Goal: Task Accomplishment & Management: Manage account settings

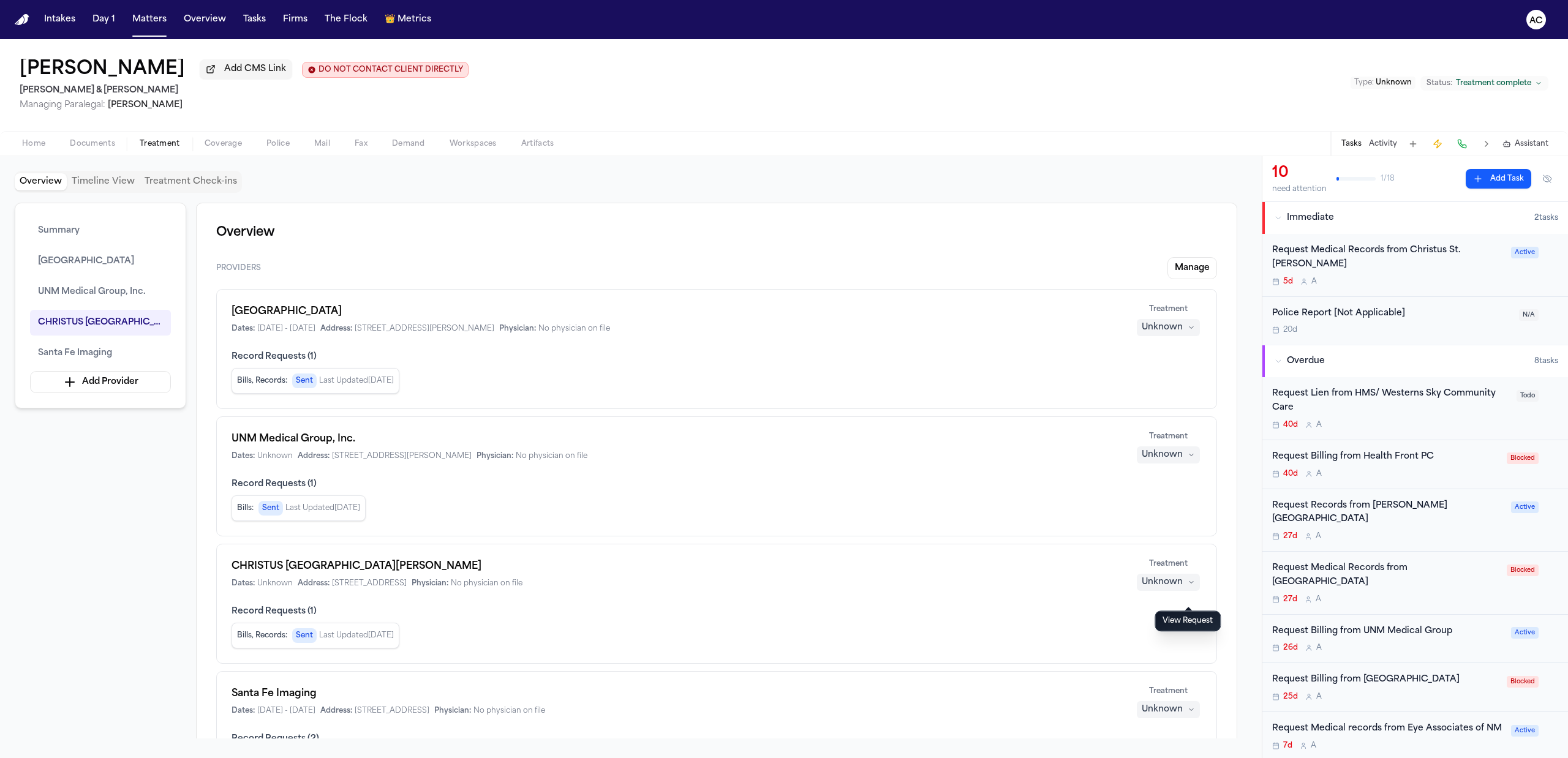
scroll to position [1230, 0]
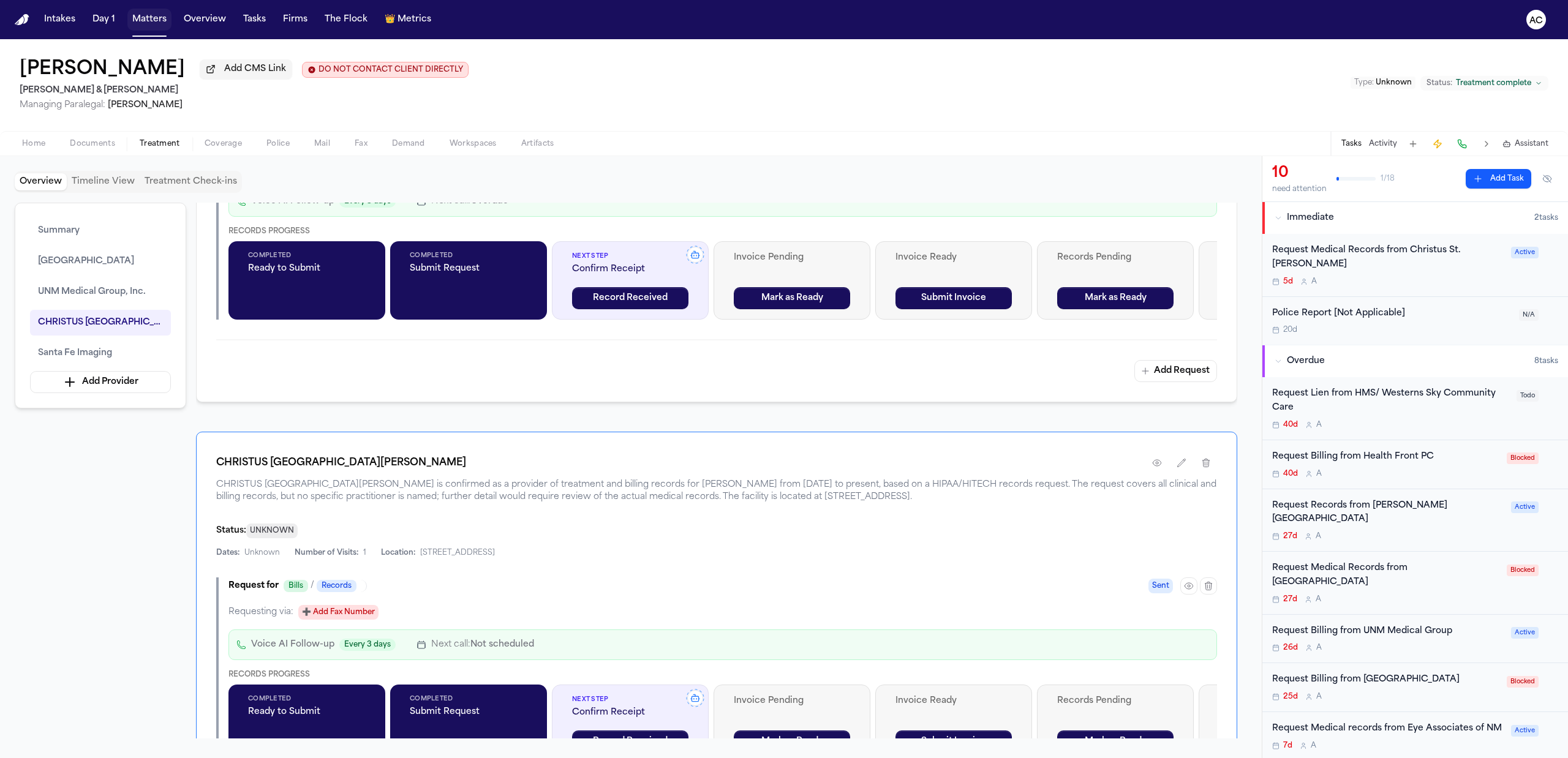
click at [148, 12] on button "Matters" at bounding box center [149, 19] width 44 height 22
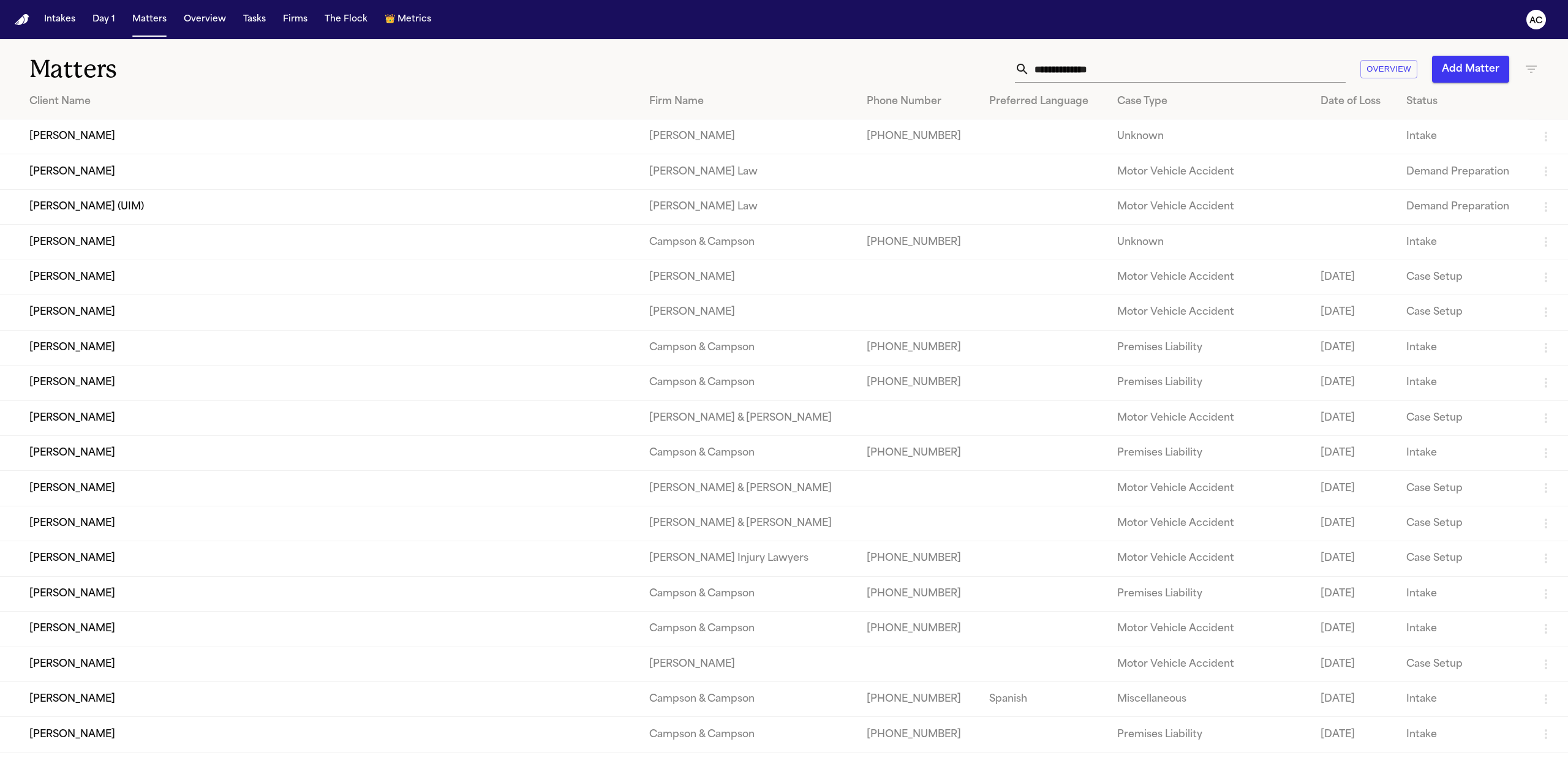
click at [1115, 52] on div "Matters Overview Add Matter" at bounding box center [784, 62] width 1568 height 46
click at [1125, 65] on input "text" at bounding box center [1188, 69] width 316 height 27
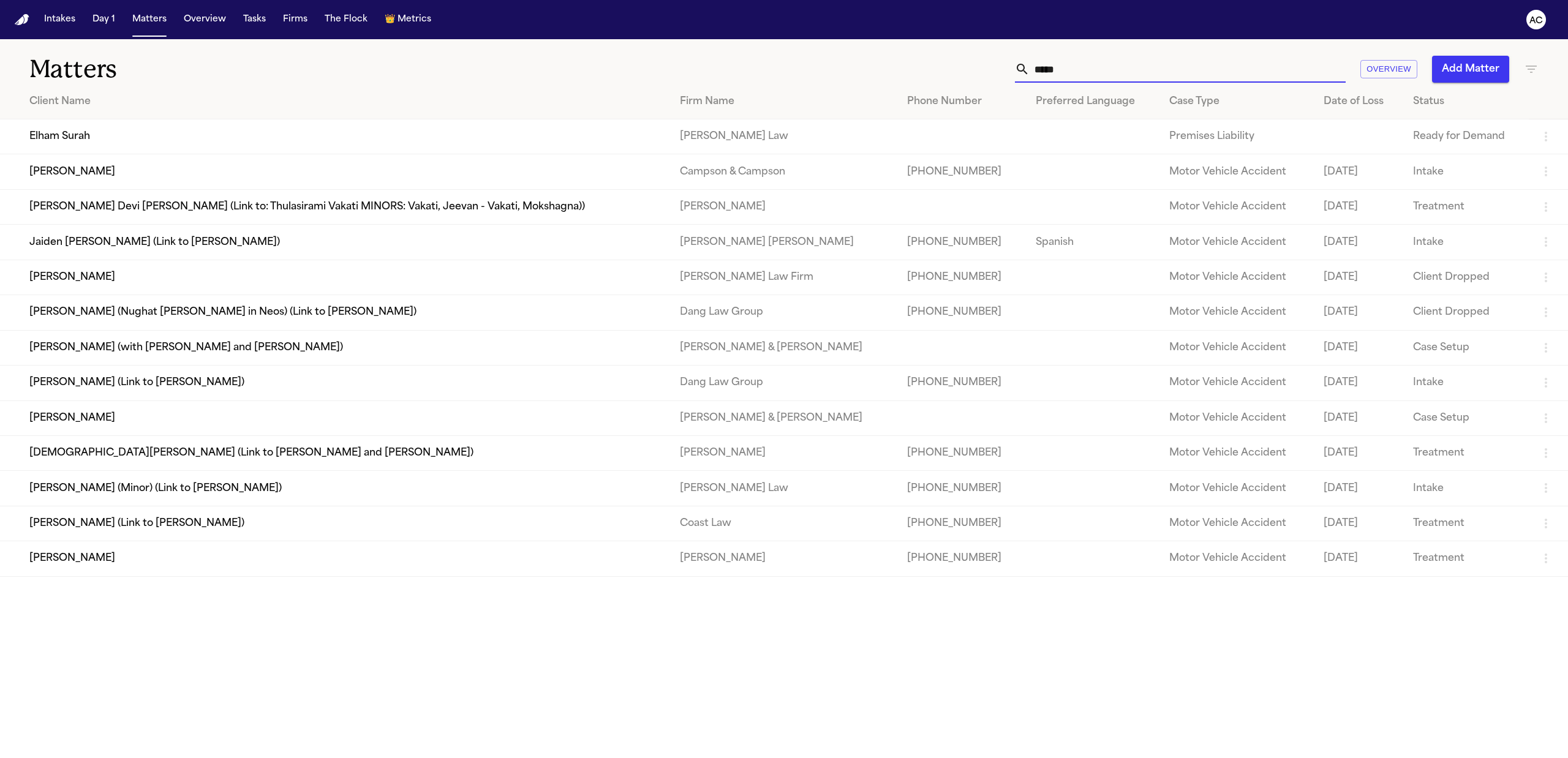
type input "*****"
click at [72, 135] on td "Elham Surah" at bounding box center [335, 136] width 671 height 35
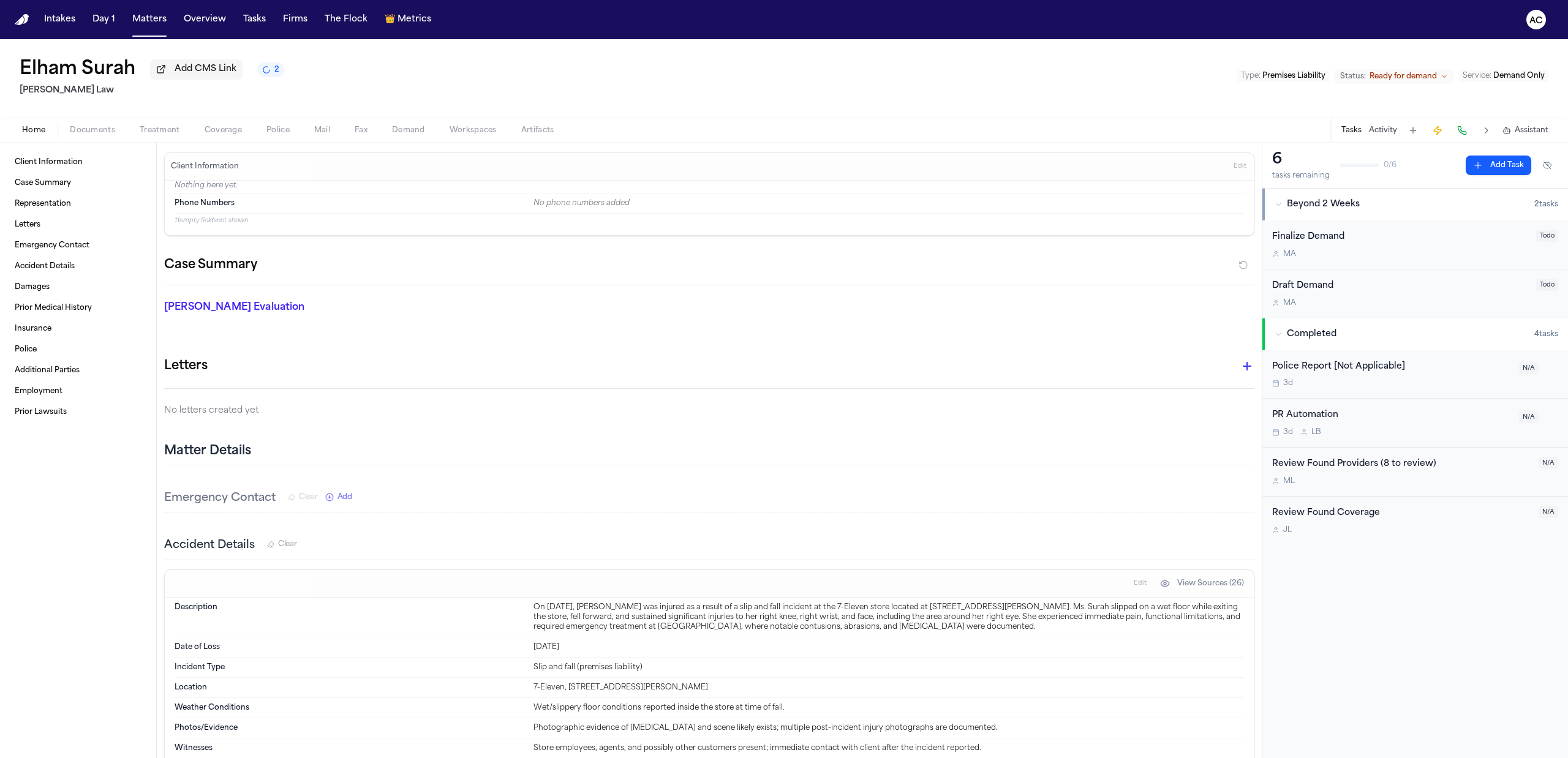
click at [105, 131] on span "Documents" at bounding box center [92, 130] width 46 height 10
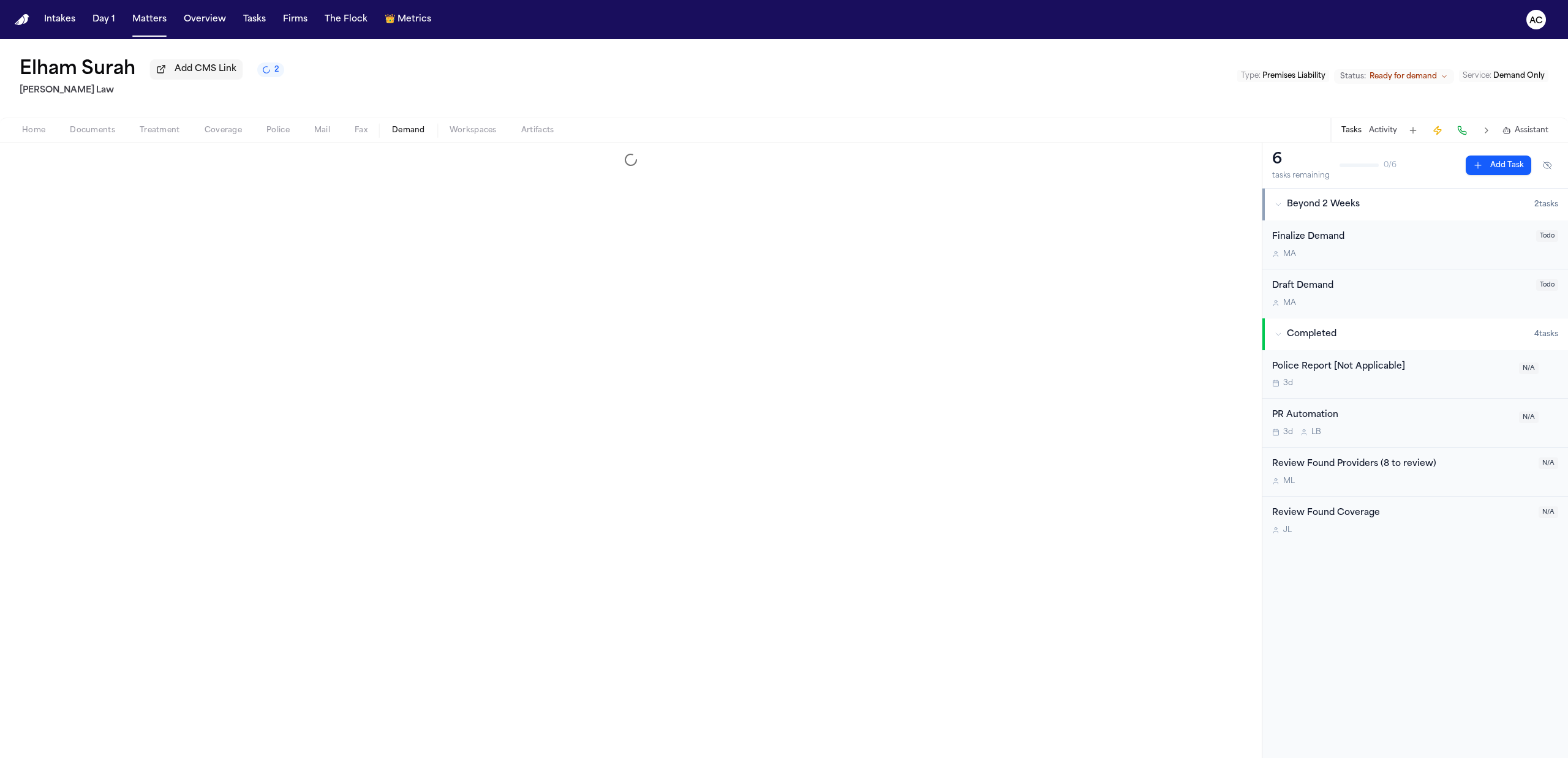
click at [407, 135] on button "Demand" at bounding box center [409, 130] width 57 height 15
select select "**********"
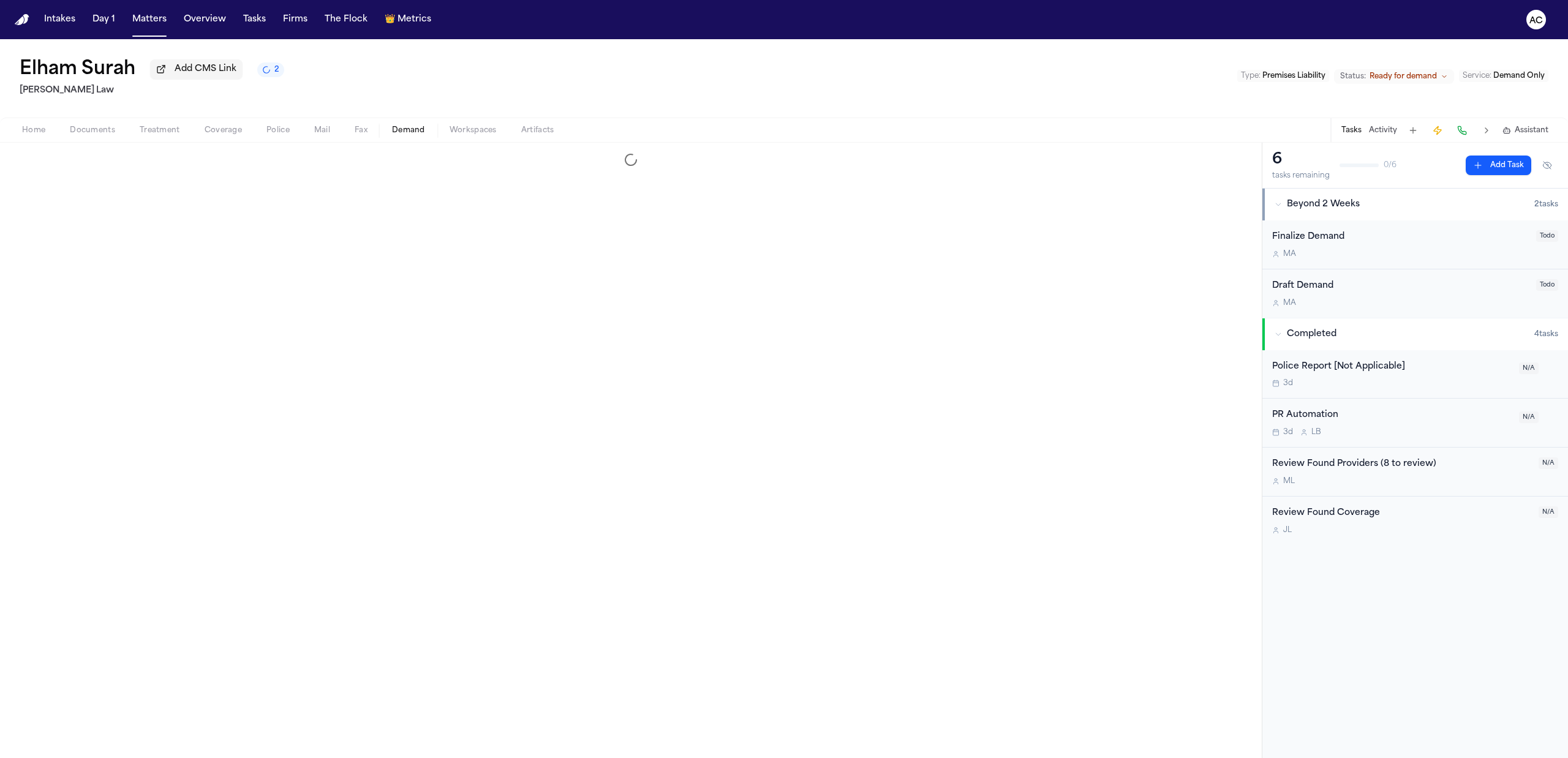
select select "**********"
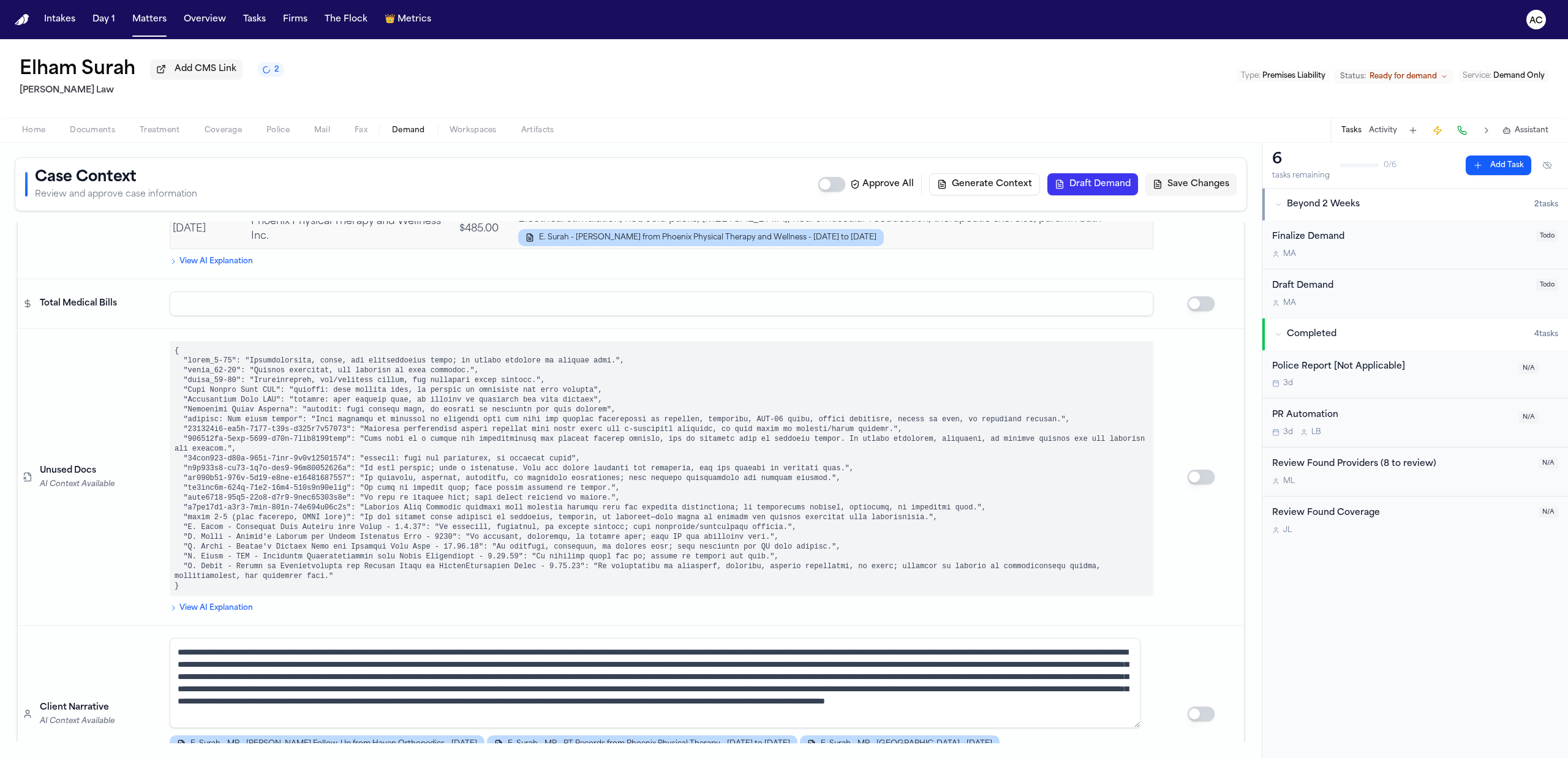
scroll to position [4032, 0]
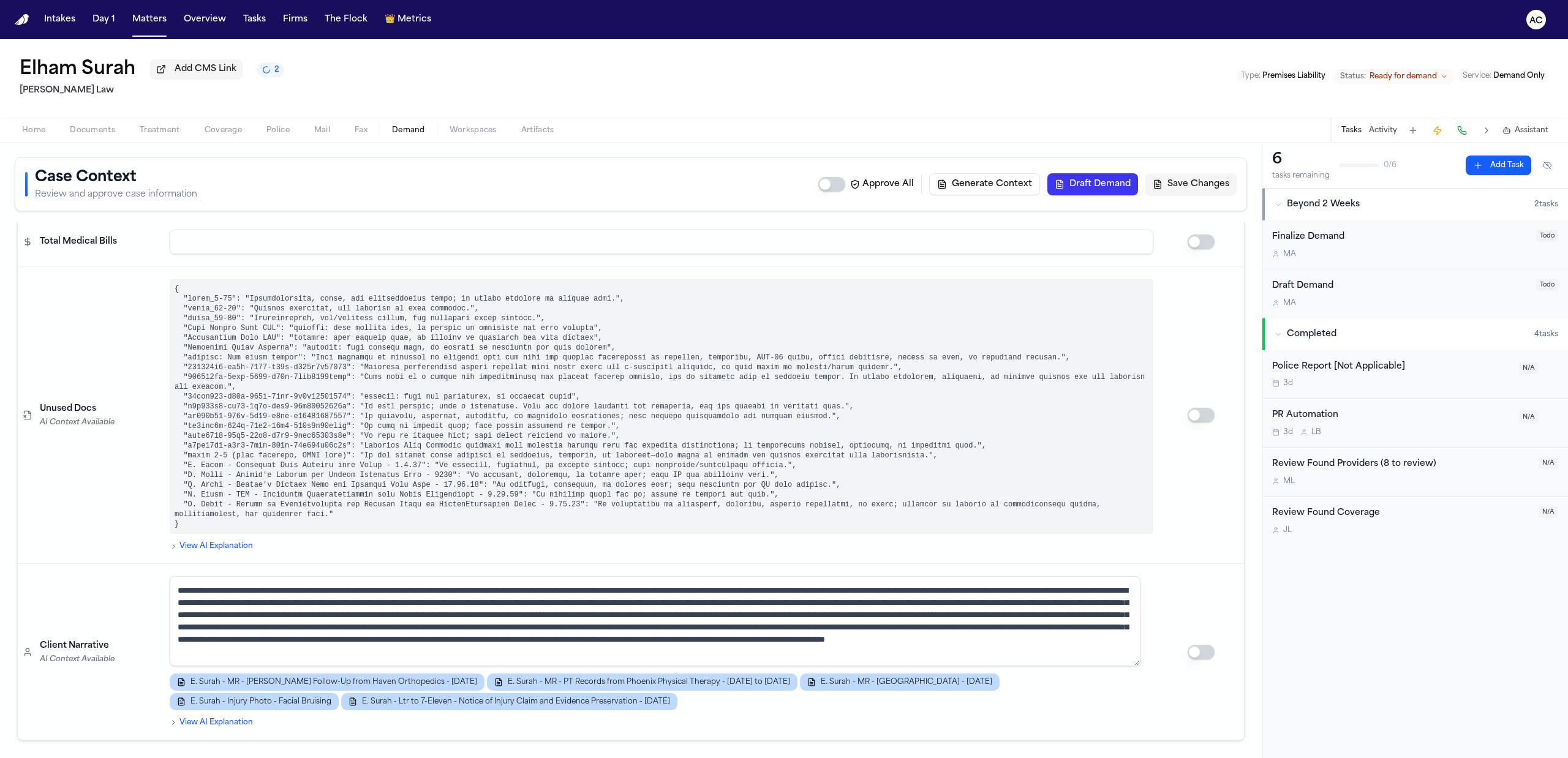
click at [462, 125] on span "Workspaces" at bounding box center [473, 130] width 47 height 10
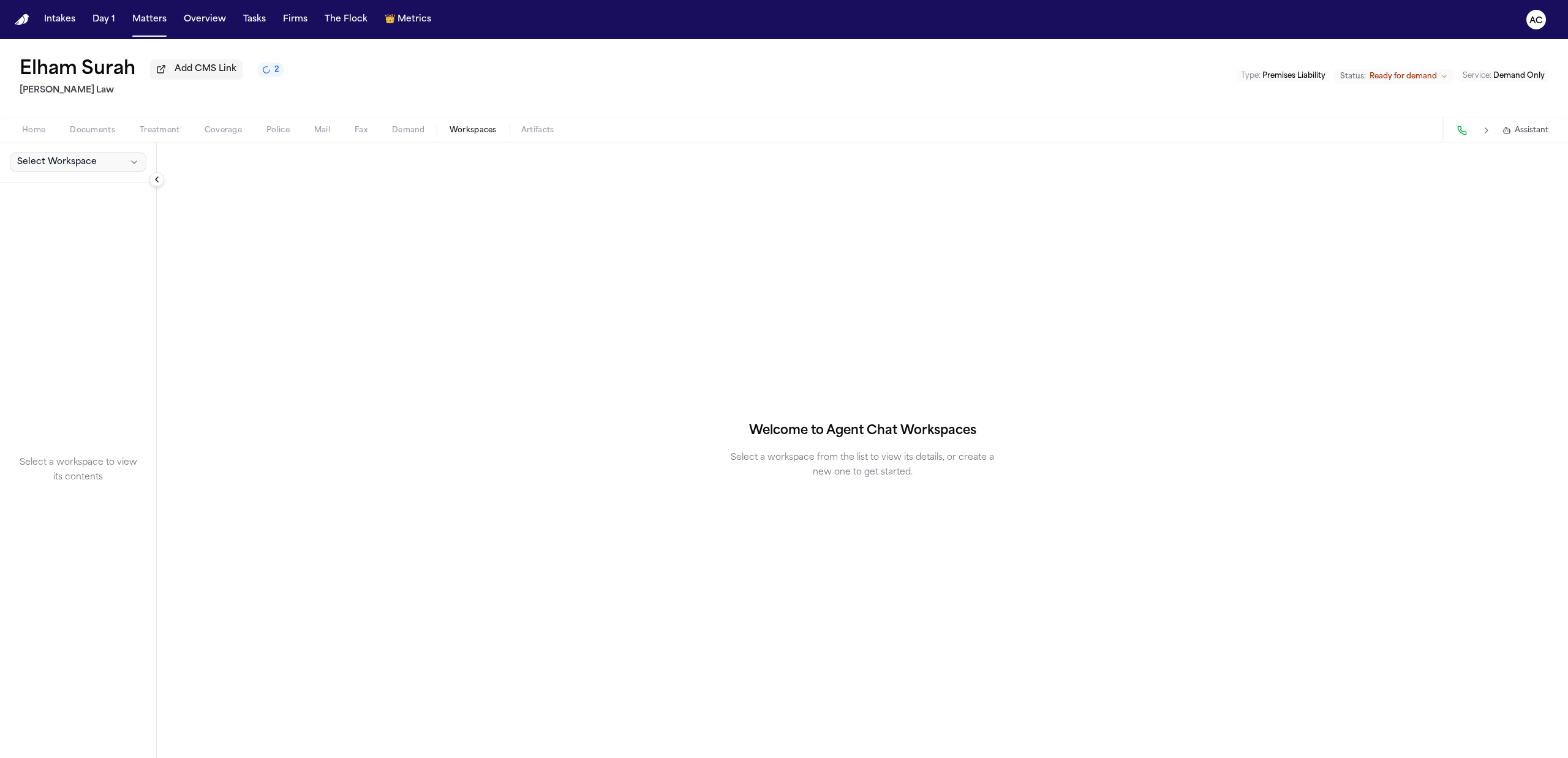
click at [91, 158] on span "Select Workspace" at bounding box center [57, 163] width 80 height 12
click at [98, 187] on span "Finch Agent Demand" at bounding box center [85, 190] width 142 height 12
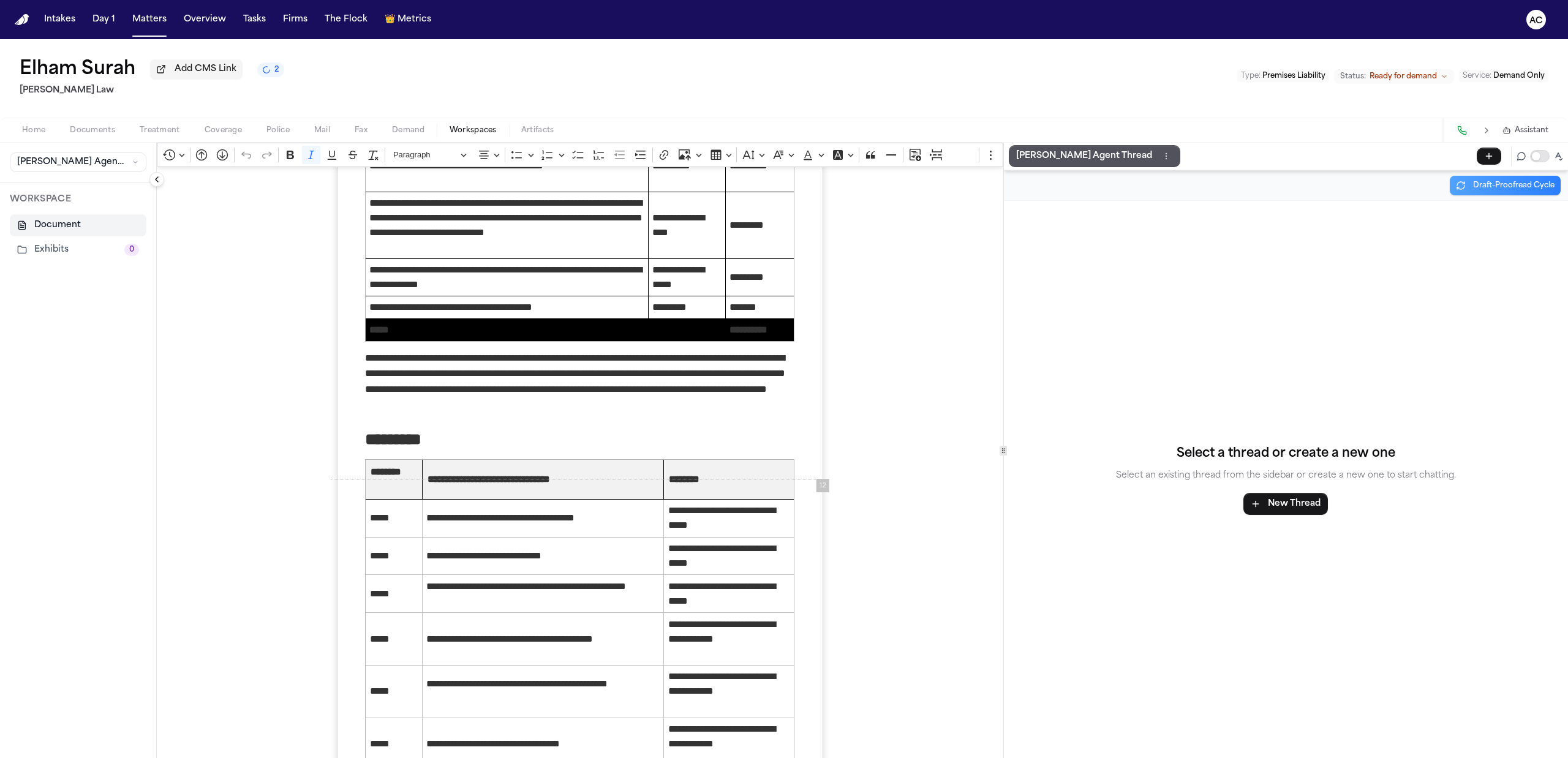
scroll to position [6132, 0]
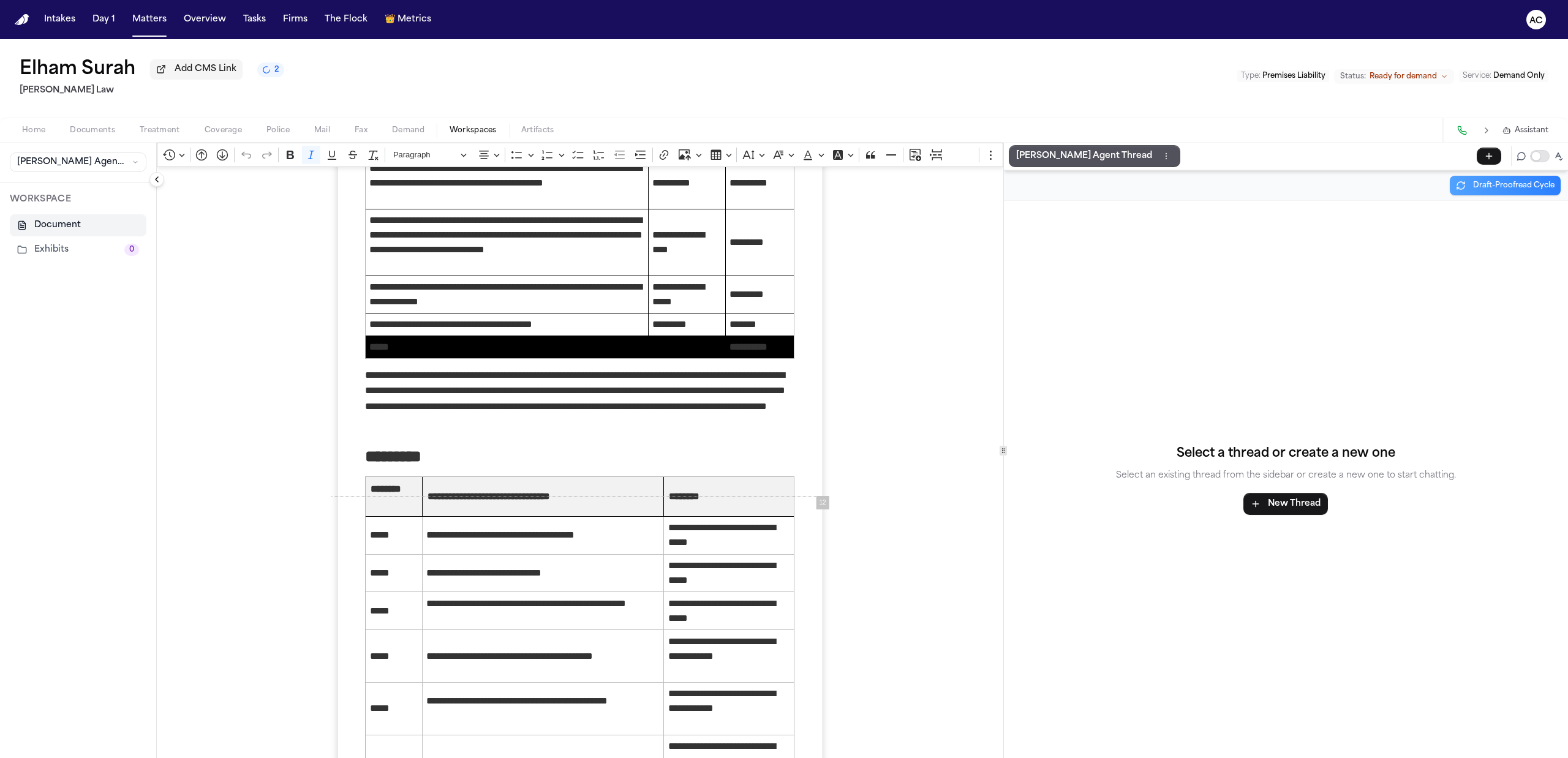
click at [582, 87] on div "Elham Surah Add CMS Link 2 Sedaghat Law Type : Premises Liability Status: Ready…" at bounding box center [784, 78] width 1568 height 78
click at [94, 123] on button "Documents" at bounding box center [92, 130] width 70 height 15
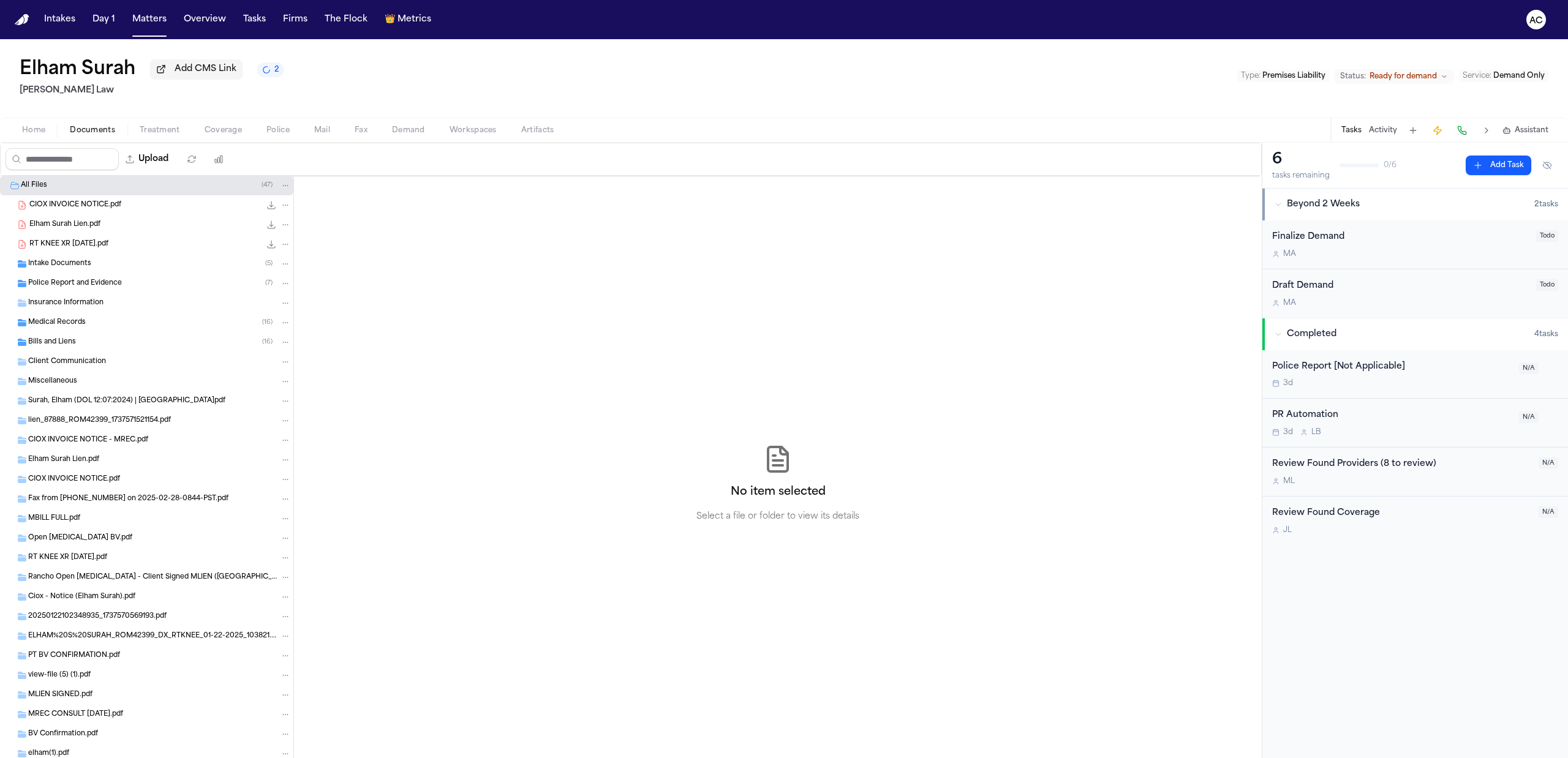
click at [157, 280] on div "Police Report and Evidence ( 7 )" at bounding box center [159, 283] width 262 height 11
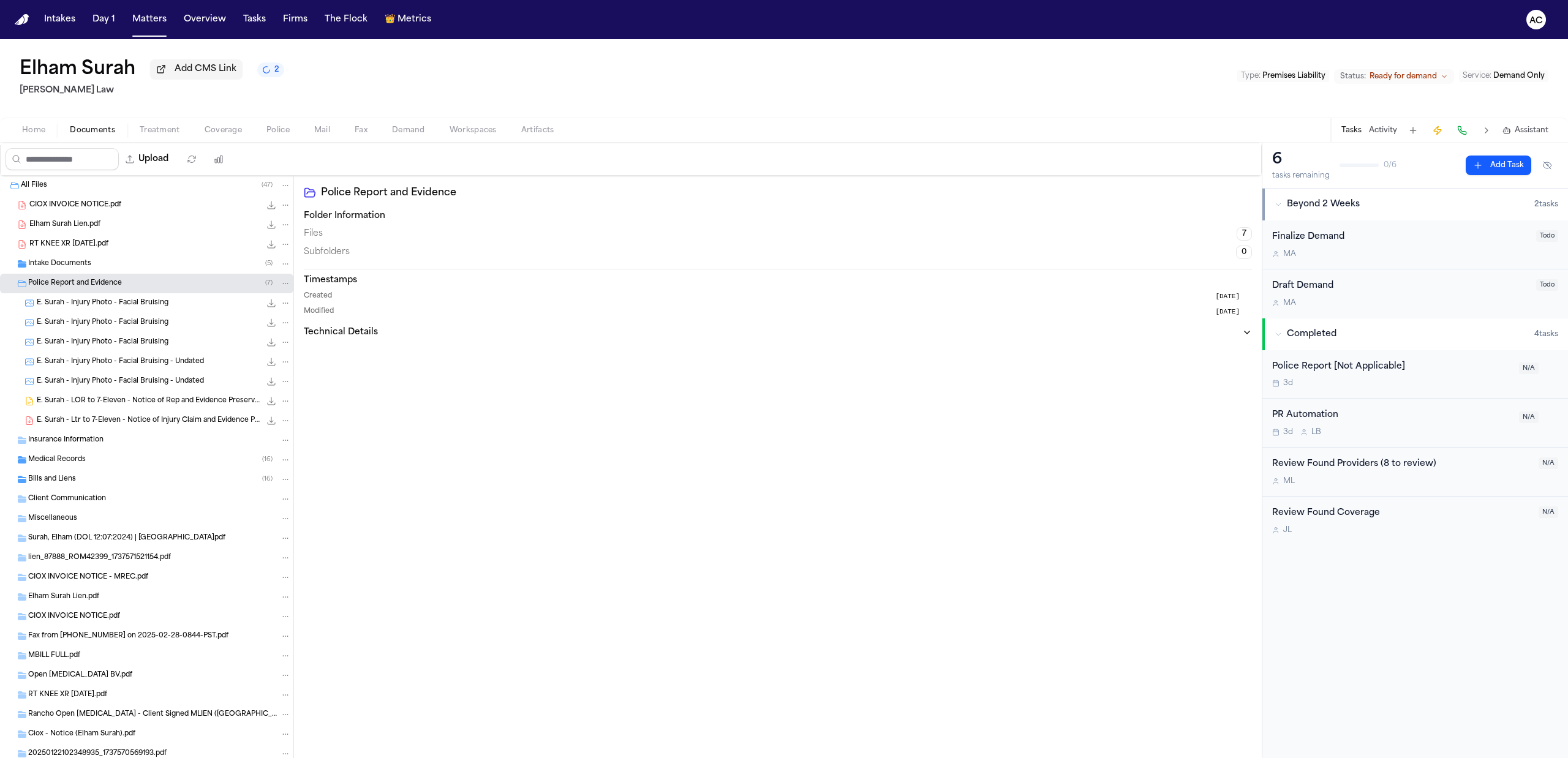
click at [157, 427] on span "E. Surah - Ltr to 7-Eleven - Notice of Injury Claim and Evidence Preservation -…" at bounding box center [148, 420] width 224 height 10
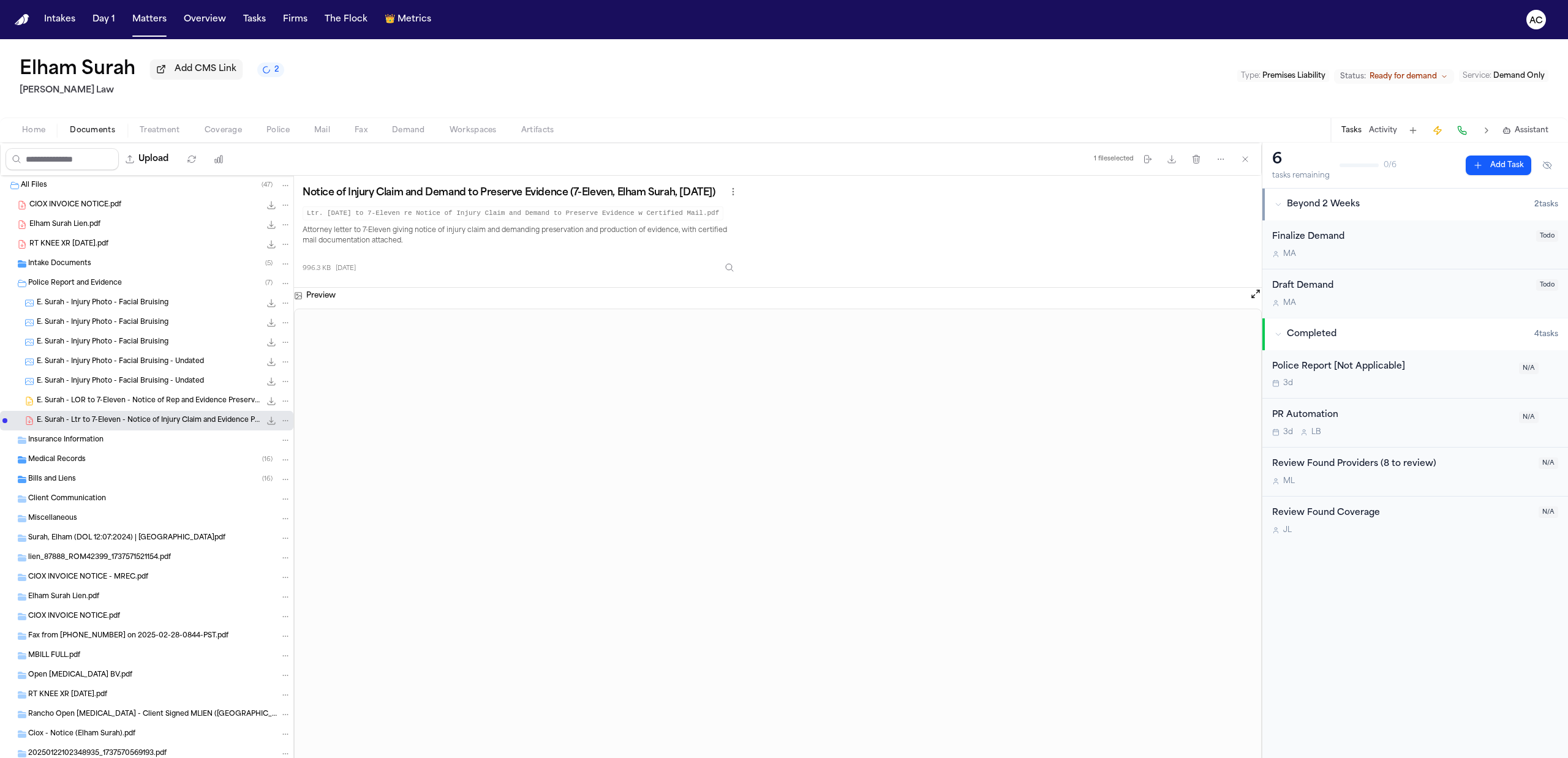
click at [156, 368] on span "E. Surah - Injury Photo - Facial Bruising - Undated" at bounding box center [120, 362] width 167 height 10
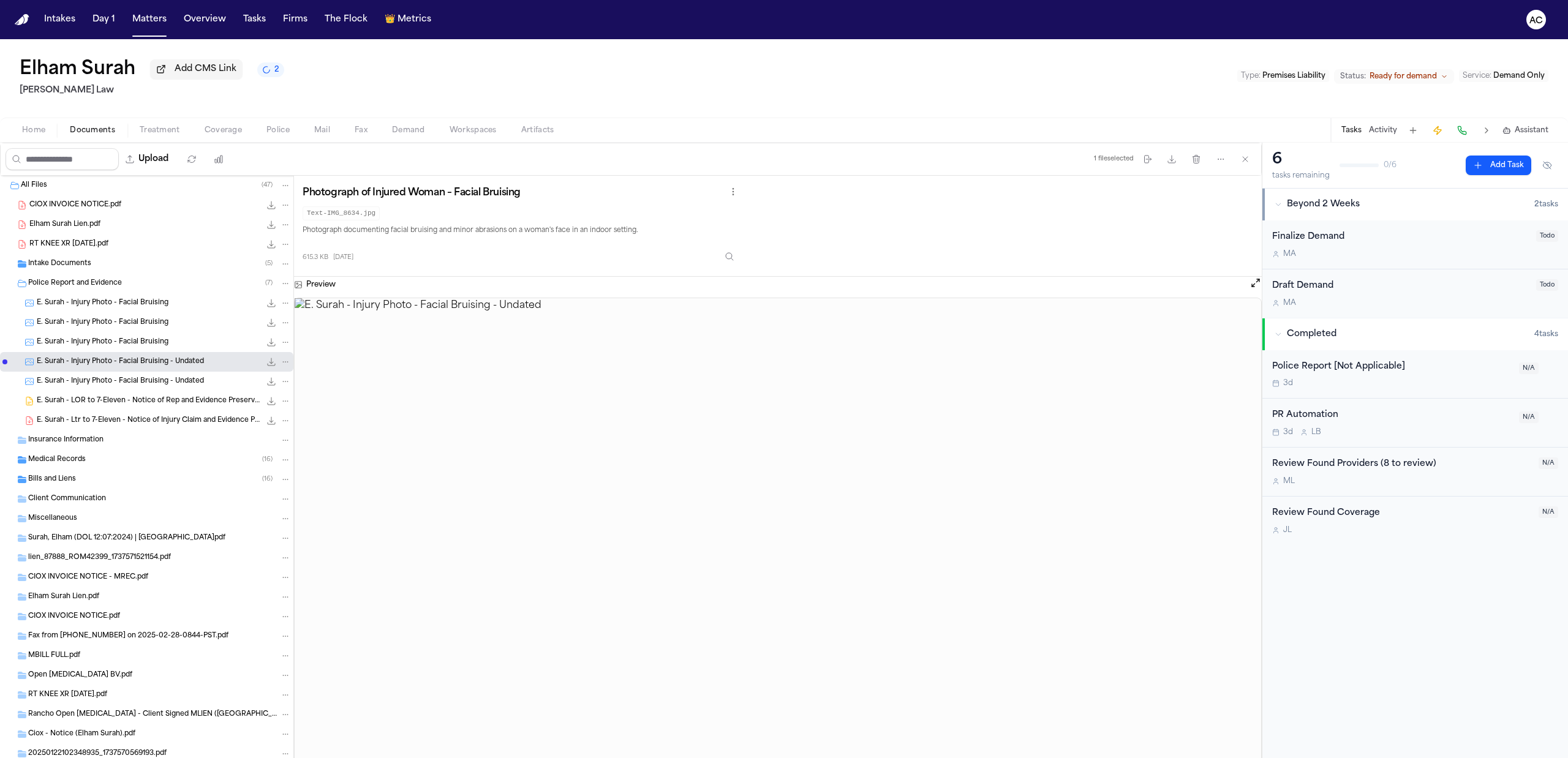
click at [162, 307] on span "E. Surah - Injury Photo - Facial Bruising" at bounding box center [102, 303] width 132 height 10
click at [109, 280] on span "Police Report and Evidence" at bounding box center [74, 283] width 94 height 10
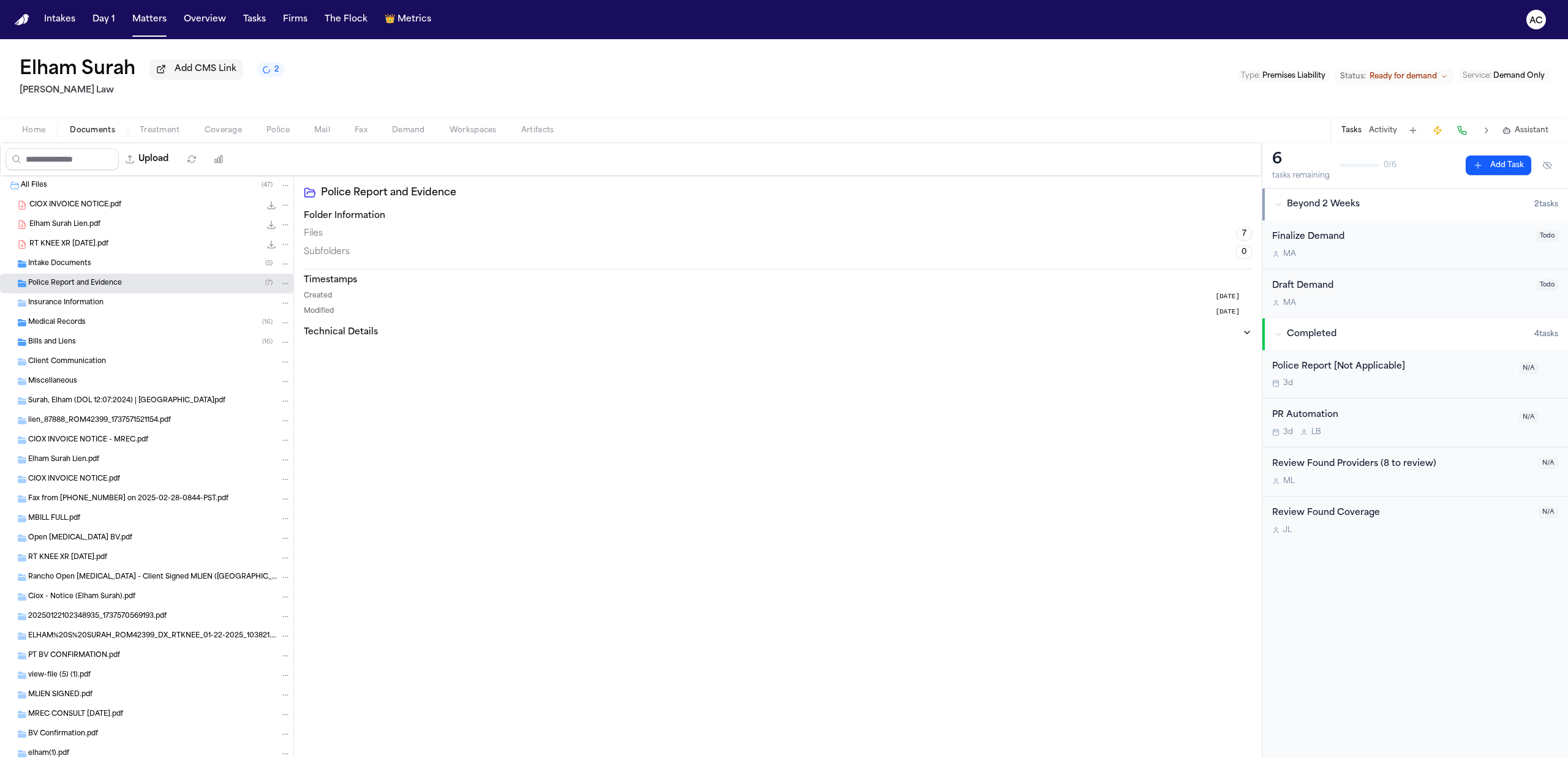
click at [77, 322] on span "Medical Records" at bounding box center [57, 323] width 57 height 10
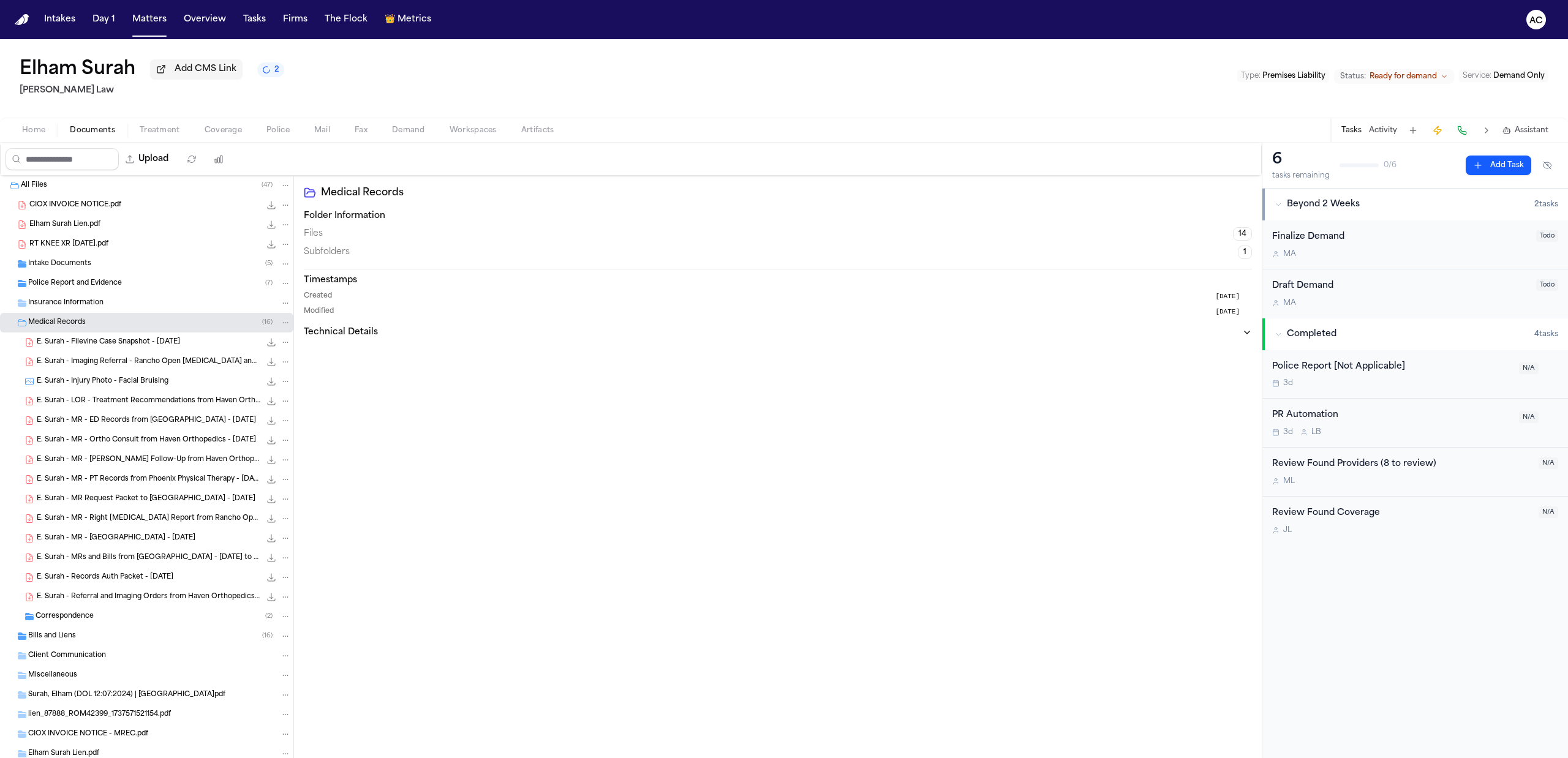
click at [163, 341] on span "E. Surah - Filevine Case Snapshot - 2.27.25" at bounding box center [108, 342] width 143 height 10
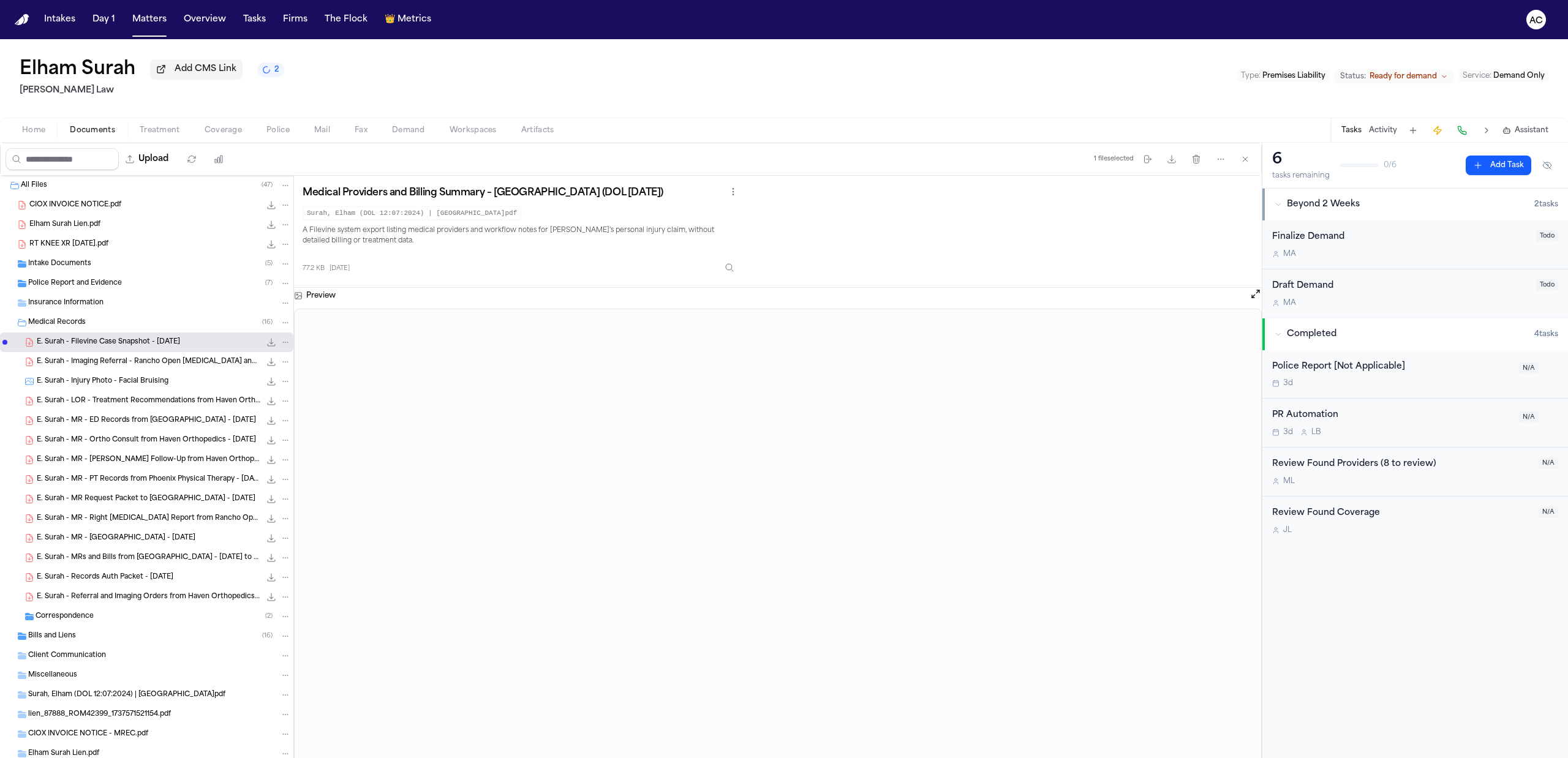
click at [163, 341] on span "E. Surah - Filevine Case Snapshot - 2.27.25" at bounding box center [108, 342] width 143 height 10
click at [165, 362] on span "E. Surah - Imaging Referral - Rancho Open MRI and Riverside Elite Imaging - 12.…" at bounding box center [148, 362] width 224 height 10
click at [150, 540] on span "E. Surah - MR - San Antonio Regional Hospital - 12.9.24" at bounding box center [115, 538] width 159 height 10
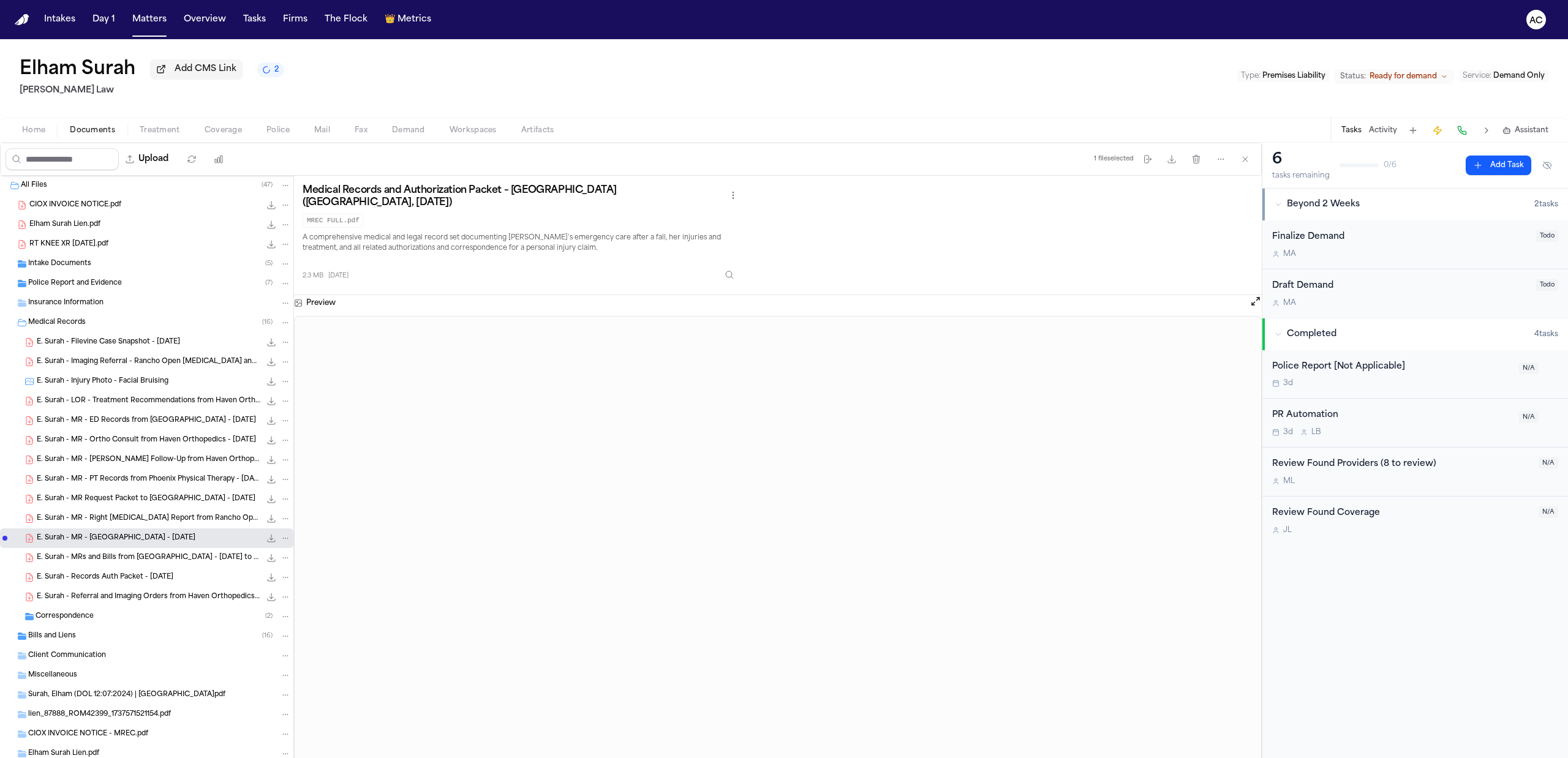
click at [185, 557] on span "E. Surah - MRs and Bills from San Antonio Regional Hospital - 12.7.24 to 5.21.25" at bounding box center [148, 557] width 224 height 10
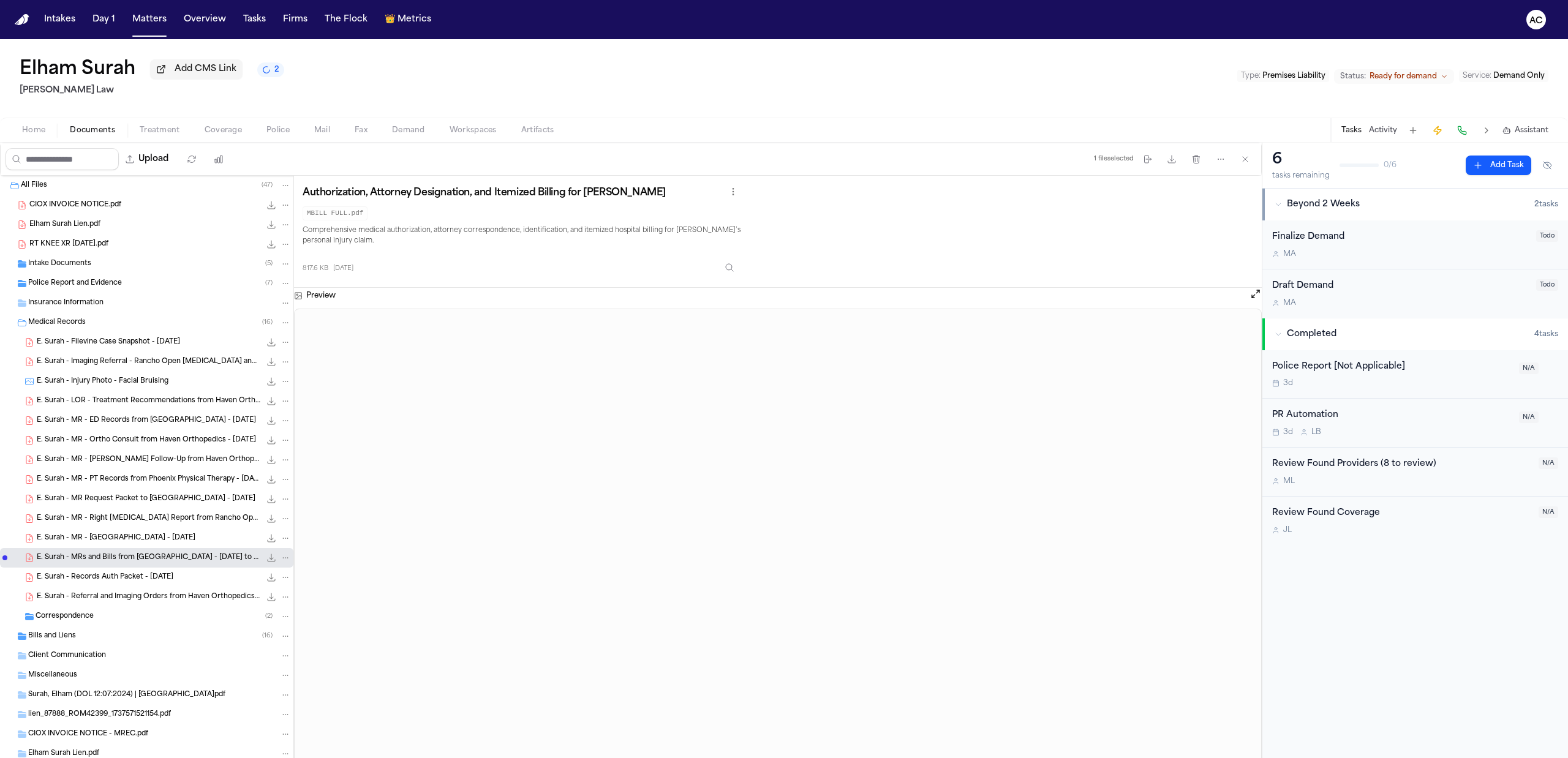
click at [801, 76] on div "Elham Surah Add CMS Link 2 Sedaghat Law Type : Premises Liability Status: Ready…" at bounding box center [784, 78] width 1568 height 78
click at [157, 530] on div "E. Surah - MR - San Antonio Regional Hospital - 12.9.24 2.3 MB • PDF" at bounding box center [146, 538] width 293 height 19
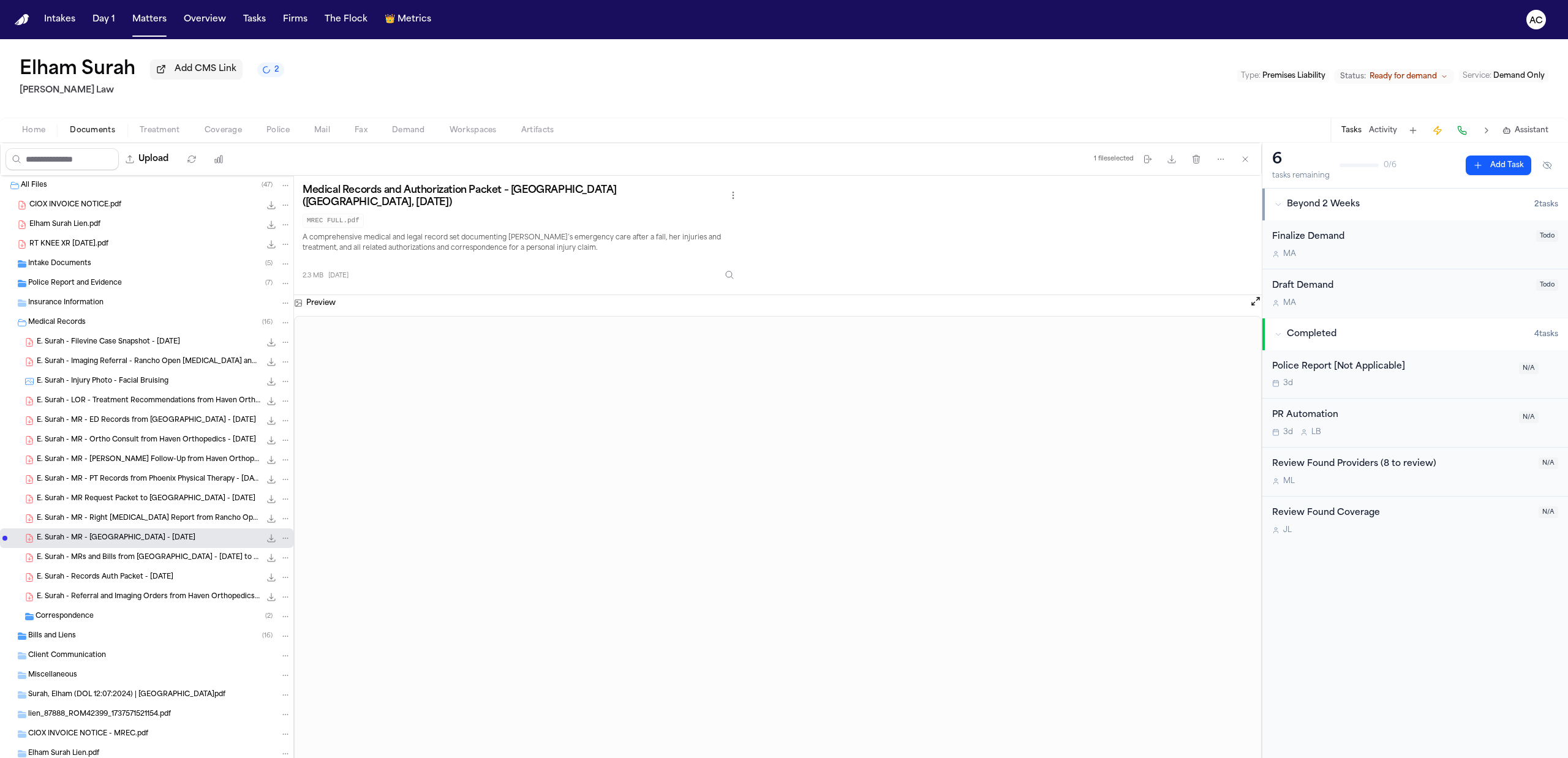
click at [50, 635] on span "Bills and Liens" at bounding box center [52, 636] width 48 height 10
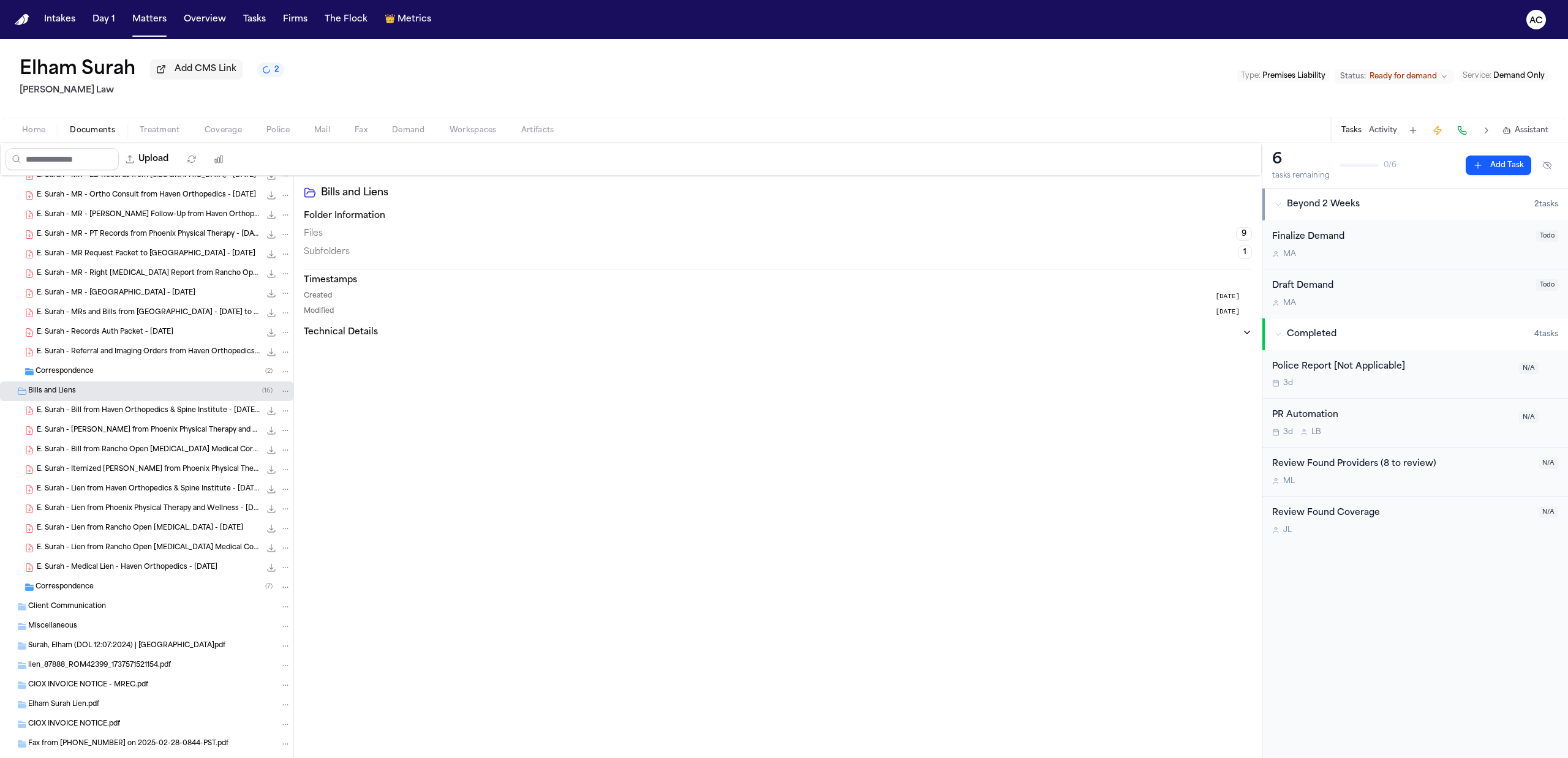
scroll to position [163, 0]
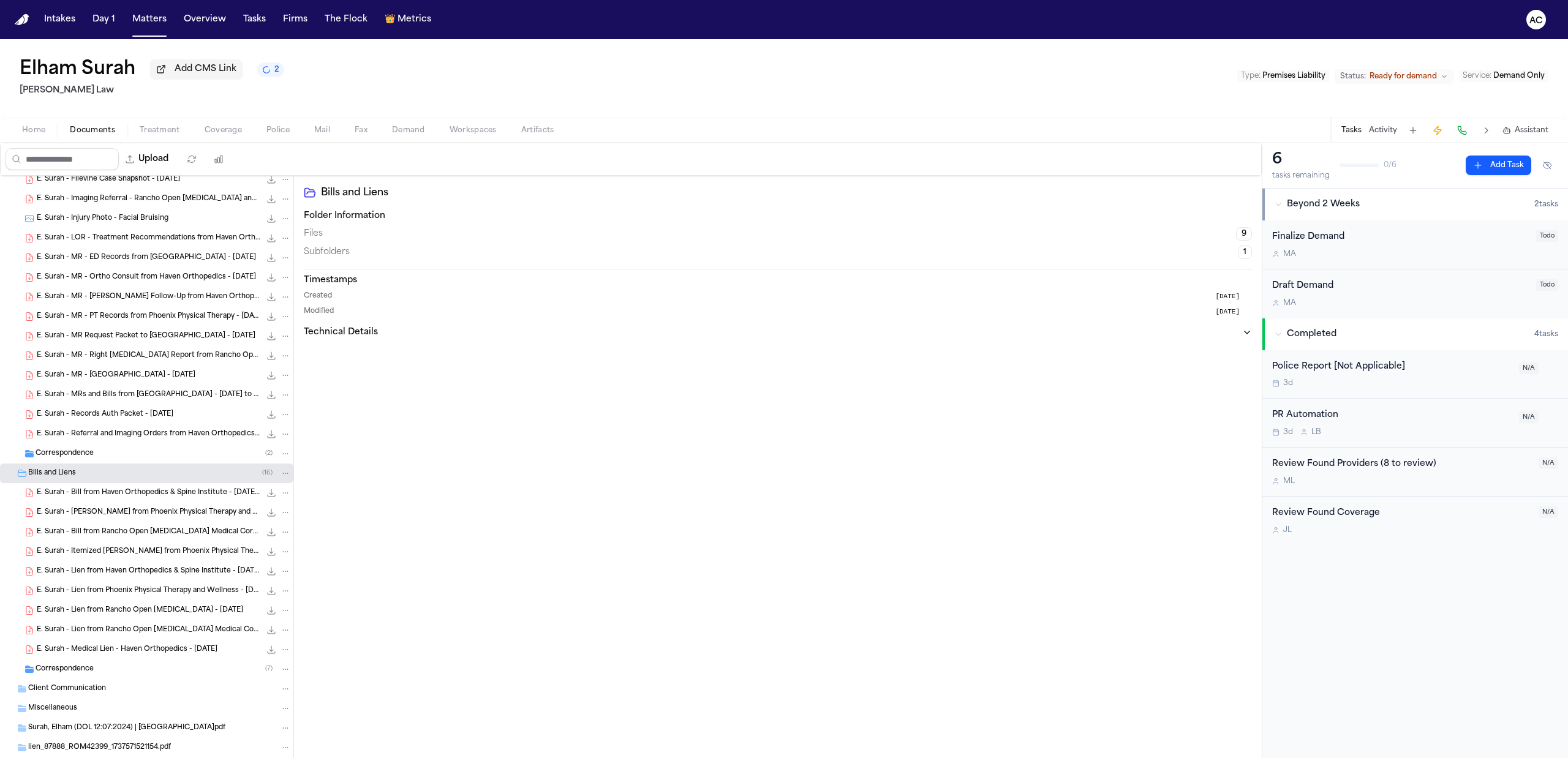
click at [709, 39] on div "Elham Surah Add CMS Link 2 Sedaghat Law Type : Premises Liability Status: Ready…" at bounding box center [784, 78] width 1568 height 78
click at [177, 320] on span "E. Surah - MR - PT Records from Phoenix Physical Therapy - 1.18.25 to 2.15.25" at bounding box center [148, 317] width 224 height 10
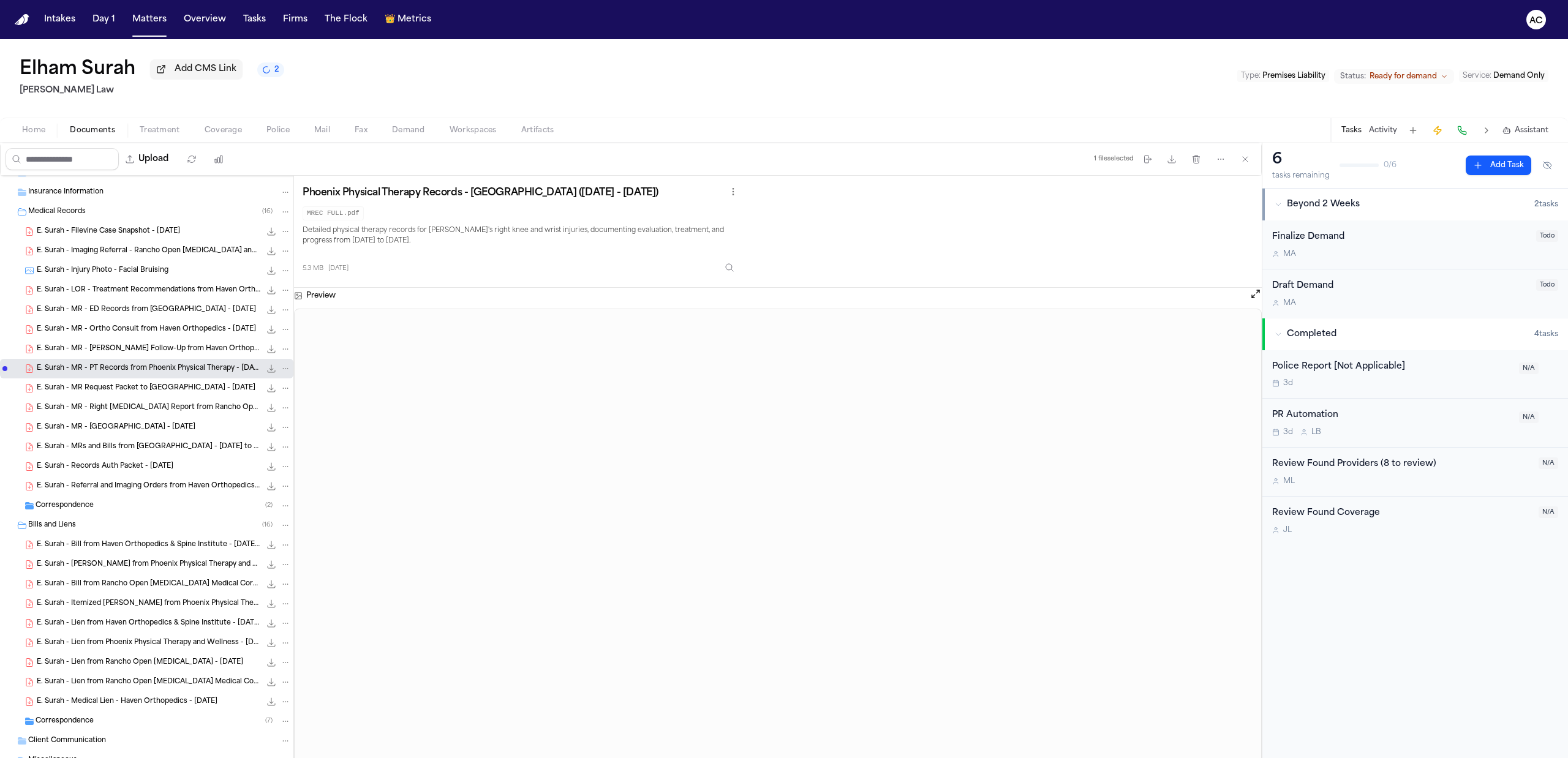
scroll to position [81, 0]
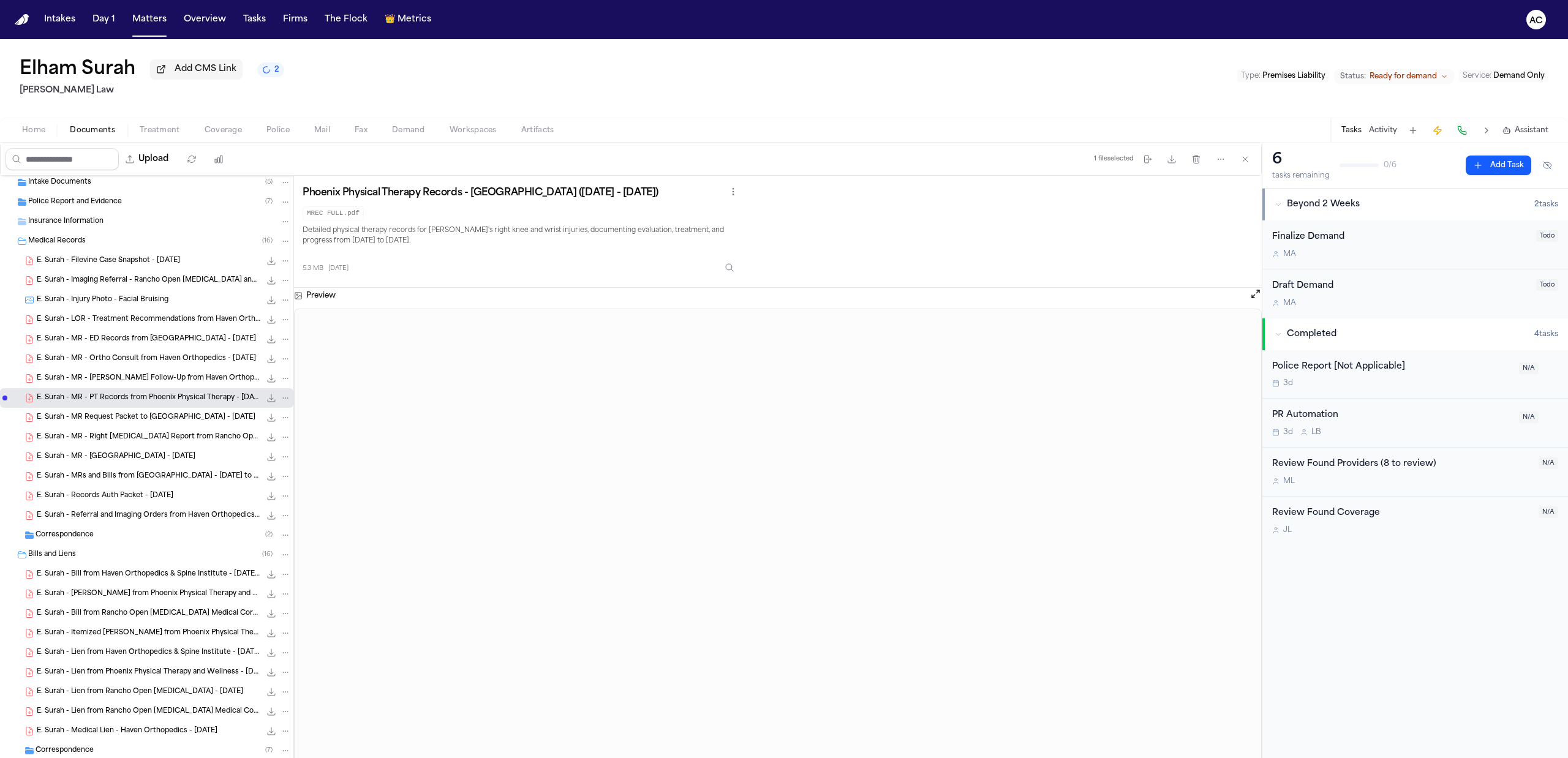
click at [197, 345] on div "E. Surah - MR - ED Records from San Antonio Regional Hospital - 12.9.24 314.6 K…" at bounding box center [163, 339] width 254 height 12
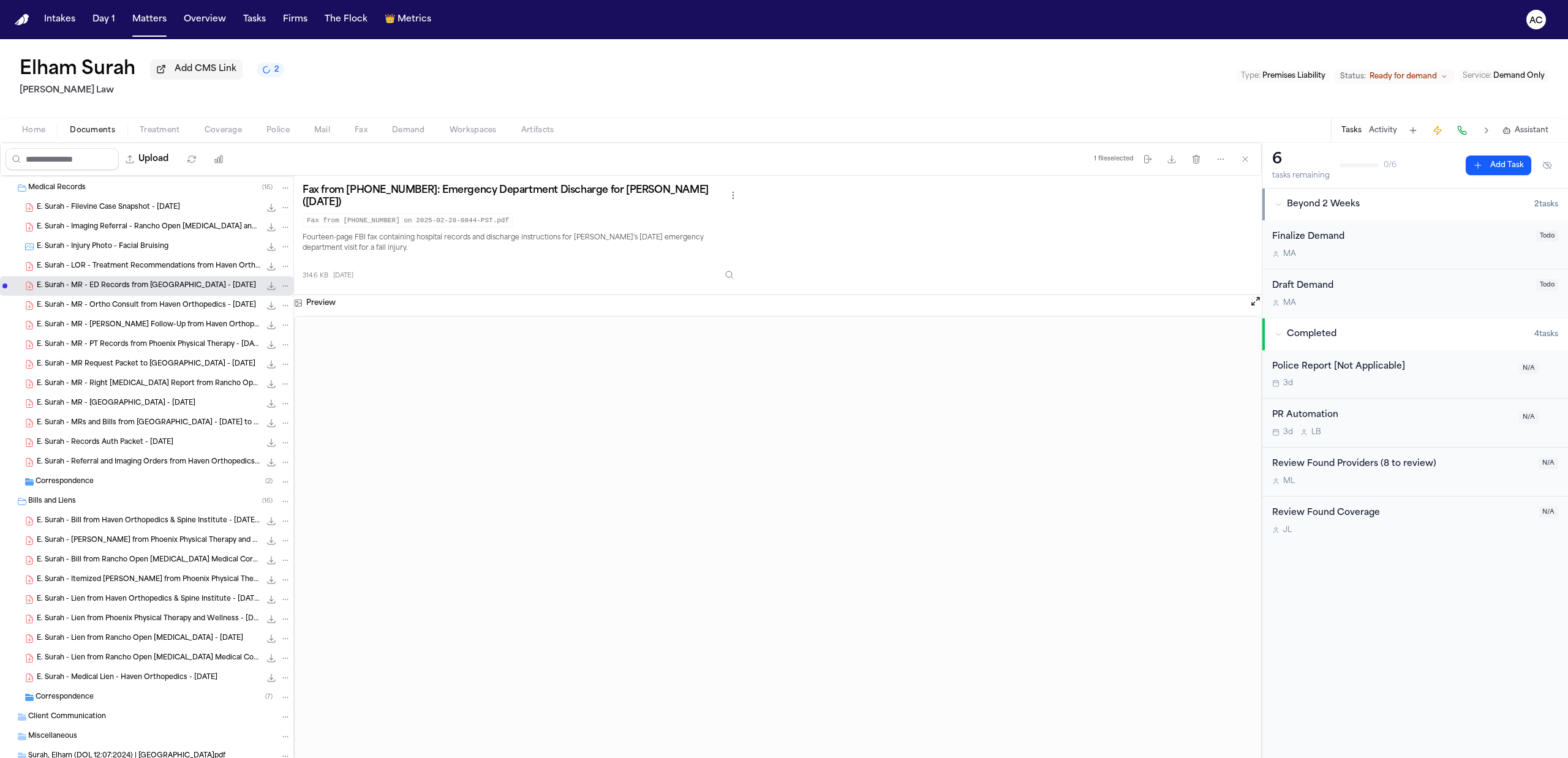
scroll to position [163, 0]
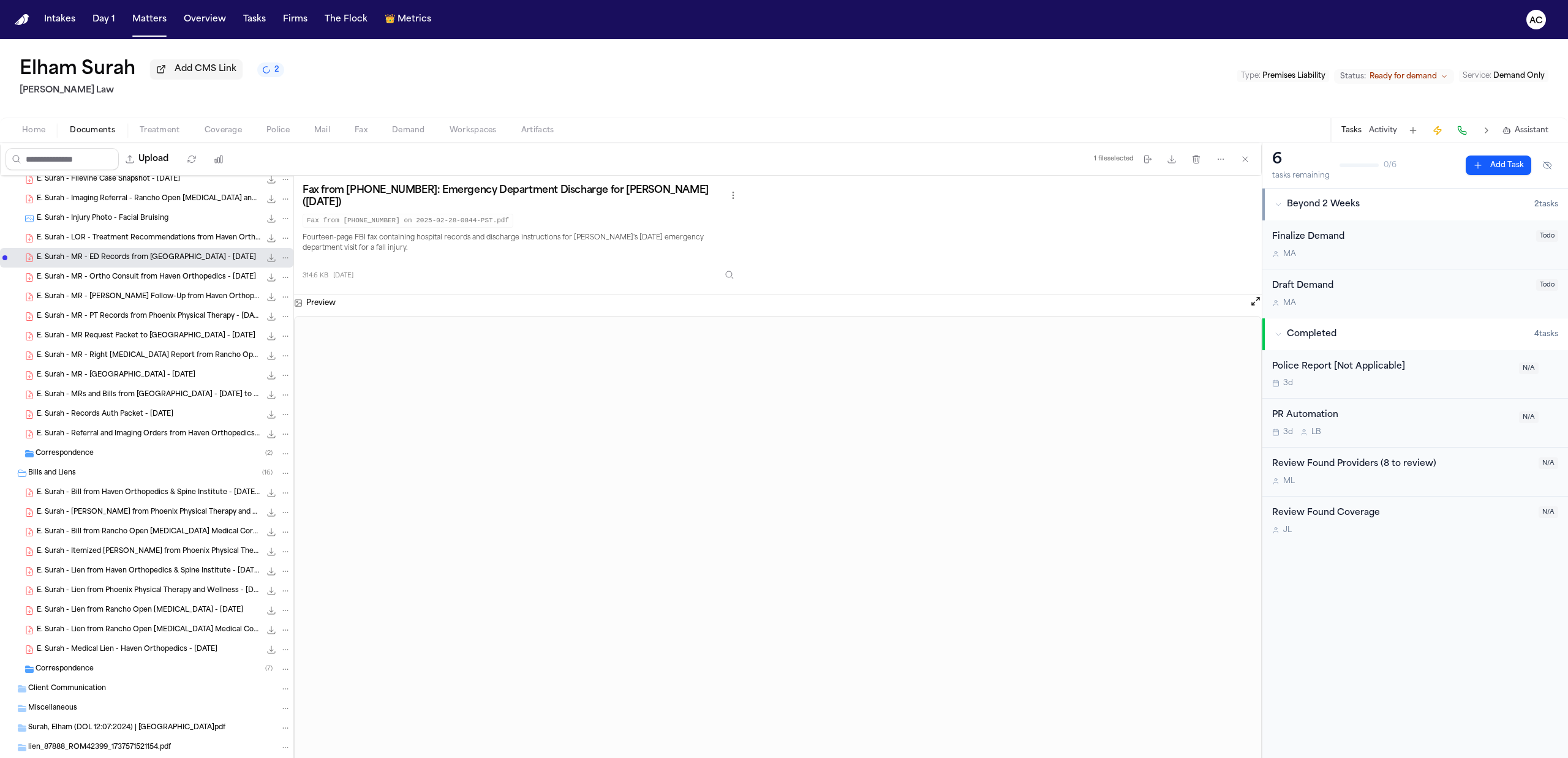
click at [199, 520] on div "E. Surah - Bill from Phoenix Physical Therapy and Wellness - 1.18.25 to 2.15.25…" at bounding box center [146, 513] width 293 height 19
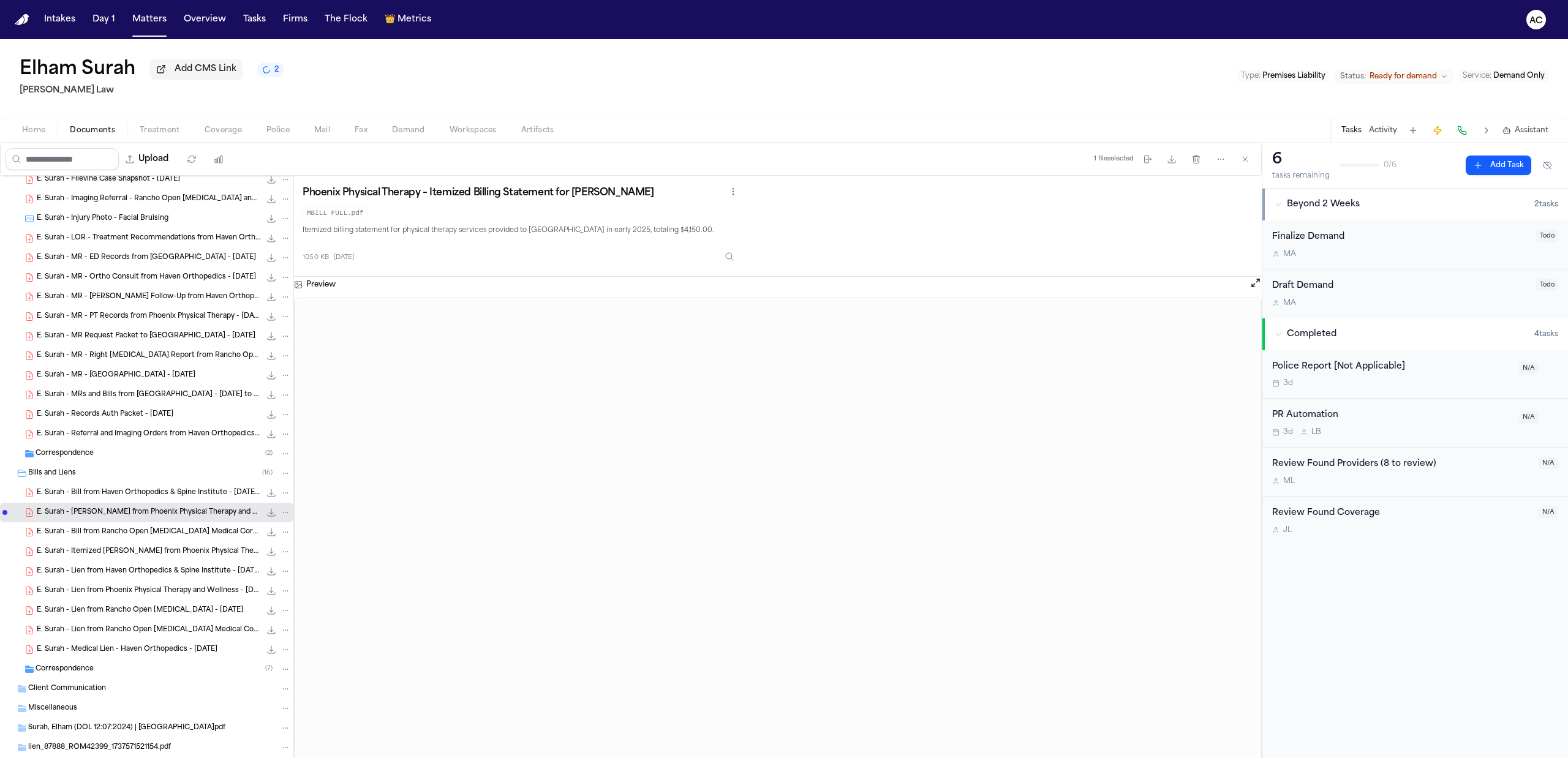
click at [162, 562] on div "E. Surah - Lien from Haven Orthopedics & Spine Institute - 1.6.25 1.1 MB • PDF" at bounding box center [146, 571] width 293 height 19
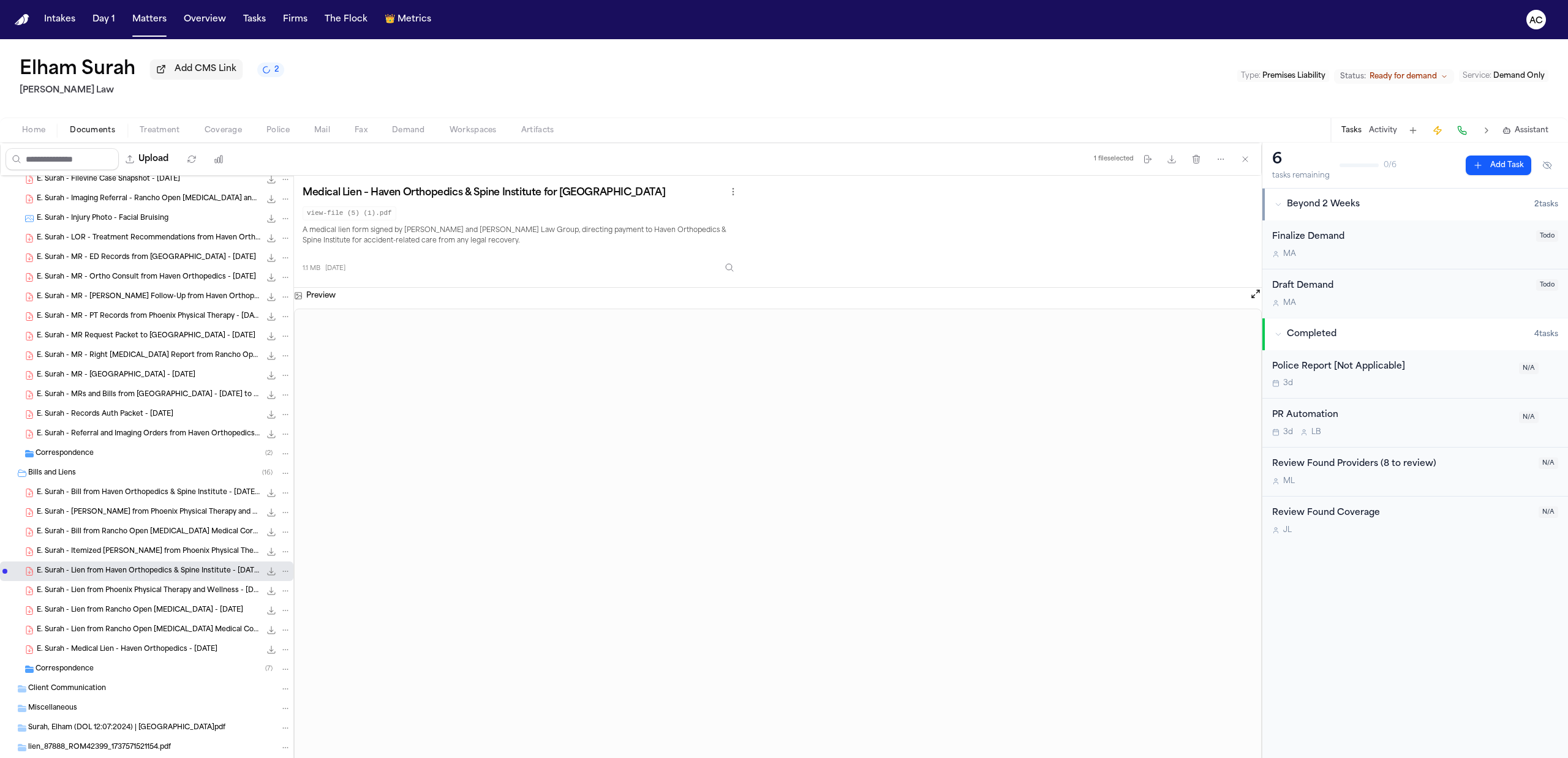
click at [166, 554] on span "E. Surah - Itemized Bill from Phoenix Physical Therapy - 1.18.25 to 2.15.25" at bounding box center [148, 552] width 224 height 10
click at [152, 509] on span "E. Surah - Bill from Phoenix Physical Therapy and Wellness - 1.18.25 to 2.15.25" at bounding box center [148, 513] width 224 height 10
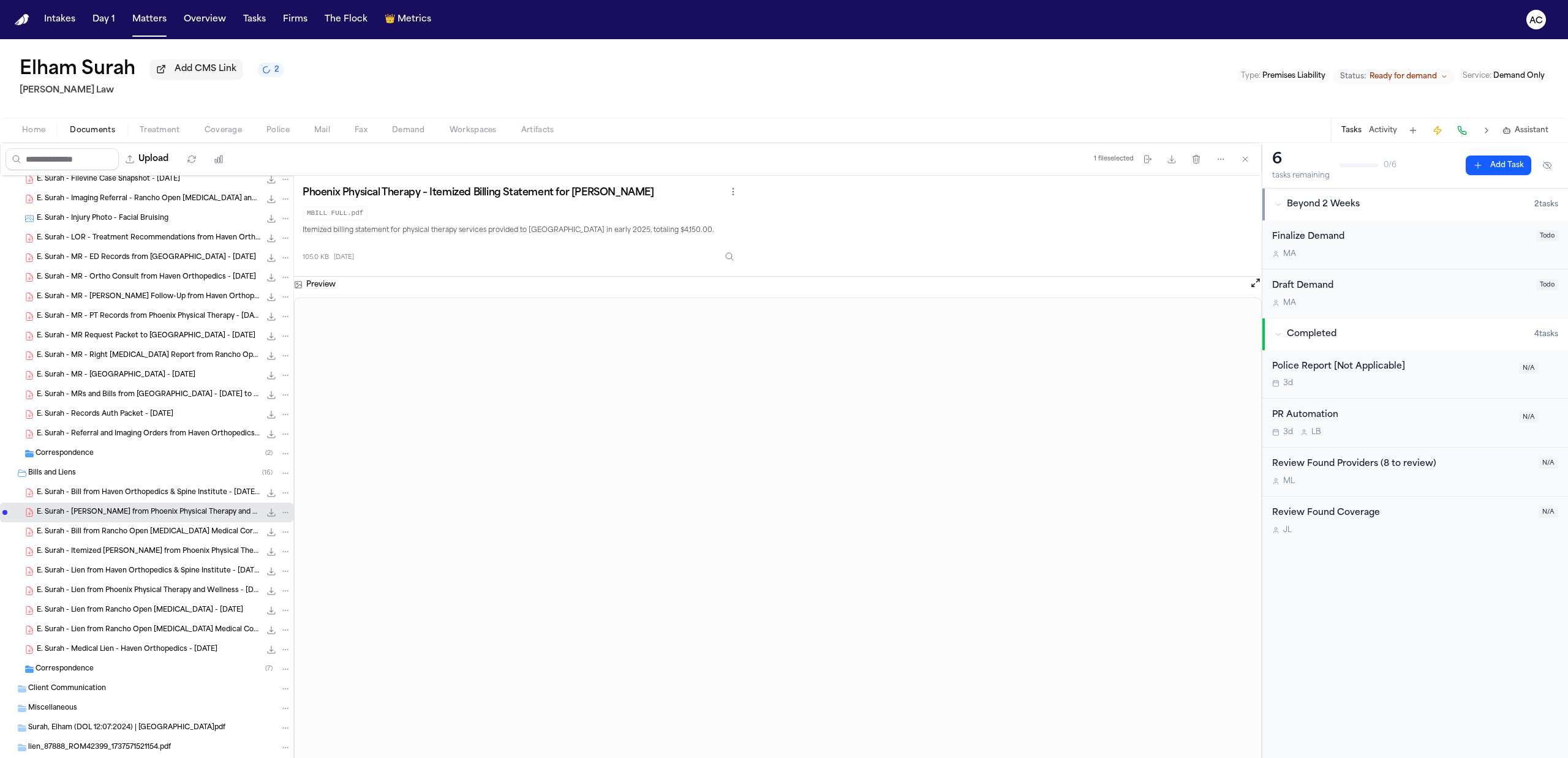
click at [1005, 76] on div "Elham Surah Add CMS Link 2 Sedaghat Law Type : Premises Liability Status: Ready…" at bounding box center [784, 78] width 1568 height 78
click at [154, 277] on span "E. Surah - MR - Ortho Consult from Haven Orthopedics - 1.6.25" at bounding box center [146, 277] width 219 height 10
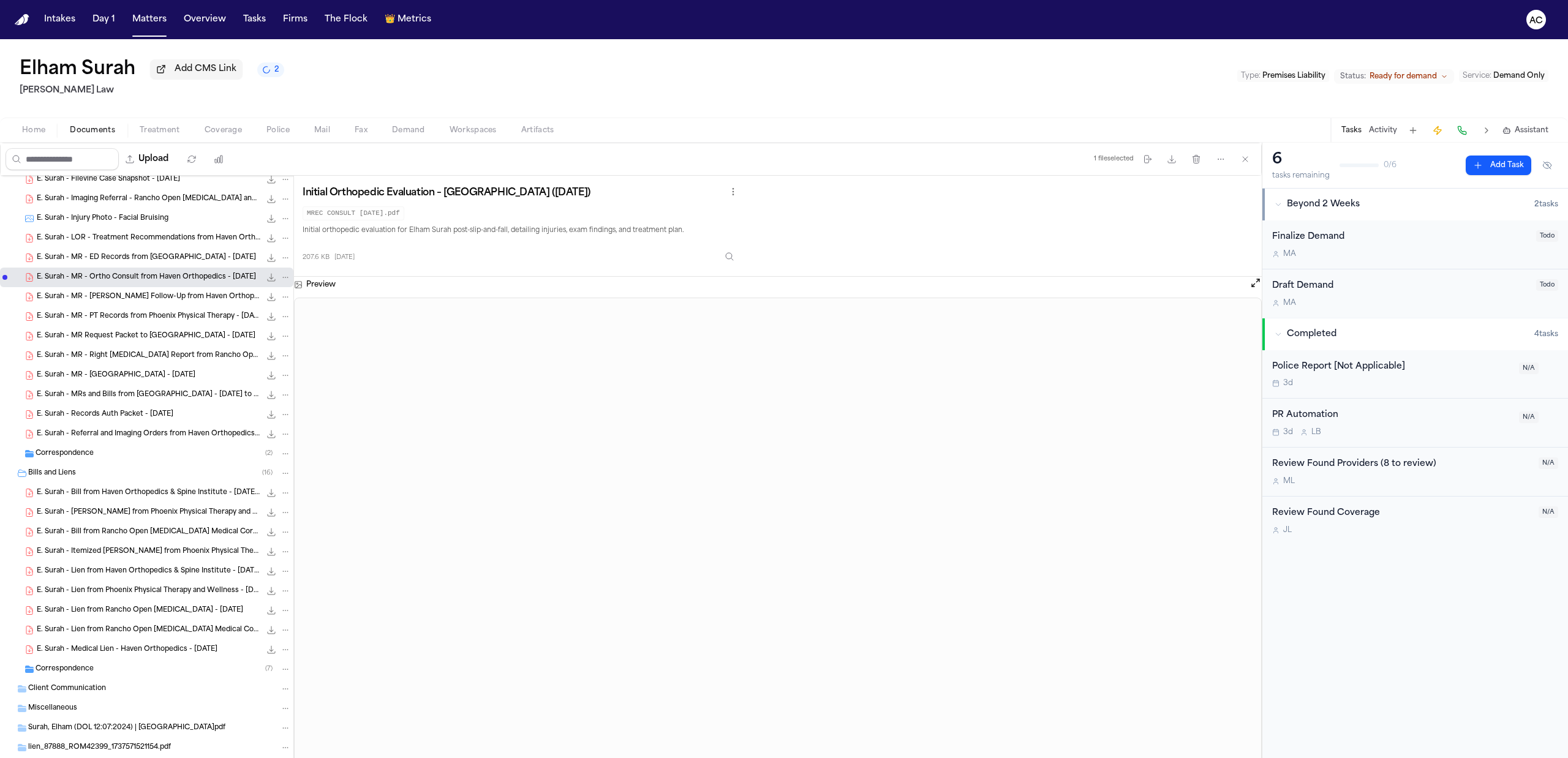
click at [177, 293] on span "E. Surah - MR - Ortho Follow-Up from Haven Orthopedics - 4.12.25" at bounding box center [148, 297] width 224 height 10
click at [160, 436] on span "E. Surah - Referral and Imaging Orders from Haven Orthopedics and Rancho MRI - …" at bounding box center [148, 434] width 224 height 10
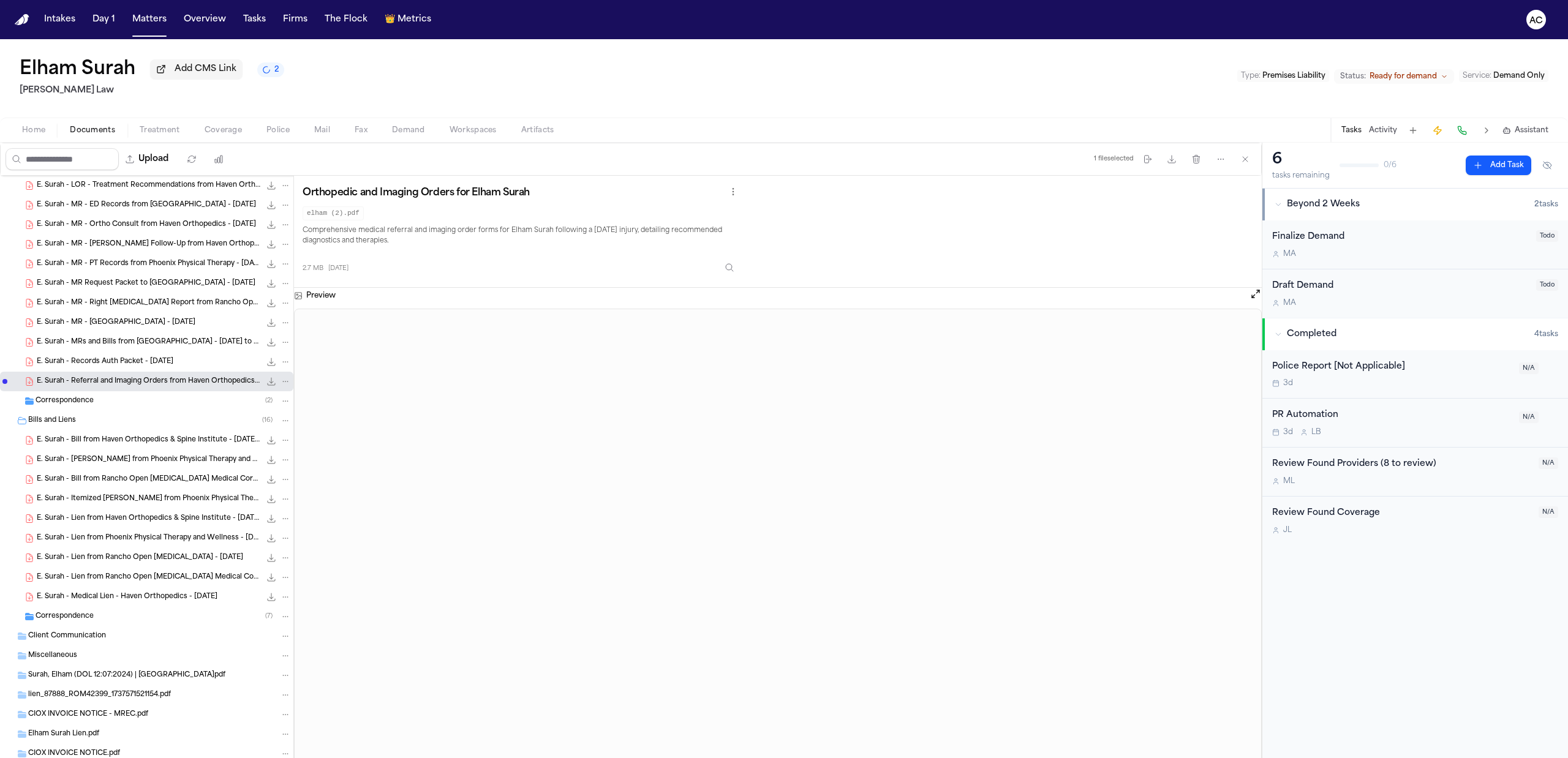
scroll to position [245, 0]
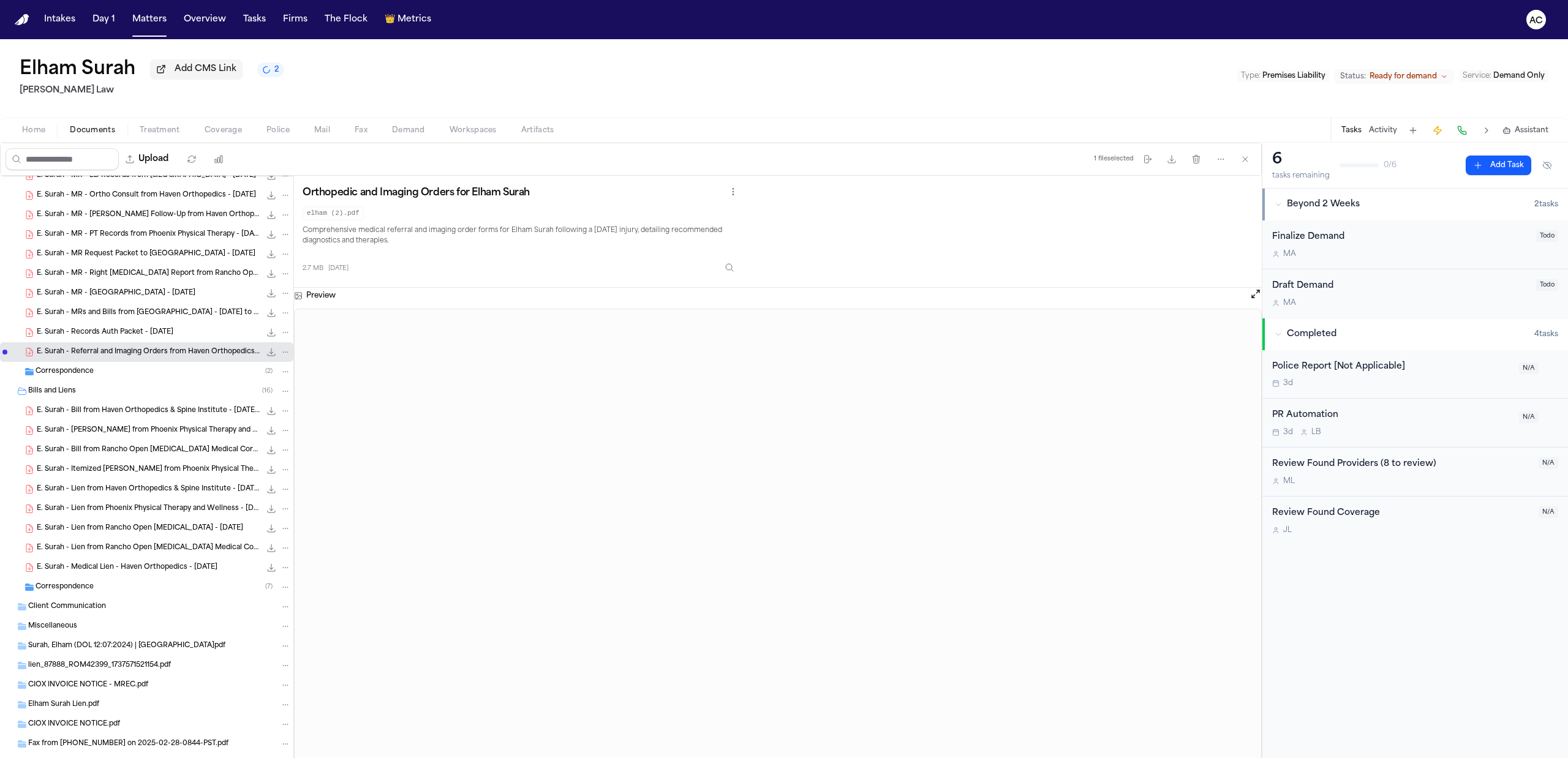
click at [160, 414] on span "E. Surah - Bill from Haven Orthopedics & Spine Institute - 1.6.25 to 4.12.25" at bounding box center [148, 411] width 224 height 10
click at [167, 492] on span "E. Surah - Lien from Haven Orthopedics & Spine Institute - 1.6.25" at bounding box center [148, 489] width 224 height 10
click at [998, 47] on div "Elham Surah Add CMS Link 2 Sedaghat Law Type : Premises Liability Status: Ready…" at bounding box center [784, 78] width 1568 height 78
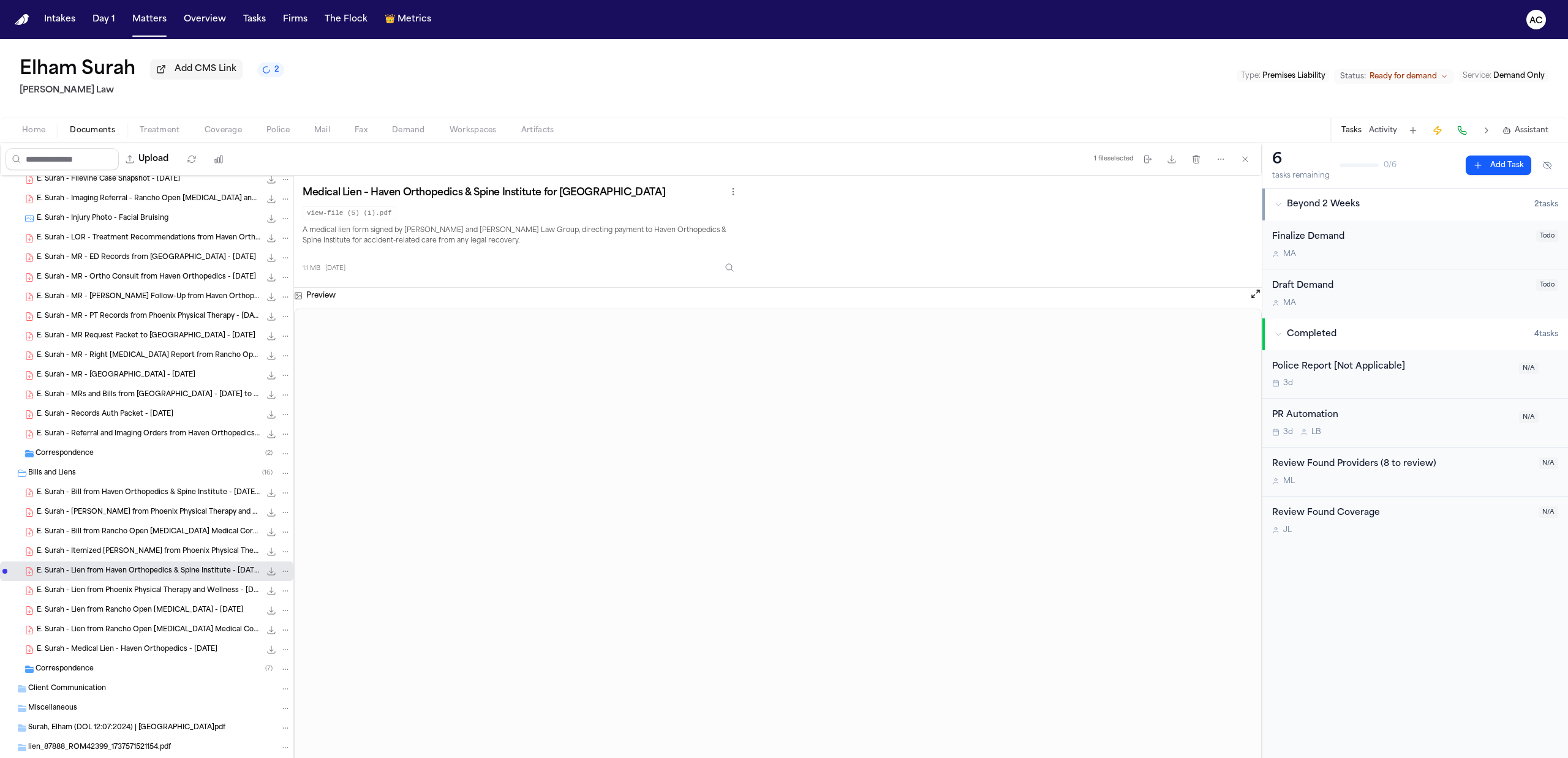
click at [169, 197] on span "E. Surah - Imaging Referral - Rancho Open MRI and Riverside Elite Imaging - 12.…" at bounding box center [148, 199] width 224 height 10
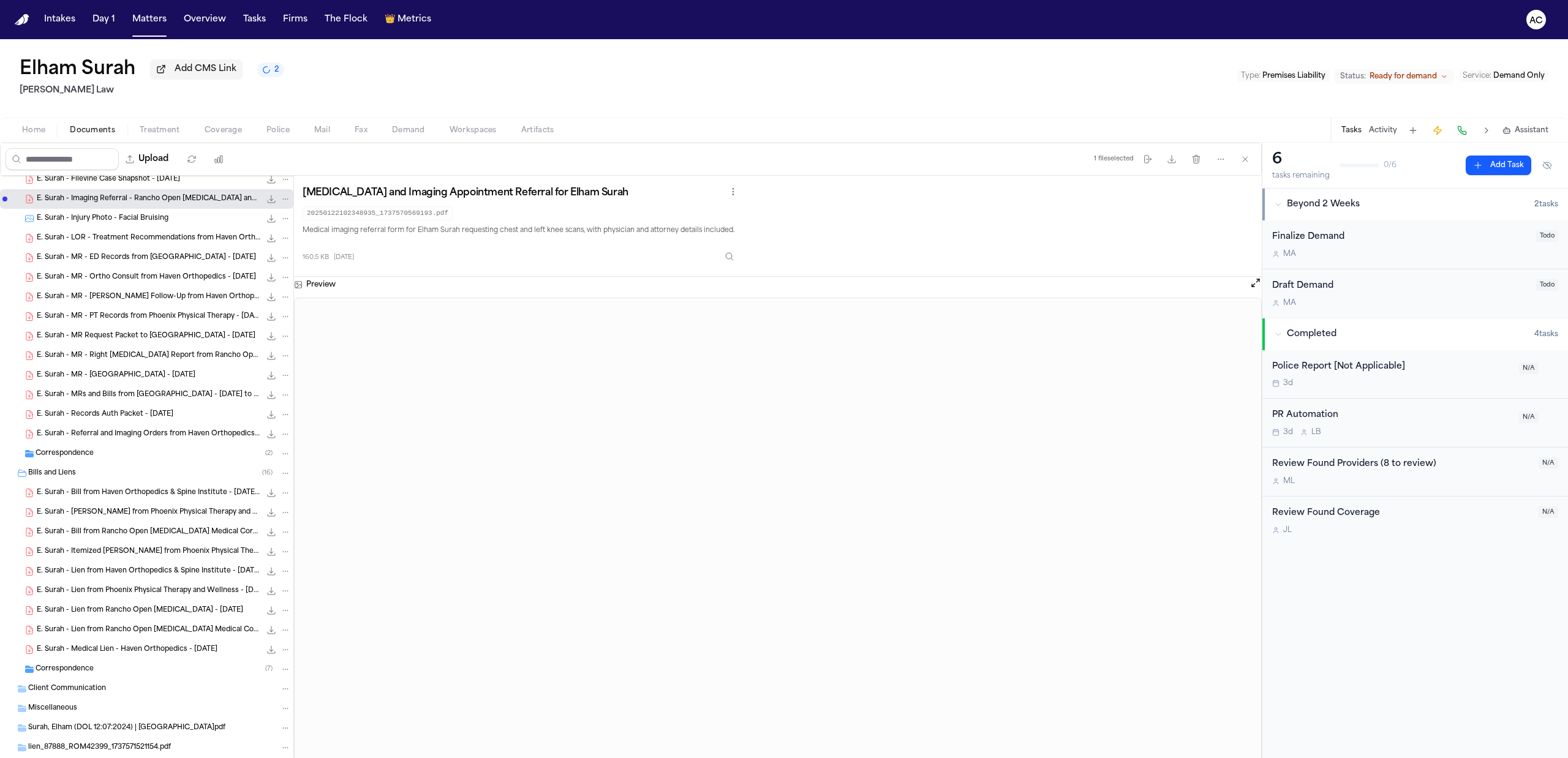
drag, startPoint x: 78, startPoint y: 430, endPoint x: 97, endPoint y: 466, distance: 40.7
click at [84, 449] on div "RT KNEE XR 01-22-2025.pdf 41.2 KB • PDF Intake Documents ( 5 ) Police Report an…" at bounding box center [146, 720] width 293 height 1414
click at [98, 363] on div "E. Surah - MR - Right Knee X-ray Report from Rancho Open MRI - 1.22.25 41.2 KB …" at bounding box center [146, 355] width 293 height 19
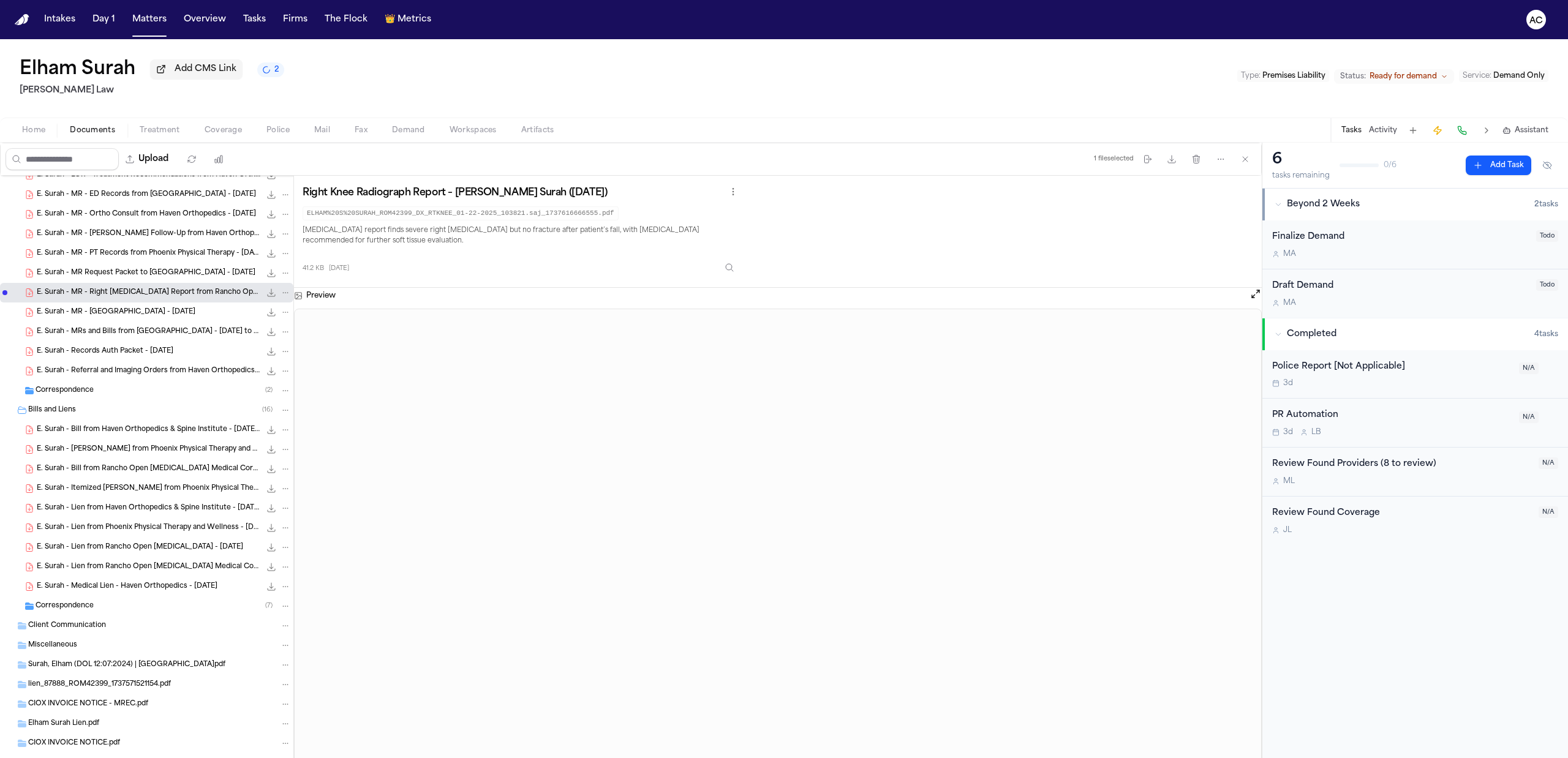
scroll to position [245, 0]
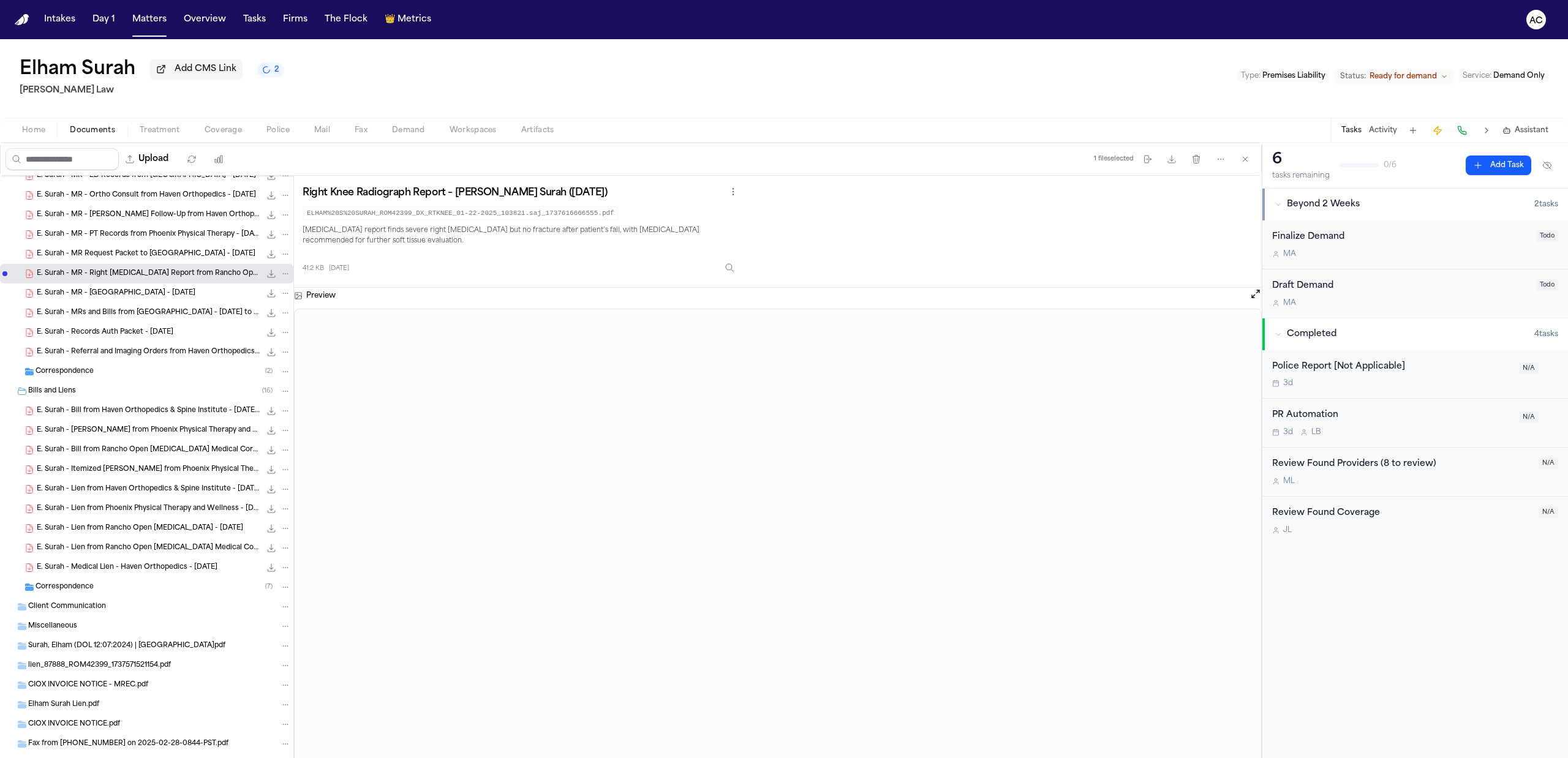
click at [172, 451] on span "E. Surah - Bill from Rancho Open MRI Medical Corp - 1.22.25" at bounding box center [148, 450] width 224 height 10
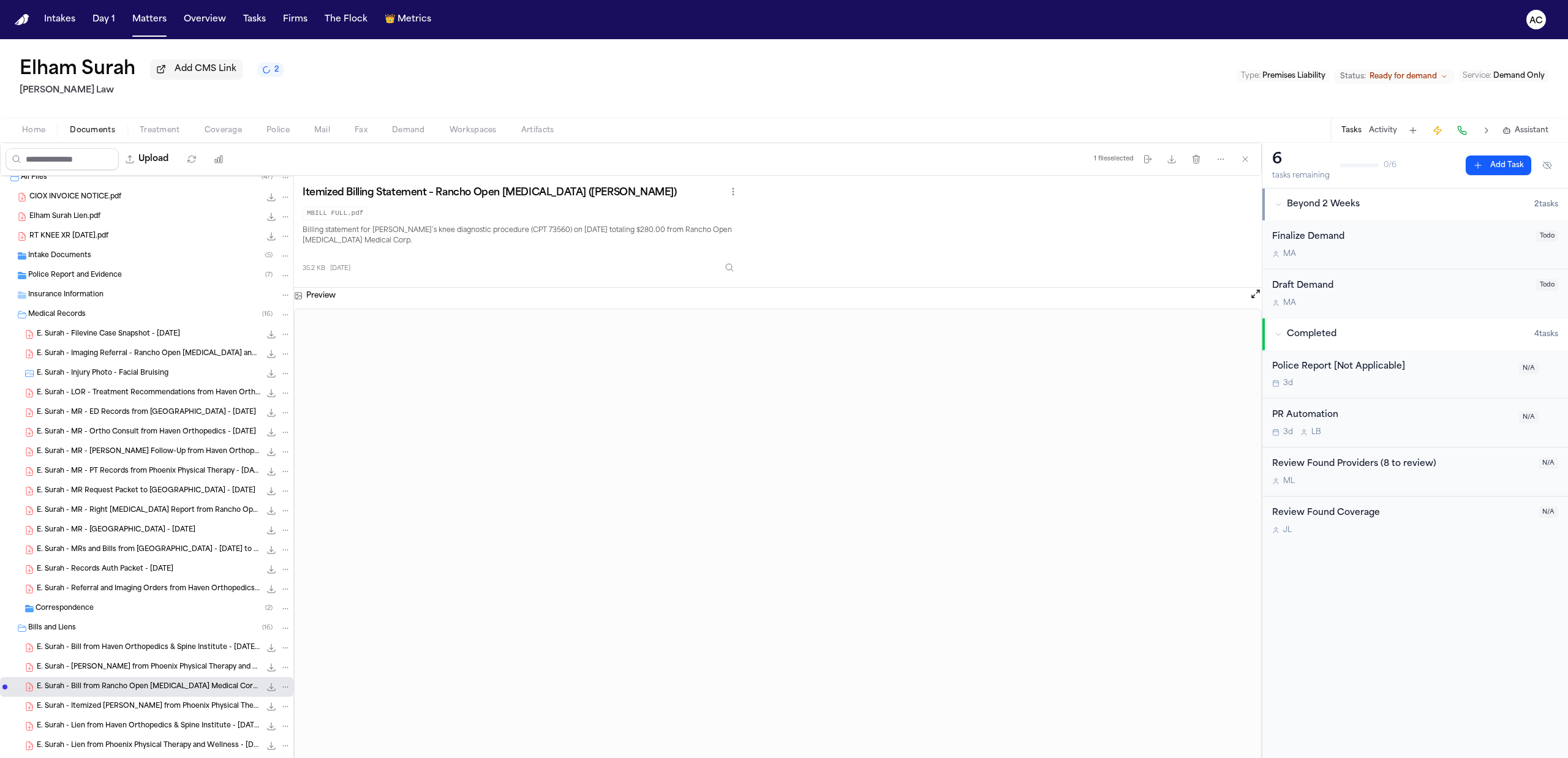
scroll to position [0, 0]
click at [50, 328] on span "Medical Records" at bounding box center [57, 323] width 57 height 10
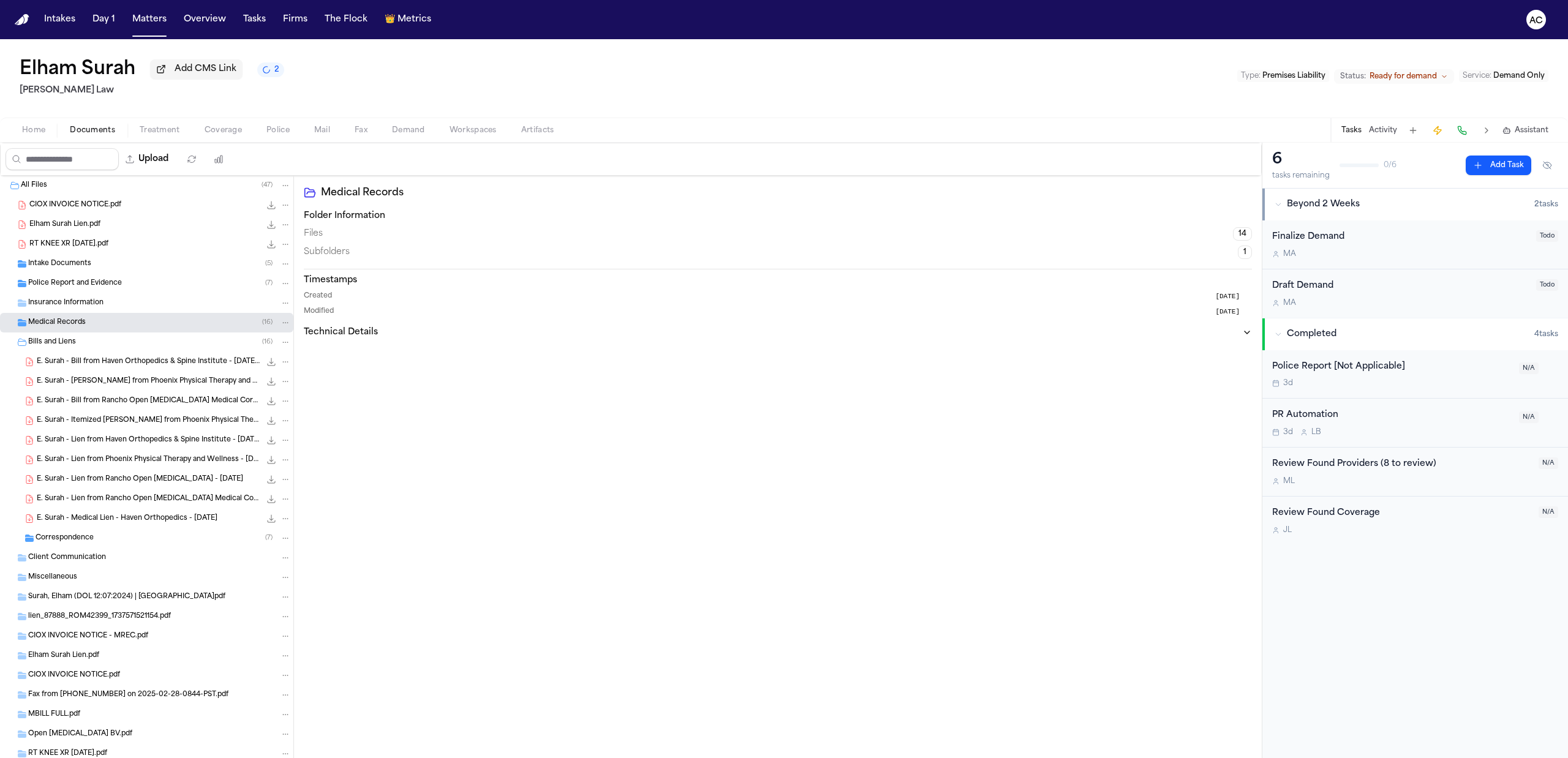
click at [71, 341] on span "Bills and Liens" at bounding box center [52, 342] width 48 height 10
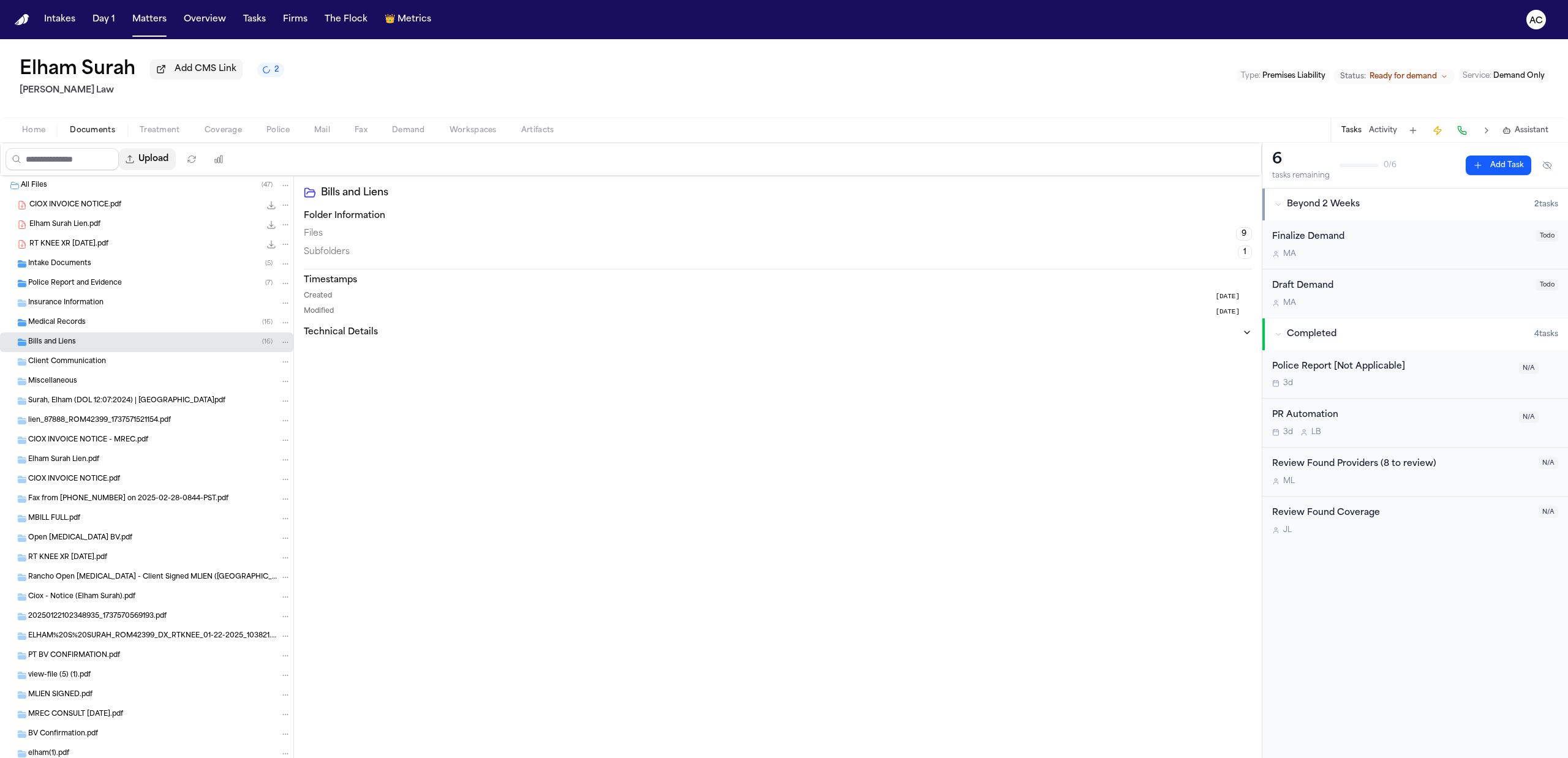
click at [164, 163] on button "Upload" at bounding box center [147, 159] width 57 height 22
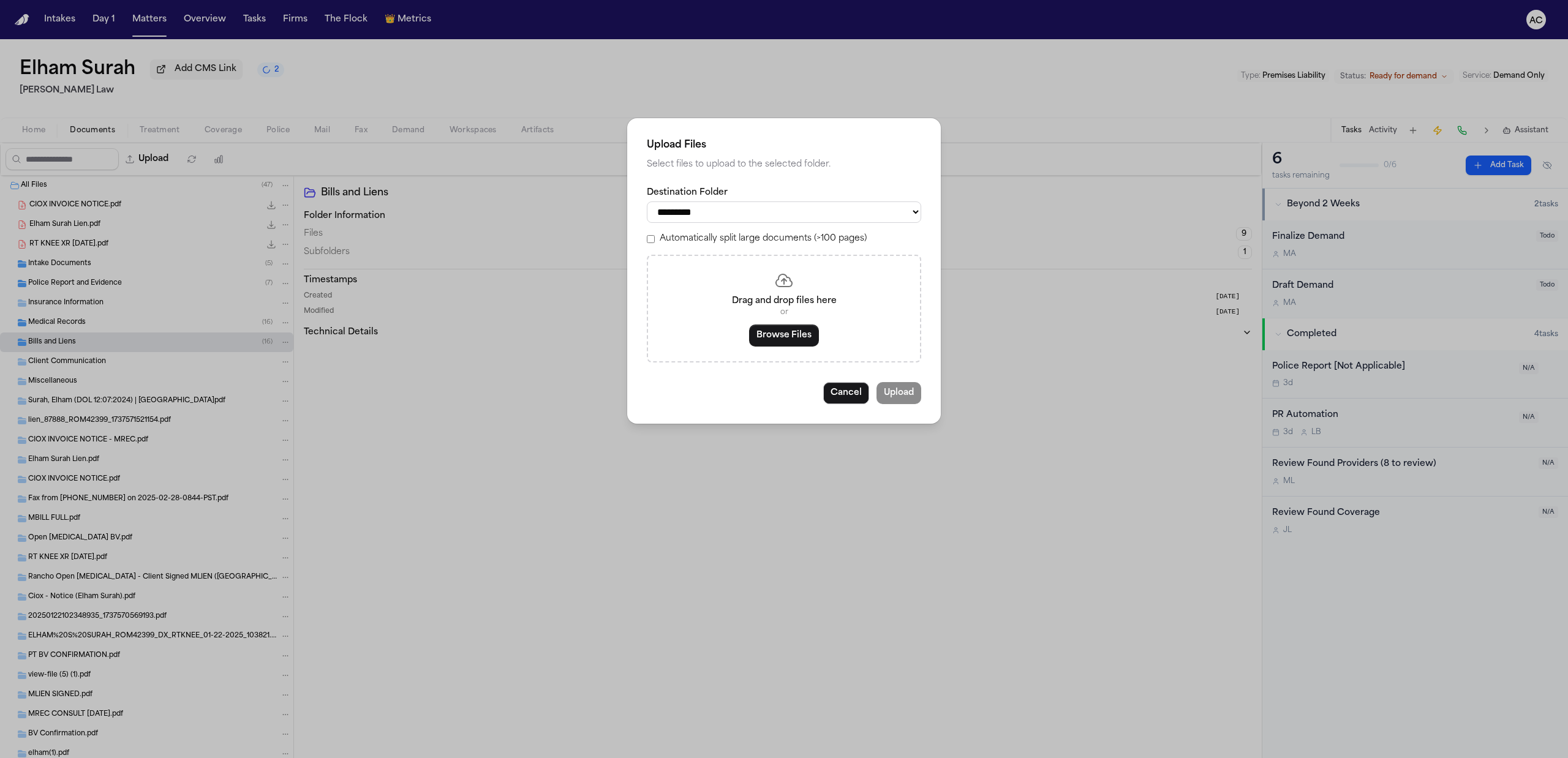
click at [756, 202] on select "**********" at bounding box center [784, 212] width 274 height 22
select select "**********"
click at [647, 201] on select "**********" at bounding box center [784, 212] width 274 height 22
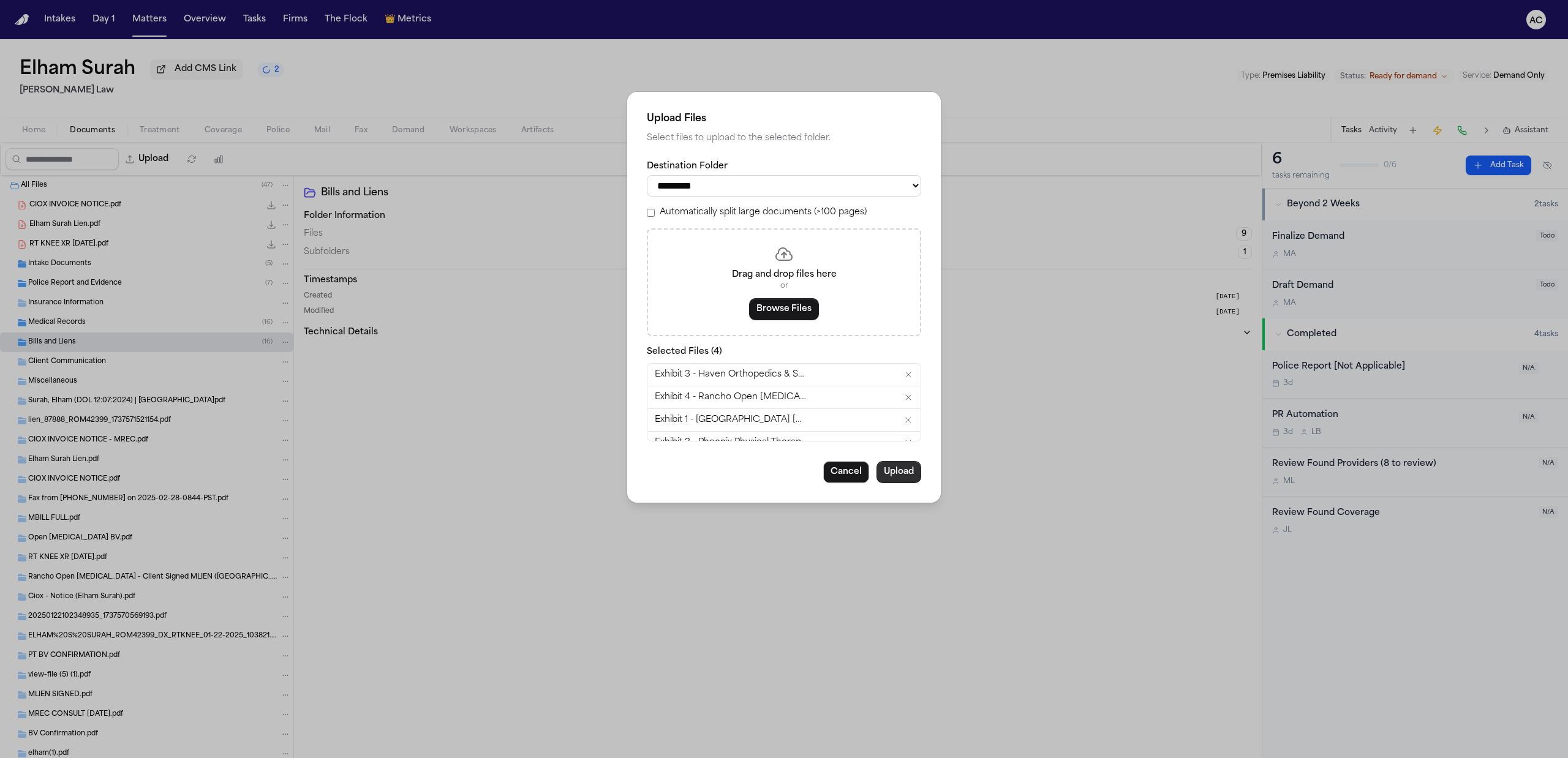
click at [897, 471] on button "Upload" at bounding box center [899, 472] width 45 height 22
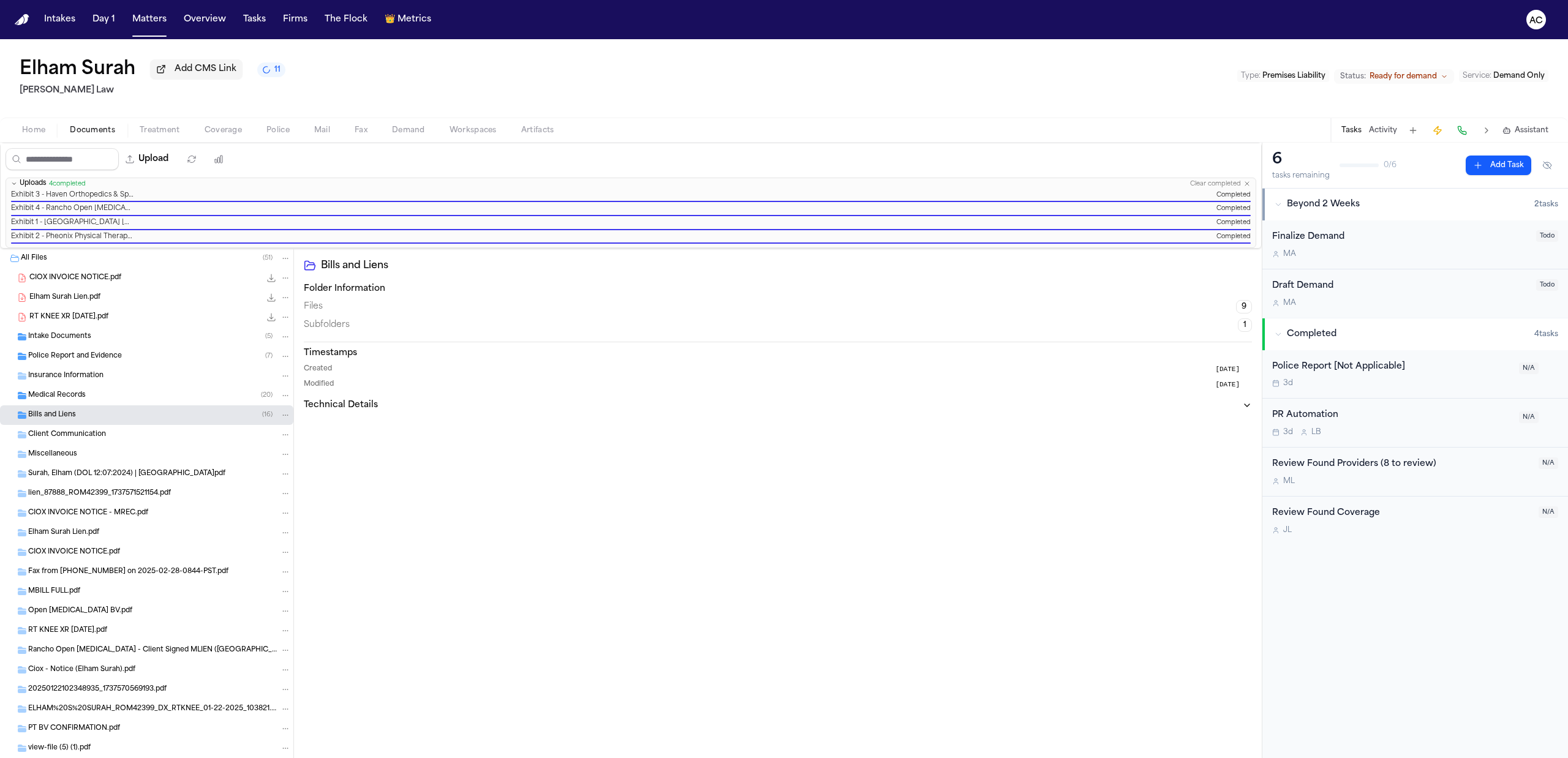
click at [461, 129] on span "Workspaces" at bounding box center [473, 130] width 47 height 10
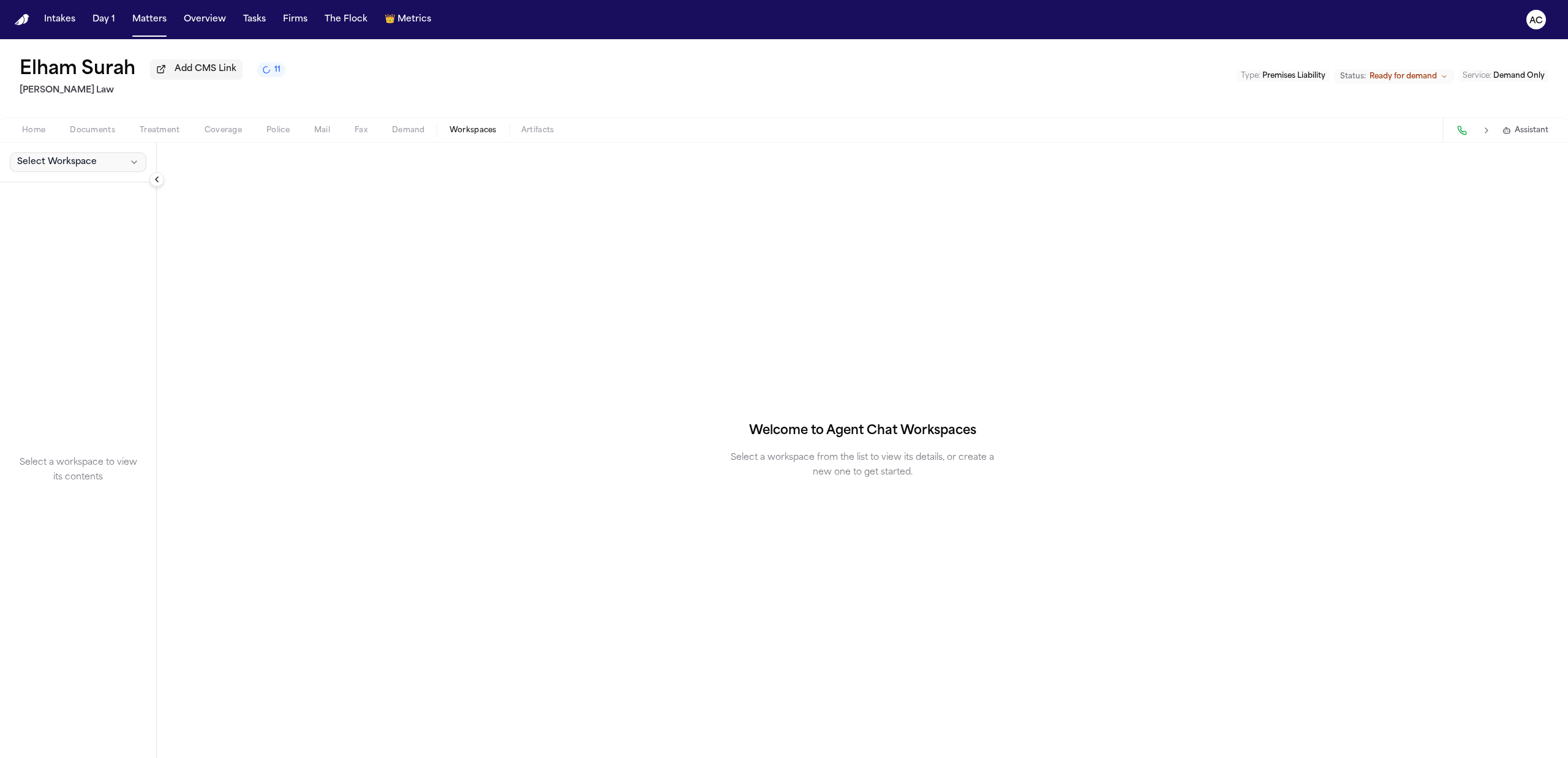
click at [111, 167] on button "Select Workspace" at bounding box center [78, 162] width 136 height 19
click at [88, 189] on span "Finch Agent Demand" at bounding box center [85, 190] width 142 height 12
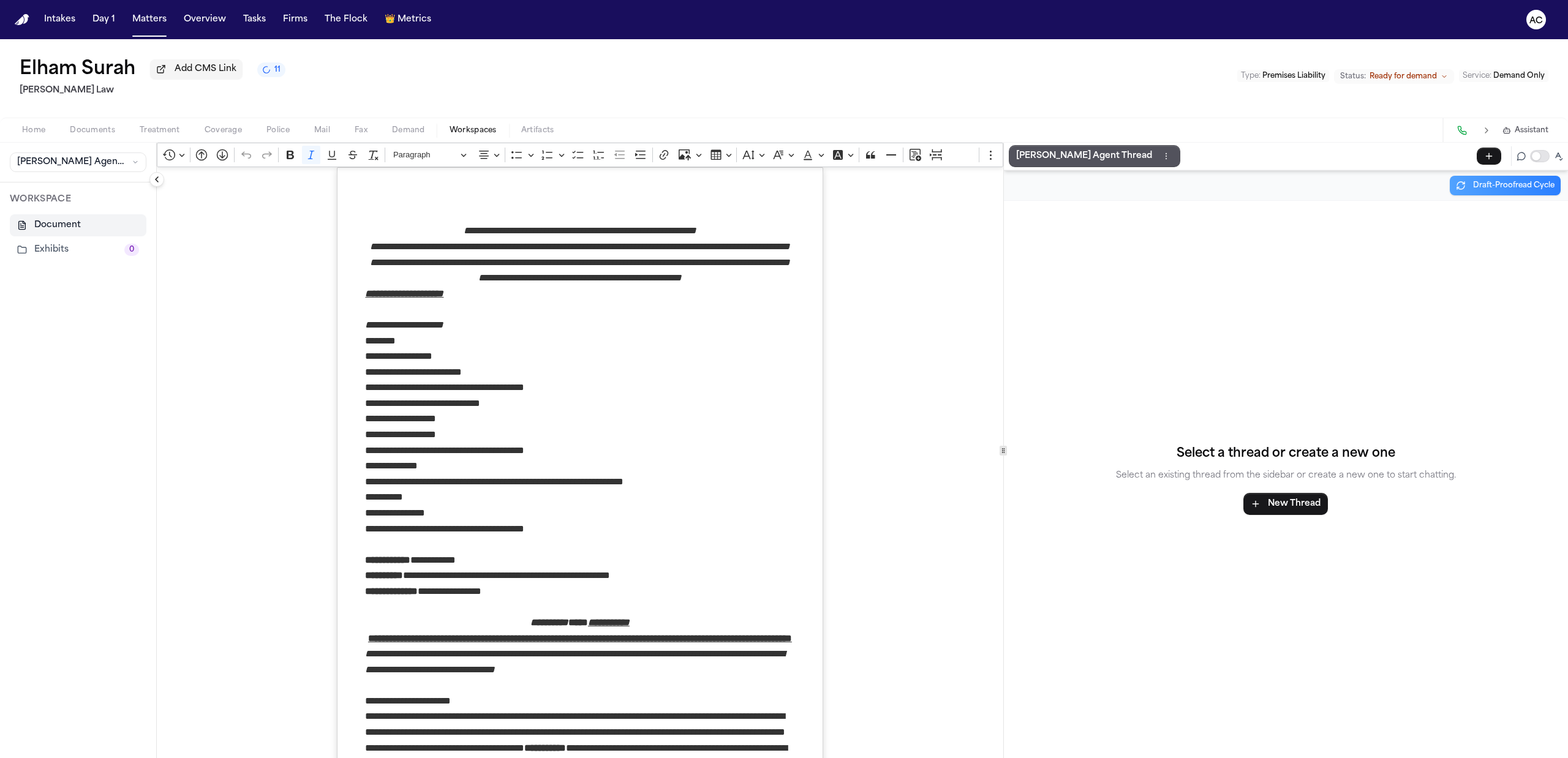
click at [86, 248] on button "Exhibits 0" at bounding box center [78, 250] width 136 height 22
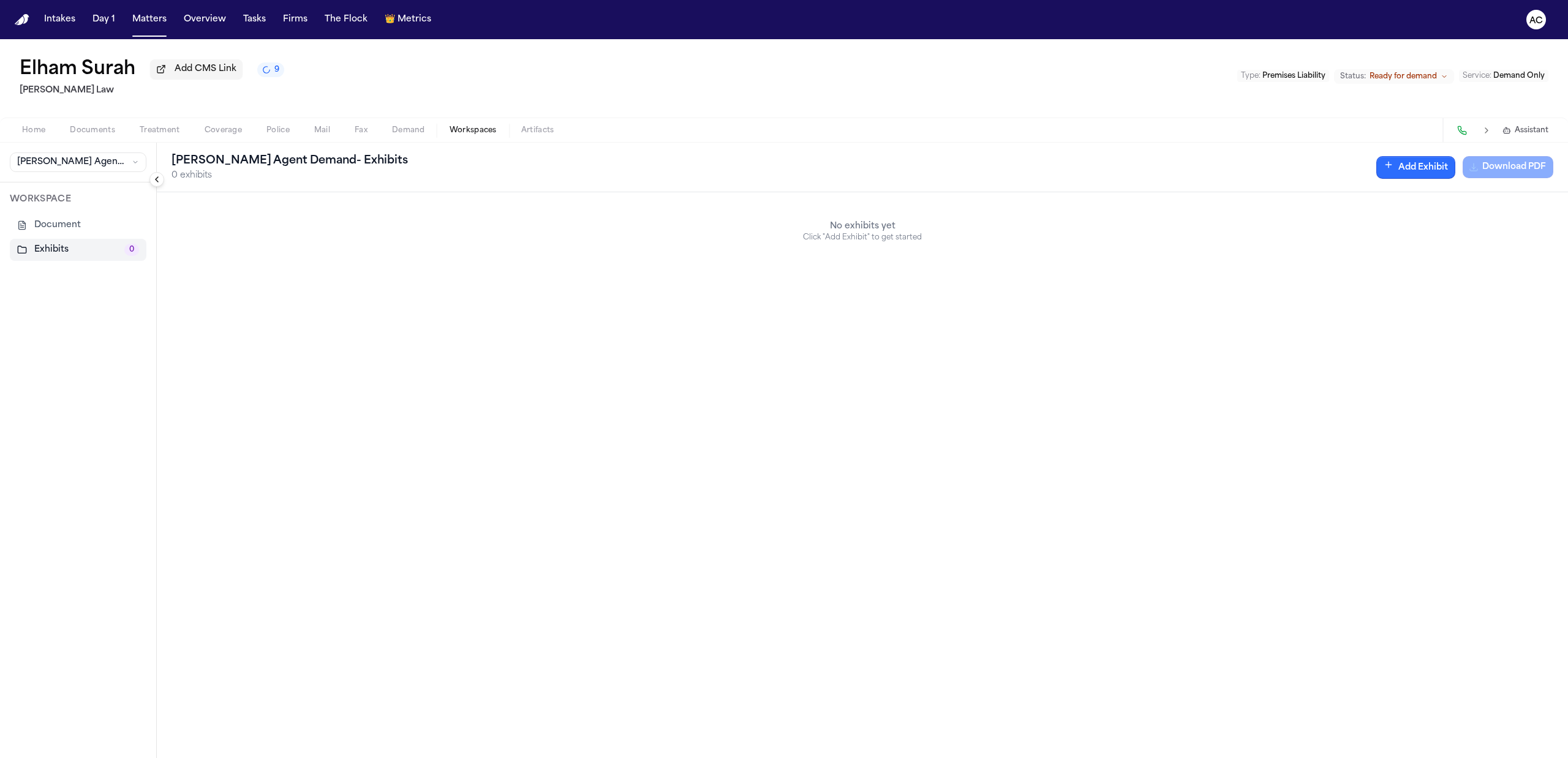
click at [1389, 165] on icon "button" at bounding box center [1388, 165] width 5 height 0
click at [1113, 223] on input "Document" at bounding box center [1162, 227] width 115 height 22
type input "*"
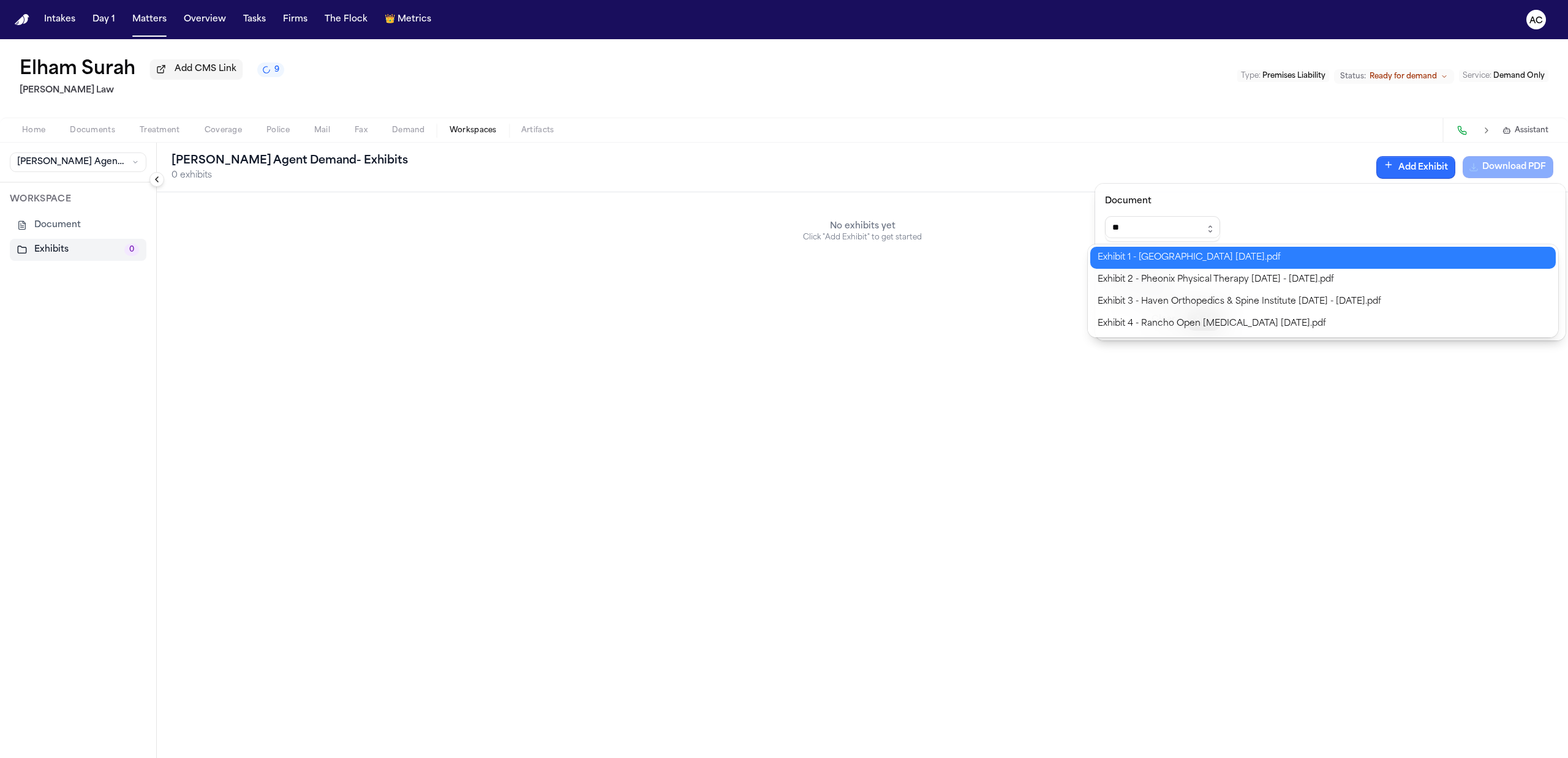
type input "**********"
click at [1261, 758] on div "**********" at bounding box center [784, 758] width 1568 height 0
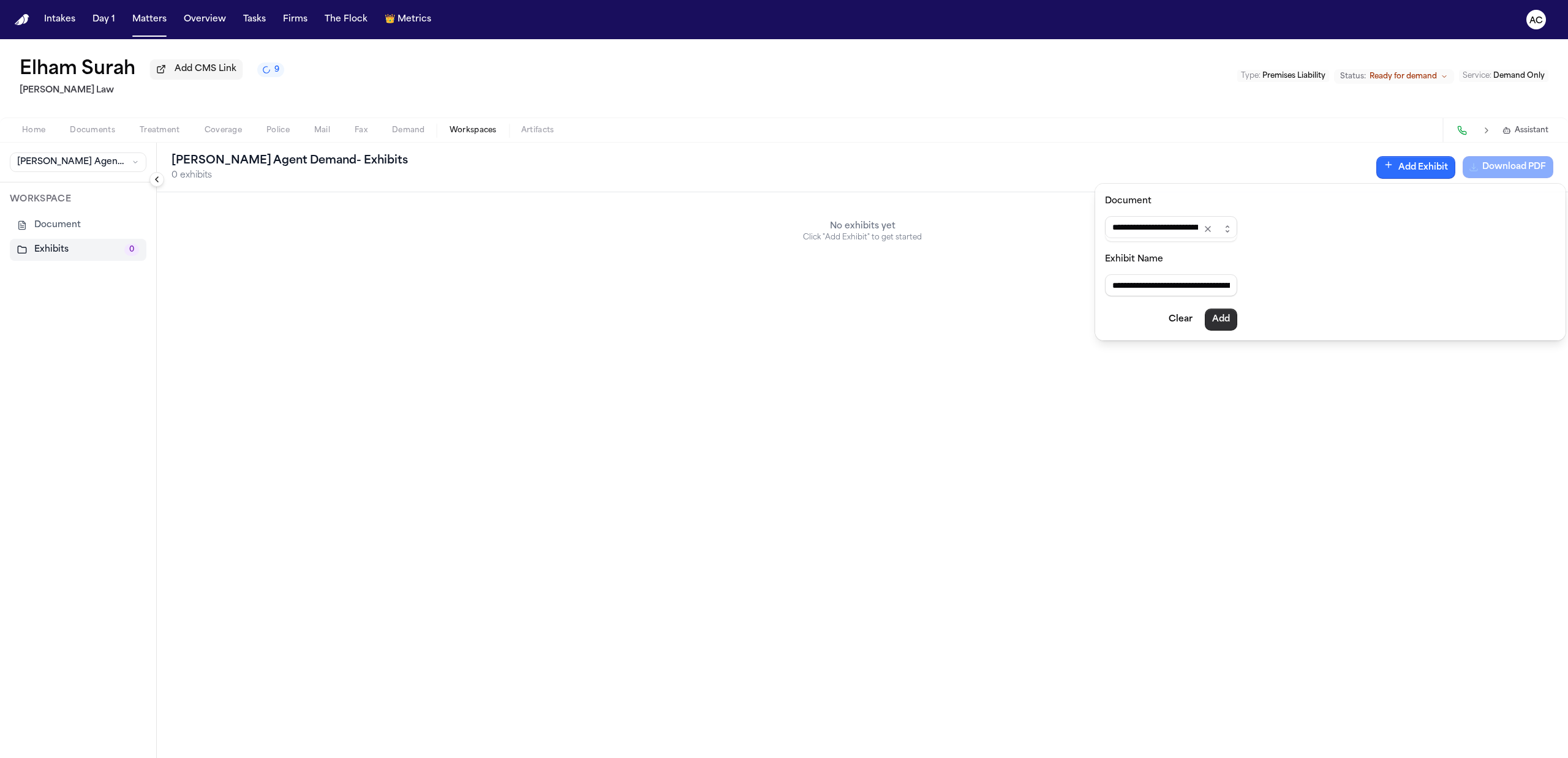
type input "**********"
click at [1231, 317] on button "Add" at bounding box center [1221, 320] width 33 height 22
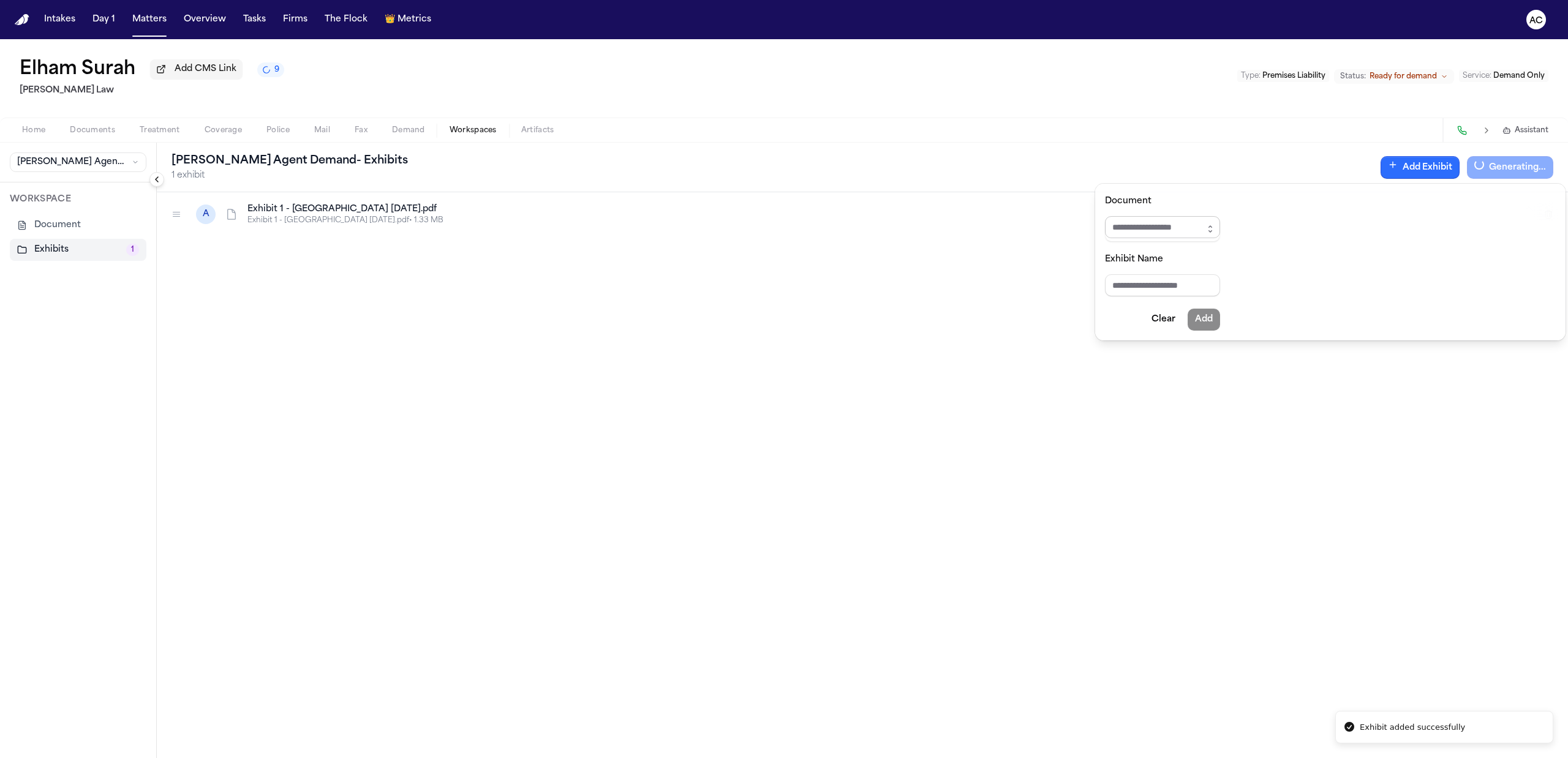
click at [1186, 232] on input "Document" at bounding box center [1162, 227] width 115 height 22
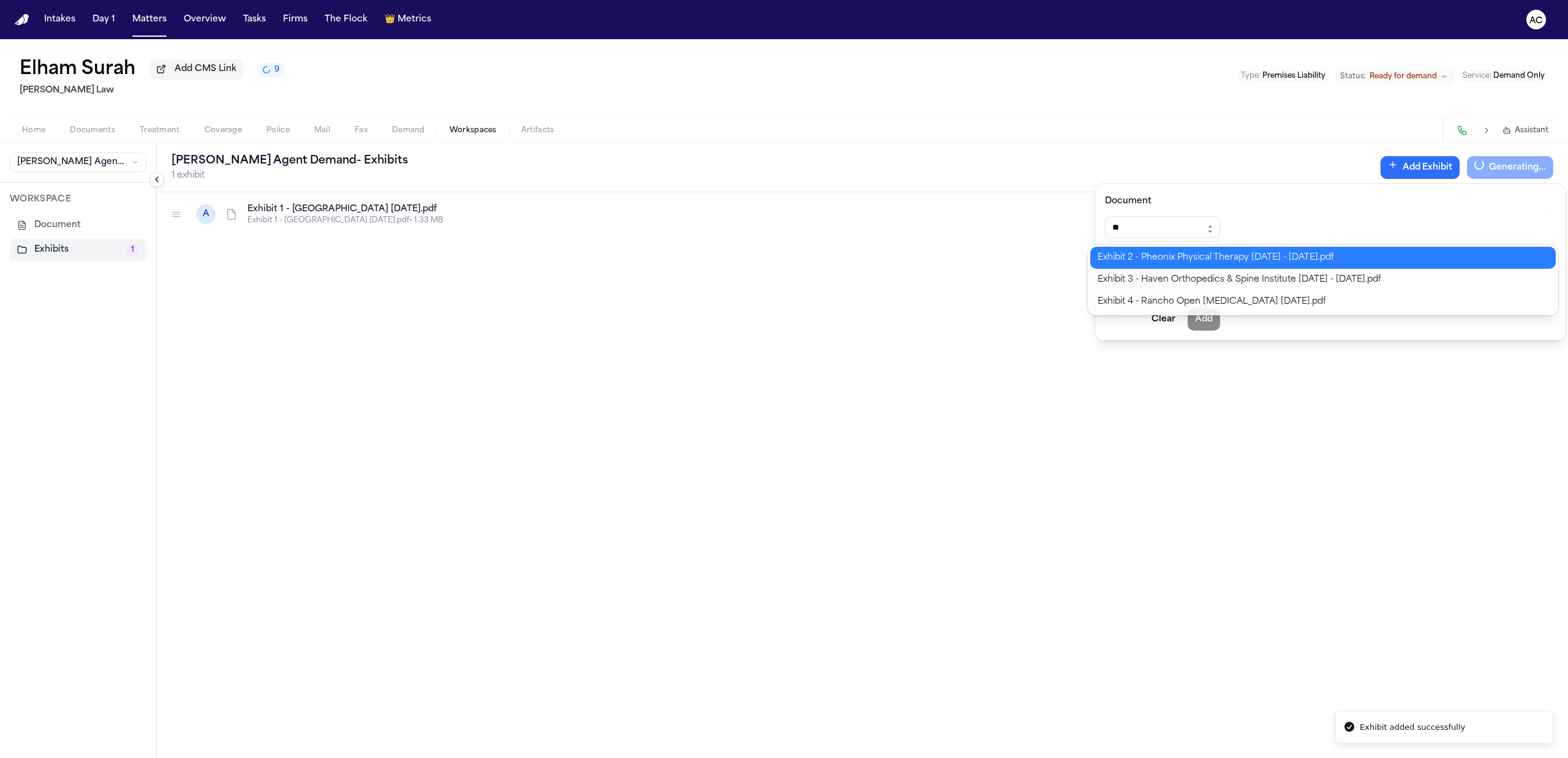
type input "**********"
click at [1202, 758] on div "**********" at bounding box center [784, 758] width 1568 height 0
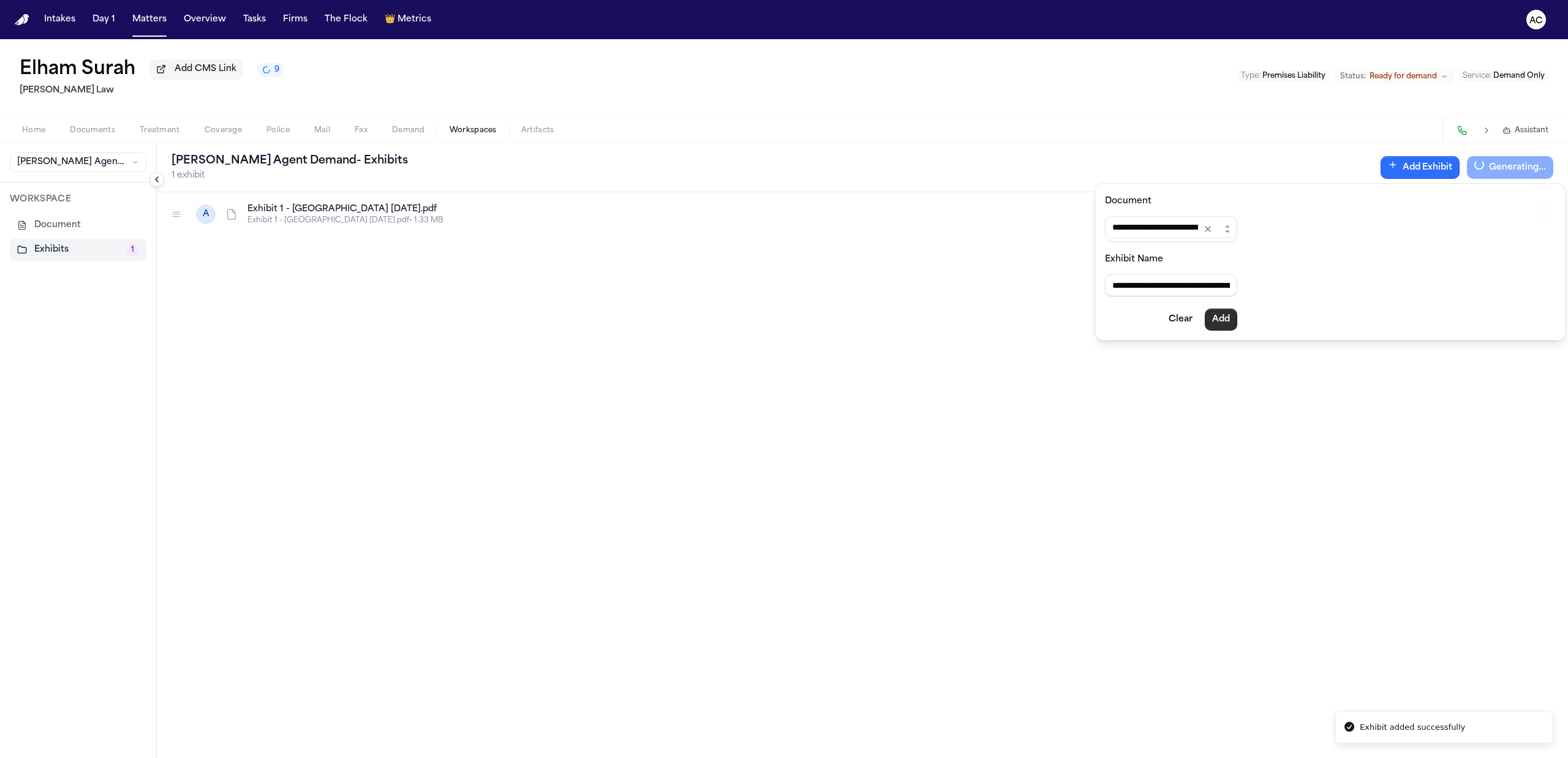
type input "**********"
click at [1237, 321] on button "Add" at bounding box center [1221, 320] width 33 height 22
click at [1172, 218] on input "Document" at bounding box center [1162, 227] width 115 height 22
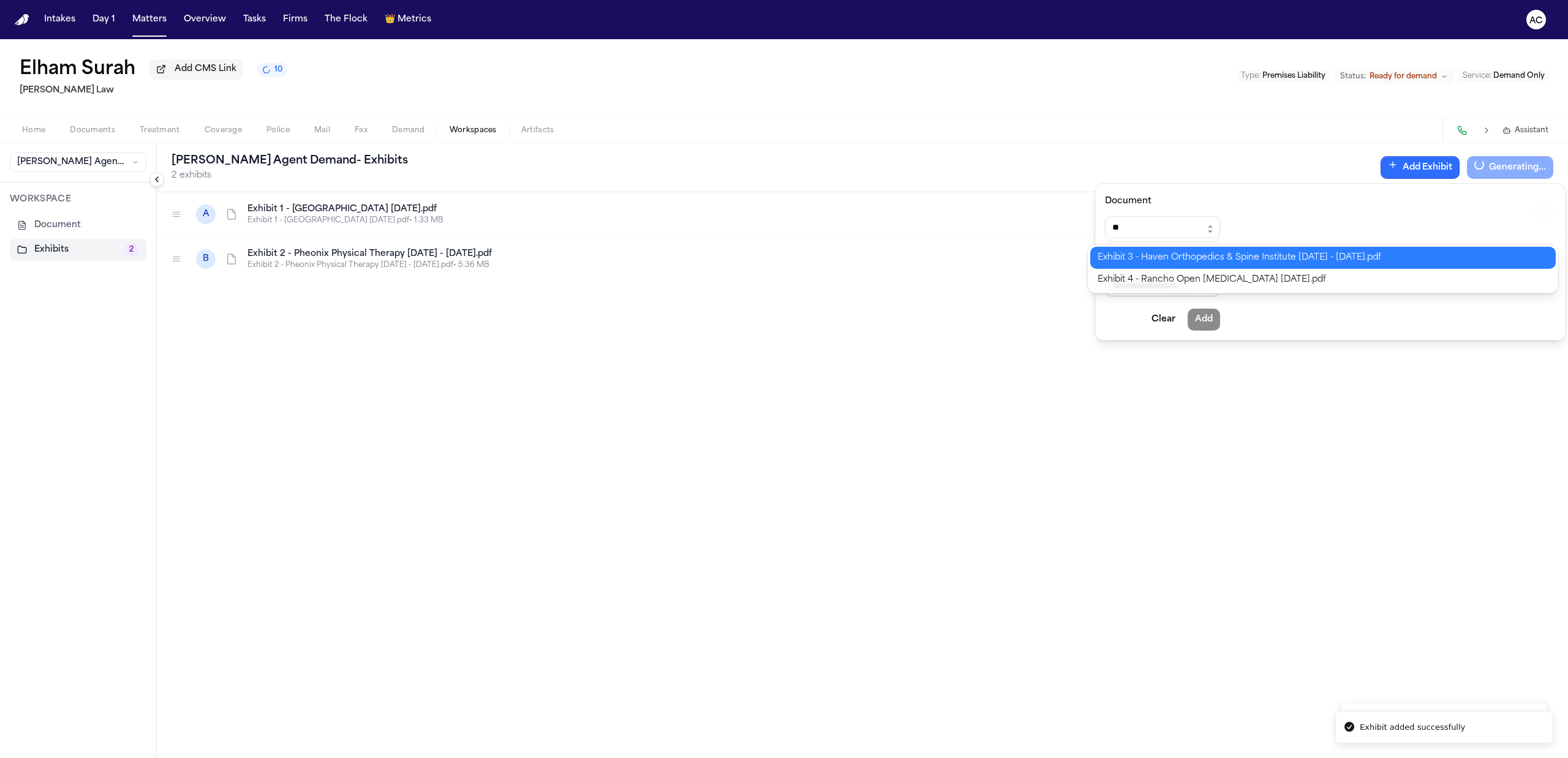
type input "**********"
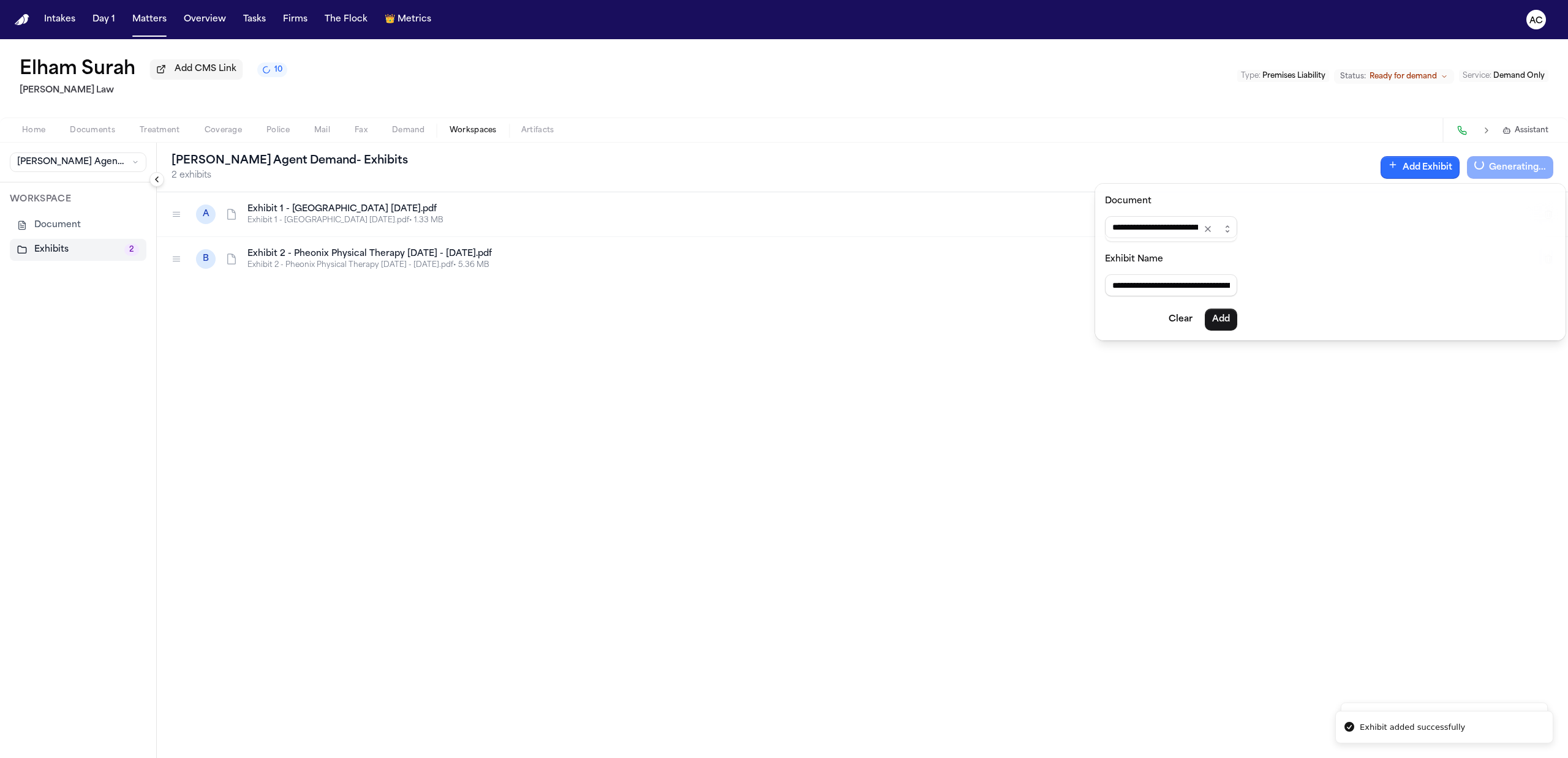
click at [1206, 758] on div "**********" at bounding box center [784, 758] width 1568 height 0
type input "**********"
click at [1231, 321] on button "Add" at bounding box center [1221, 320] width 33 height 22
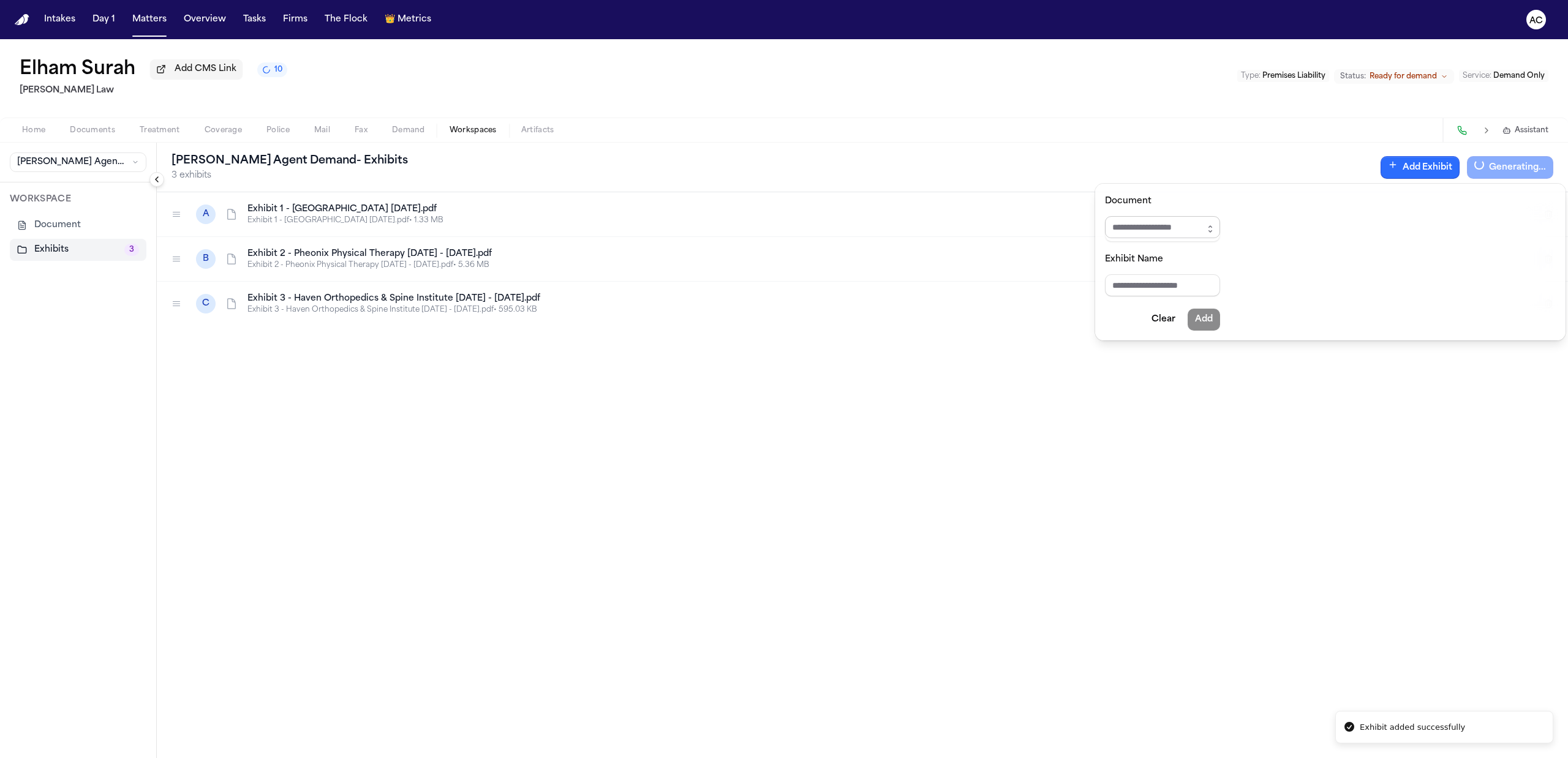
click at [1177, 221] on input "Document" at bounding box center [1162, 227] width 115 height 22
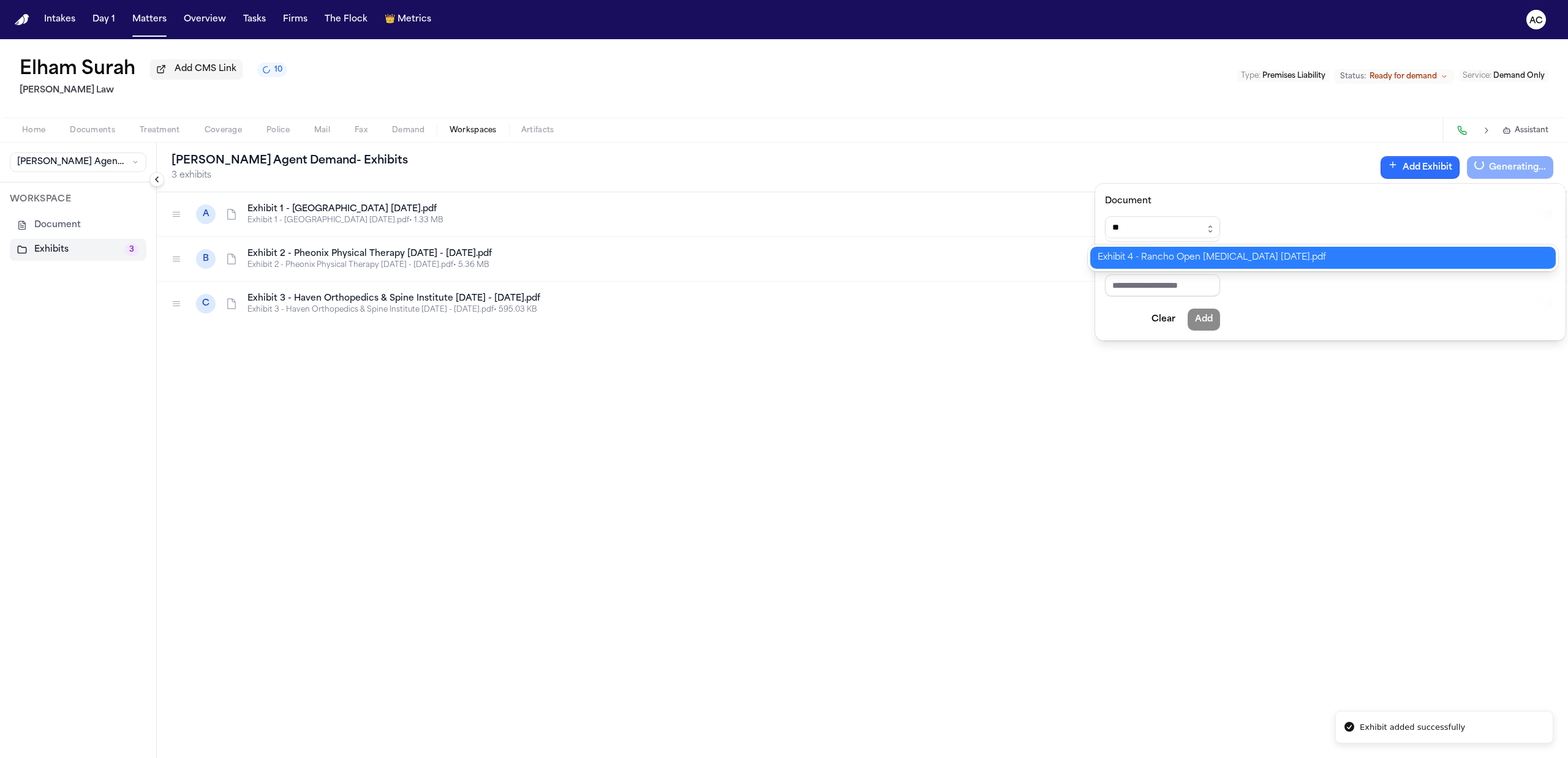
type input "**********"
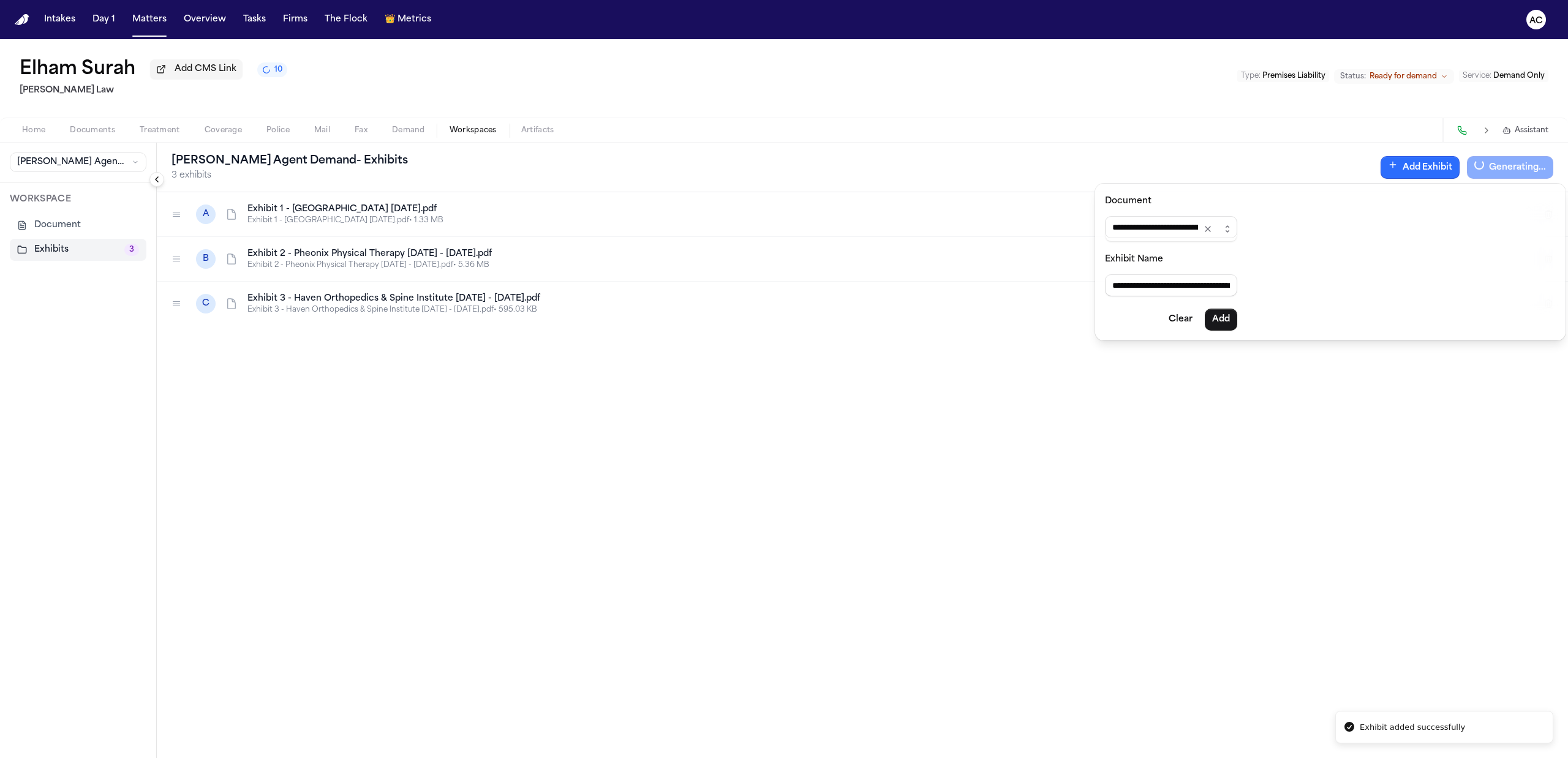
click at [1196, 758] on div "**********" at bounding box center [784, 758] width 1568 height 0
type input "**********"
click at [1233, 327] on button "Add" at bounding box center [1221, 320] width 33 height 22
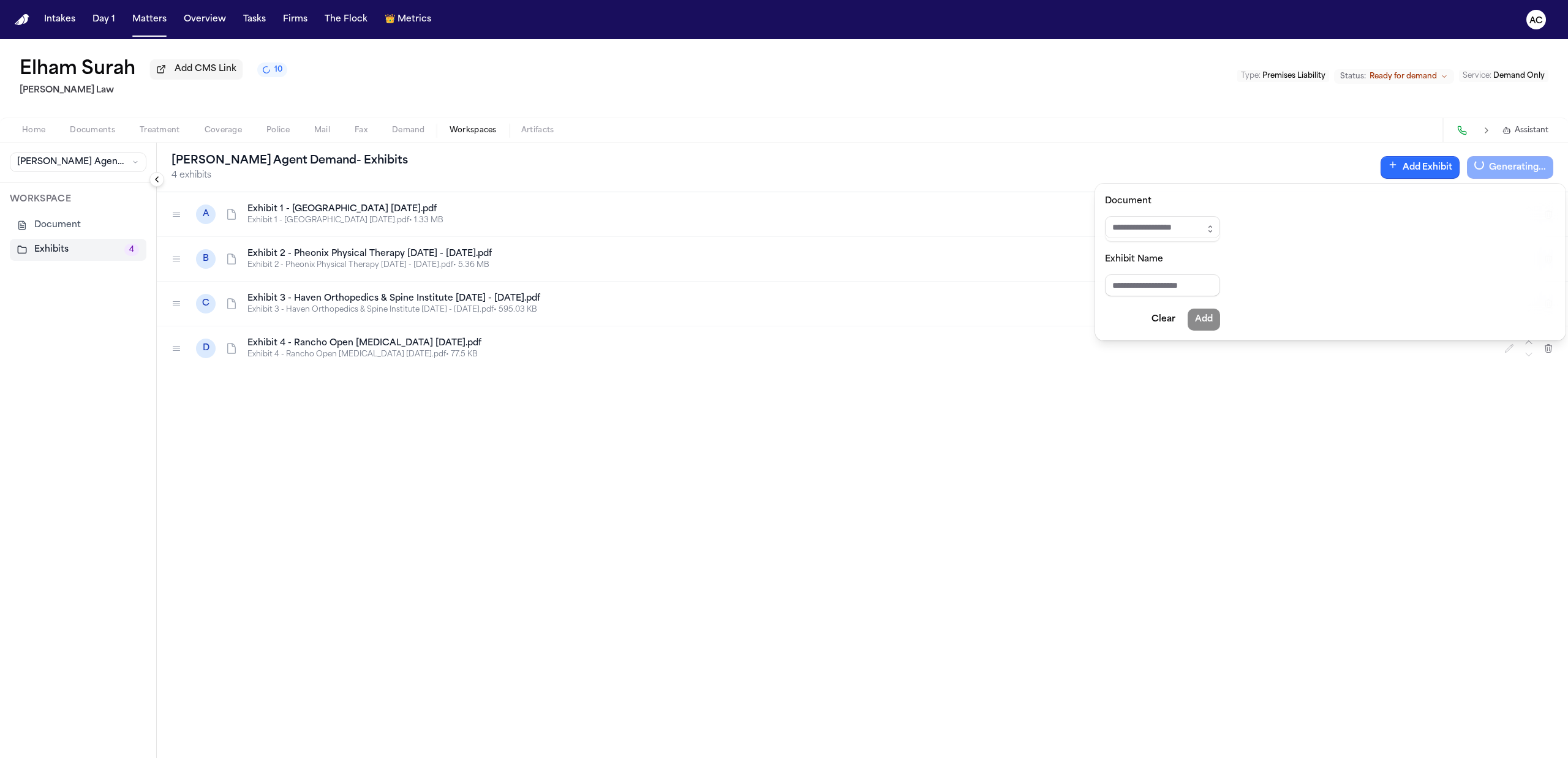
click at [91, 133] on div "**********" at bounding box center [784, 399] width 1568 height 719
click at [90, 132] on span "Documents" at bounding box center [92, 130] width 46 height 10
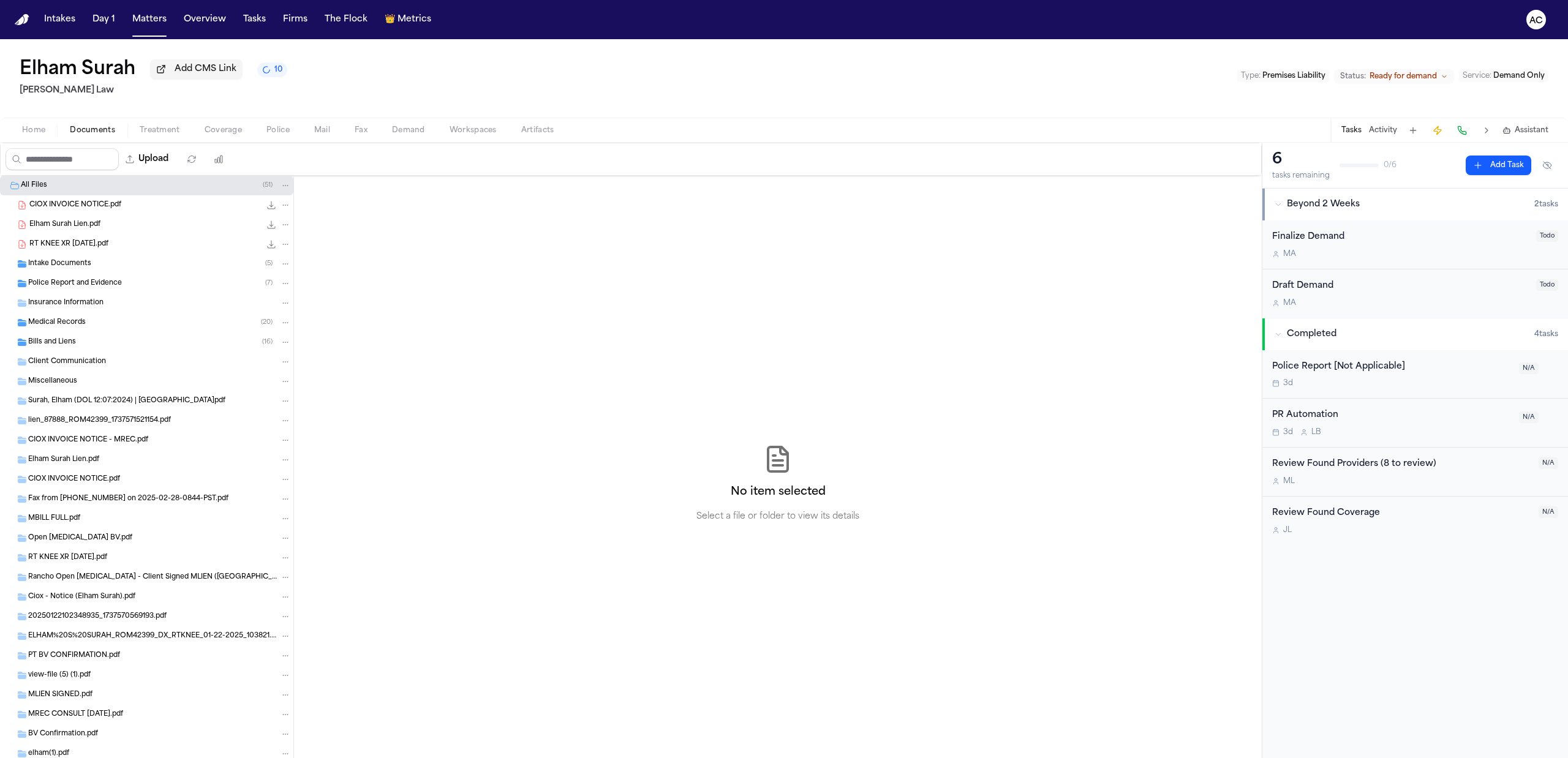
click at [84, 322] on span "Medical Records" at bounding box center [57, 323] width 57 height 10
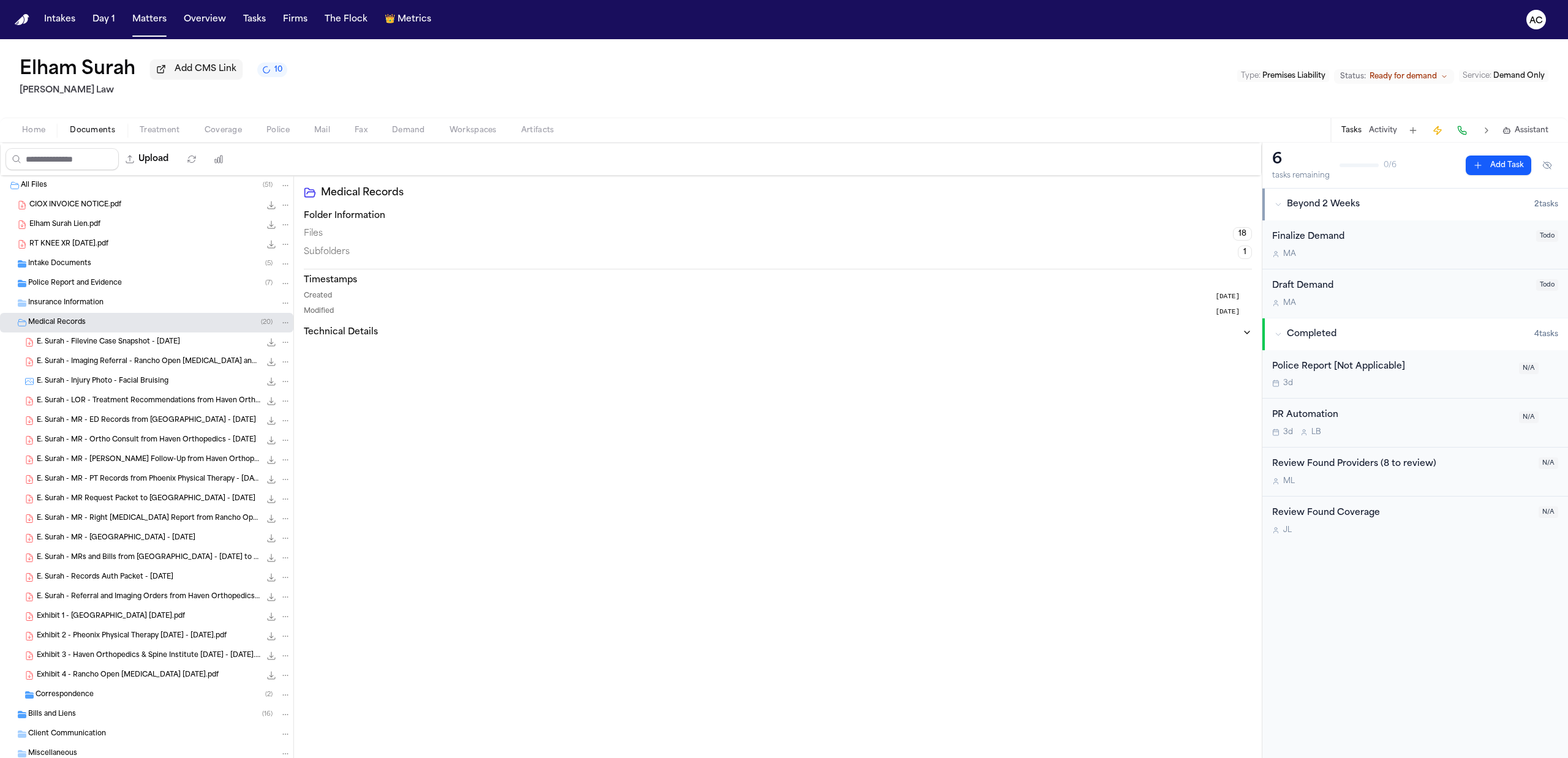
click at [479, 129] on span "Workspaces" at bounding box center [473, 130] width 47 height 10
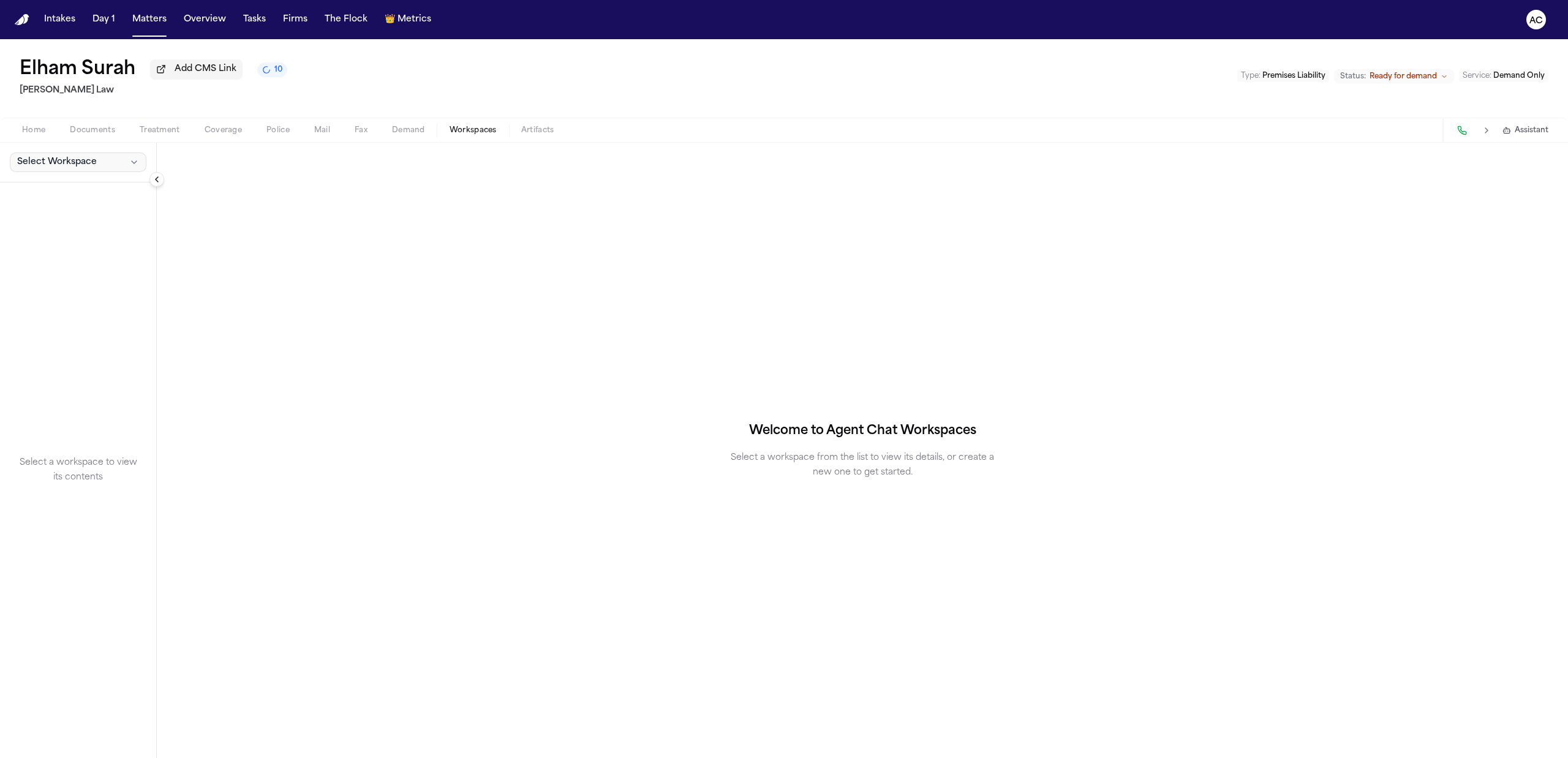
click at [71, 163] on span "Select Workspace" at bounding box center [57, 163] width 80 height 12
click at [57, 194] on span "Finch Agent Demand" at bounding box center [85, 190] width 142 height 12
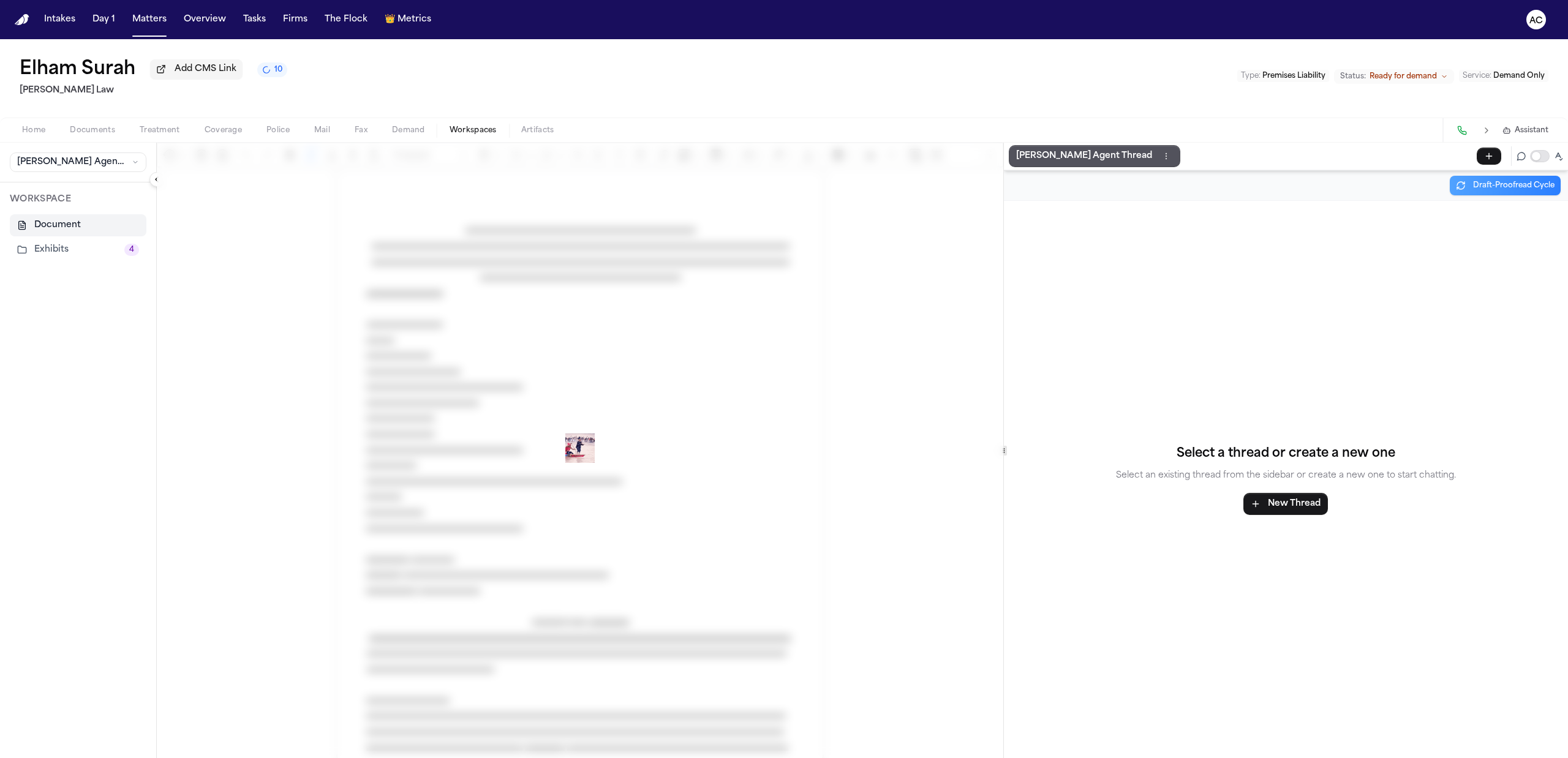
click at [67, 248] on button "Exhibits 4" at bounding box center [78, 250] width 136 height 22
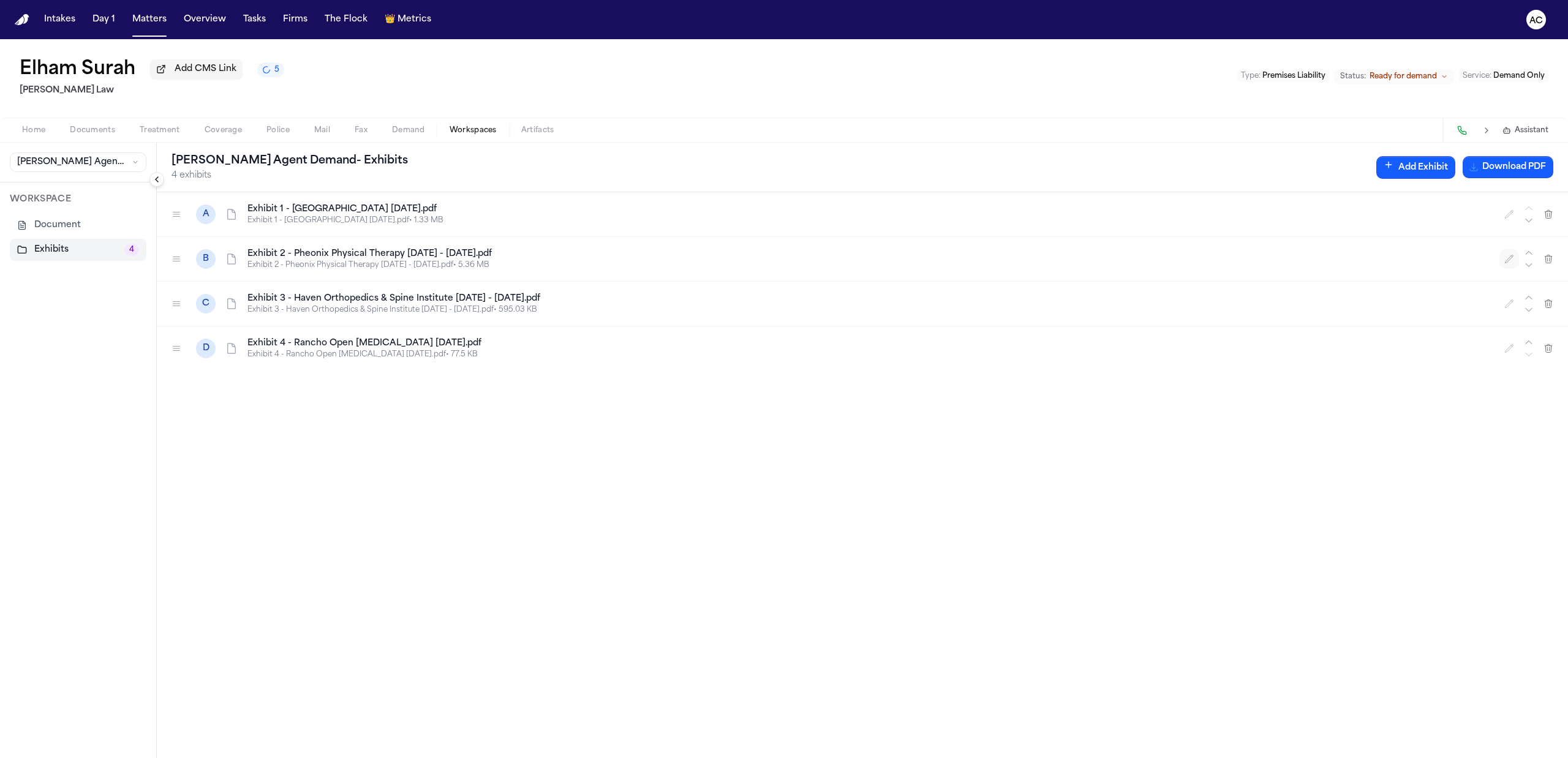
drag, startPoint x: 1513, startPoint y: 258, endPoint x: 1390, endPoint y: 268, distance: 123.4
click at [1510, 259] on icon "button" at bounding box center [1509, 259] width 10 height 10
click at [319, 261] on input "**********" at bounding box center [395, 259] width 294 height 22
click at [290, 257] on input "**********" at bounding box center [395, 259] width 294 height 22
type input "**********"
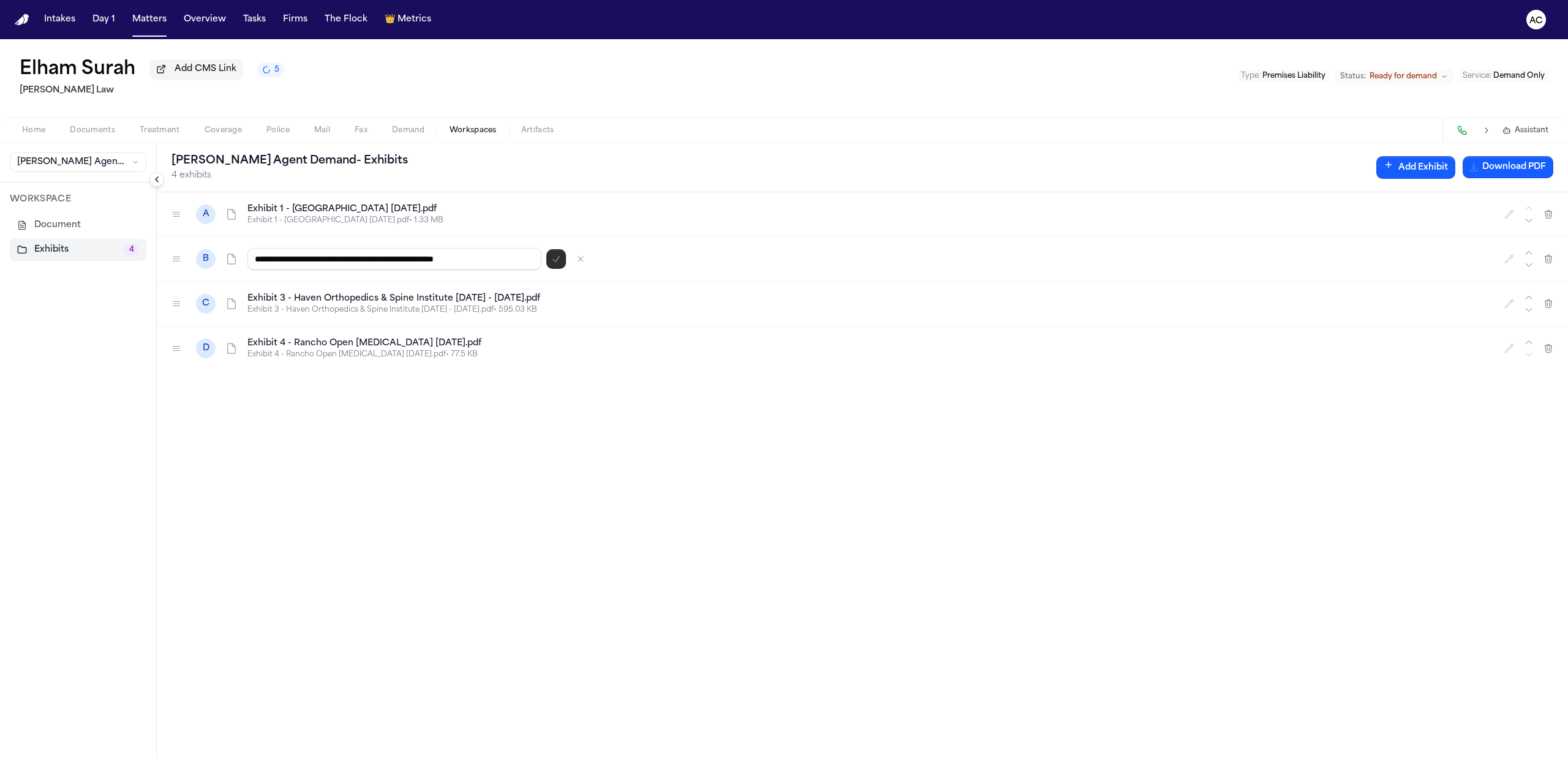
click at [554, 261] on icon "button" at bounding box center [556, 259] width 6 height 5
click at [1508, 216] on icon "button" at bounding box center [1509, 214] width 10 height 10
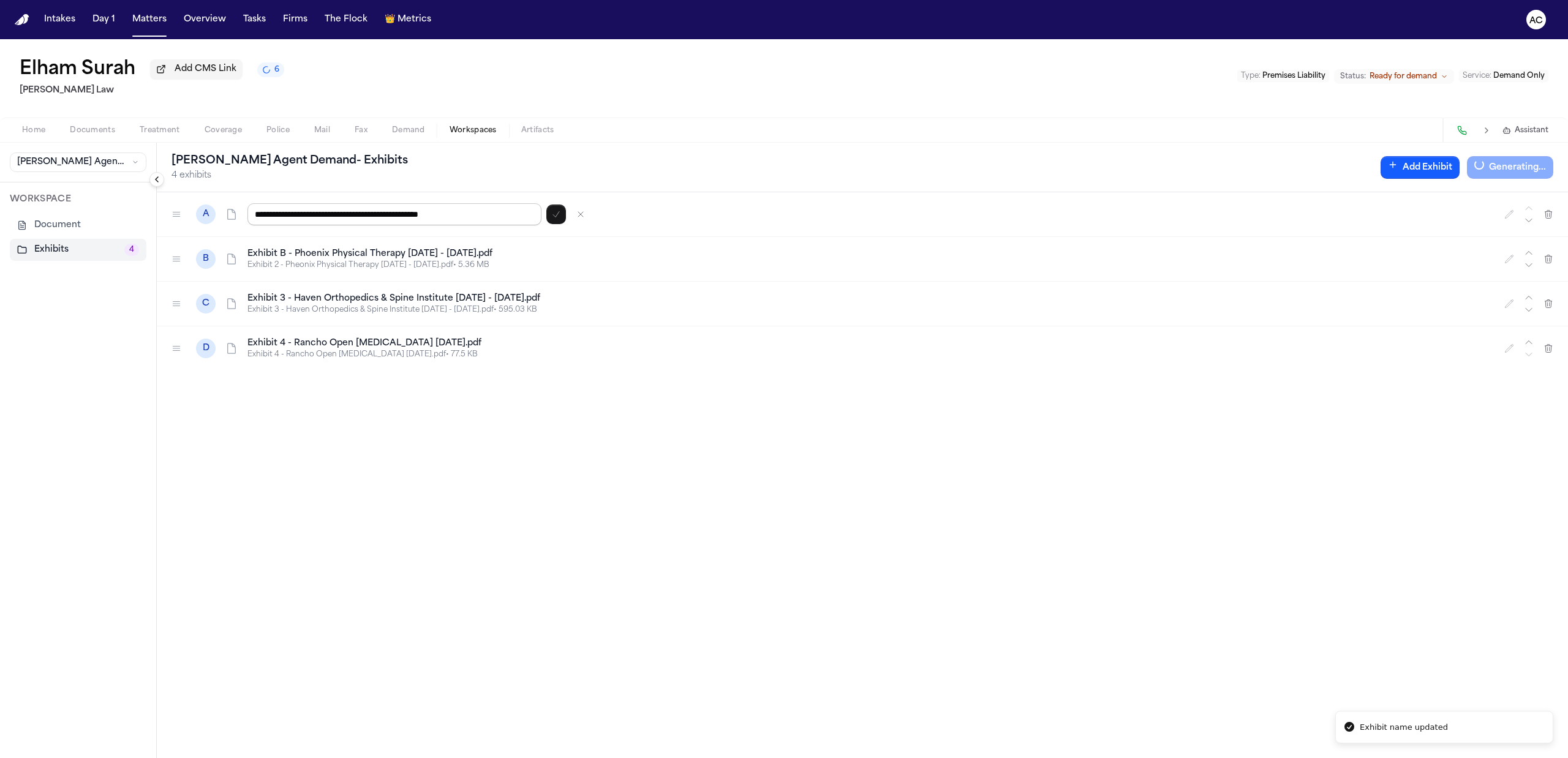
drag, startPoint x: 289, startPoint y: 213, endPoint x: 331, endPoint y: 216, distance: 42.1
click at [290, 212] on input "**********" at bounding box center [395, 214] width 294 height 22
type input "**********"
click at [552, 223] on button "button" at bounding box center [556, 214] width 19 height 19
click at [1509, 302] on icon "button" at bounding box center [1509, 304] width 10 height 10
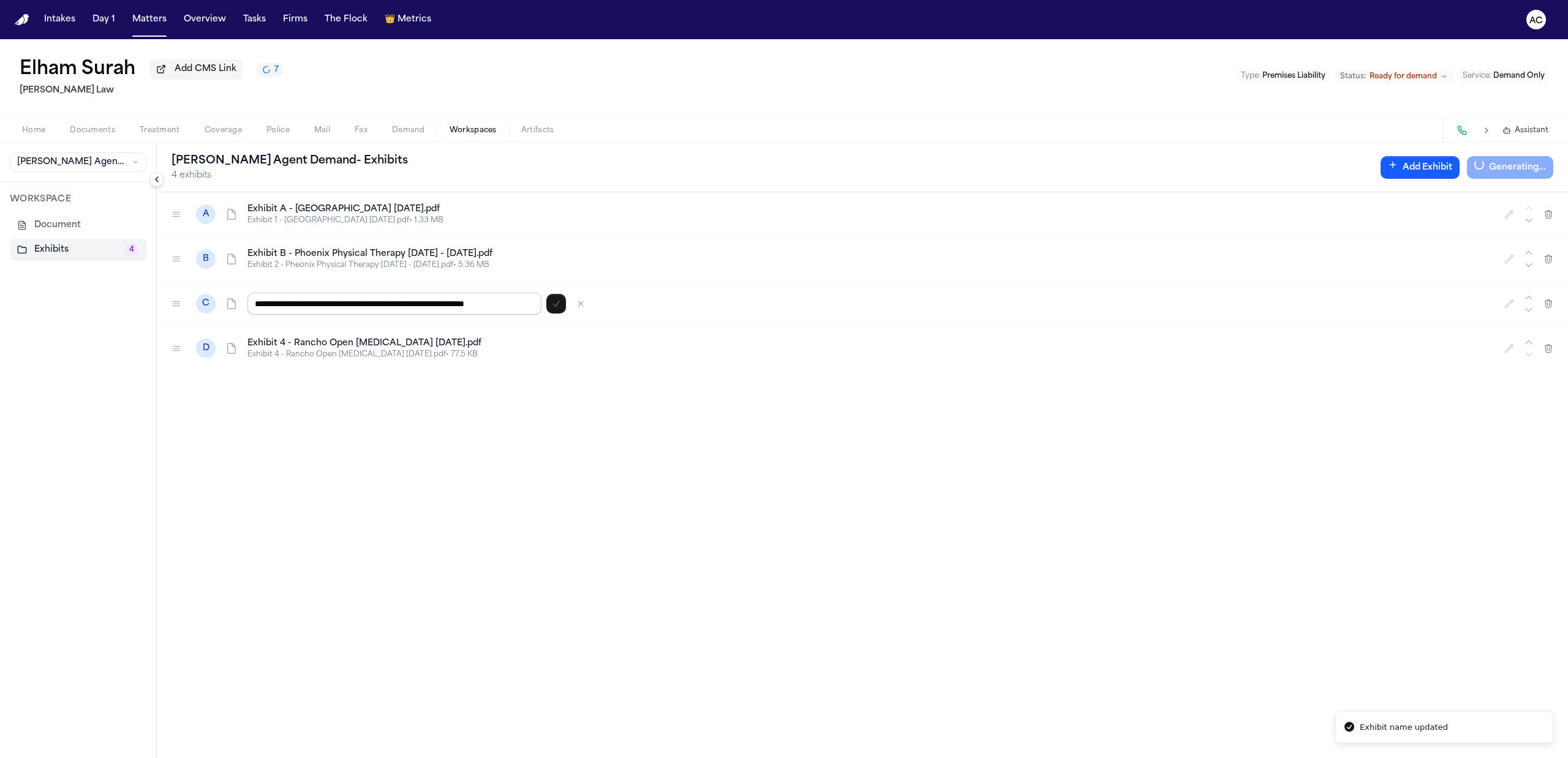
click at [287, 302] on input "**********" at bounding box center [395, 304] width 294 height 22
type input "**********"
click at [1506, 353] on icon "button" at bounding box center [1509, 348] width 10 height 10
click at [290, 343] on input "**********" at bounding box center [395, 348] width 294 height 22
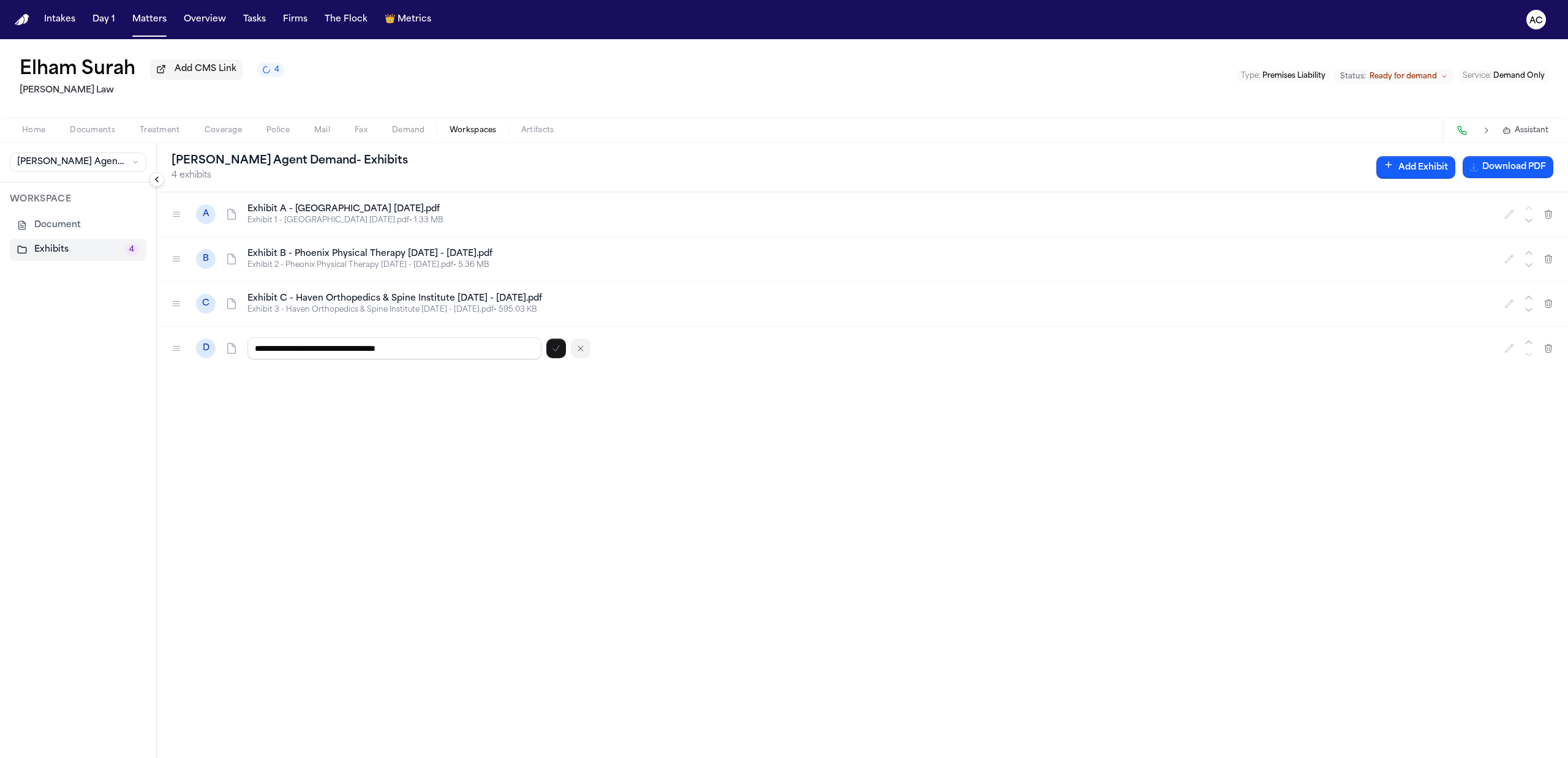
type input "**********"
click at [549, 356] on button "button" at bounding box center [556, 348] width 19 height 19
click at [1545, 170] on button "Download PDF" at bounding box center [1508, 167] width 91 height 22
click at [156, 10] on button "Matters" at bounding box center [149, 19] width 44 height 22
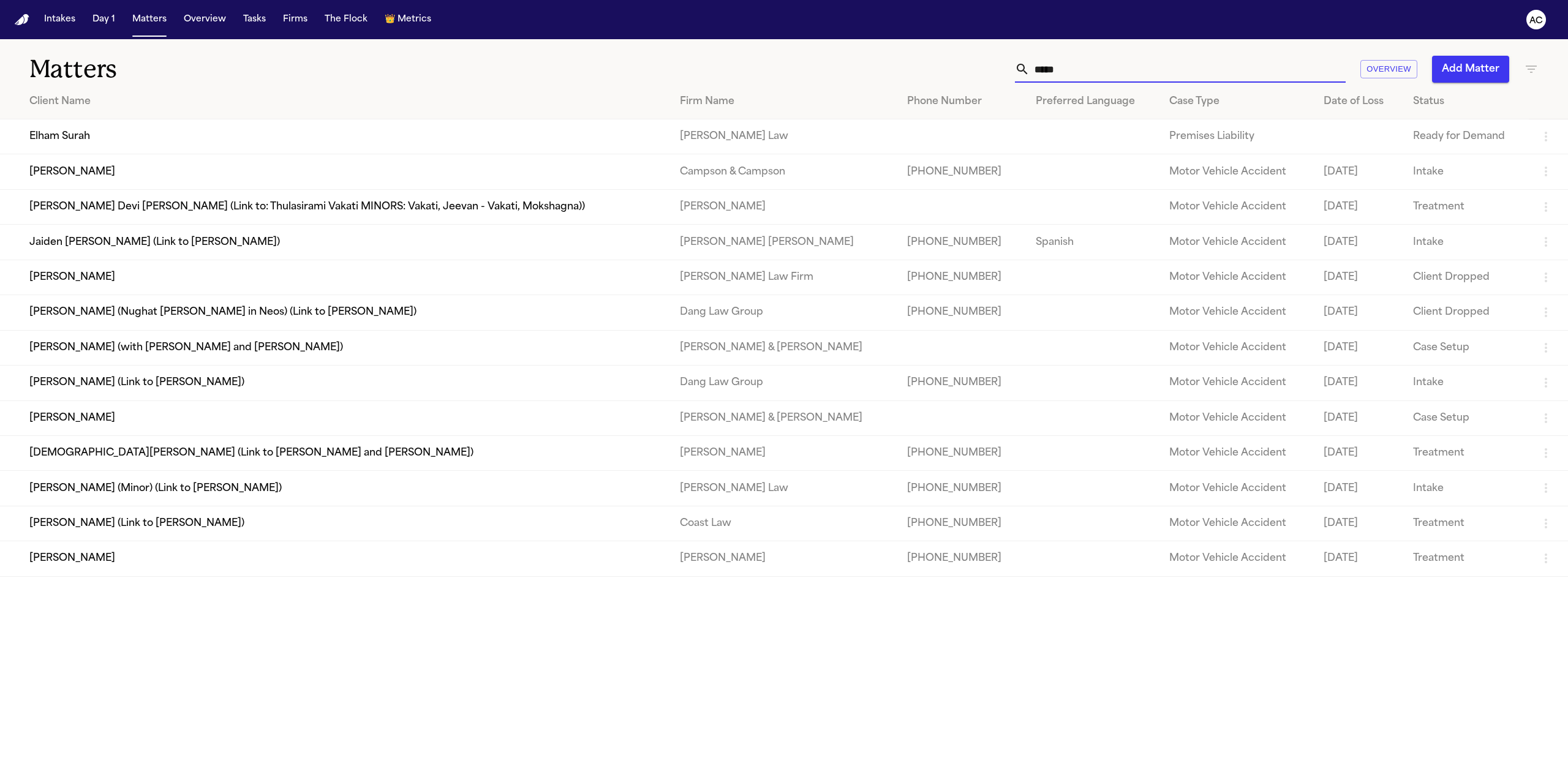
drag, startPoint x: 1158, startPoint y: 69, endPoint x: 934, endPoint y: 67, distance: 224.0
click at [928, 67] on div "***** Overview Add Matter" at bounding box center [1012, 69] width 1053 height 27
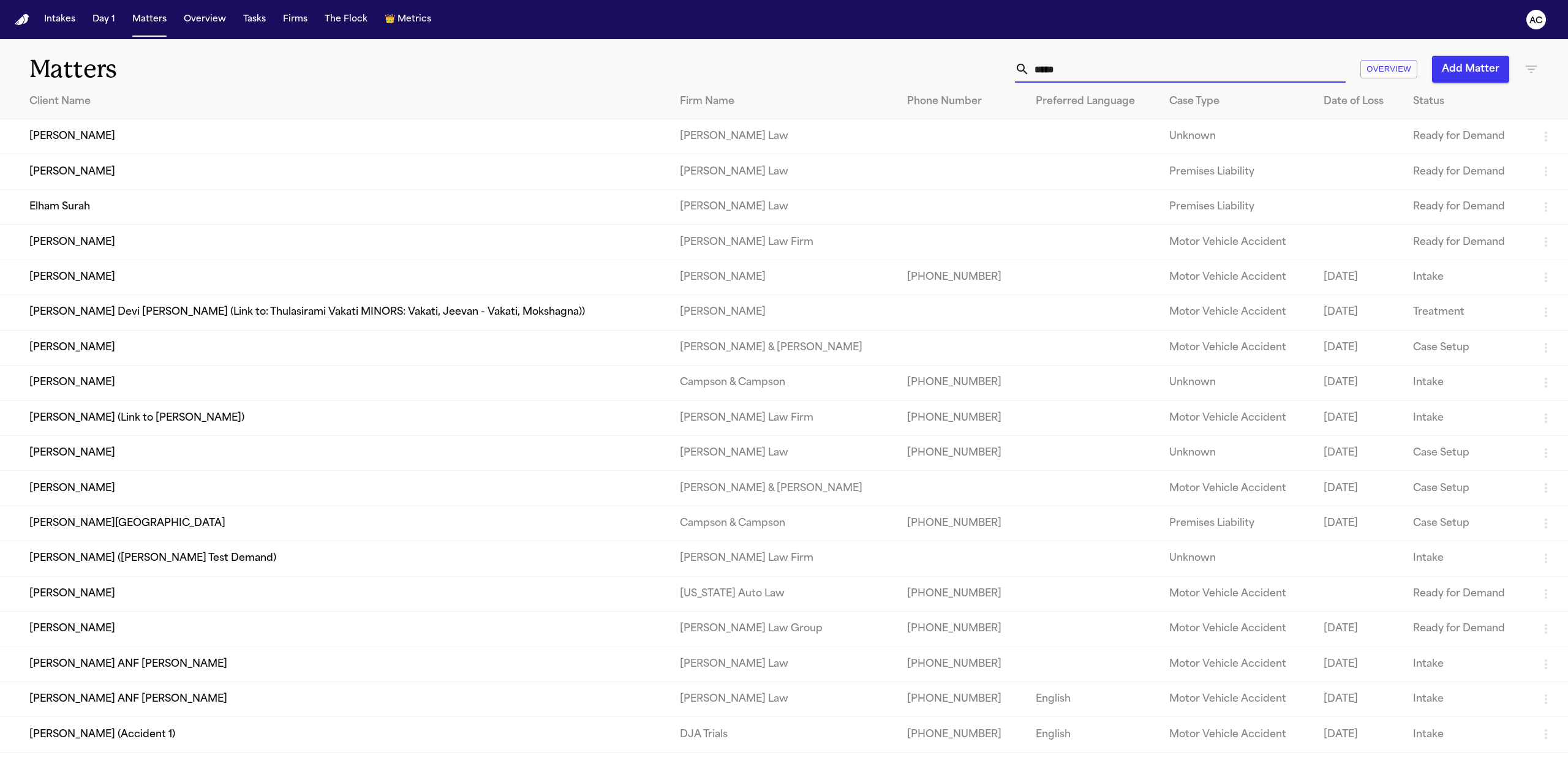
type input "*****"
click at [292, 166] on td "Brian Ermanski" at bounding box center [335, 171] width 671 height 35
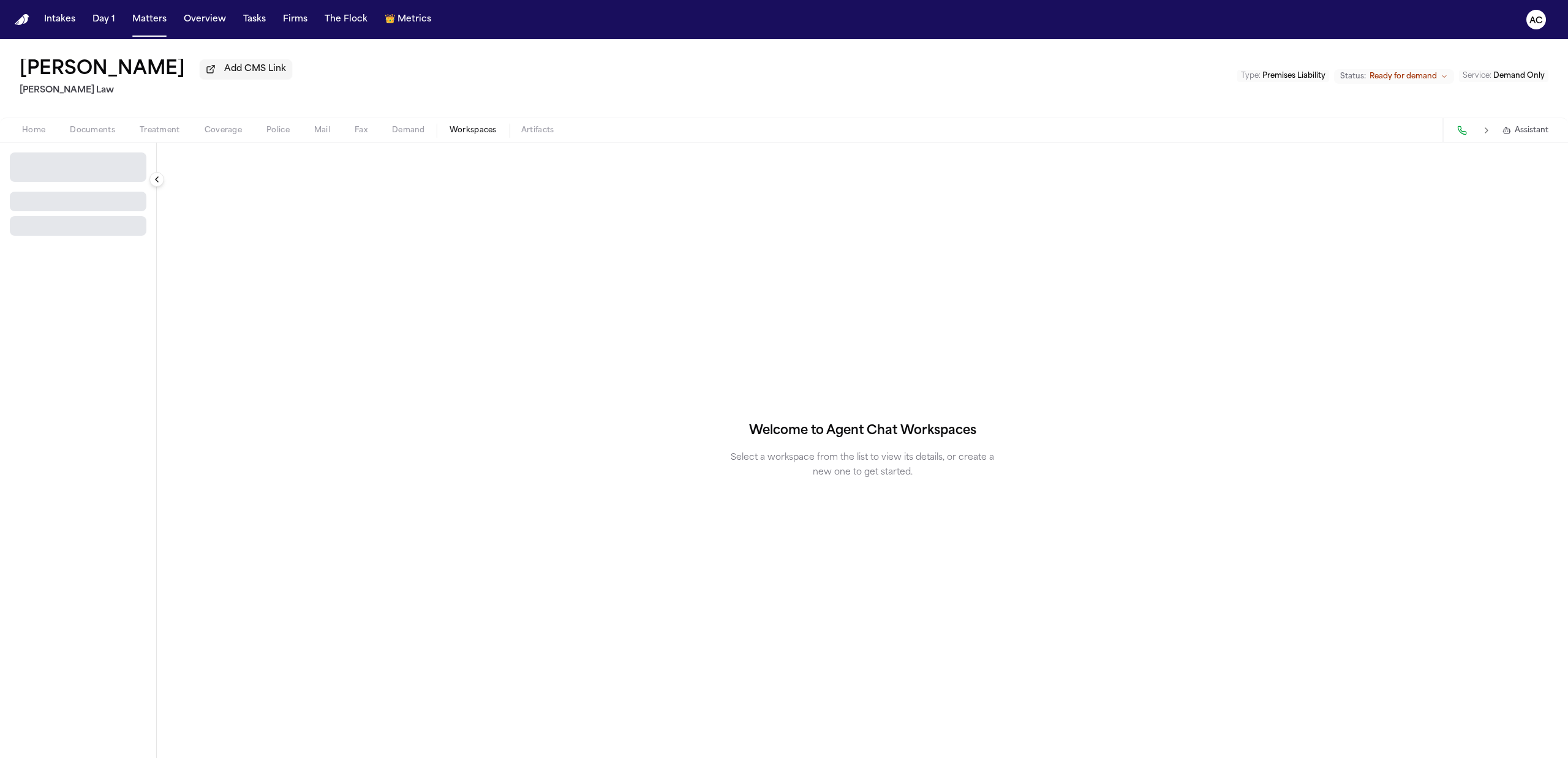
click at [479, 130] on span "Workspaces" at bounding box center [473, 130] width 47 height 10
click at [105, 164] on button "Select Workspace" at bounding box center [78, 162] width 136 height 19
click at [65, 195] on span "Finch Agent Demand" at bounding box center [85, 190] width 142 height 12
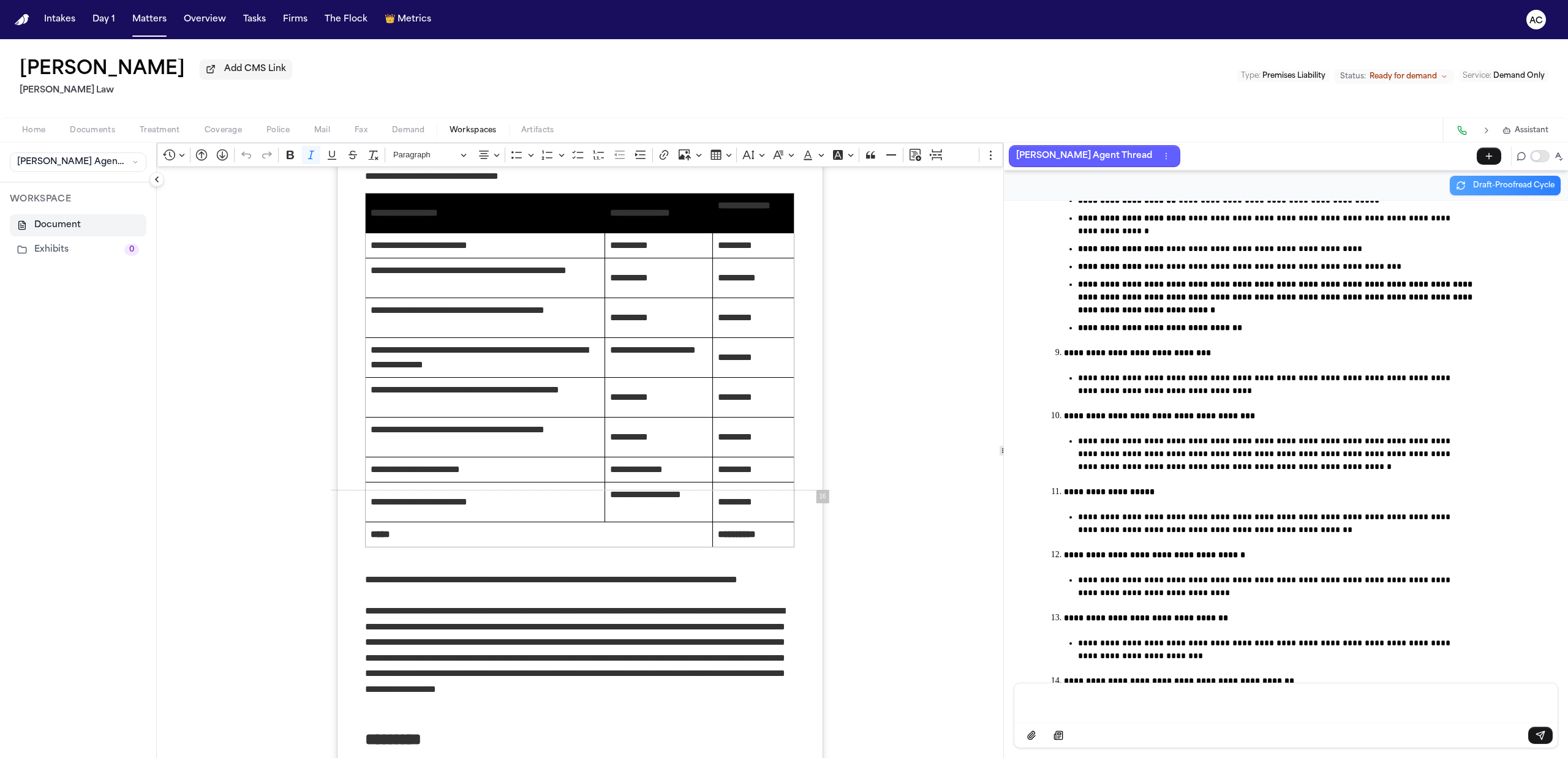
scroll to position [8290, 0]
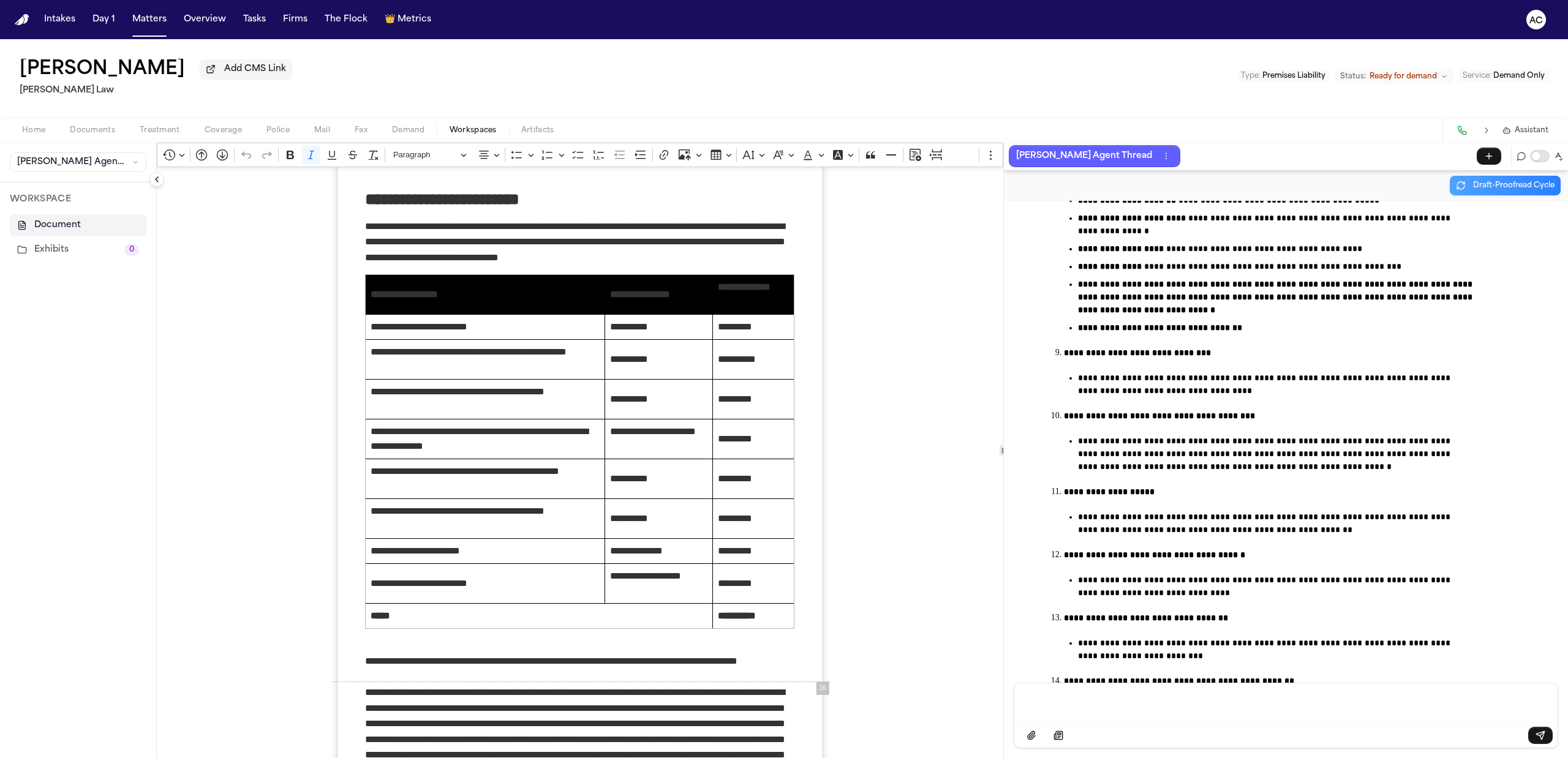
click at [800, 84] on div "Brian Ermanski Add CMS Link Sedaghat Law Type : Premises Liability Status: Read…" at bounding box center [784, 78] width 1568 height 78
click at [84, 130] on span "Documents" at bounding box center [92, 130] width 46 height 10
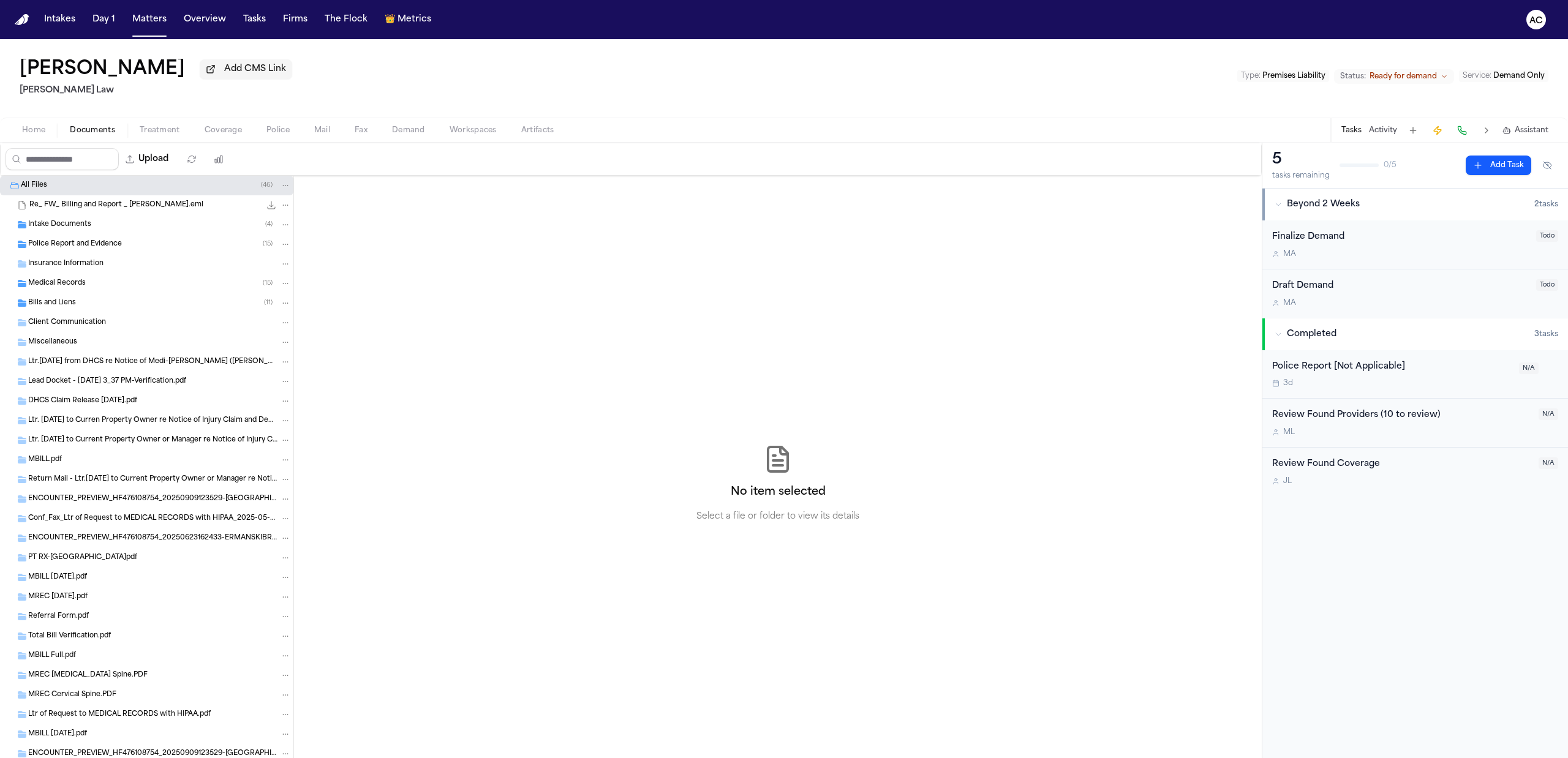
click at [105, 245] on span "Police Report and Evidence" at bounding box center [74, 244] width 94 height 10
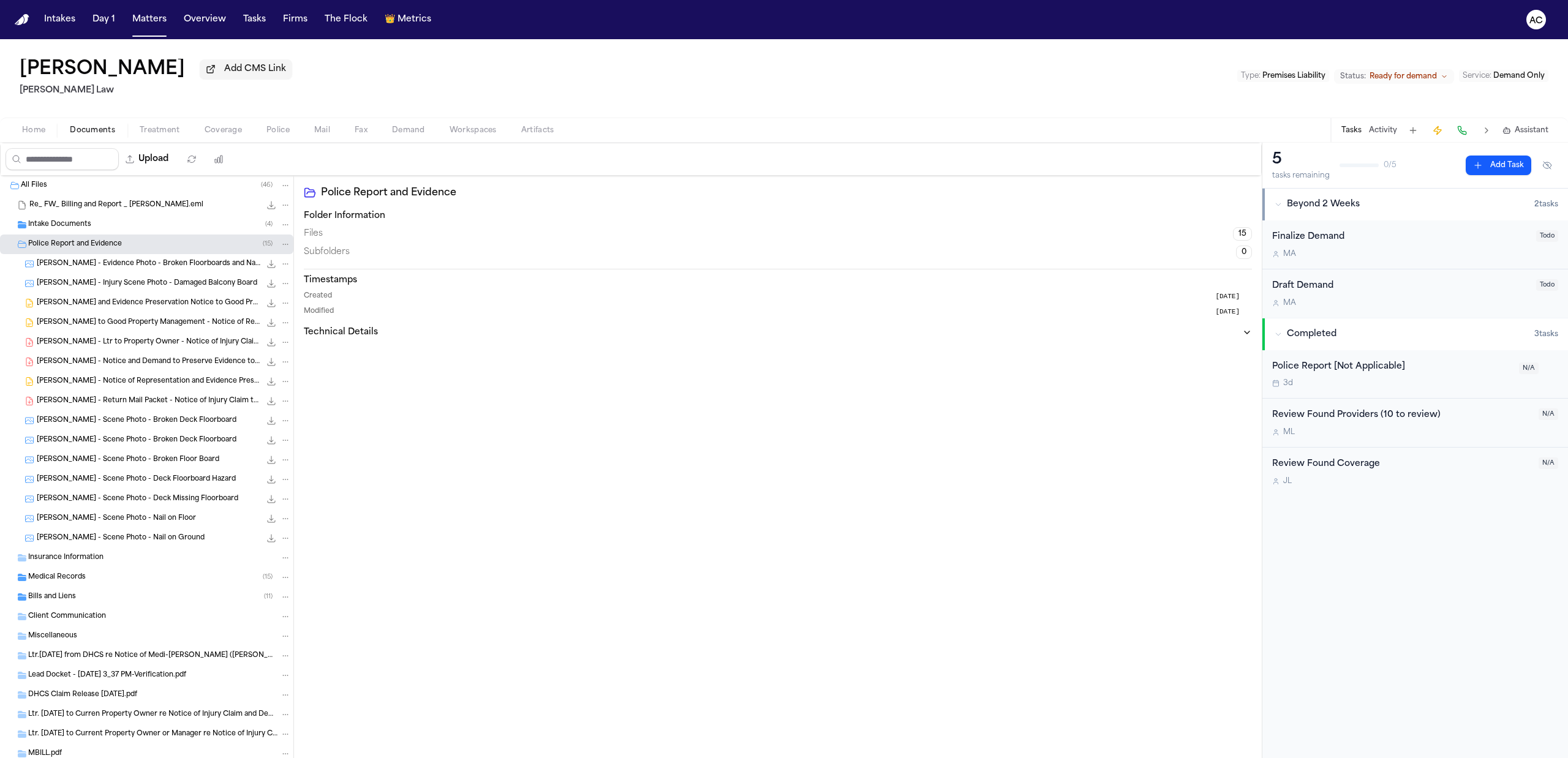
click at [167, 266] on span "B. Ermanski - Evidence Photo - Broken Floorboards and Nails" at bounding box center [148, 264] width 224 height 10
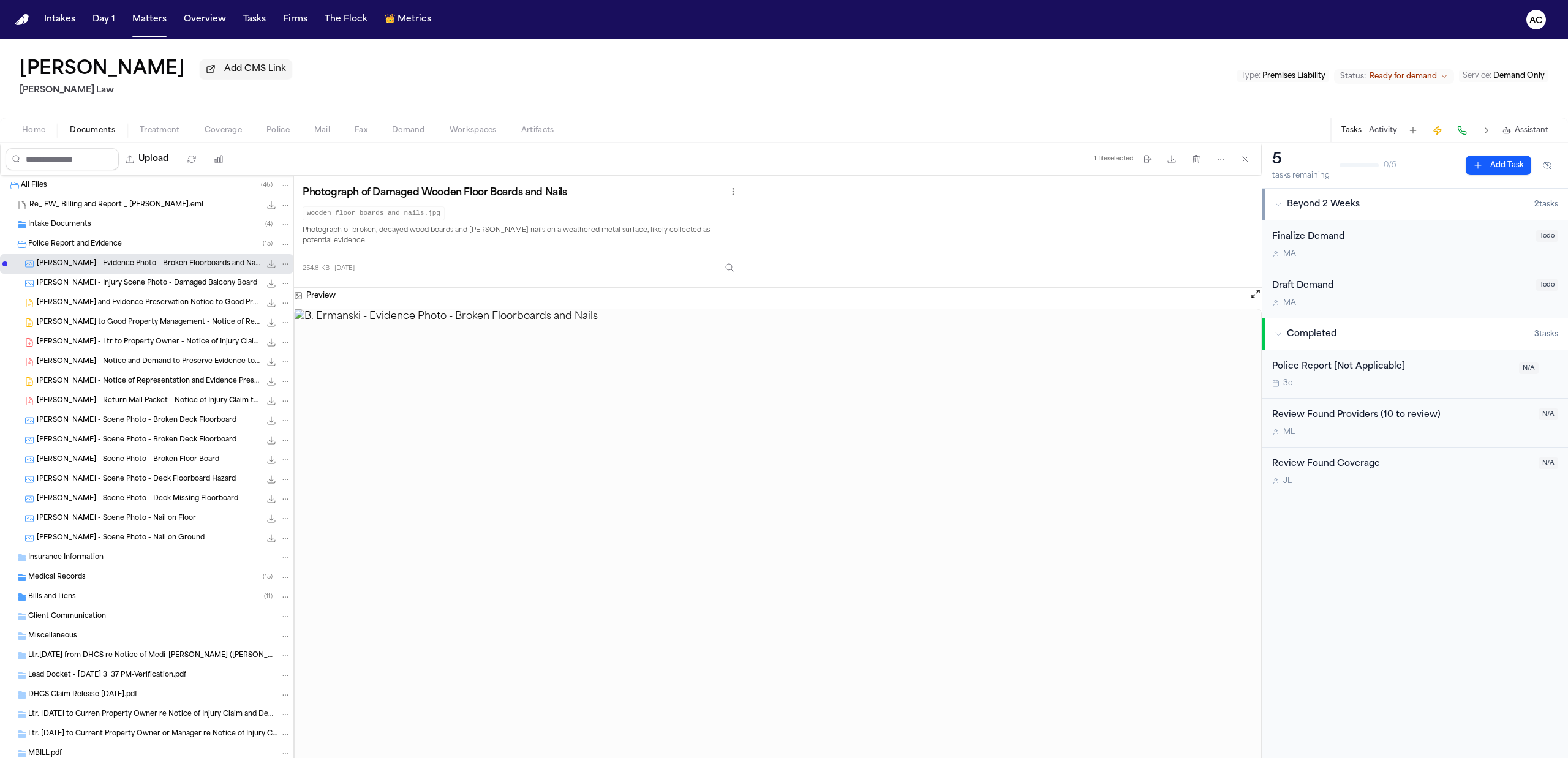
click at [170, 286] on span "B. Ermanski - Injury Scene Photo - Damaged Balcony Board" at bounding box center [146, 283] width 221 height 10
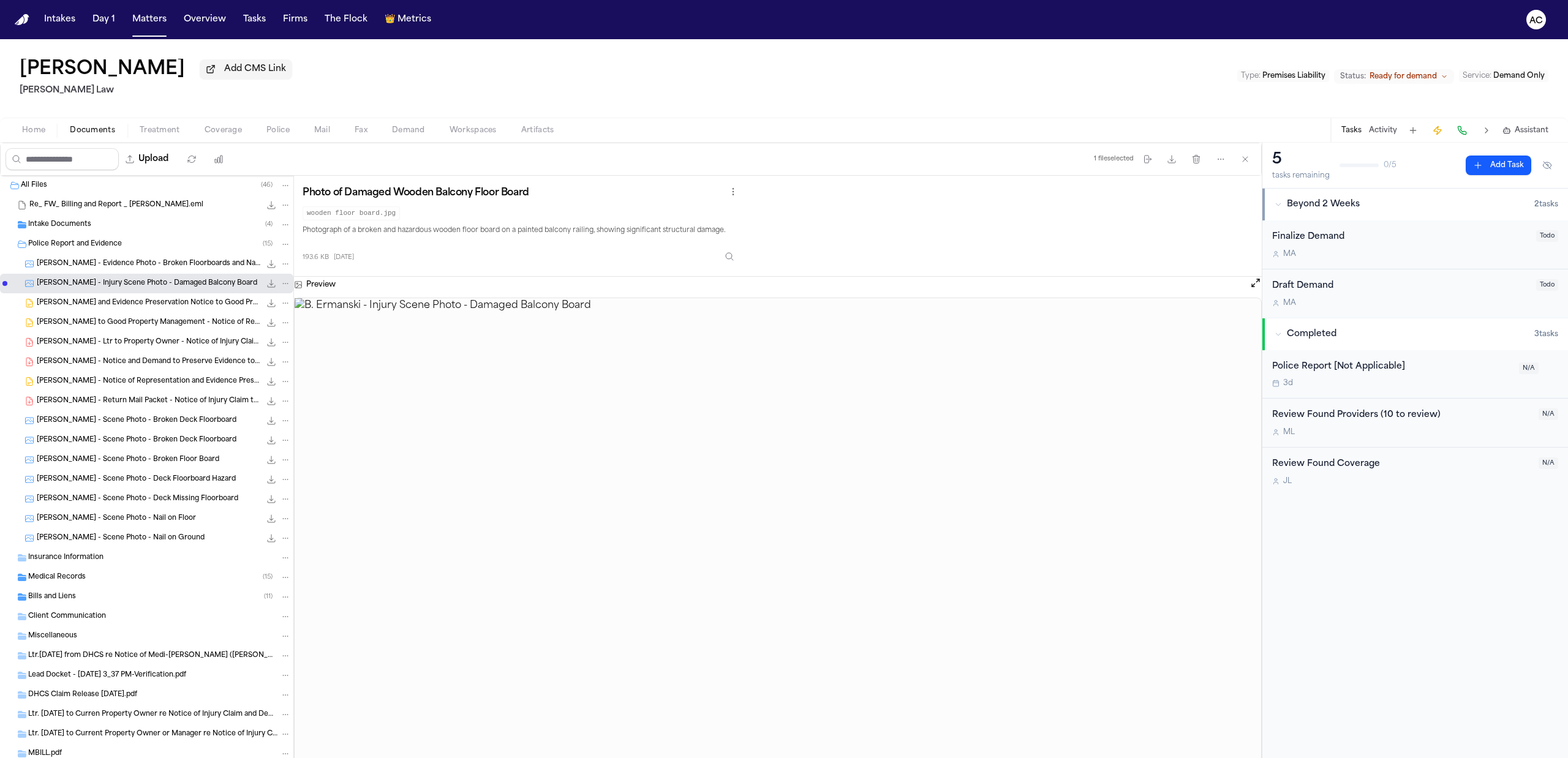
click at [149, 266] on span "B. Ermanski - Evidence Photo - Broken Floorboards and Nails" at bounding box center [148, 264] width 224 height 10
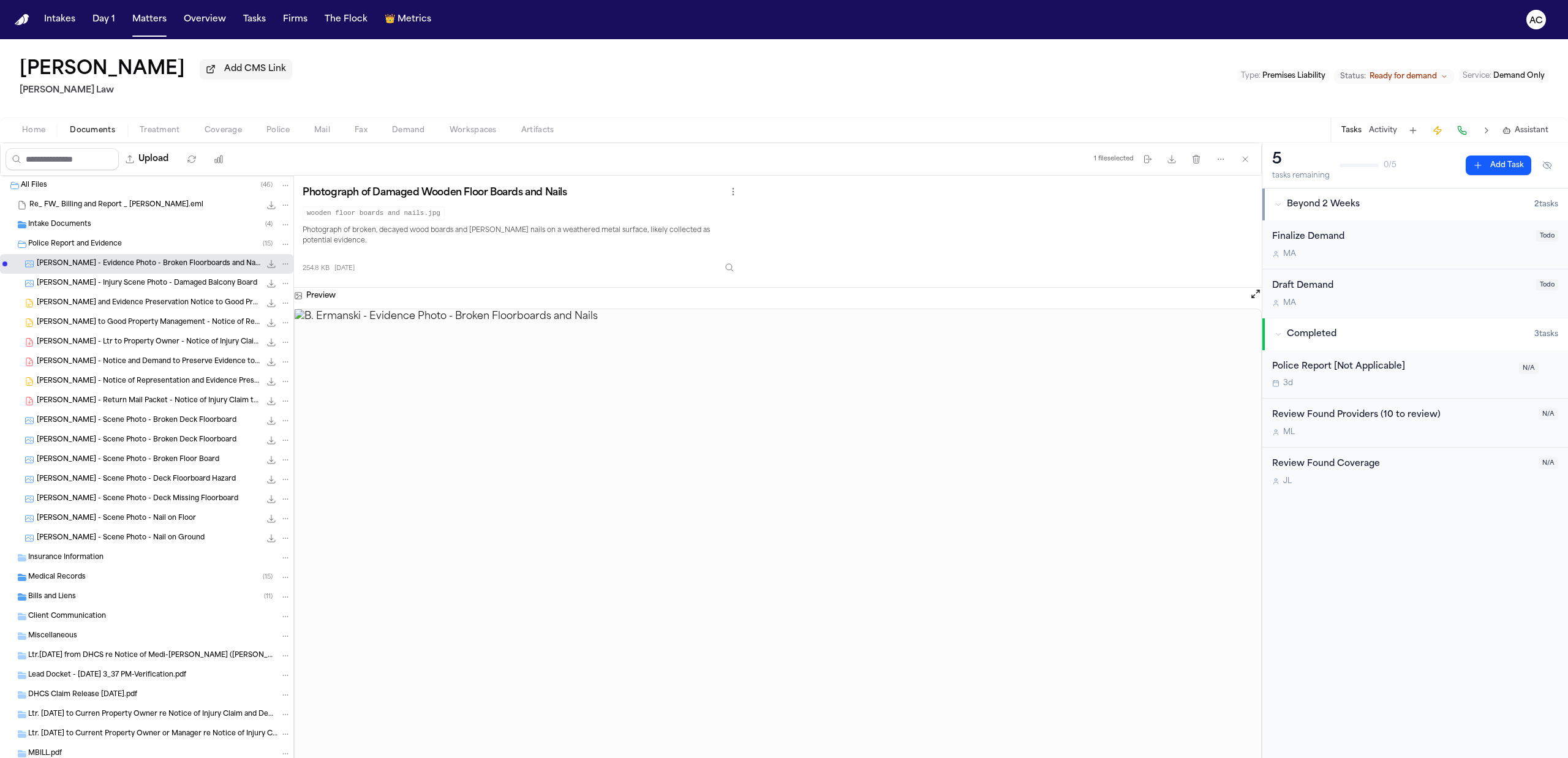
click at [135, 282] on span "B. Ermanski - Injury Scene Photo - Damaged Balcony Board" at bounding box center [146, 283] width 221 height 10
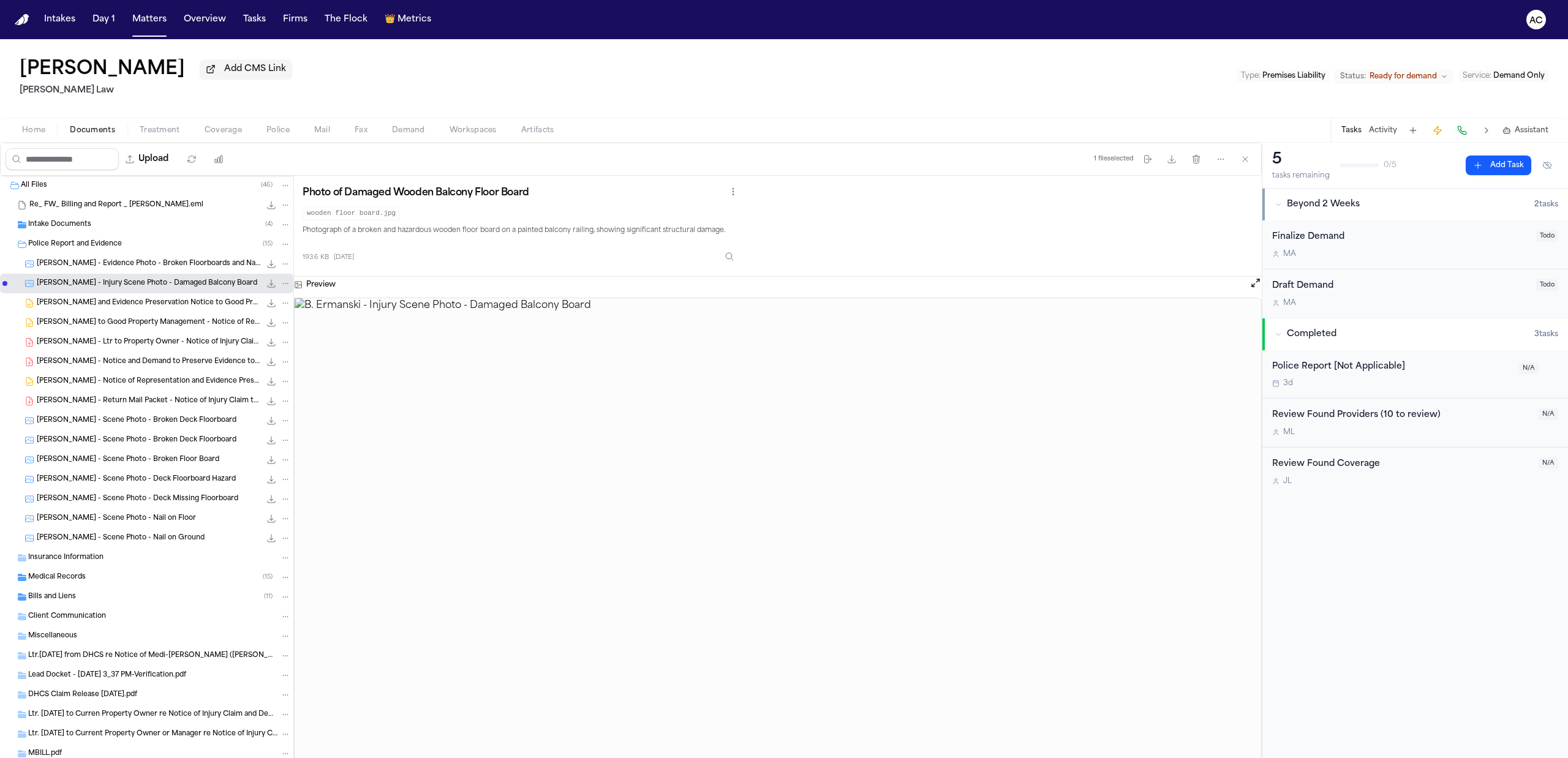
drag, startPoint x: 135, startPoint y: 282, endPoint x: 93, endPoint y: 283, distance: 42.0
click at [93, 283] on span "B. Ermanski - Injury Scene Photo - Damaged Balcony Board" at bounding box center [146, 283] width 221 height 10
click at [1172, 165] on button "Download files" at bounding box center [1172, 159] width 22 height 22
click at [69, 238] on div "Police Report and Evidence ( 15 )" at bounding box center [146, 244] width 293 height 19
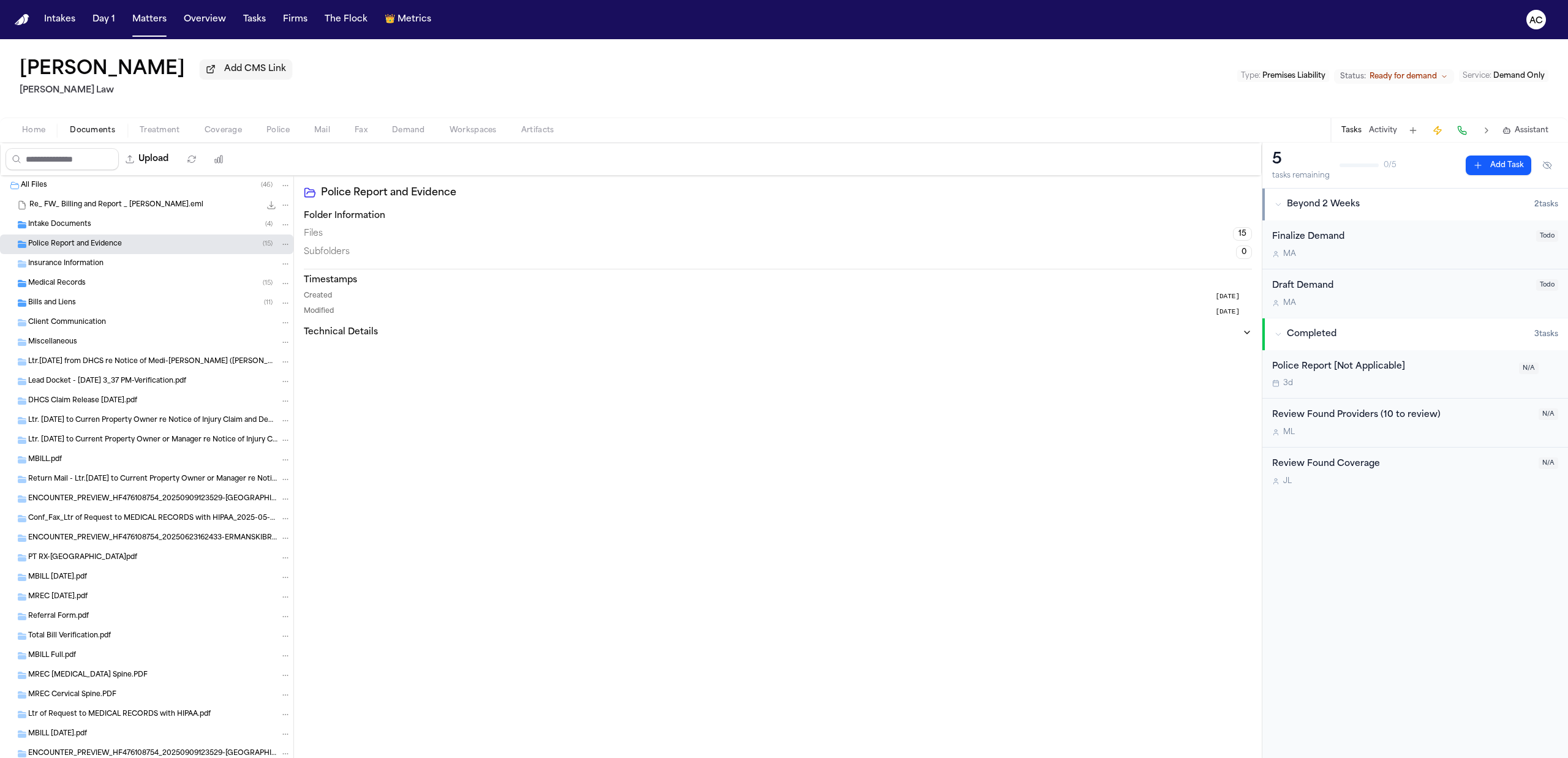
click at [77, 297] on div "Bills and Liens ( 11 )" at bounding box center [146, 303] width 293 height 19
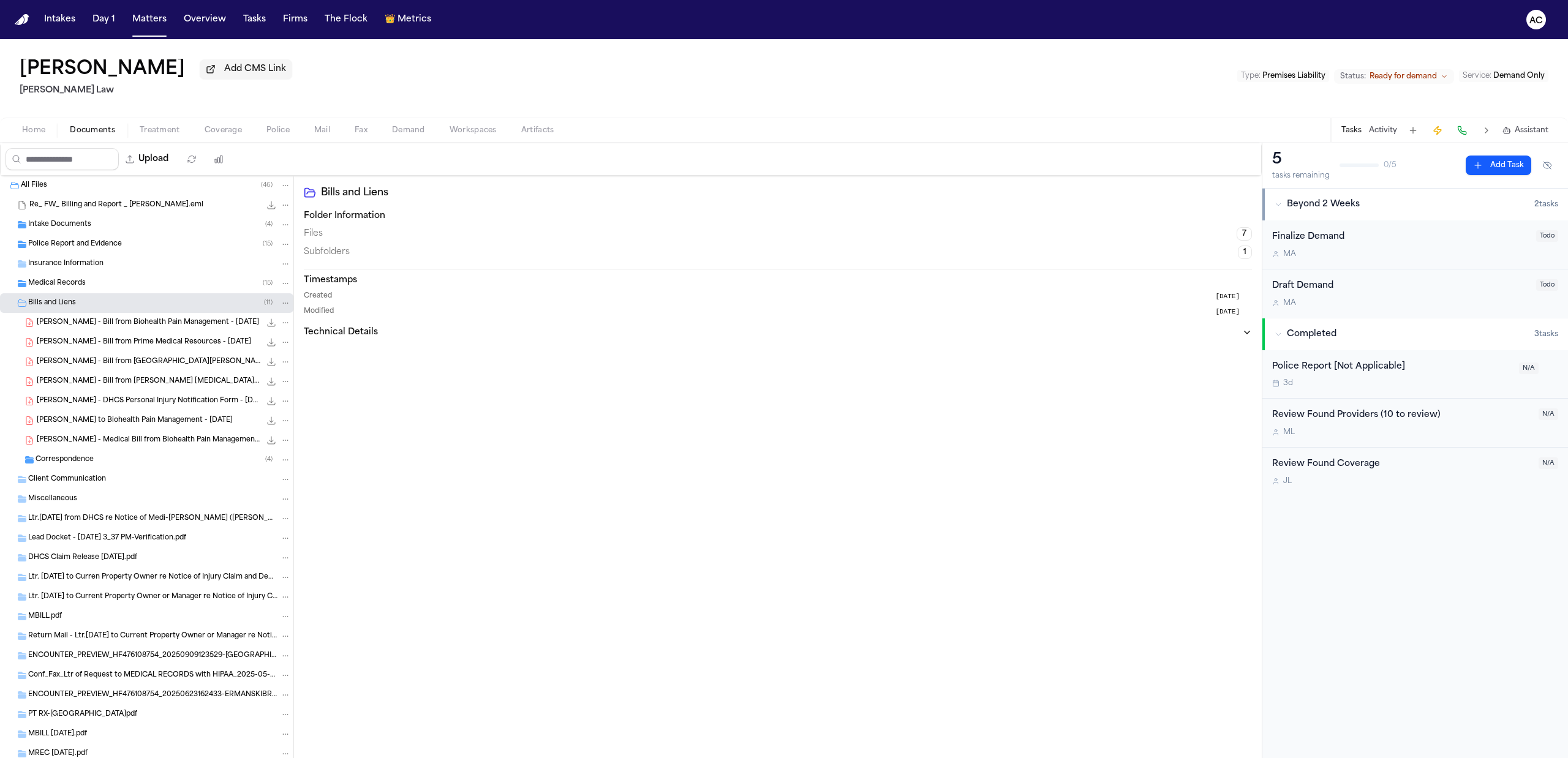
click at [59, 307] on span "Bills and Liens" at bounding box center [52, 303] width 48 height 10
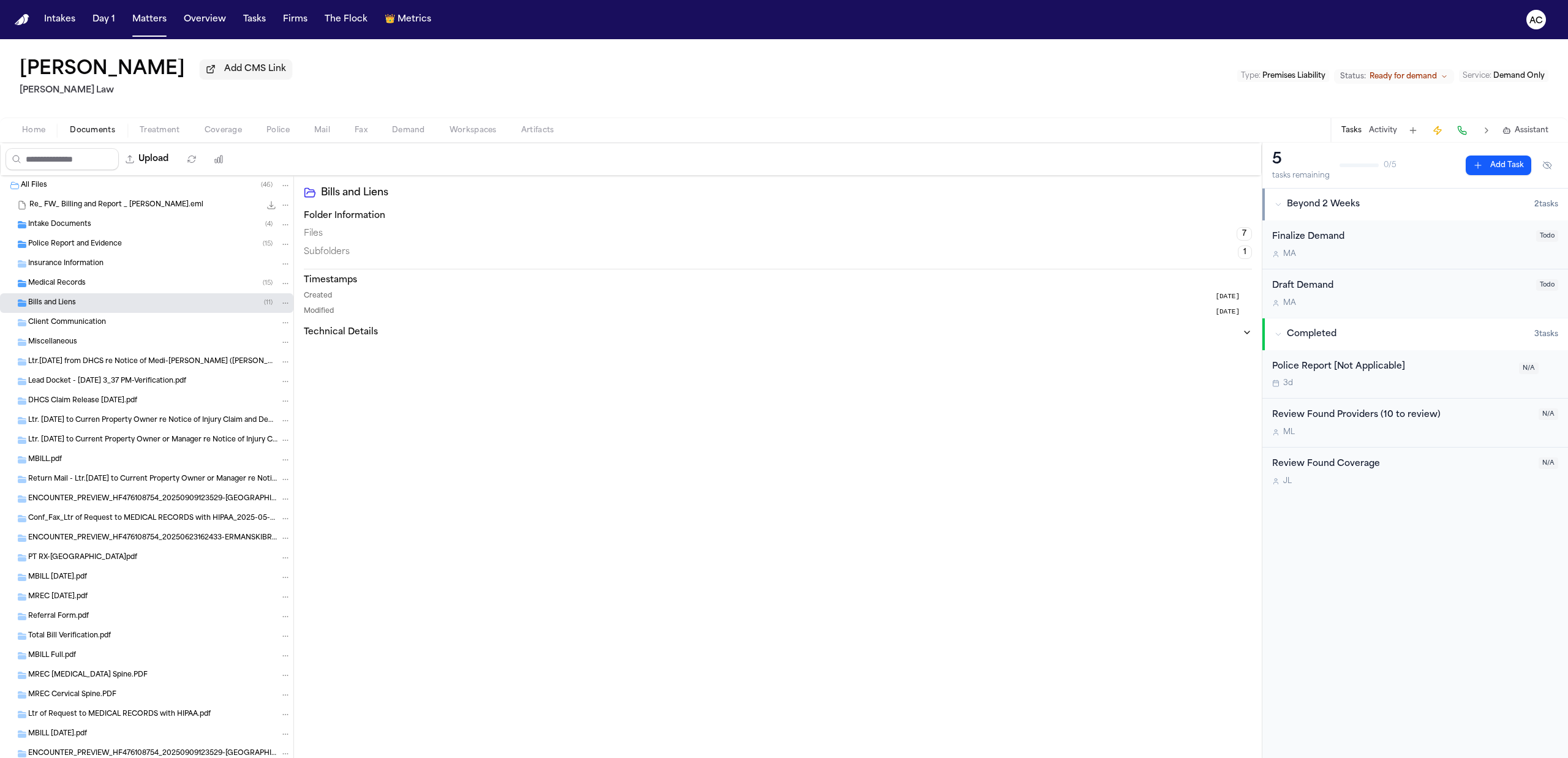
click at [52, 287] on span "Medical Records" at bounding box center [57, 283] width 57 height 10
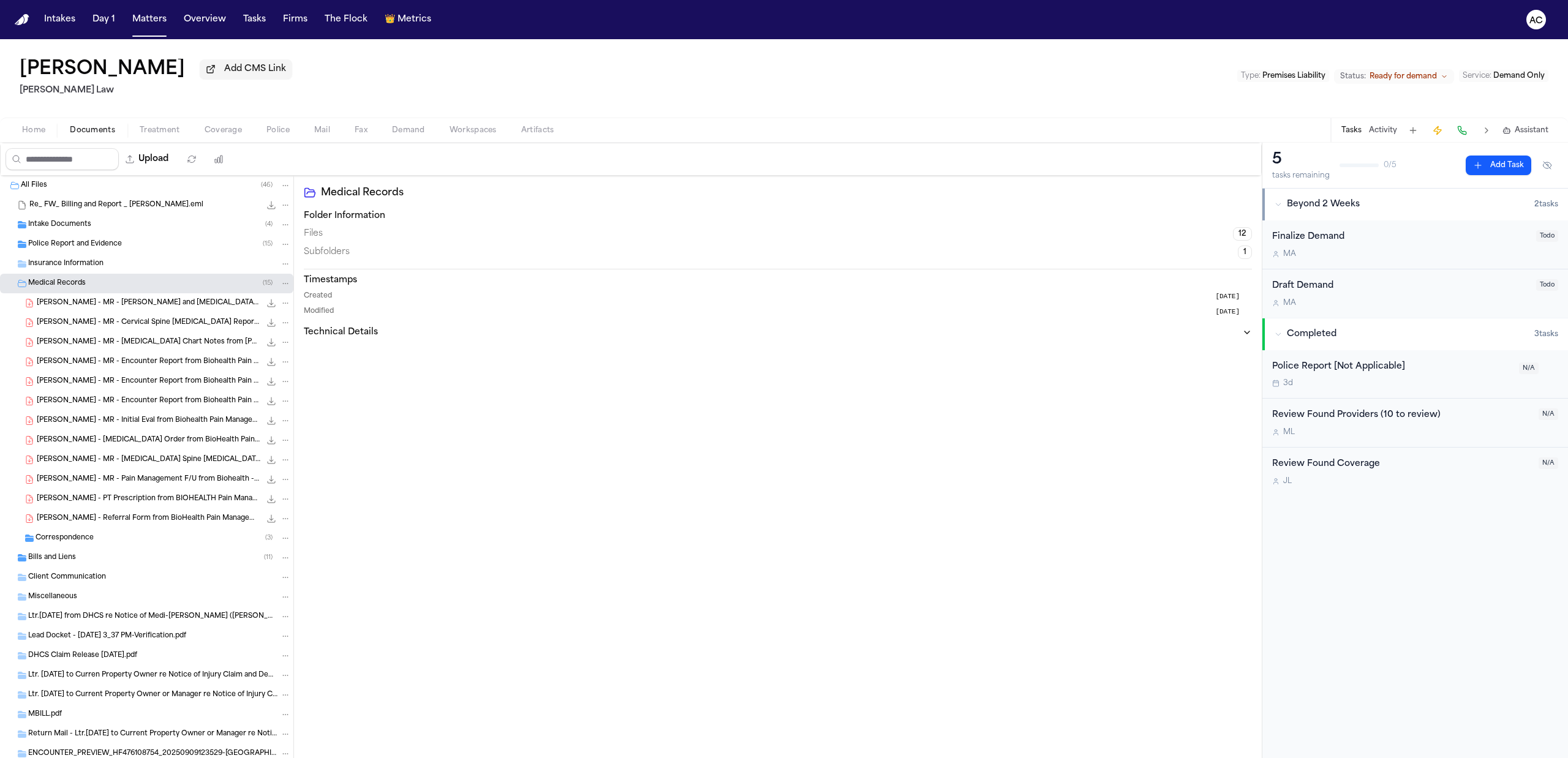
click at [703, 87] on div "Brian Ermanski Add CMS Link Sedaghat Law Type : Premises Liability Status: Read…" at bounding box center [784, 78] width 1568 height 78
click at [115, 554] on div "Bills and Liens ( 11 )" at bounding box center [159, 558] width 262 height 11
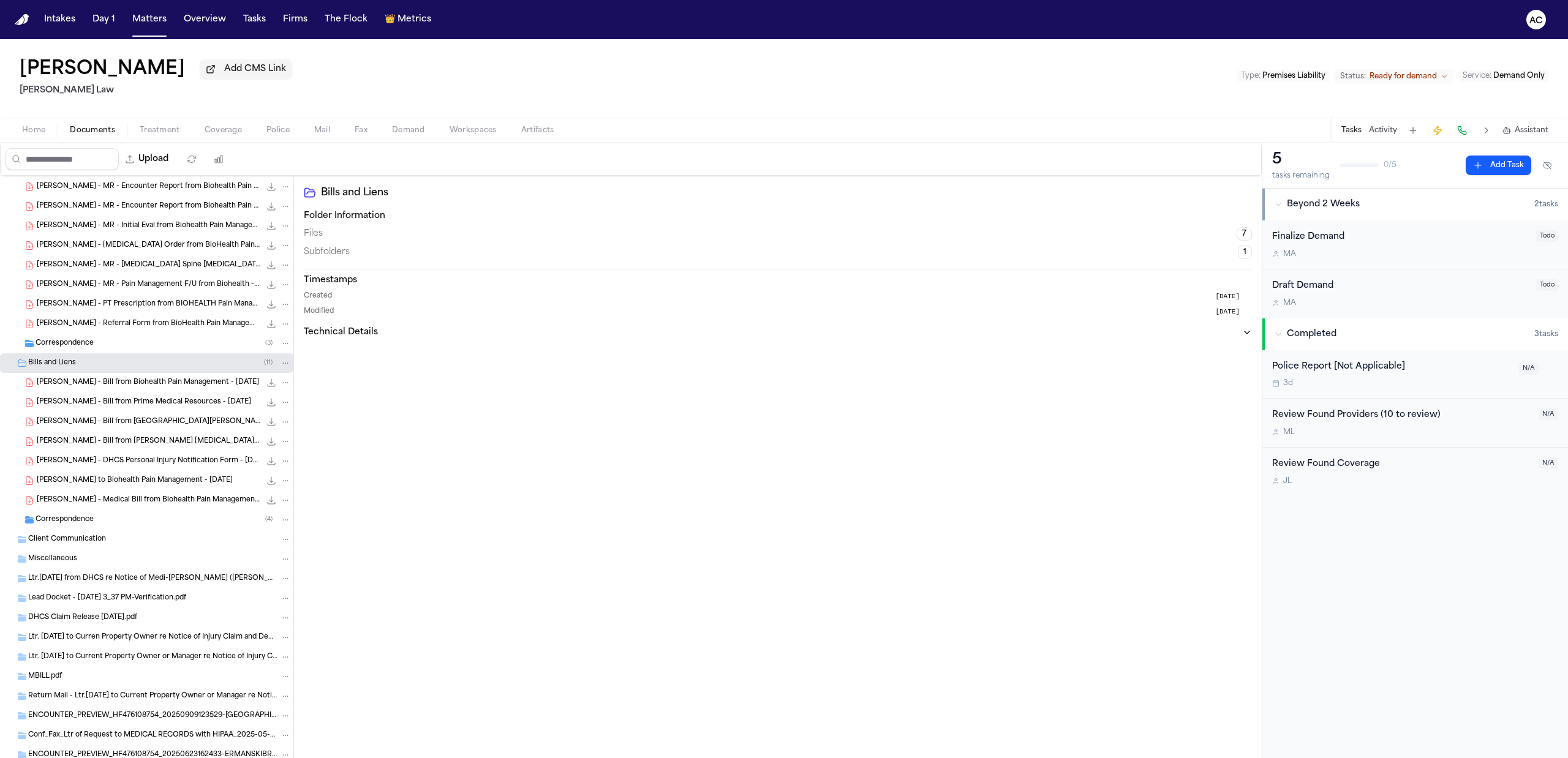
scroll to position [245, 0]
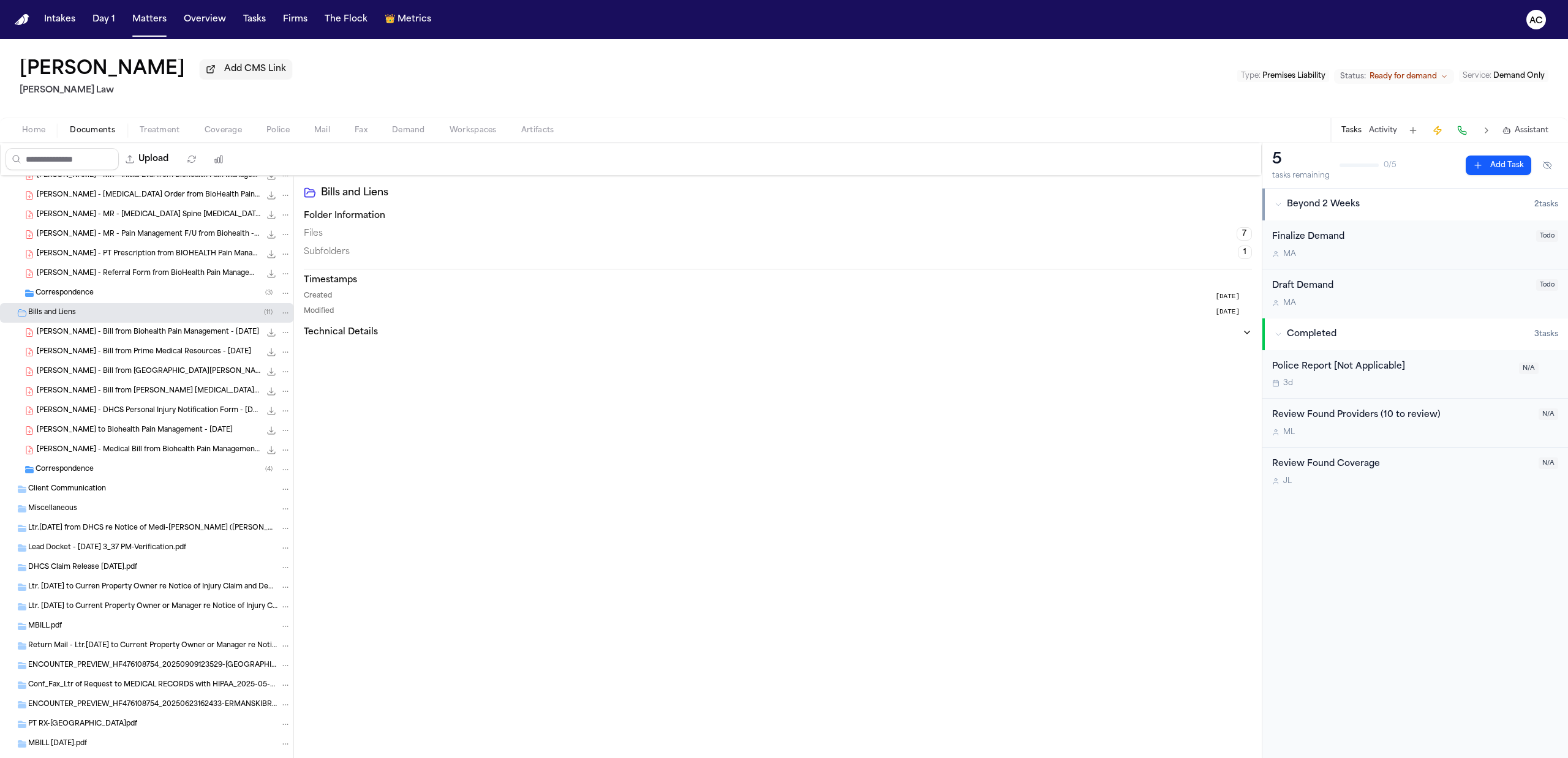
click at [76, 465] on div "Correspondence ( 4 )" at bounding box center [163, 470] width 256 height 11
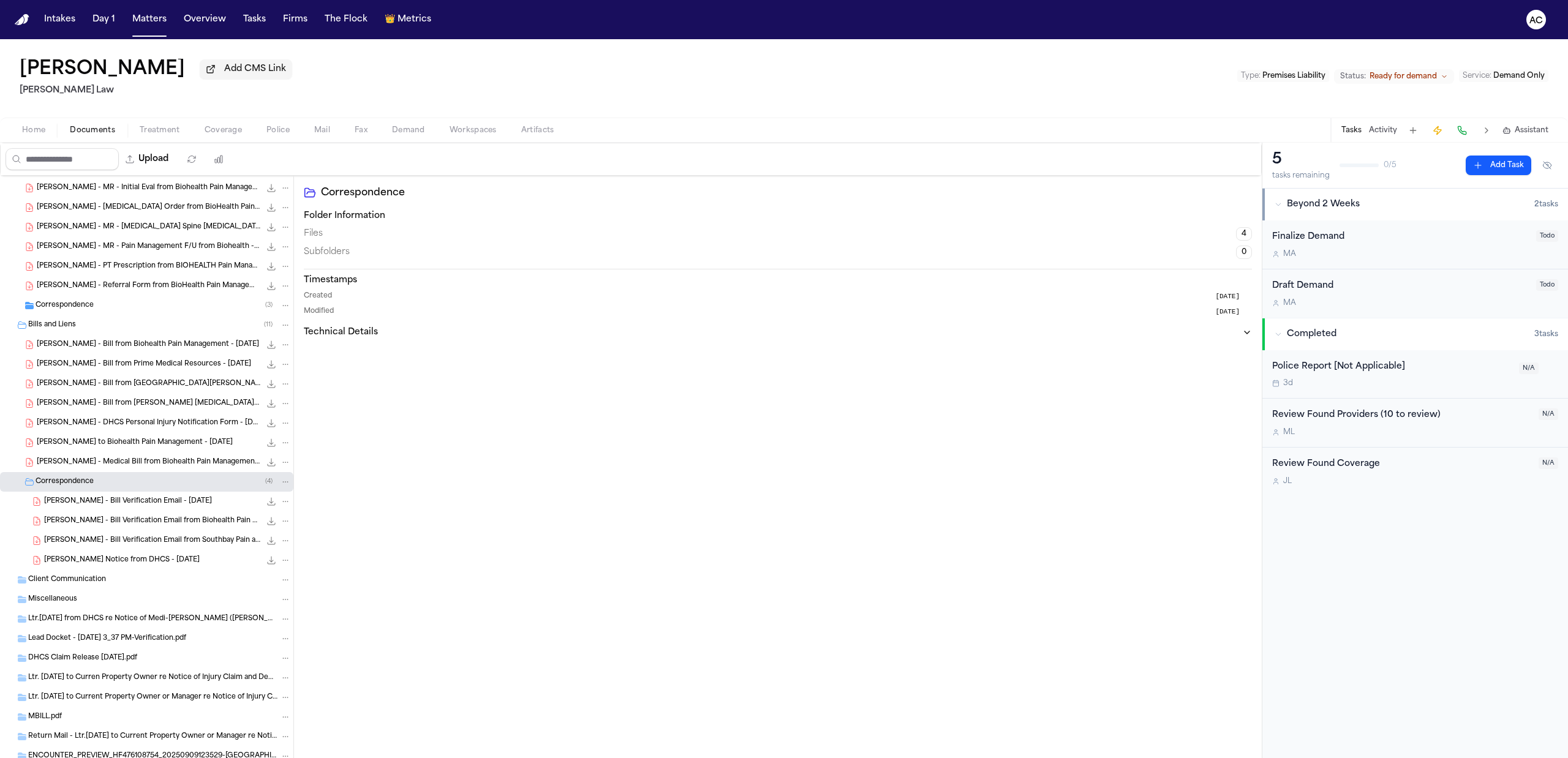
scroll to position [0, 0]
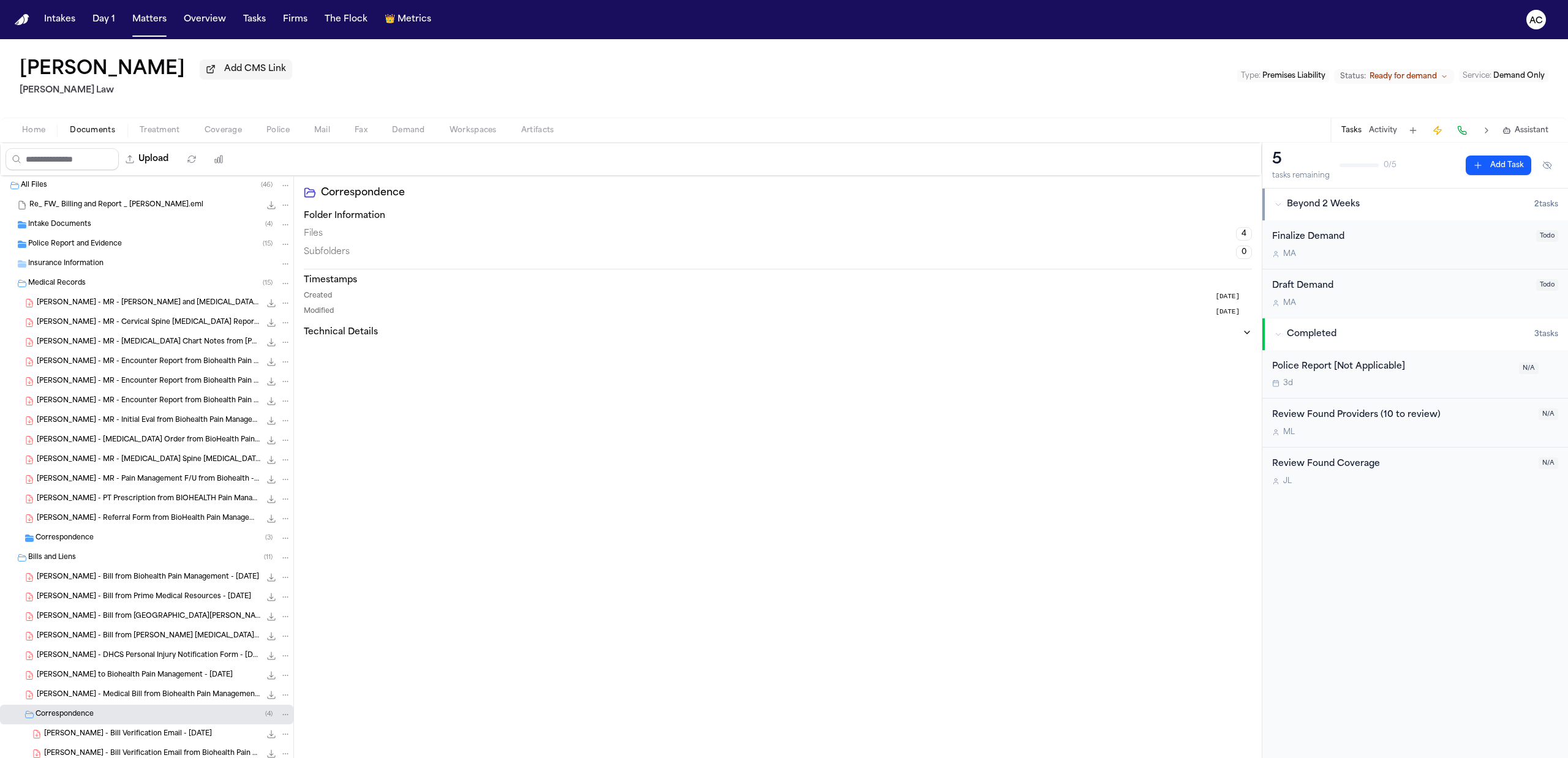
click at [84, 242] on span "Police Report and Evidence" at bounding box center [74, 244] width 94 height 10
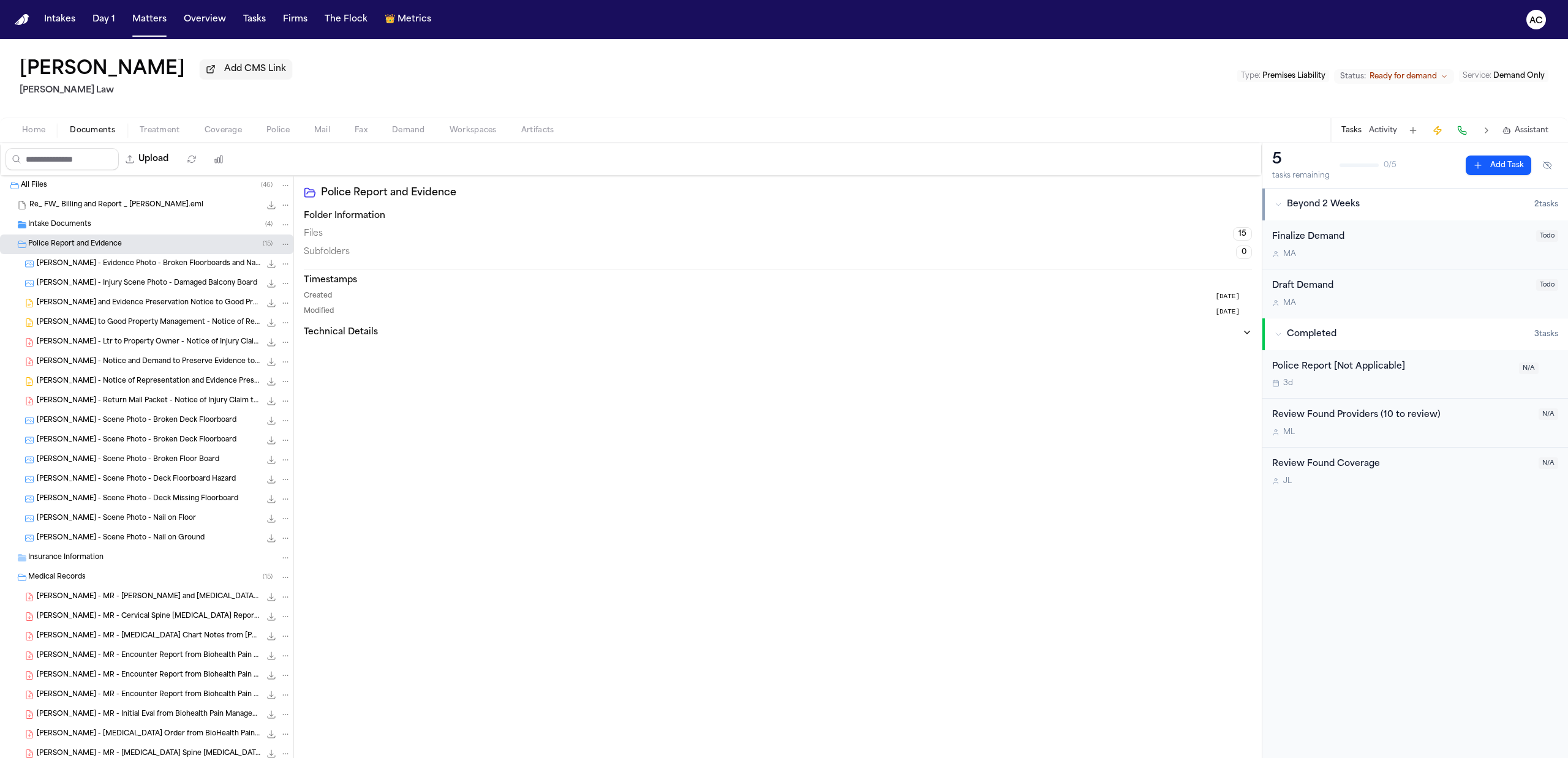
click at [189, 424] on span "B. Ermanski - Scene Photo - Broken Deck Floorboard" at bounding box center [136, 420] width 200 height 10
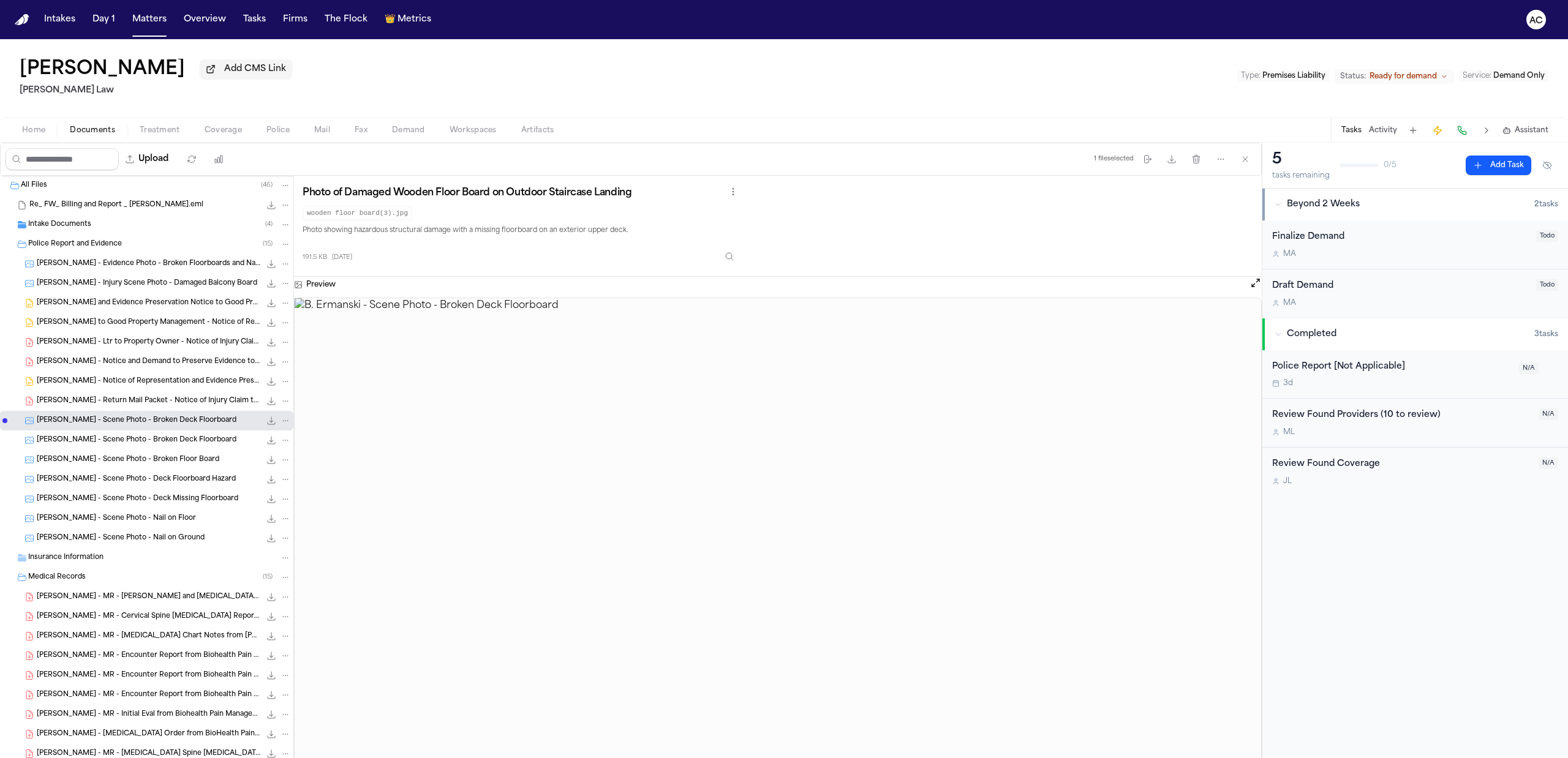
click at [185, 441] on span "B. Ermanski - Scene Photo - Broken Deck Floorboard" at bounding box center [136, 441] width 200 height 10
click at [192, 456] on span "B. Ermanski - Scene Photo - Broken Floor Board" at bounding box center [128, 460] width 183 height 10
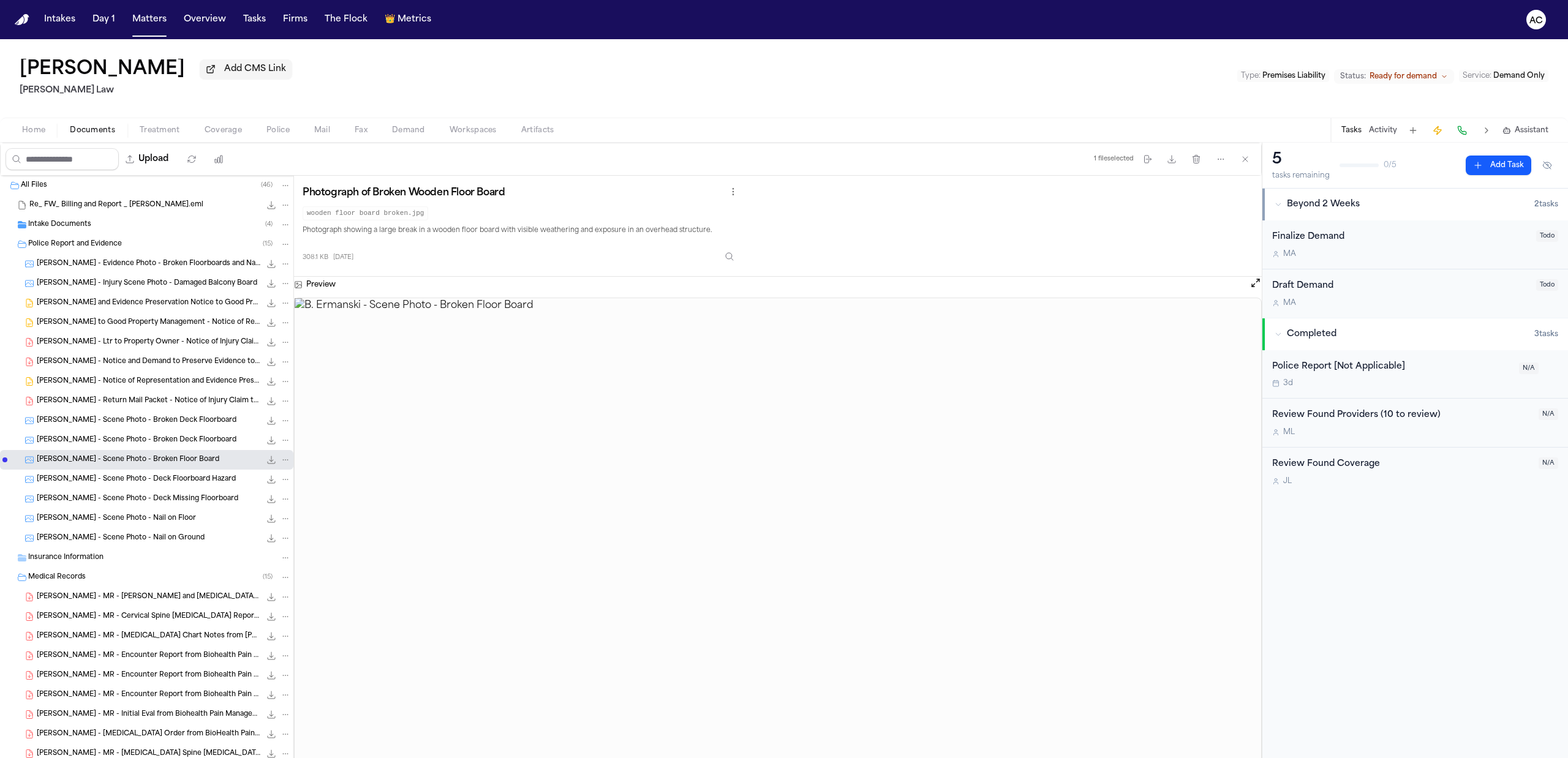
click at [195, 484] on span "B. Ermanski - Scene Photo - Deck Floorboard Hazard" at bounding box center [136, 479] width 199 height 10
click at [192, 498] on span "B. Ermanski - Scene Photo - Deck Missing Floorboard" at bounding box center [137, 499] width 201 height 10
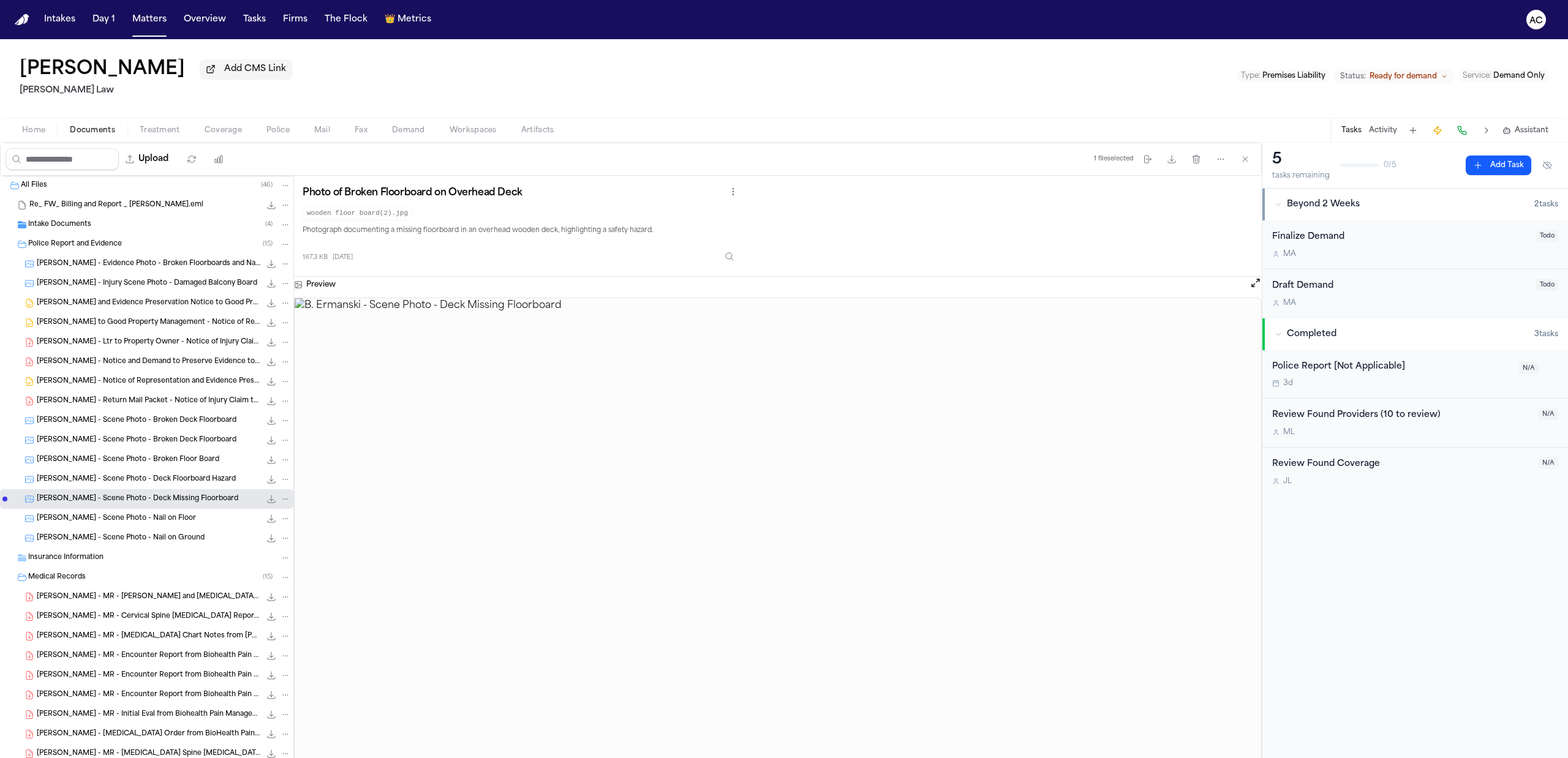
click at [190, 516] on div "B. Ermanski - Scene Photo - Nail on Floor 223.5 KB • JPG" at bounding box center [163, 519] width 254 height 12
click at [187, 533] on div "B. Ermanski - Scene Photo - Nail on Ground 216.0 KB • JPG" at bounding box center [146, 538] width 293 height 19
click at [93, 307] on span "B. Ermanski - LOR and Evidence Preservation Notice to Good Property Management …" at bounding box center [148, 303] width 224 height 10
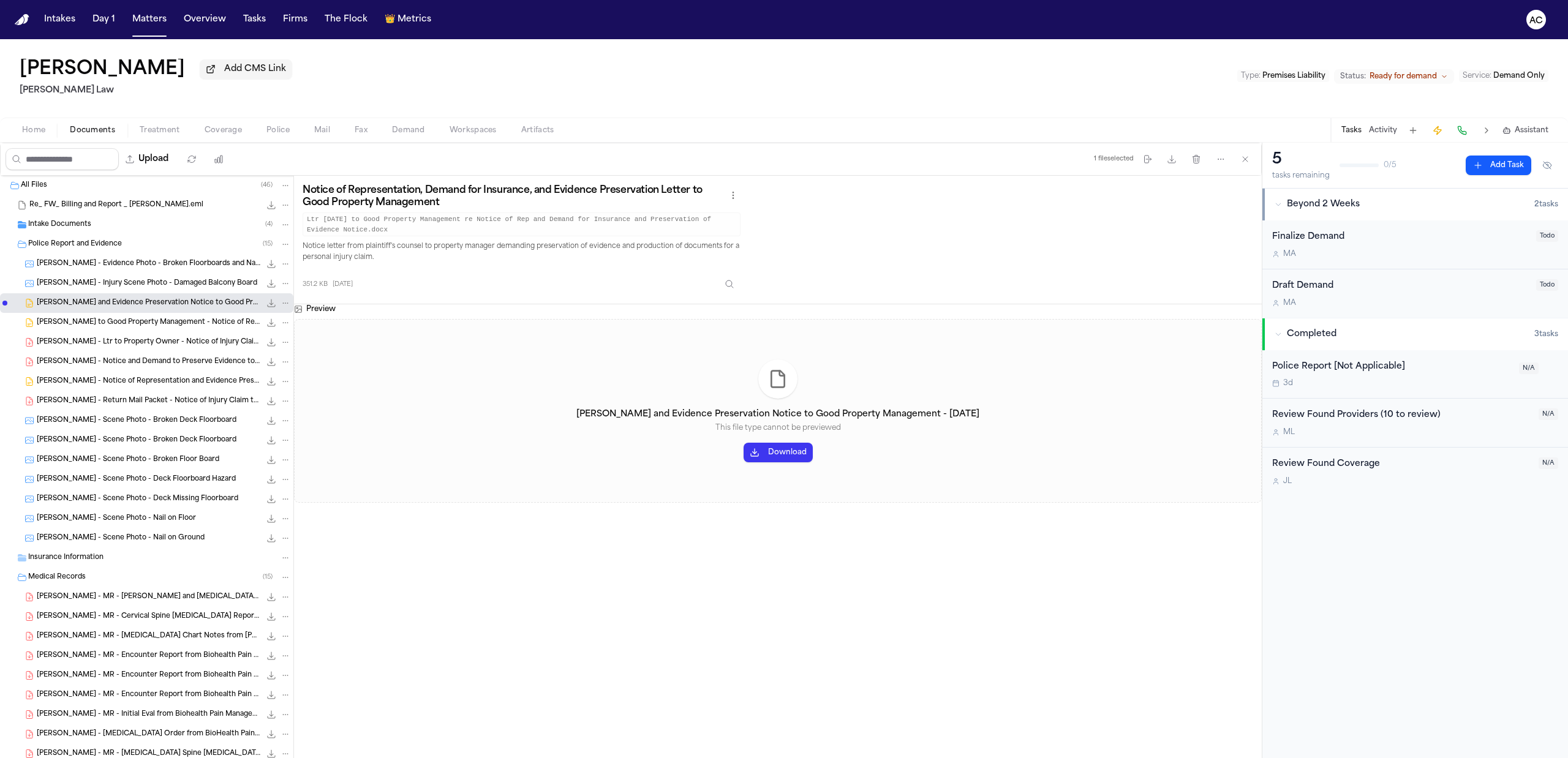
click at [72, 243] on span "Police Report and Evidence" at bounding box center [74, 244] width 94 height 10
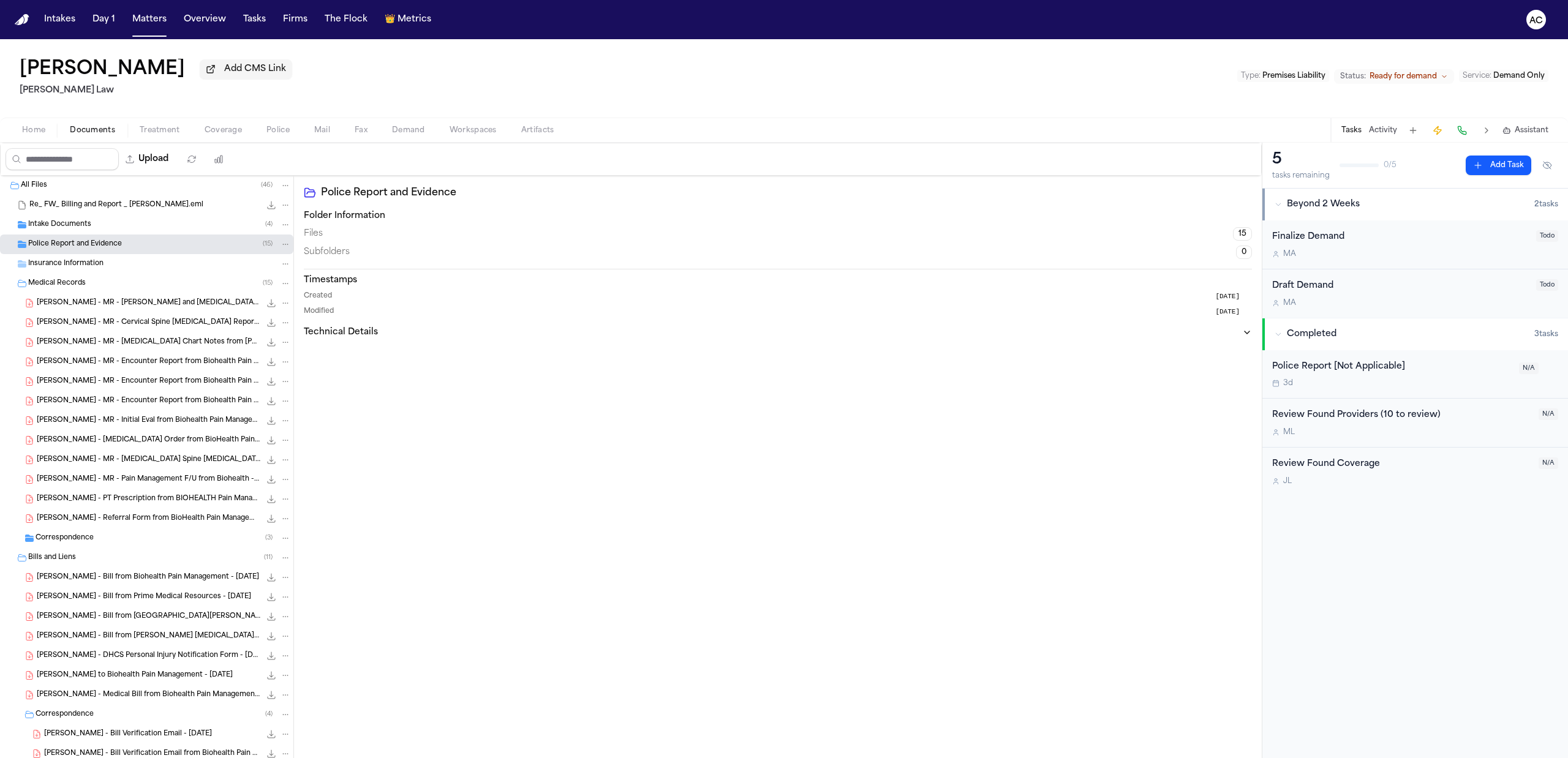
click at [65, 219] on div "Intake Documents ( 4 )" at bounding box center [159, 225] width 262 height 11
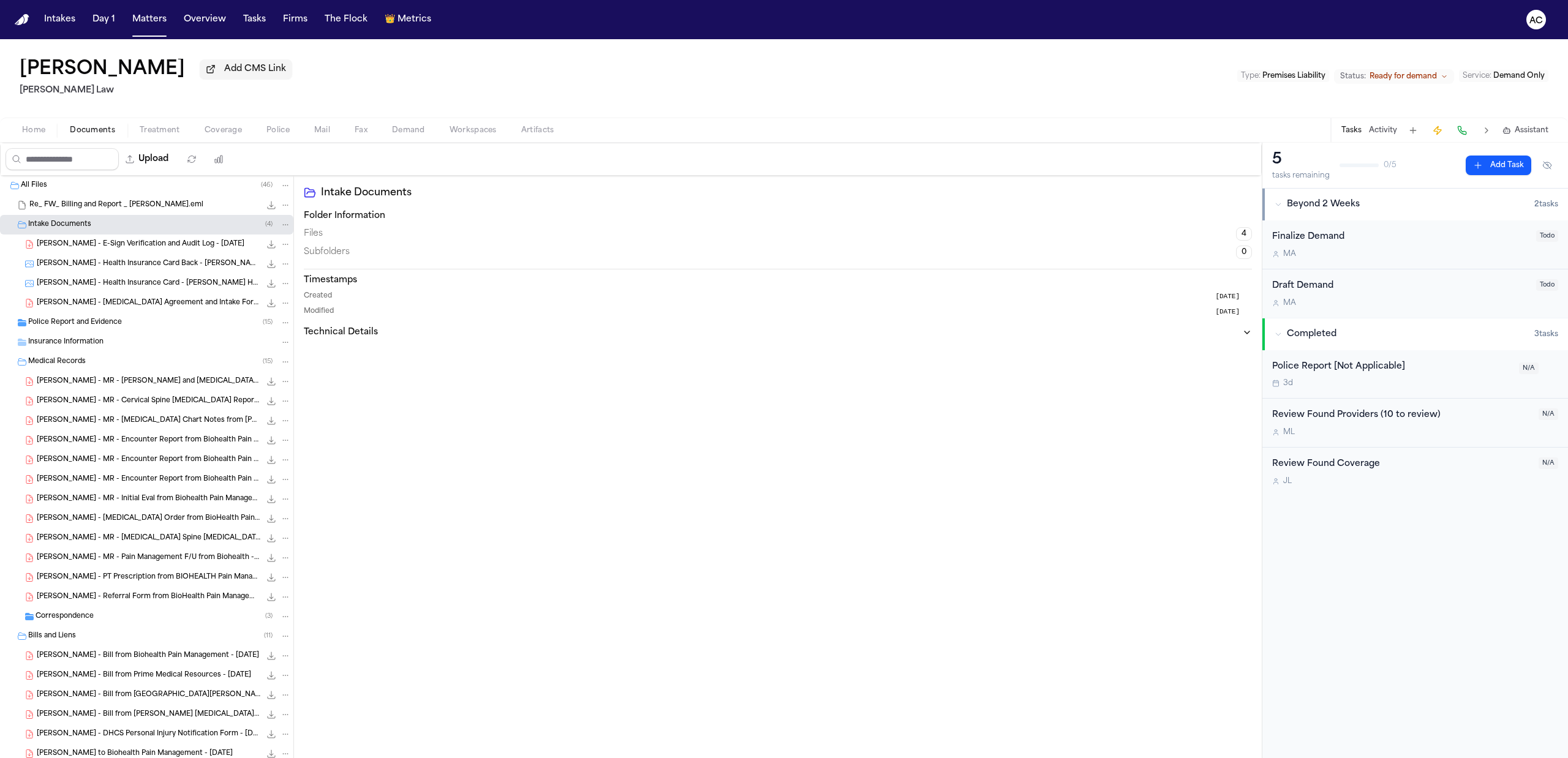
click at [65, 219] on div "Intake Documents ( 4 )" at bounding box center [159, 225] width 262 height 11
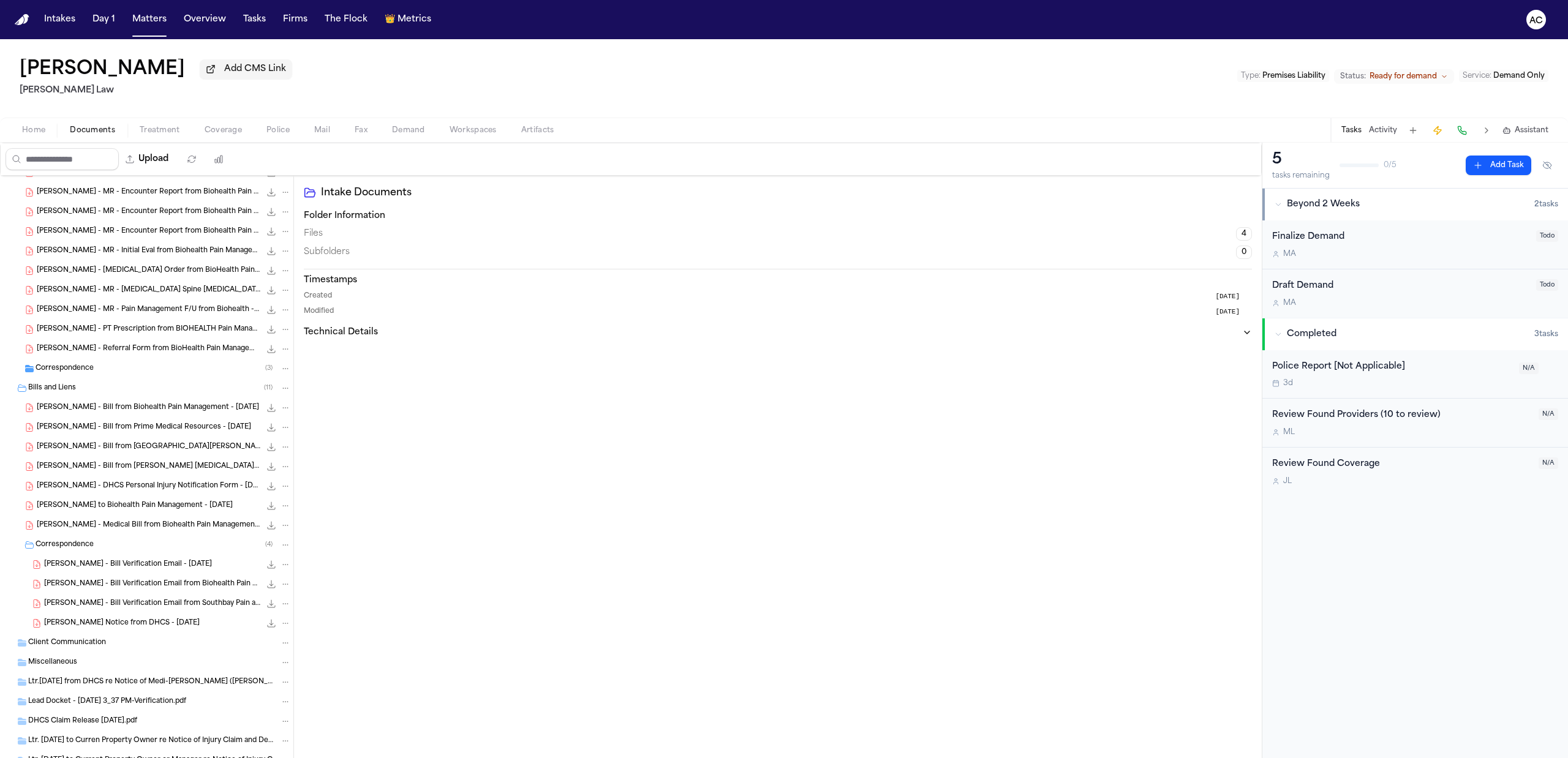
scroll to position [69, 0]
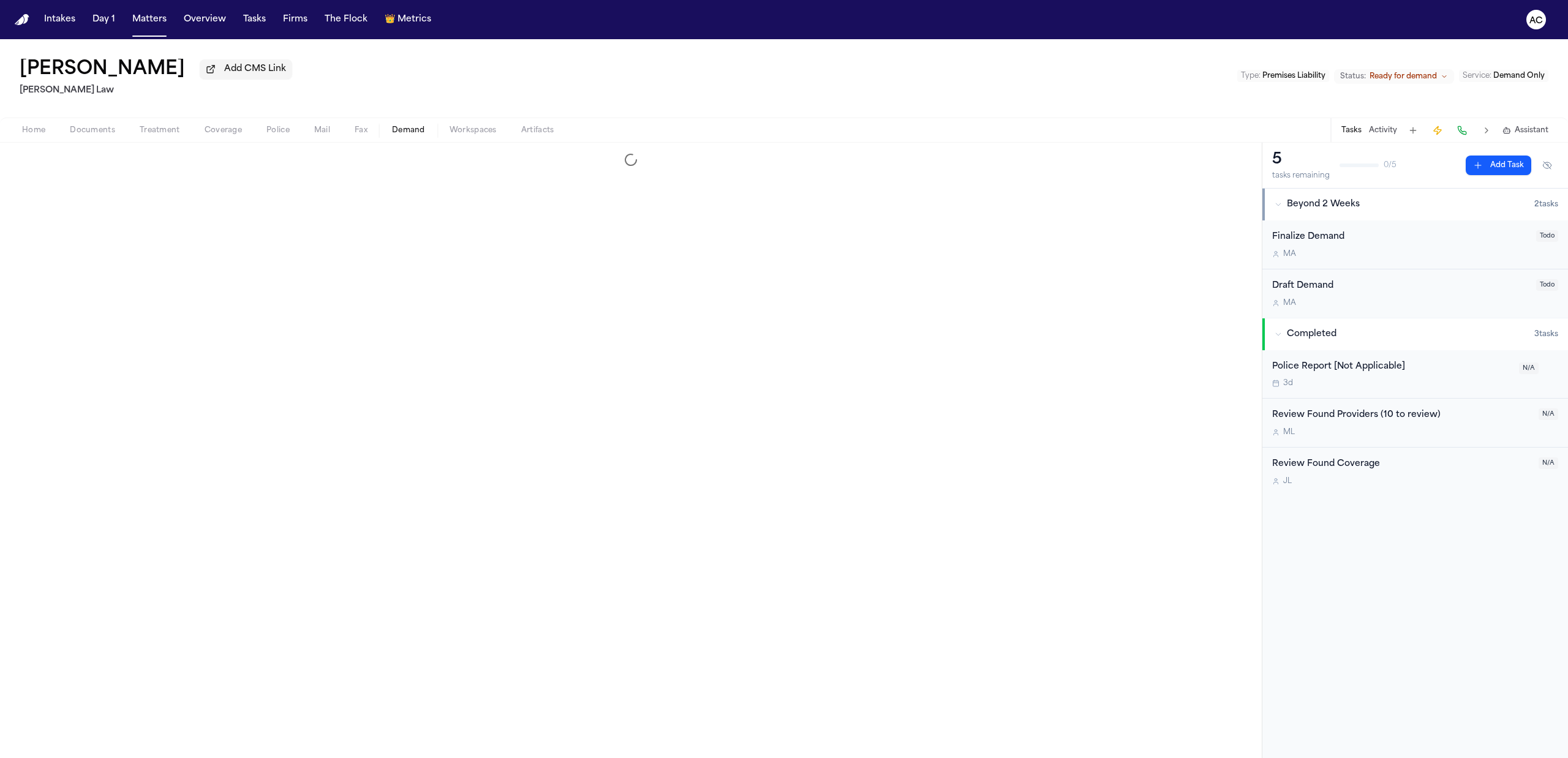
click at [404, 128] on span "Demand" at bounding box center [408, 130] width 33 height 10
select select "**********"
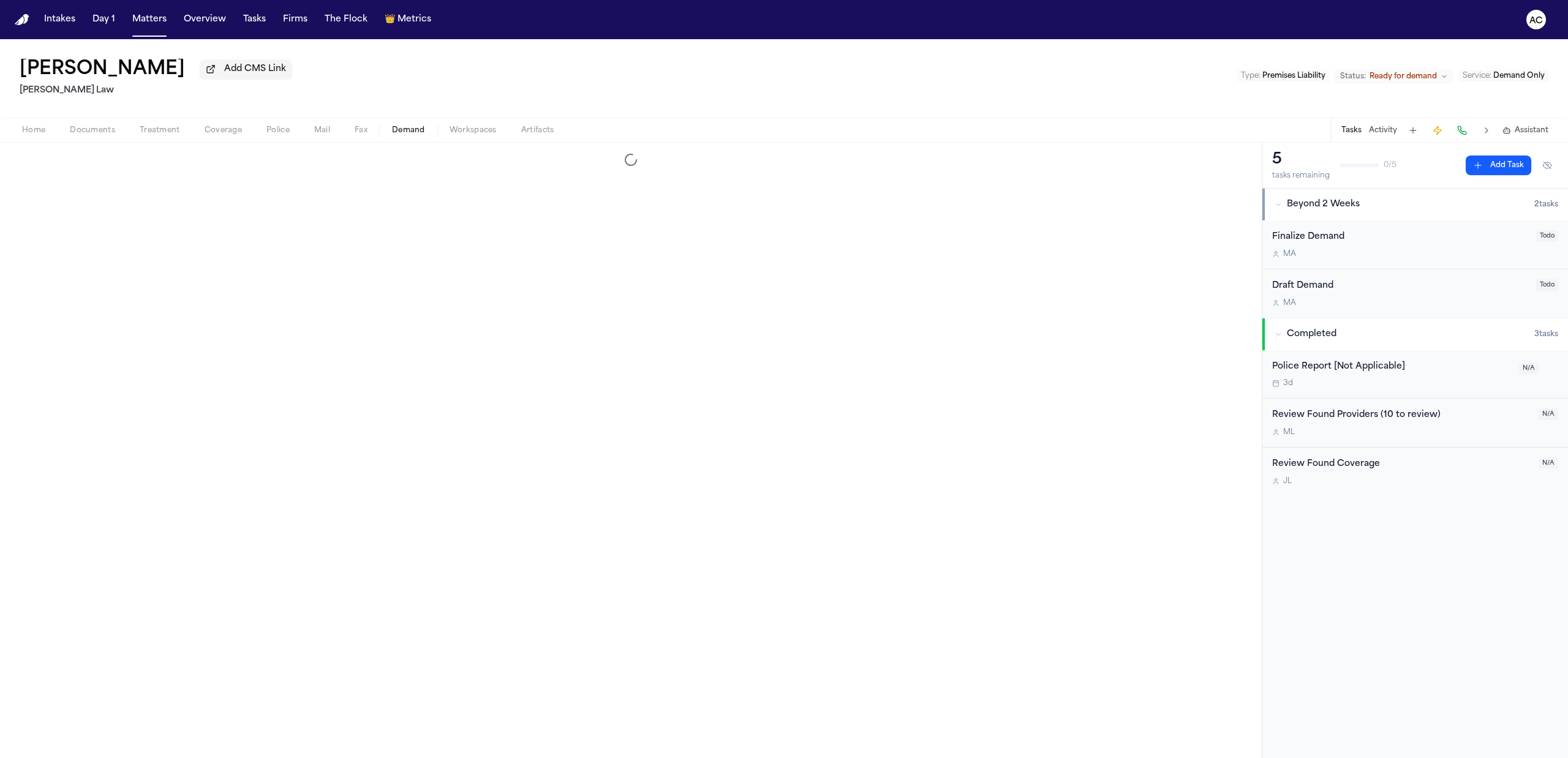
select select "**********"
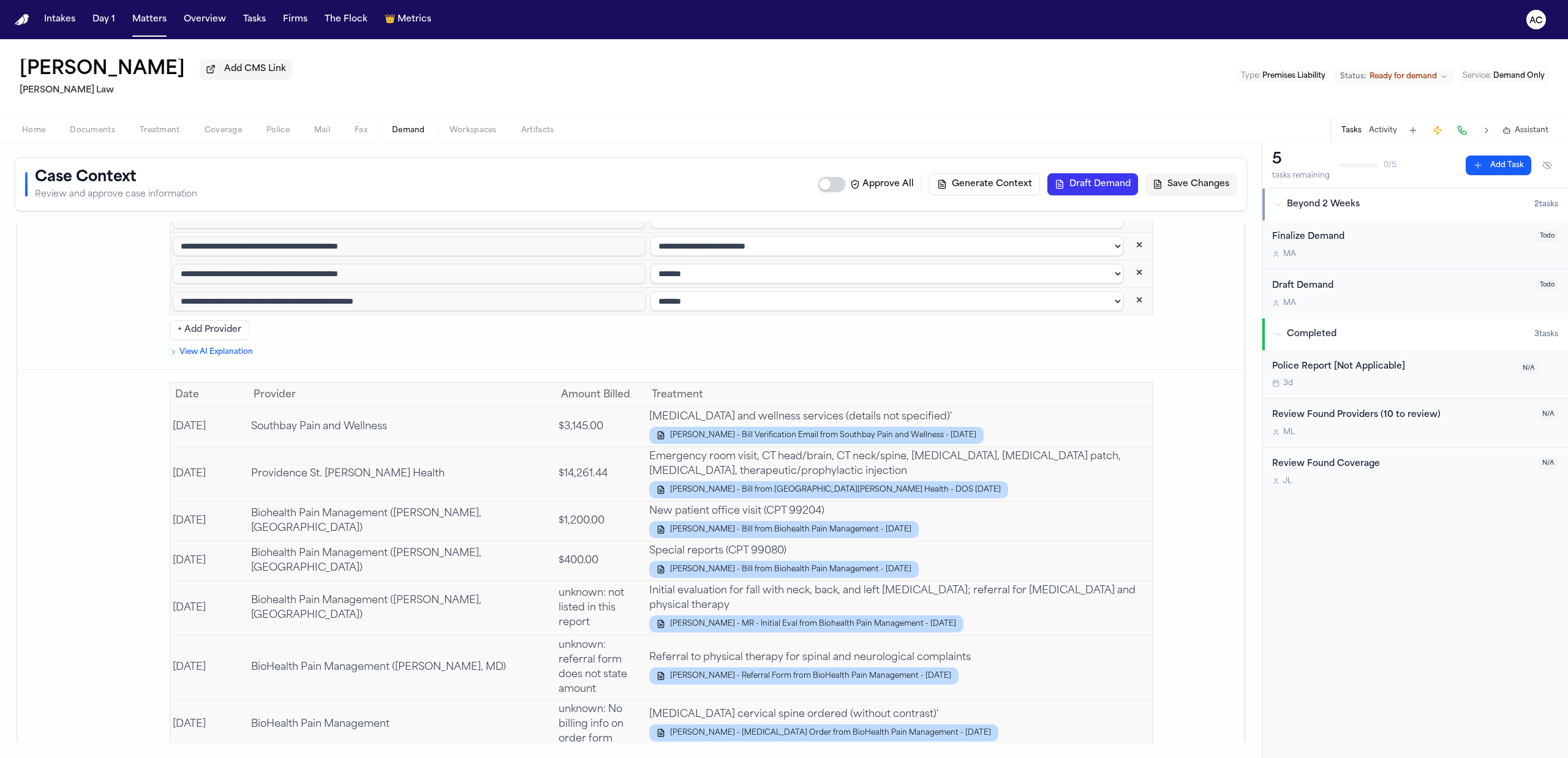
scroll to position [3022, 0]
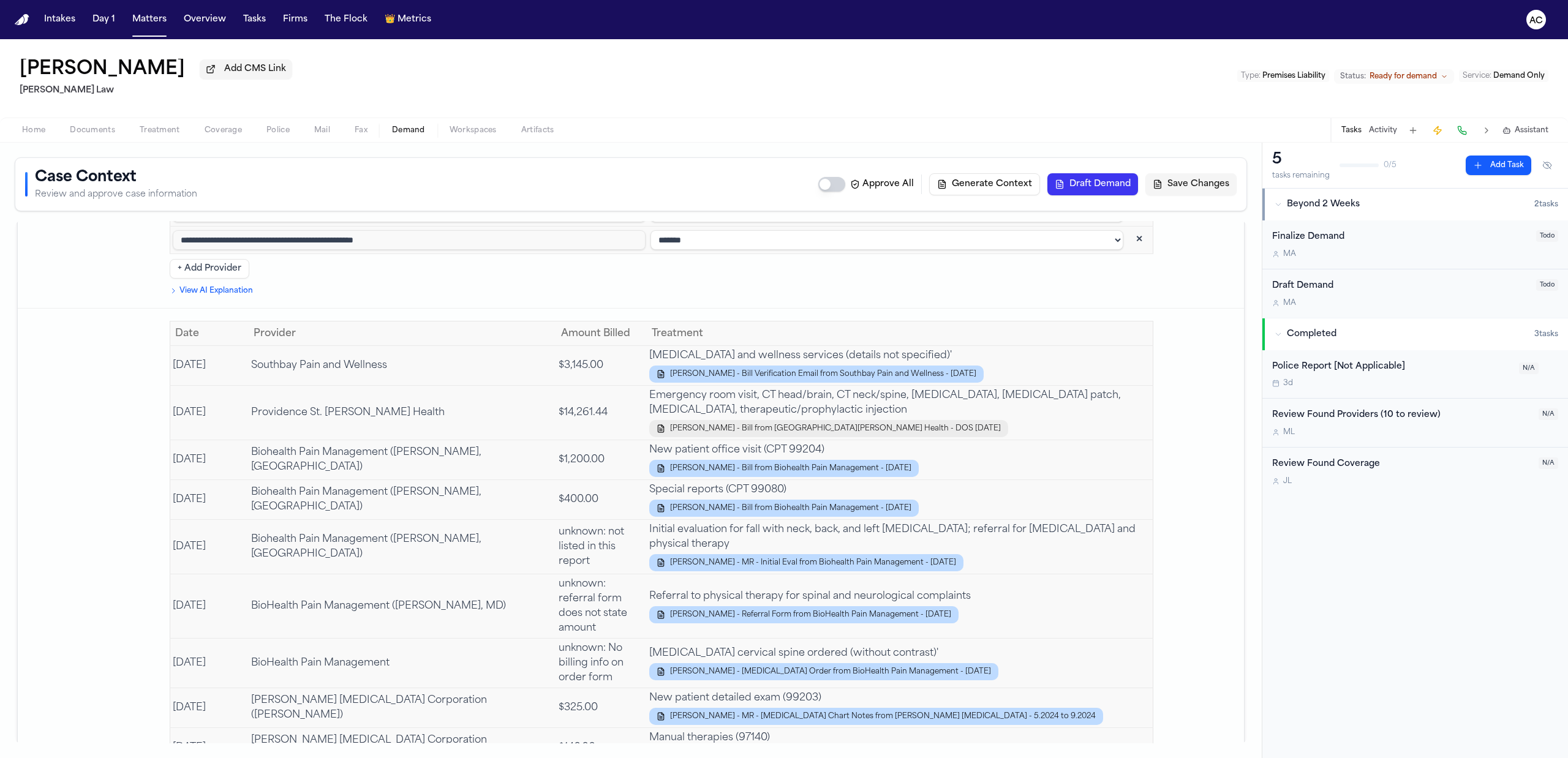
click at [650, 420] on button "B. Ermanski - Bill from Providence St. Joseph Health - DOS 5.6.24" at bounding box center [829, 429] width 359 height 17
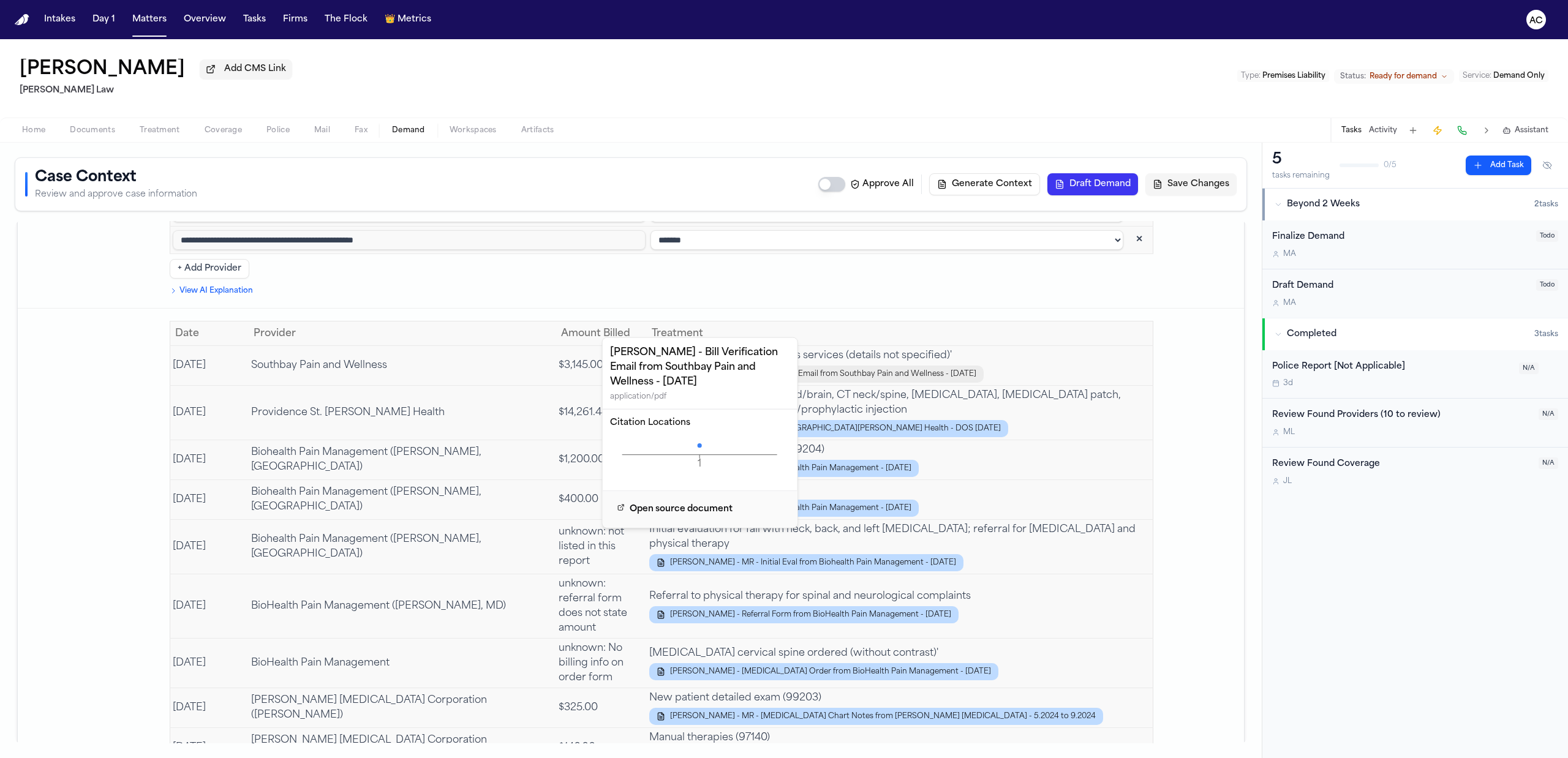
click at [650, 365] on button "B. Ermanski - Bill Verification Email from Southbay Pain and Wellness - 5.5.24" at bounding box center [817, 374] width 335 height 17
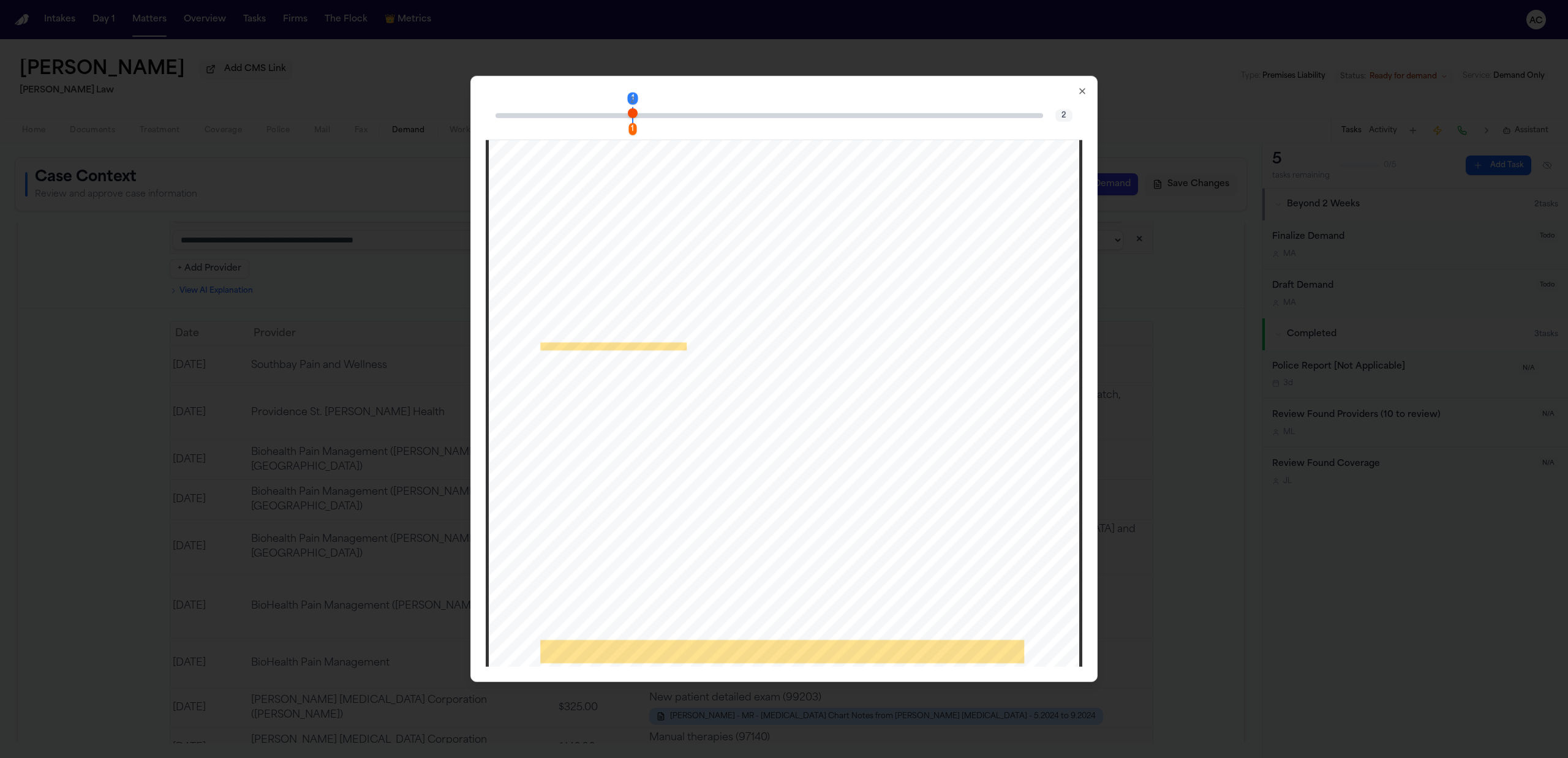
scroll to position [245, 0]
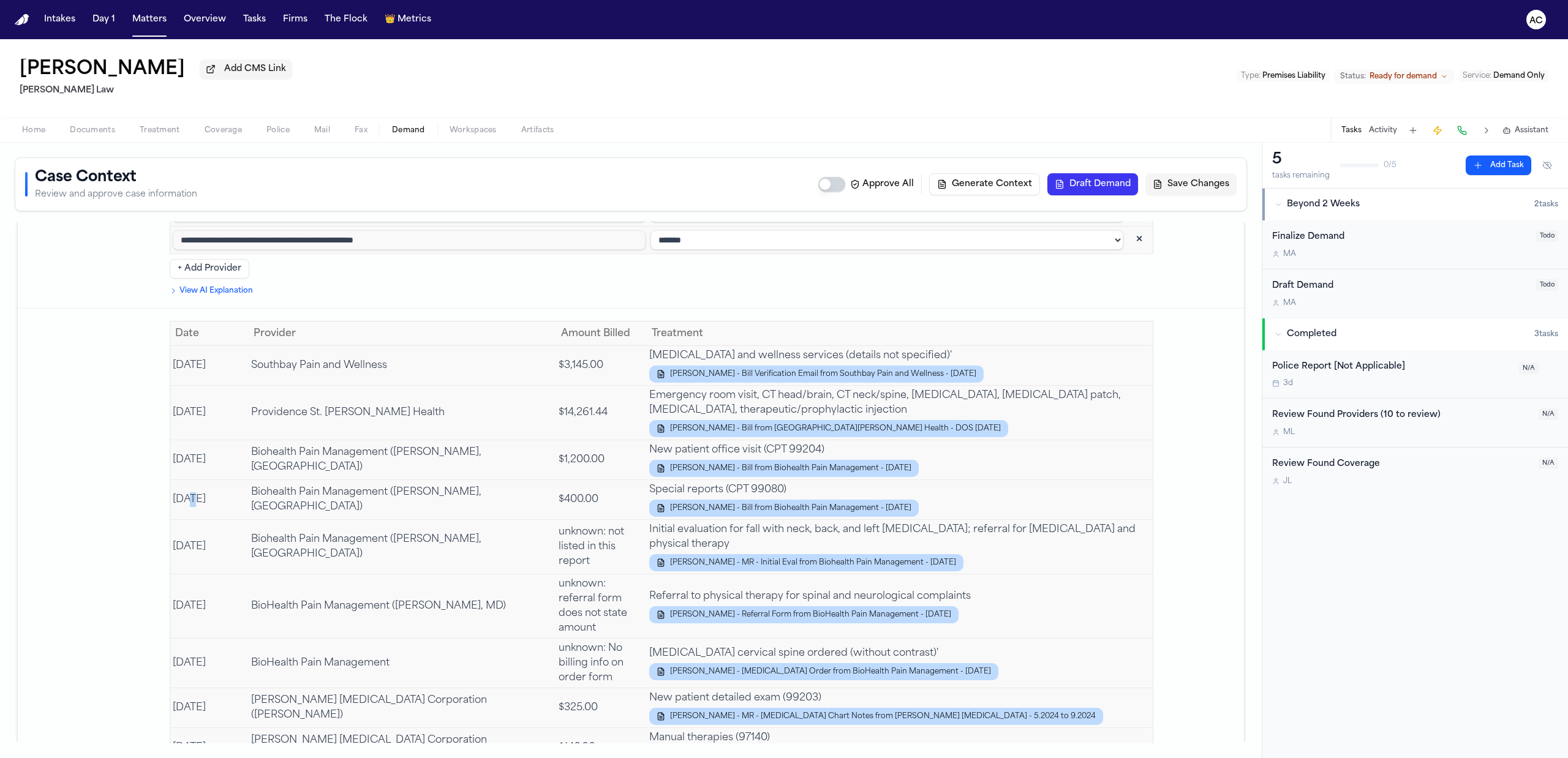
click at [97, 132] on span "Documents" at bounding box center [92, 130] width 46 height 10
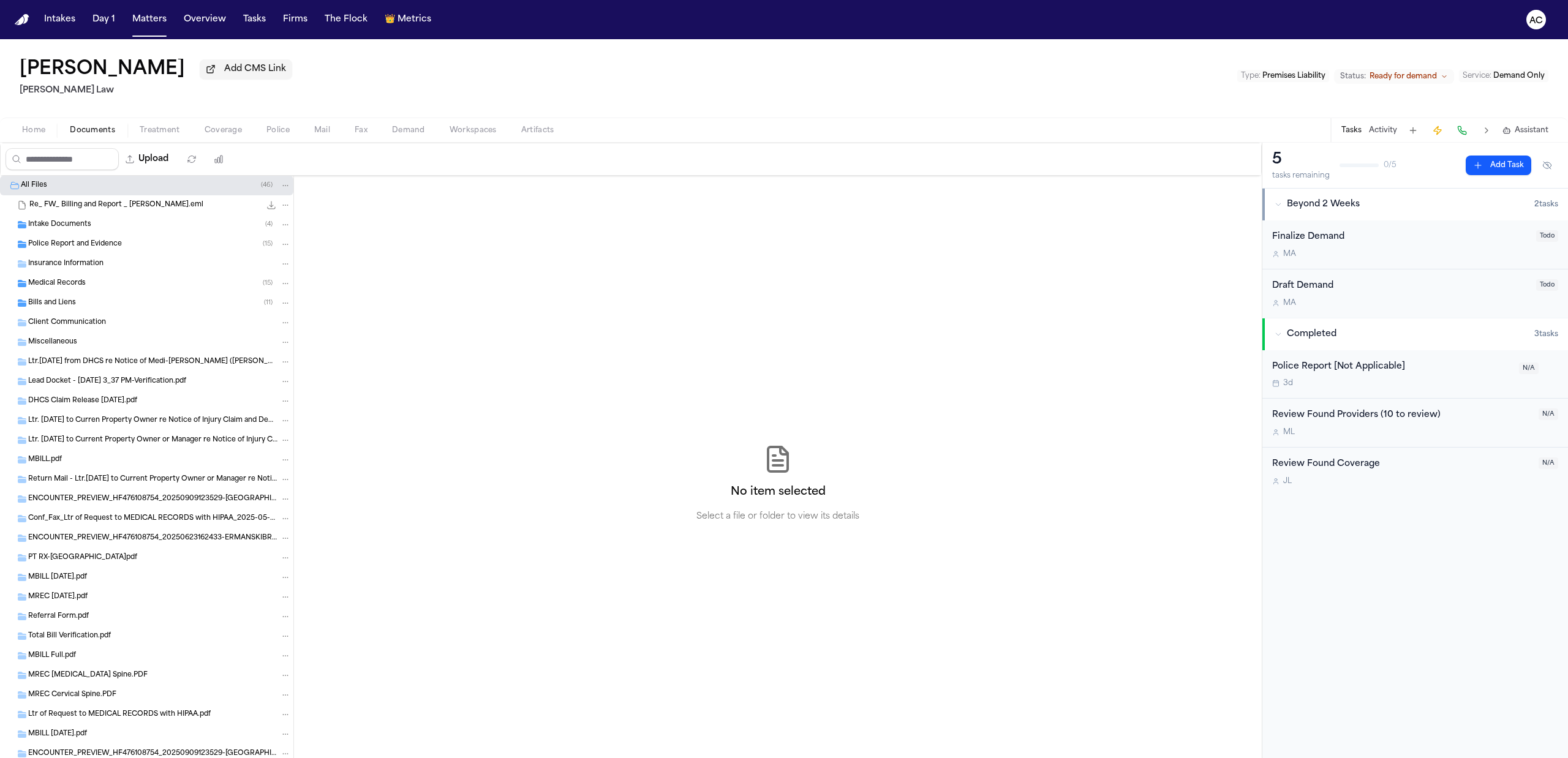
click at [113, 307] on div "Bills and Liens ( 11 )" at bounding box center [159, 304] width 262 height 11
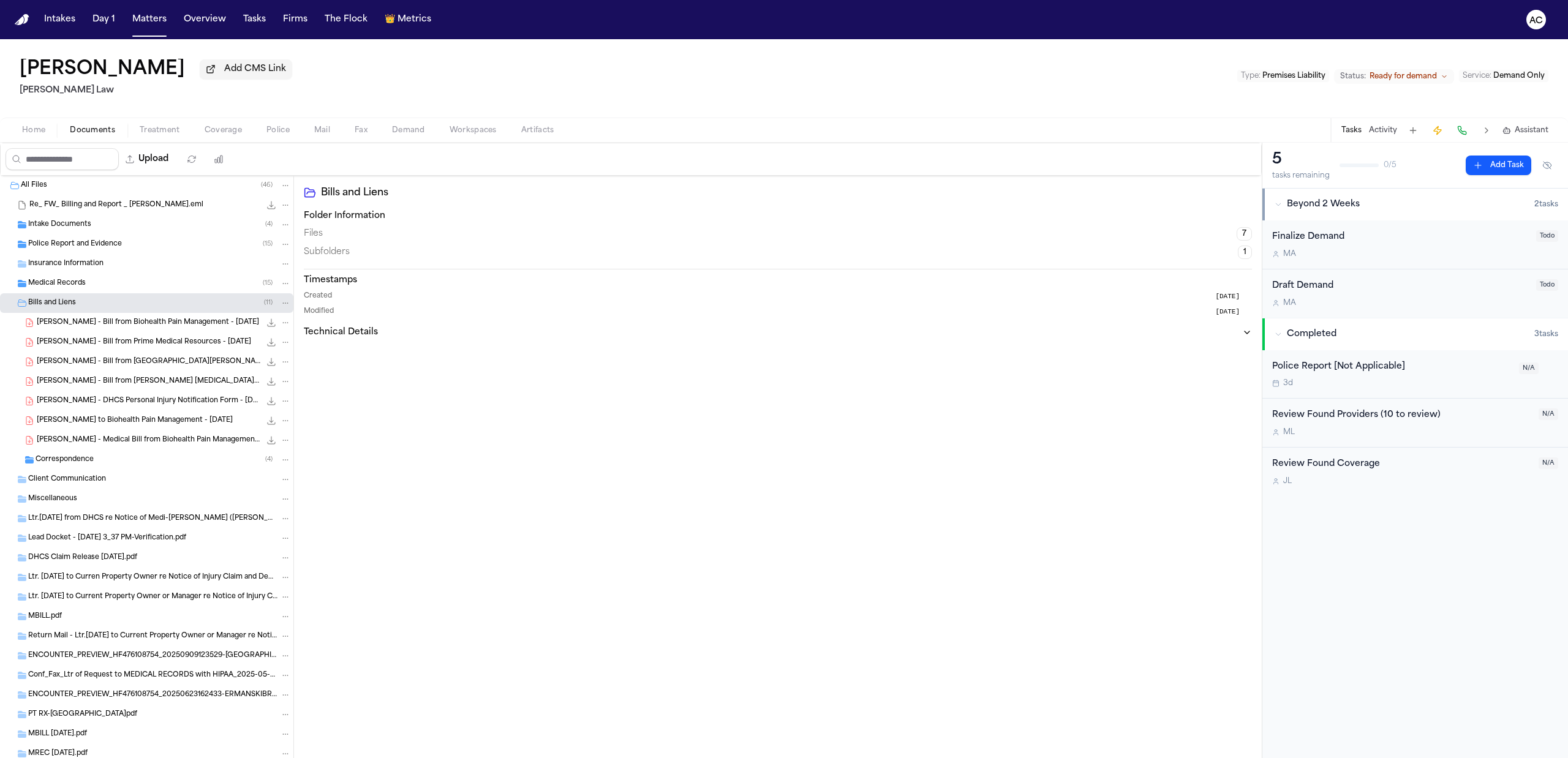
click at [191, 356] on div "B. Ermanski - Bill from Providence St. Joseph Health - DOS 5.6.24 74.9 KB • PDF" at bounding box center [163, 362] width 254 height 12
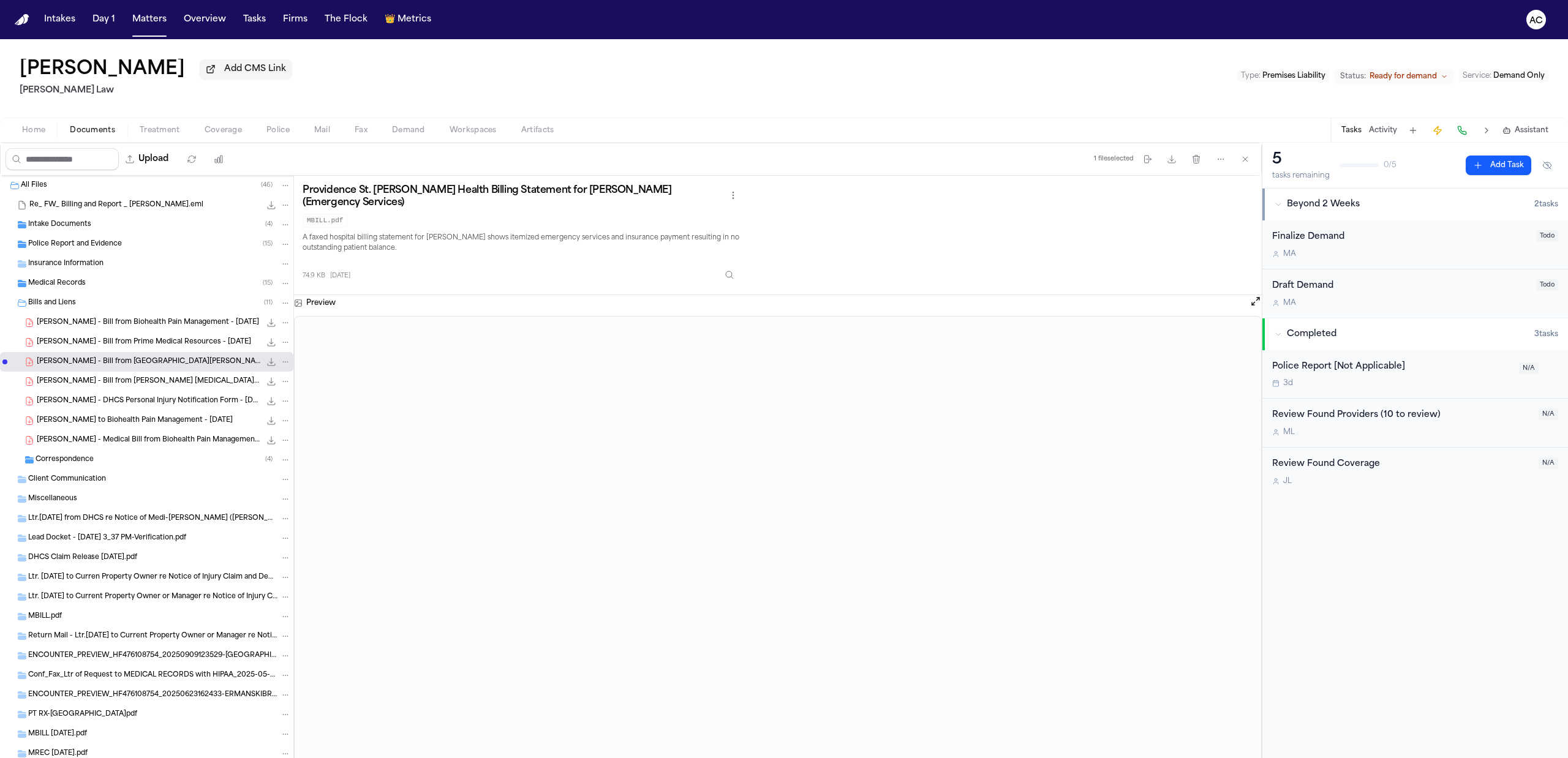
click at [79, 280] on span "Medical Records" at bounding box center [57, 283] width 57 height 10
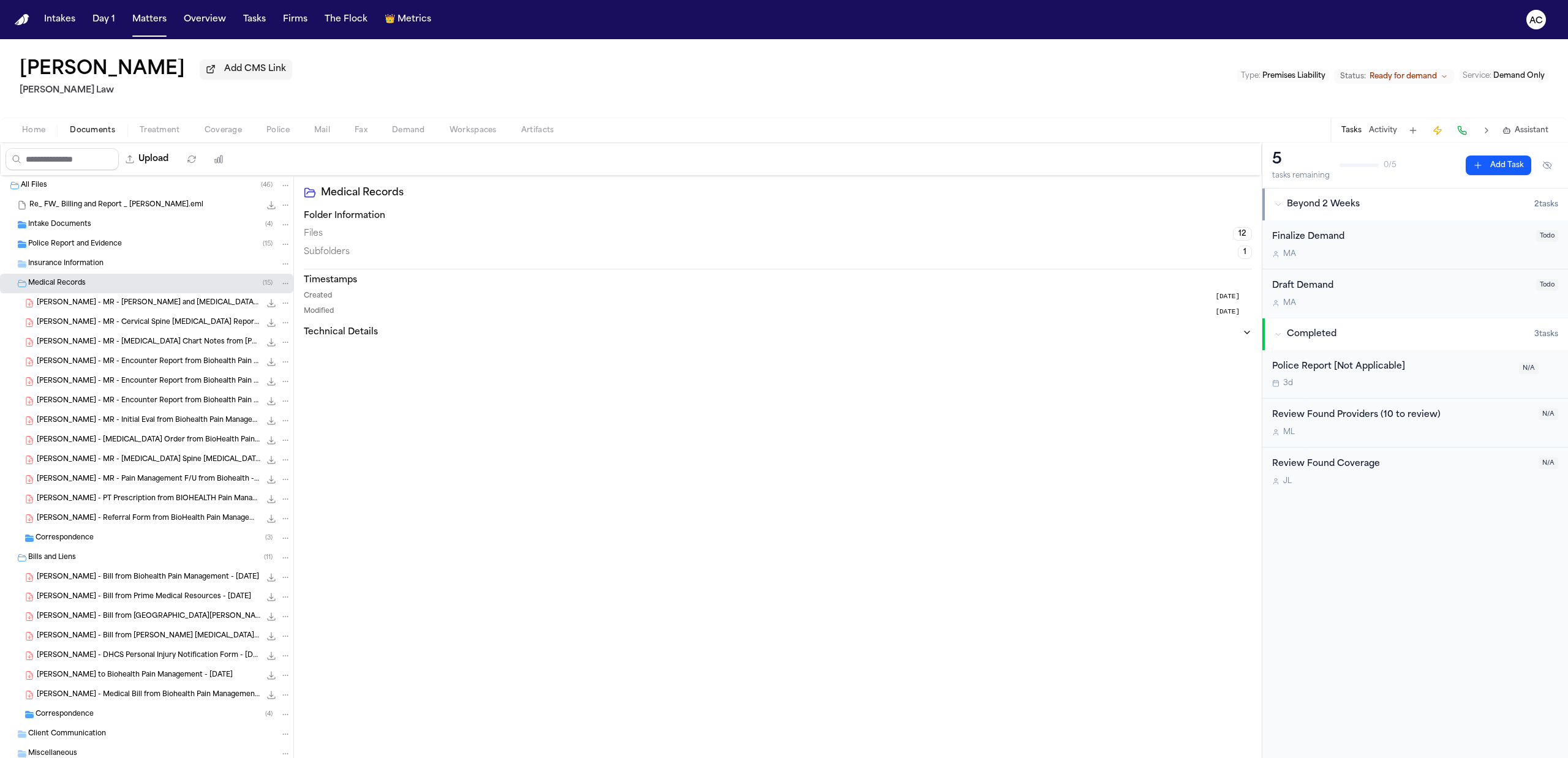
click at [192, 307] on span "B. Ermanski - MR - Cervical and Lumbar Spine MRI Report from SimonMed - 6.12.24" at bounding box center [148, 303] width 224 height 10
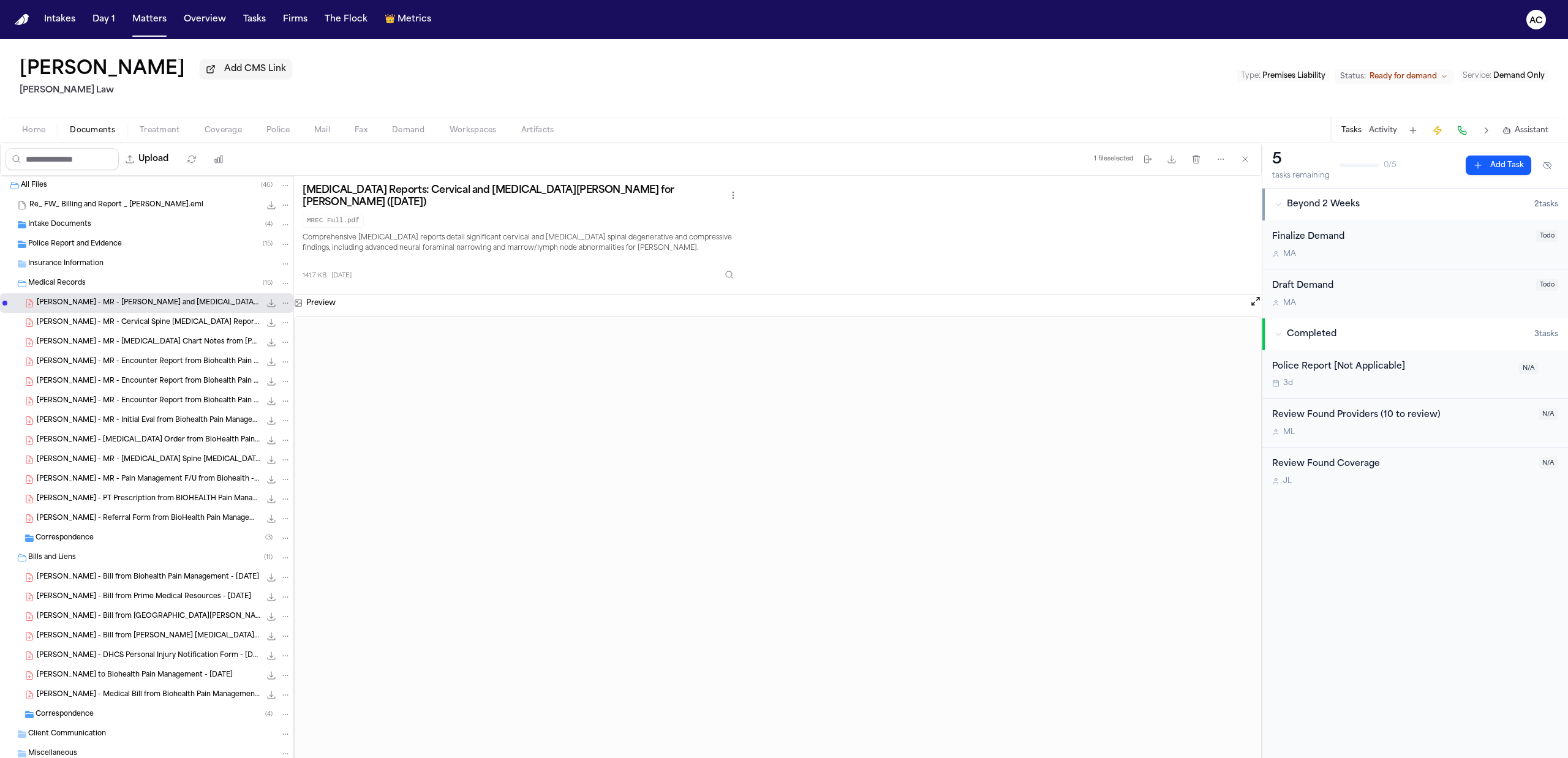
click at [183, 366] on span "B. Ermanski - MR - Encounter Report from Biohealth Pain Management - 6.13.24" at bounding box center [148, 362] width 224 height 10
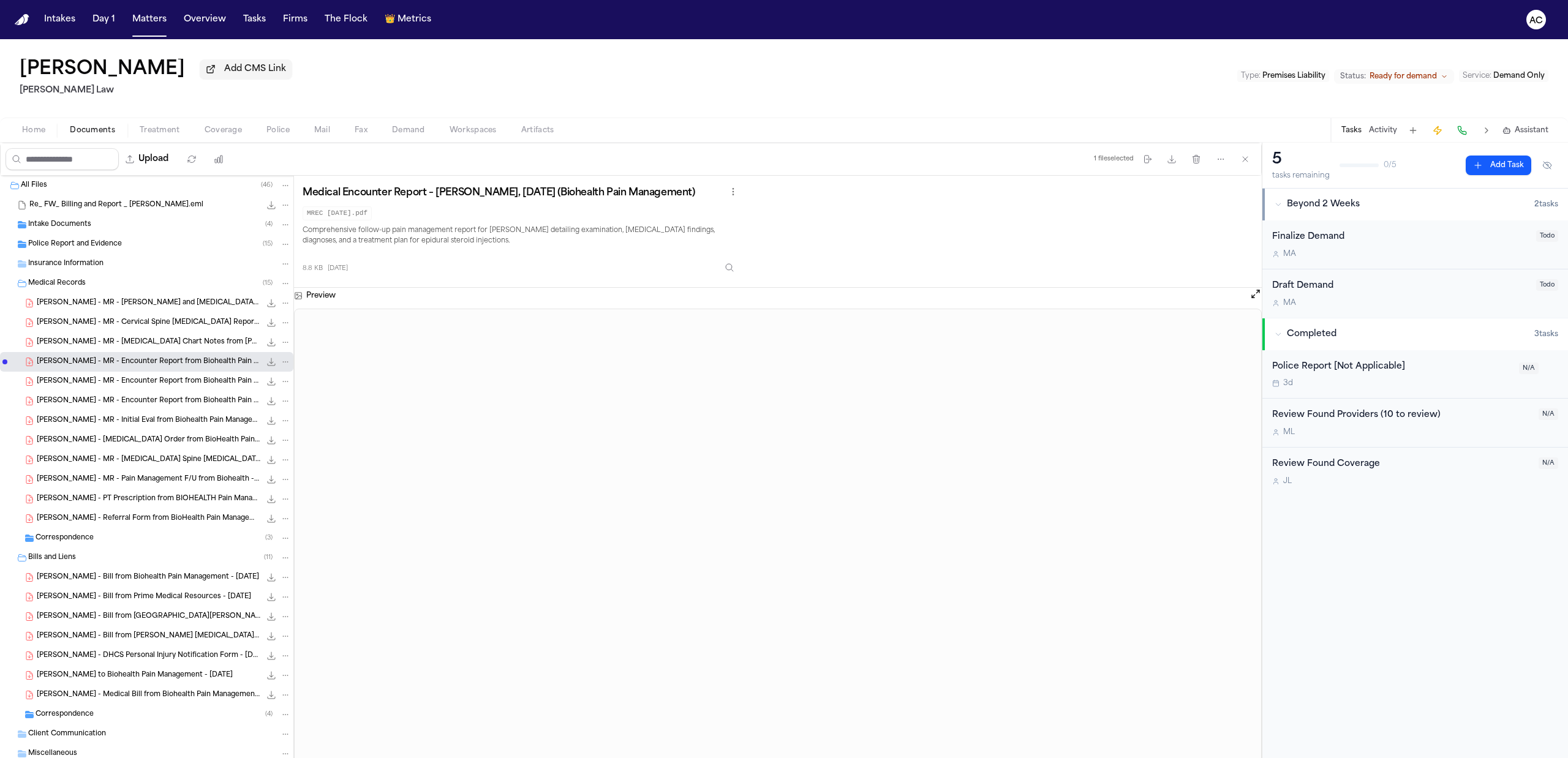
click at [179, 386] on span "B. Ermanski - MR - Encounter Report from Biohealth Pain Management - 8.27.25" at bounding box center [148, 382] width 224 height 10
click at [208, 406] on span "B. Ermanski - MR - Encounter Report from Biohealth Pain Management - 8.27.25" at bounding box center [148, 401] width 224 height 10
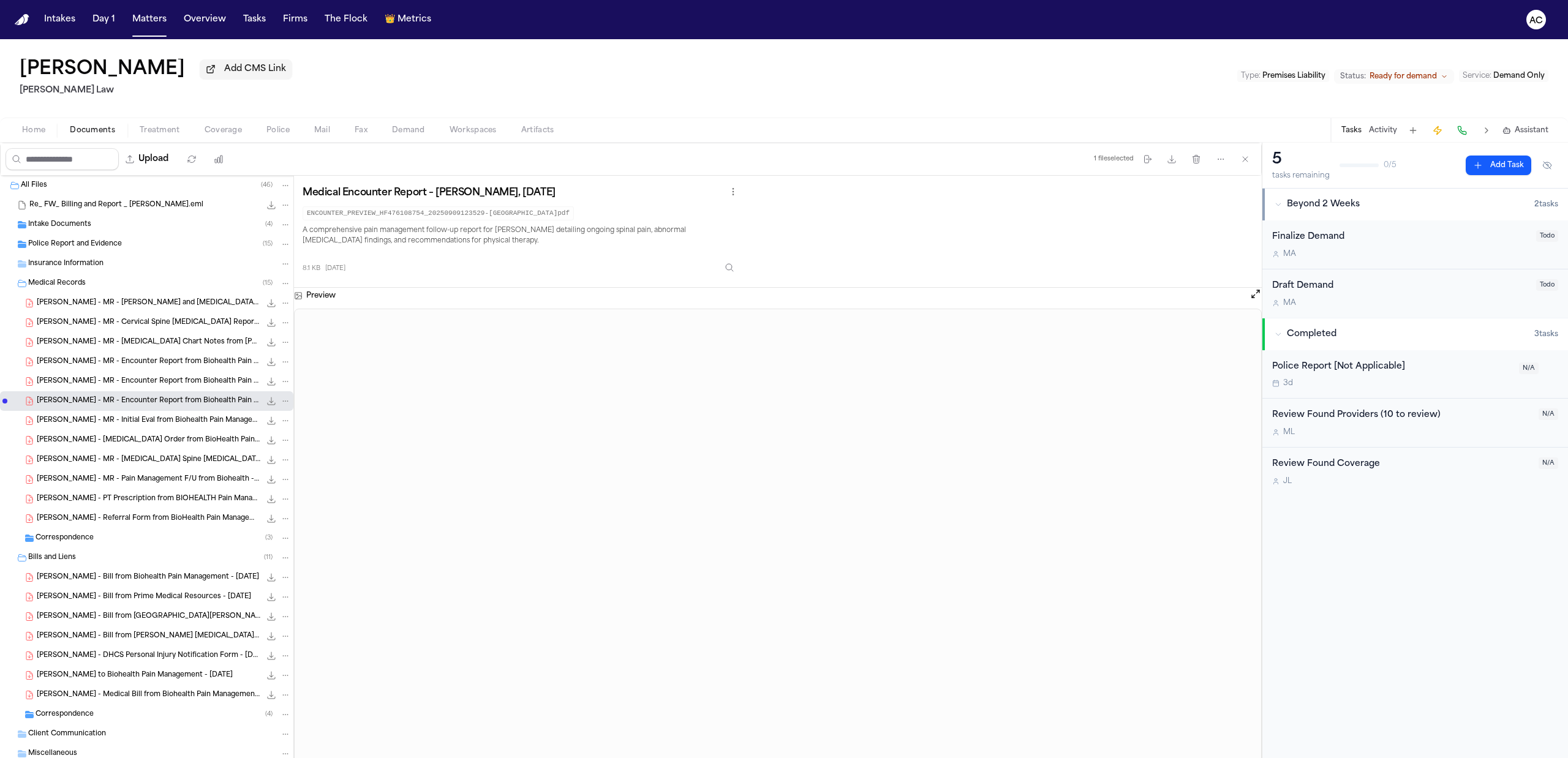
click at [187, 425] on span "B. Ermanski - MR - Initial Eval from Biohealth Pain Management - 5.16.24" at bounding box center [148, 420] width 224 height 10
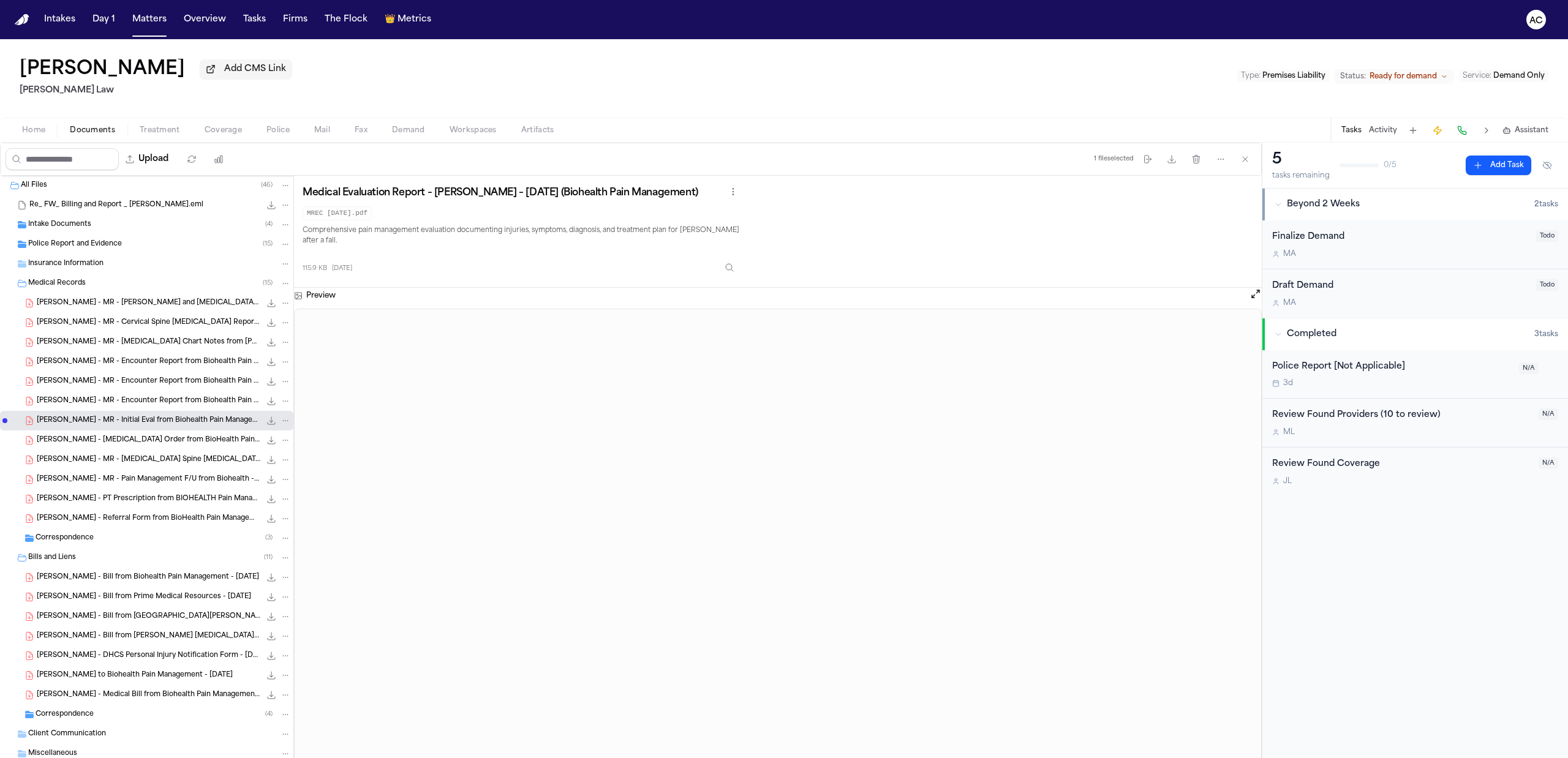
click at [143, 447] on div "B. Ermanski - MRI Order from BioHealth Pain Management - 5.16.24 227.3 KB • PDF" at bounding box center [163, 441] width 254 height 12
click at [155, 497] on span "B. Ermanski - PT Prescription from BIOHEALTH Pain Management - 6.18.25" at bounding box center [148, 499] width 224 height 10
drag, startPoint x: 184, startPoint y: 515, endPoint x: 199, endPoint y: 540, distance: 29.2
click at [184, 515] on span "B. Ermanski - Referral Form from BioHealth Pain Management - 5.16.24" at bounding box center [148, 519] width 224 height 10
click at [166, 579] on span "B. Ermanski - Bill from Biohealth Pain Management - 5.16.24" at bounding box center [147, 578] width 222 height 10
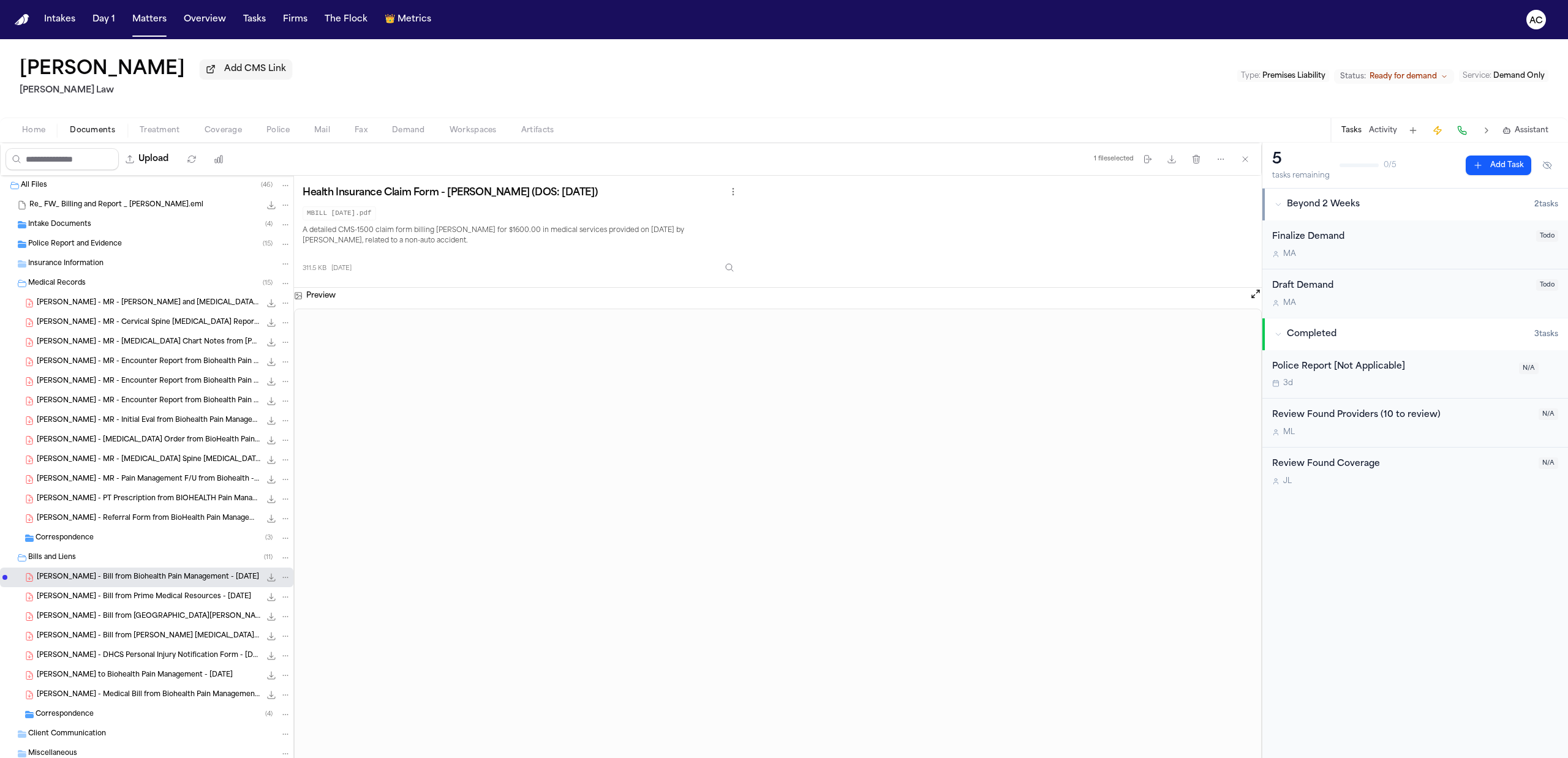
click at [183, 697] on span "B. Ermanski - Medical Bill from Biohealth Pain Management-Lawndale - 6.13.24" at bounding box center [148, 695] width 224 height 10
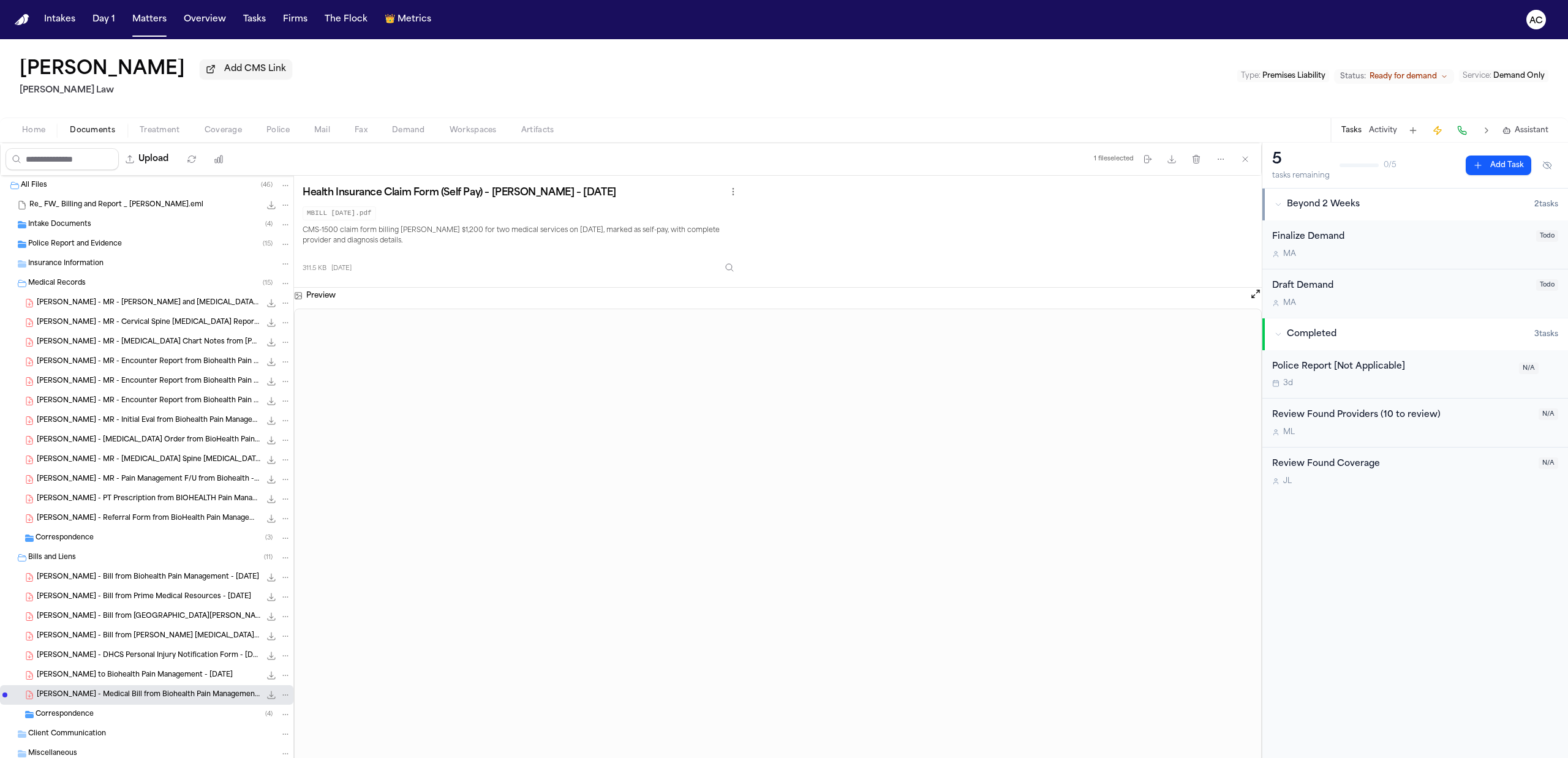
drag, startPoint x: 715, startPoint y: 101, endPoint x: 619, endPoint y: 248, distance: 175.6
click at [714, 101] on div "Brian Ermanski Add CMS Link Sedaghat Law Type : Premises Liability Status: Read…" at bounding box center [784, 78] width 1568 height 78
click at [153, 633] on span "B. Ermanski - Bill from Zaker Chiropractic - 5.29.24 to 9.24.24" at bounding box center [148, 636] width 224 height 10
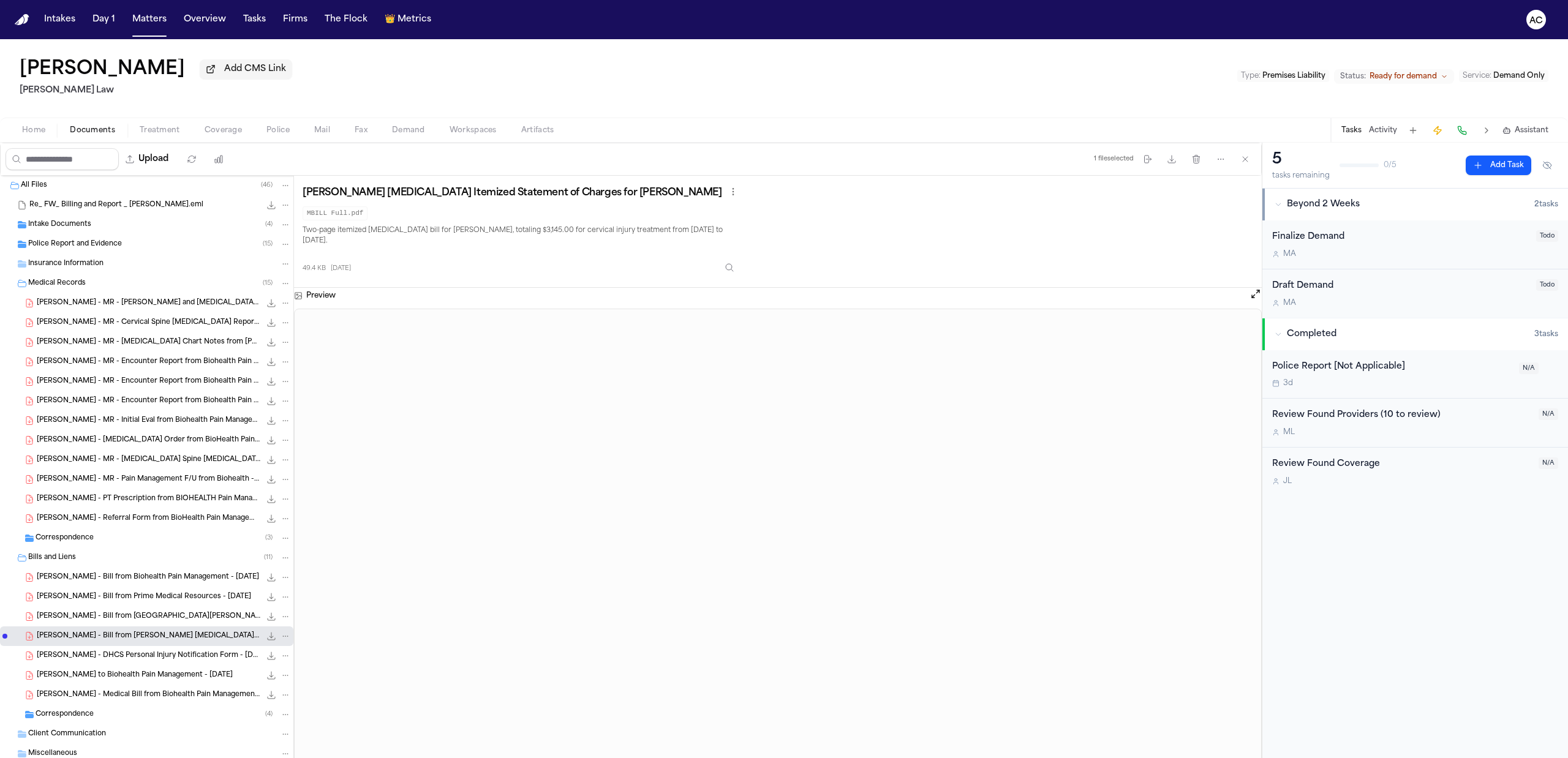
click at [160, 476] on span "B. Ermanski - MR - Pain Management F/U from Biohealth - 6.18.25" at bounding box center [148, 479] width 224 height 10
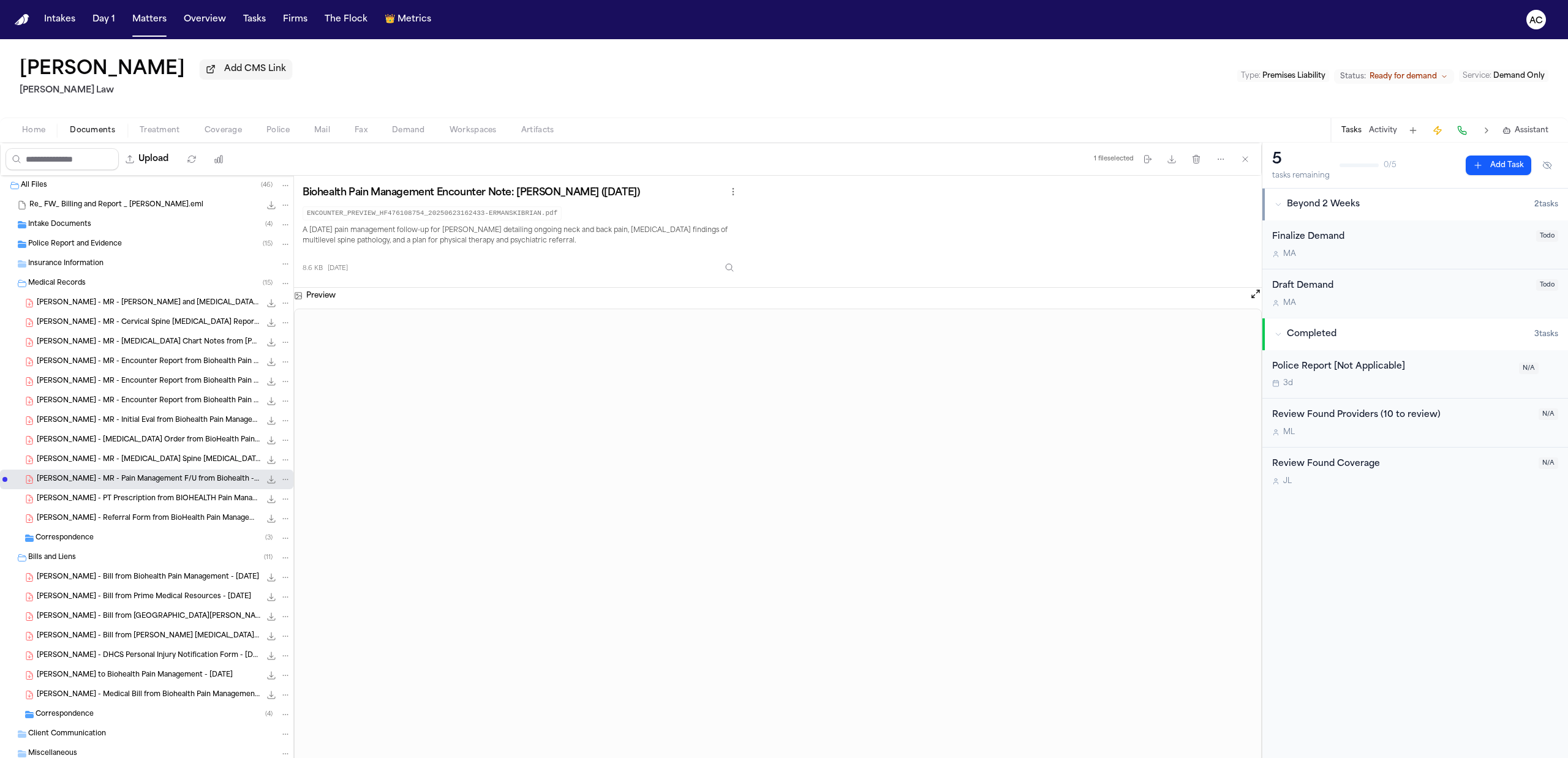
click at [600, 74] on div "Brian Ermanski Add CMS Link Sedaghat Law Type : Premises Liability Status: Read…" at bounding box center [784, 78] width 1568 height 78
click at [157, 348] on span "B. Ermanski - MR - Chiropractic Chart Notes from Zaker Chiropractic - 5.2024 to…" at bounding box center [148, 342] width 224 height 10
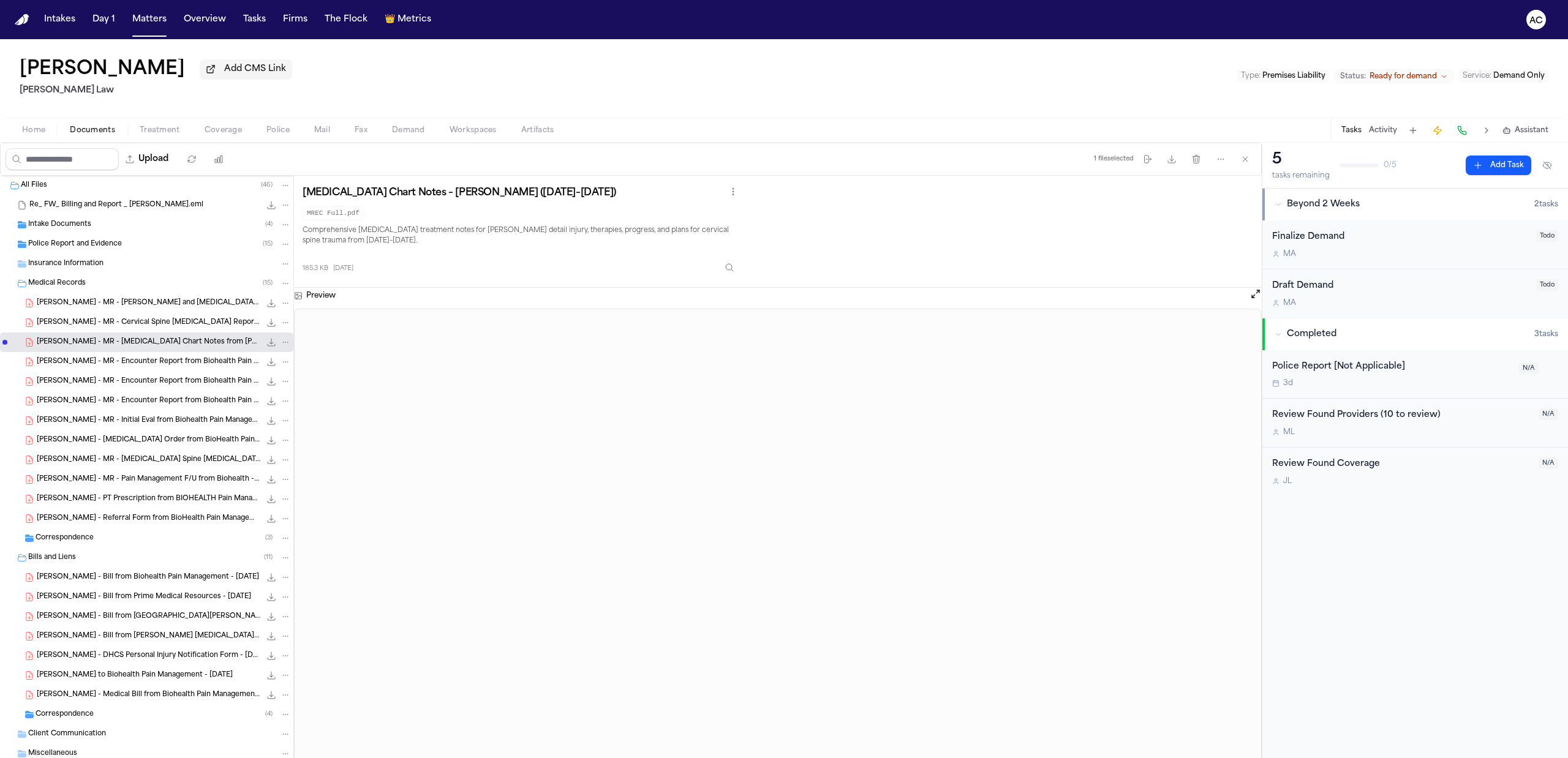
click at [1128, 76] on div "Brian Ermanski Add CMS Link Sedaghat Law Type : Premises Liability Status: Read…" at bounding box center [784, 78] width 1568 height 78
click at [166, 326] on span "B. Ermanski - MR - Cervical Spine MRI Report from SimonMed - 6.12.24" at bounding box center [148, 323] width 224 height 10
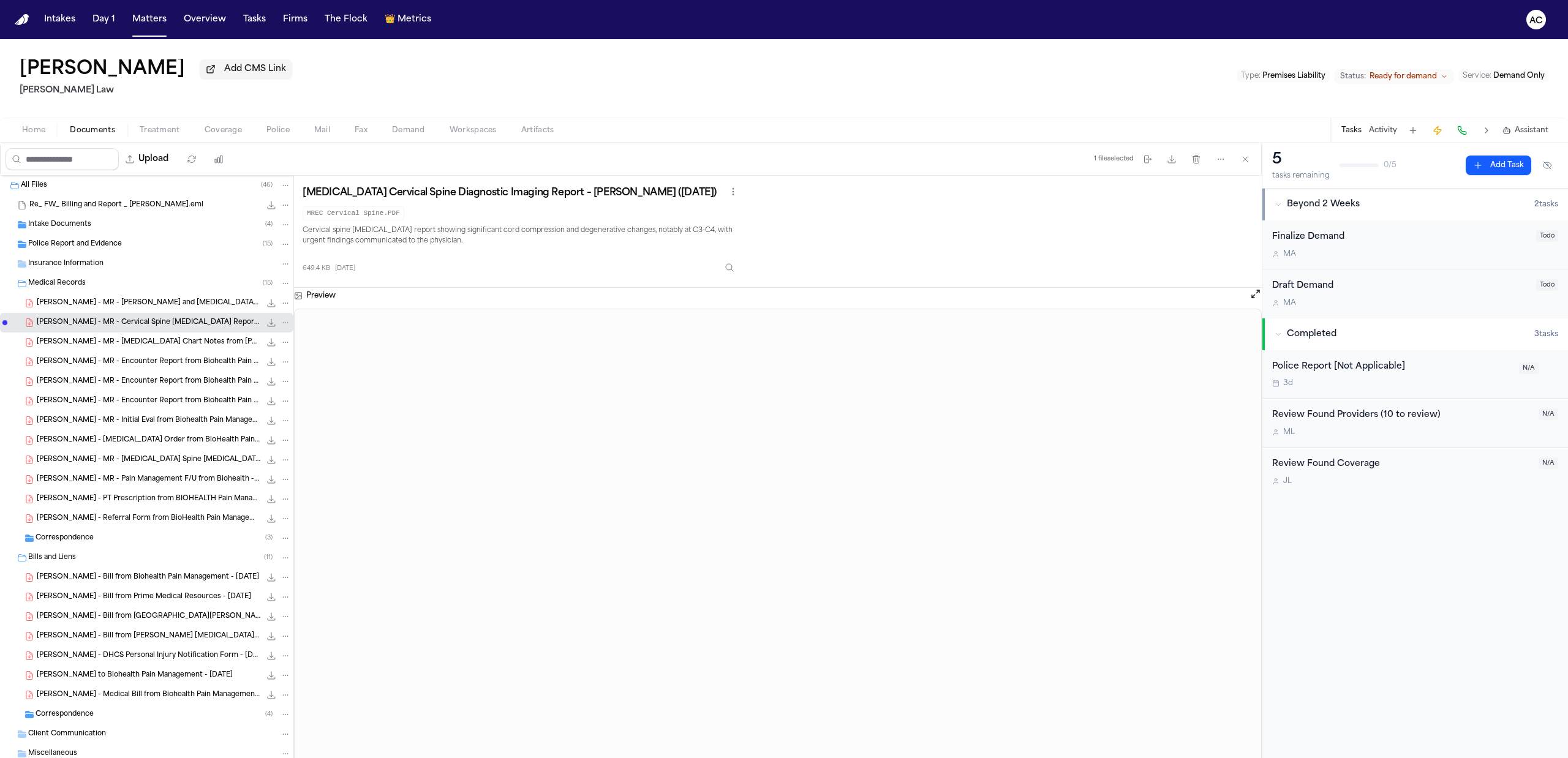
click at [185, 464] on span "B. Ermanski - MR - Lumbar Spine MRI Report from SimonMed - 6.12.24" at bounding box center [148, 460] width 224 height 10
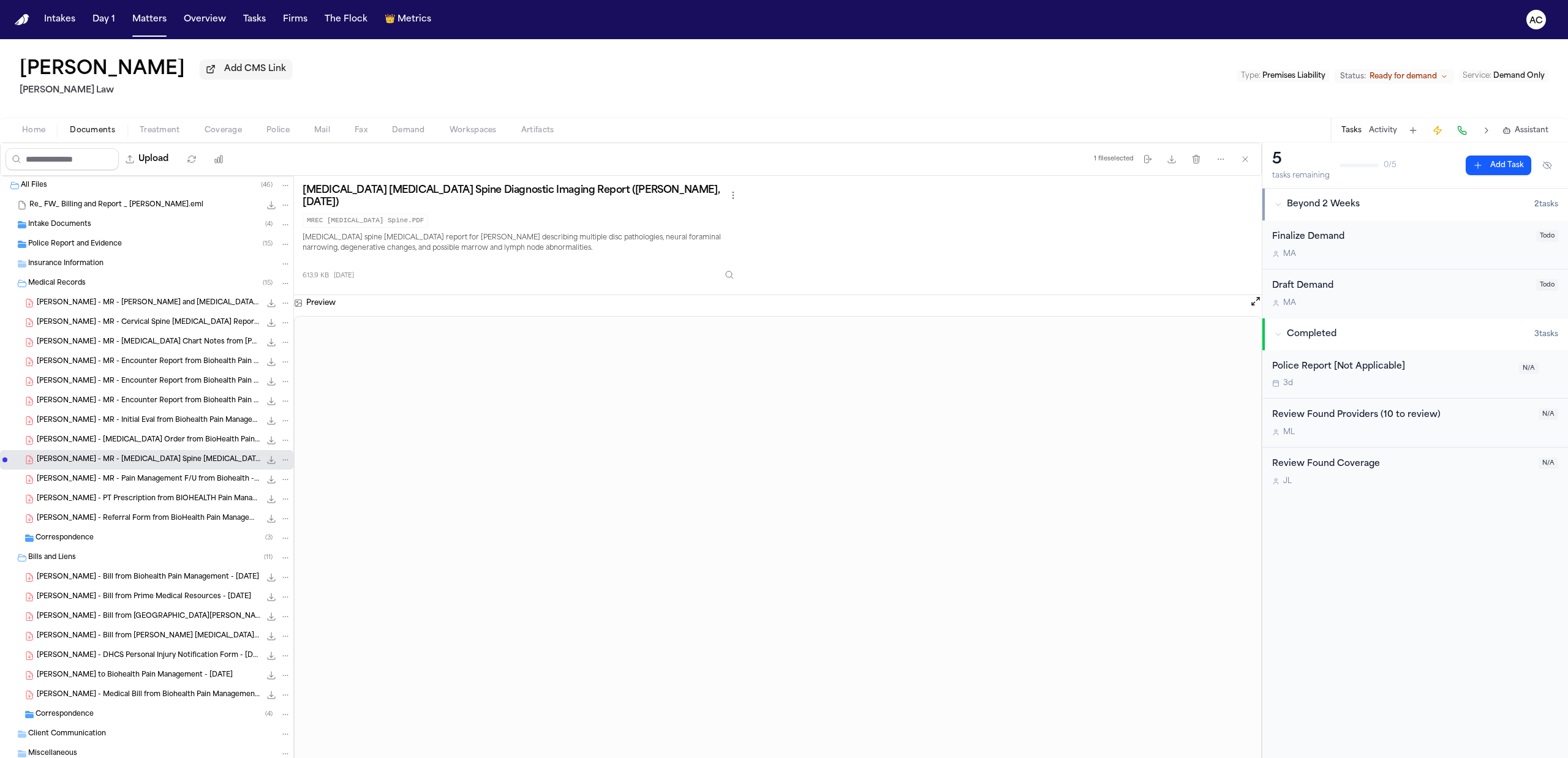
click at [185, 598] on span "B. Ermanski - Bill from Prime Medical Resources - 6.12.24" at bounding box center [143, 597] width 214 height 10
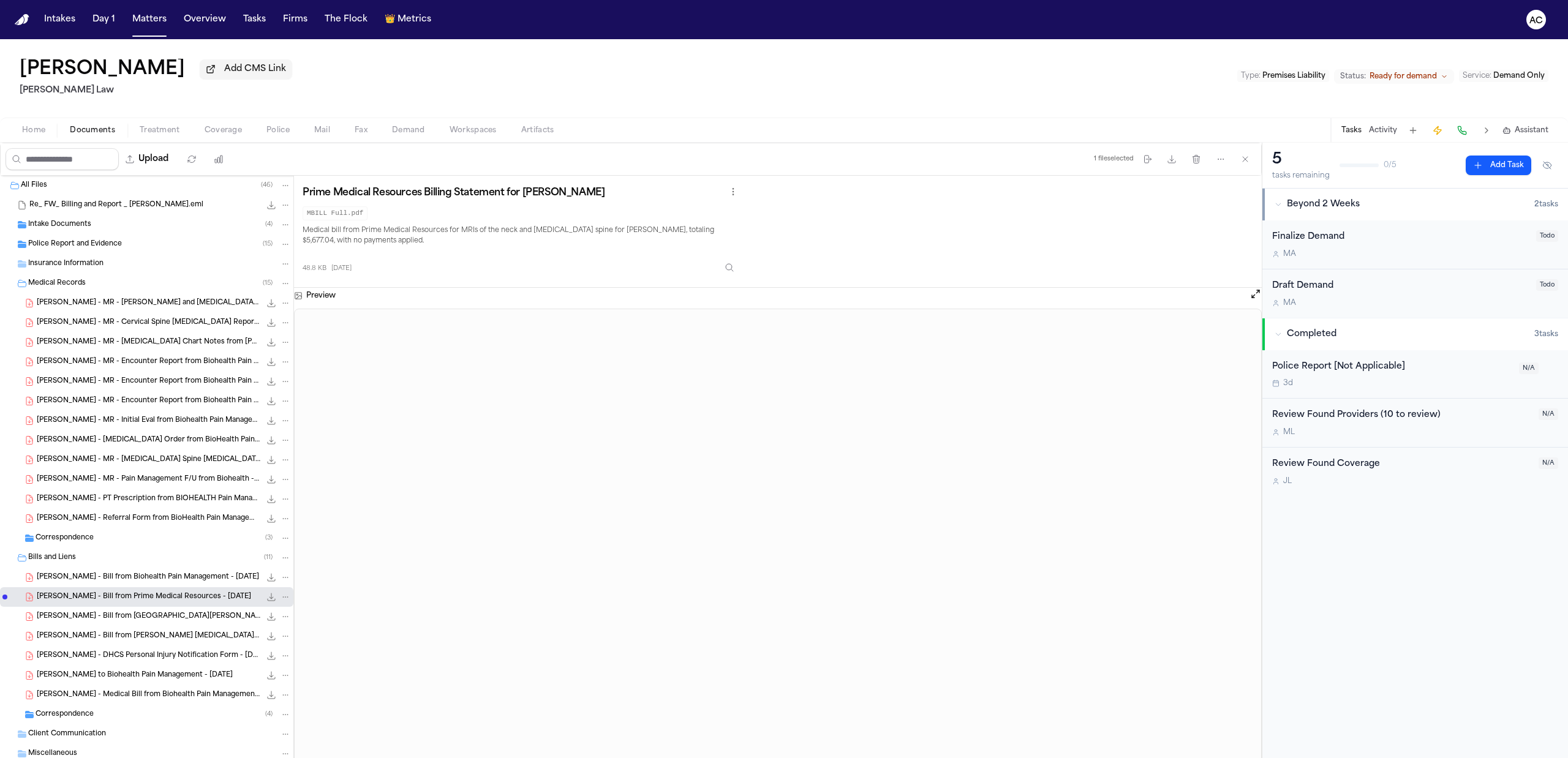
click at [400, 133] on span "Demand" at bounding box center [408, 130] width 33 height 10
select select "**********"
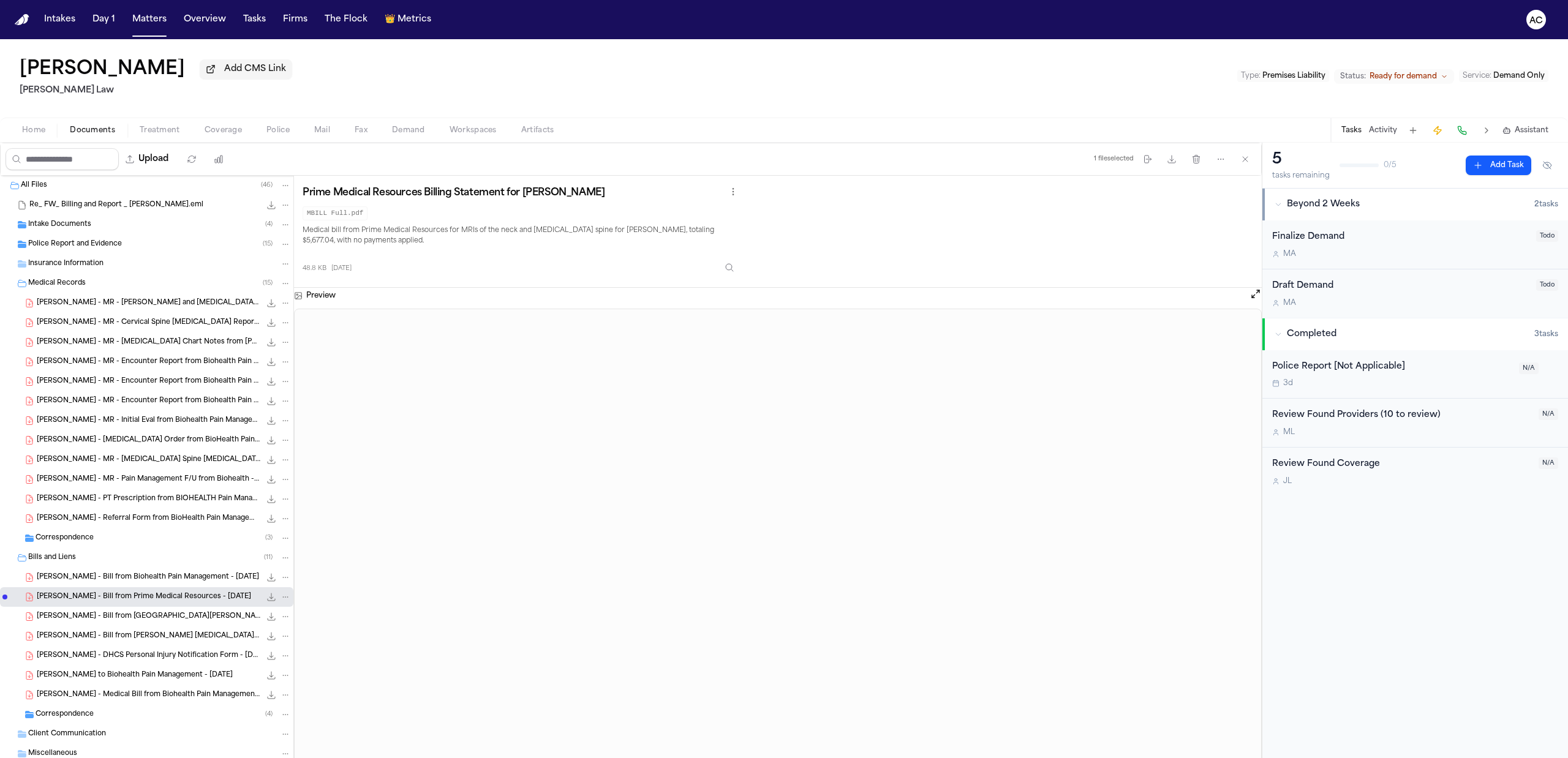
select select "**********"
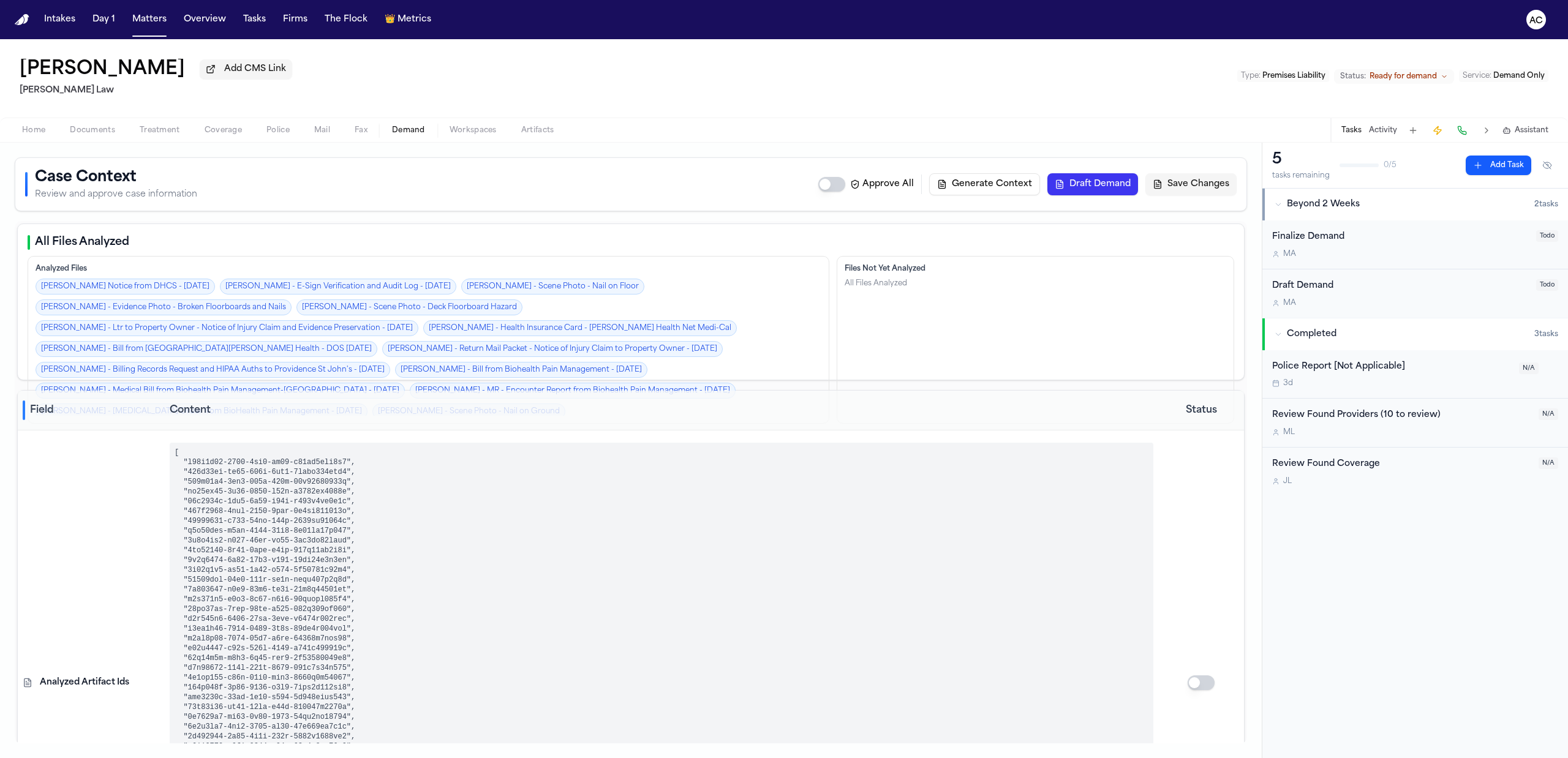
select select "**********"
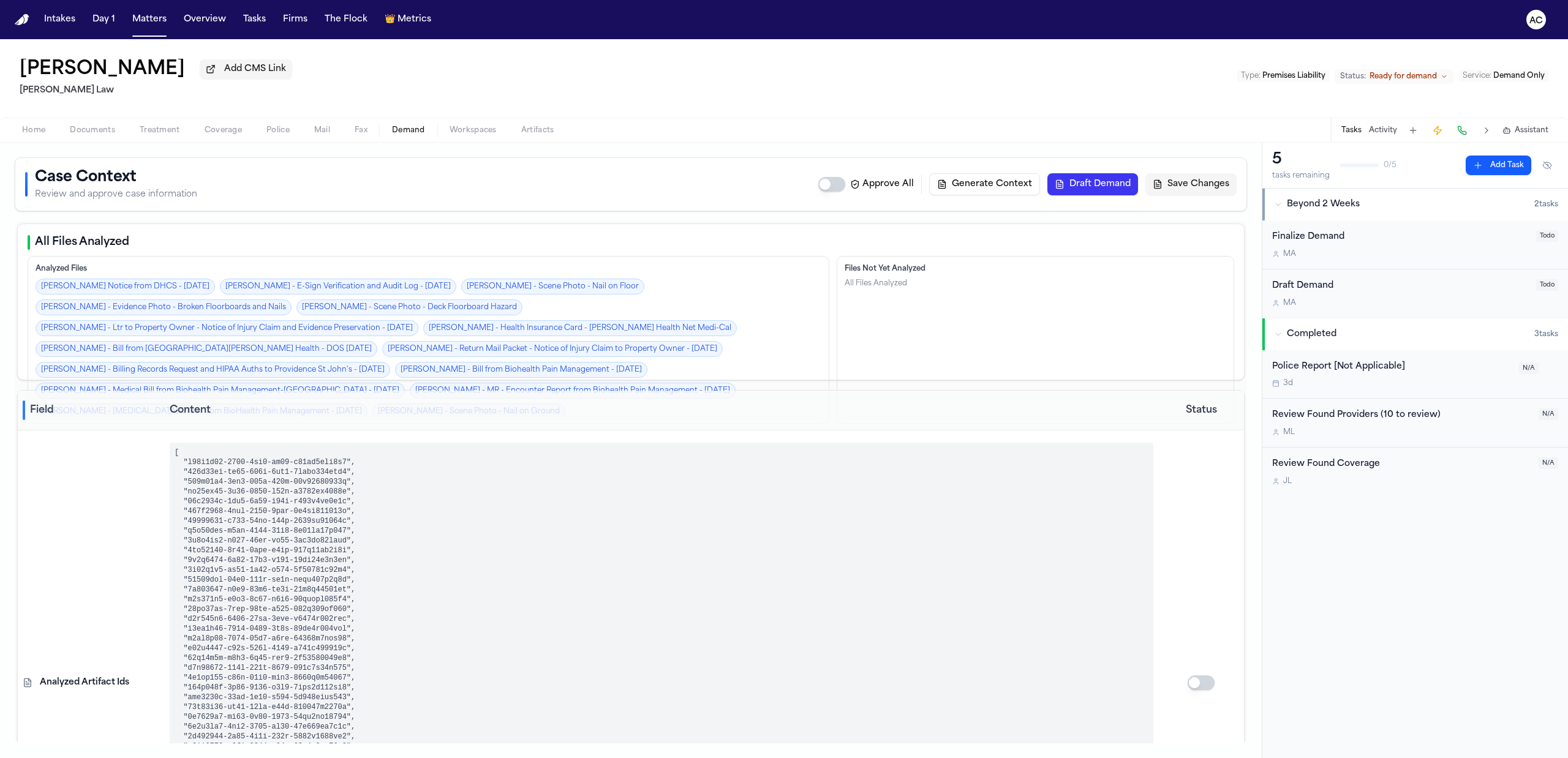
select select "**********"
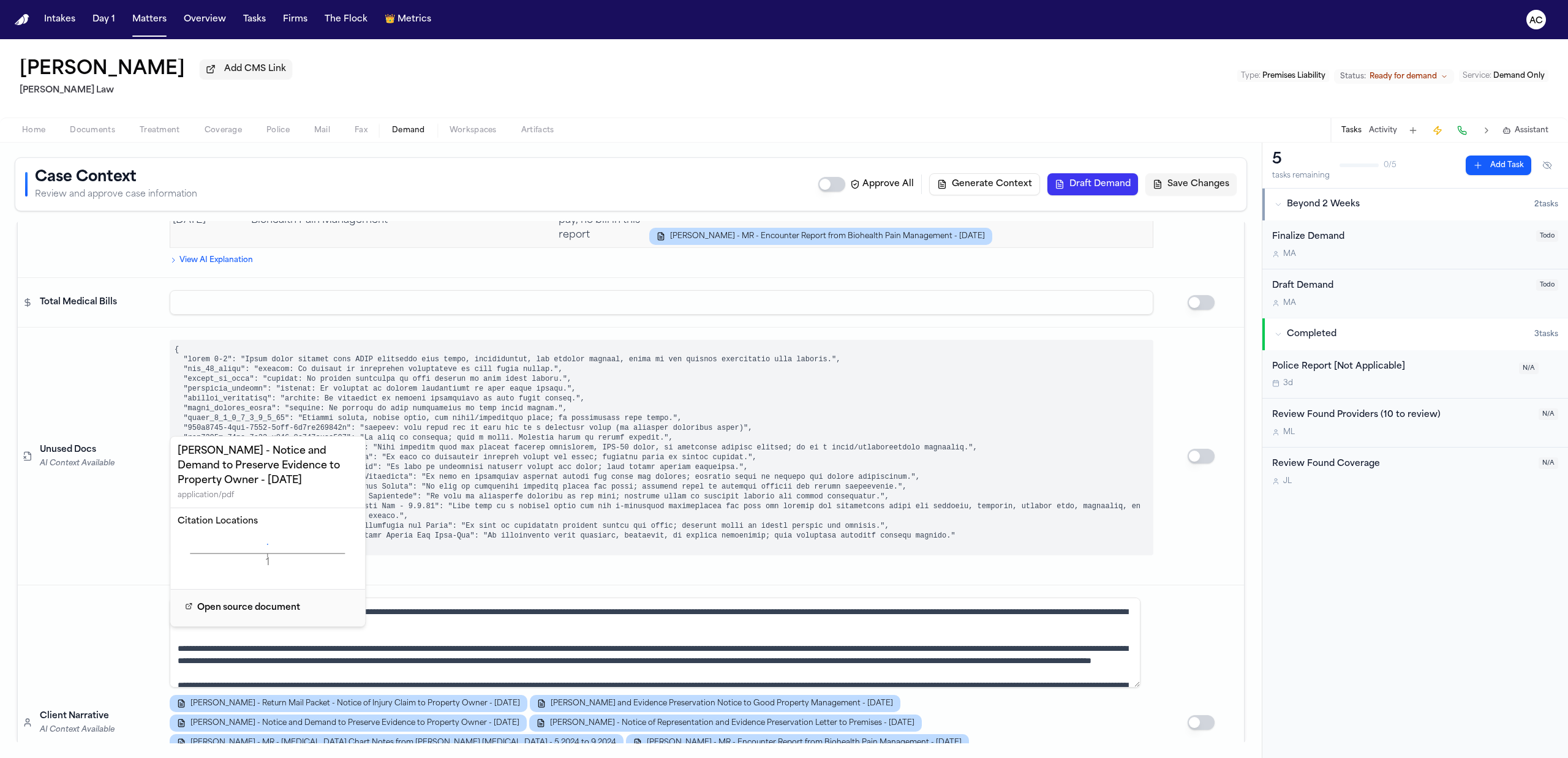
scroll to position [5717, 0]
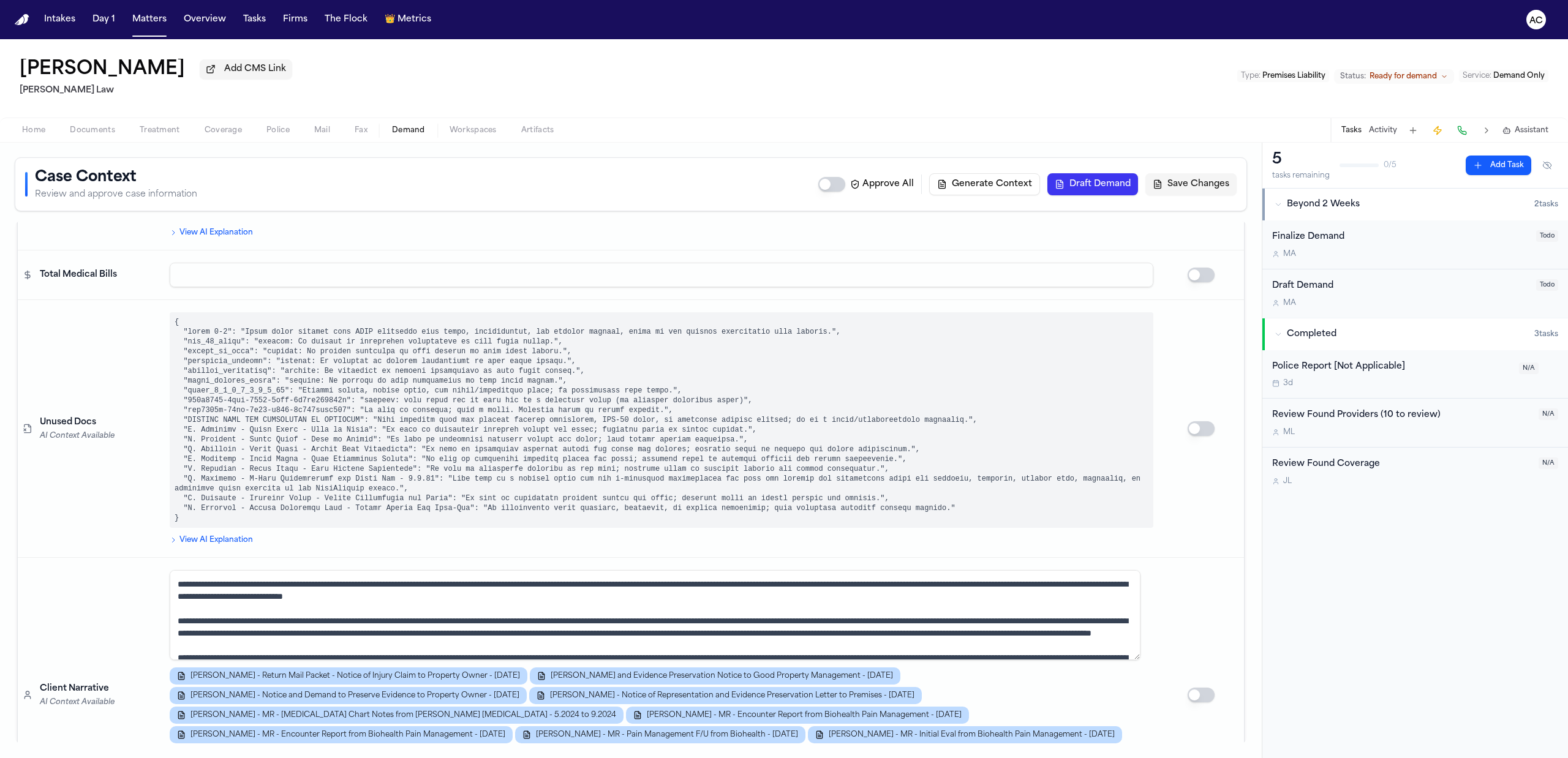
click at [989, 81] on div "Brian Ermanski Add CMS Link Sedaghat Law Type : Premises Liability Status: Read…" at bounding box center [784, 78] width 1568 height 78
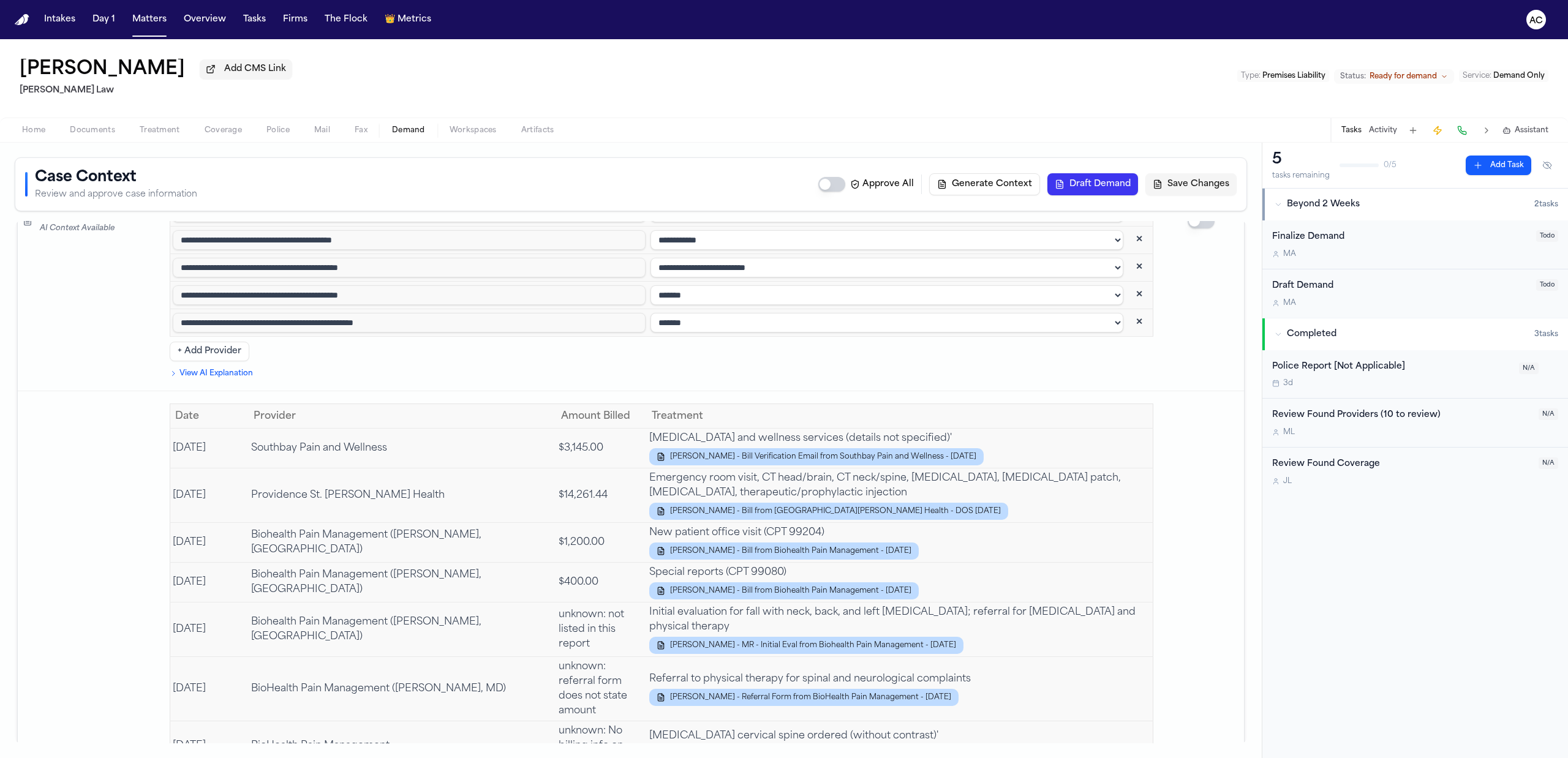
scroll to position [2859, 0]
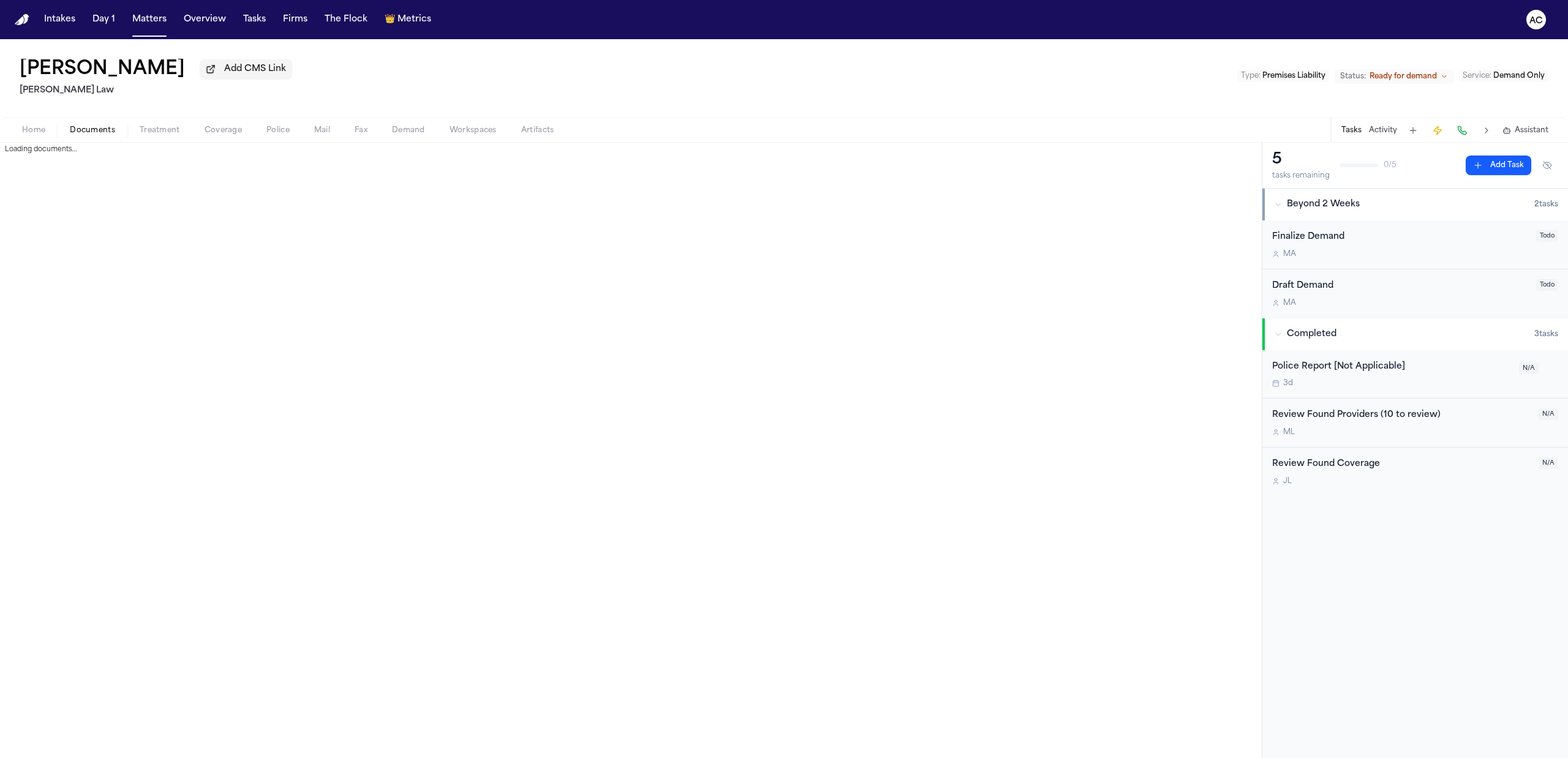
click at [105, 133] on span "Documents" at bounding box center [92, 130] width 46 height 10
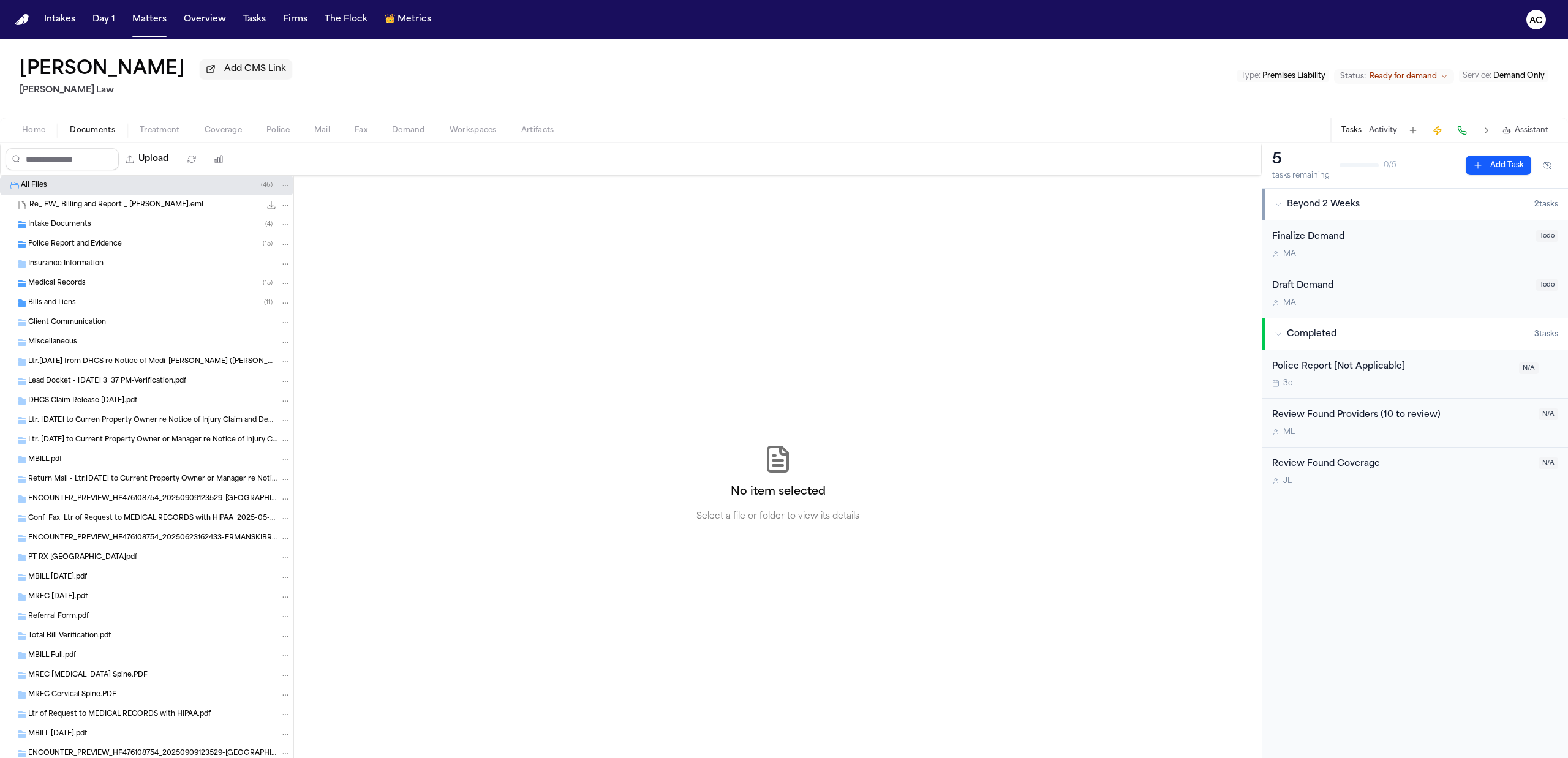
click at [75, 298] on div "Bills and Liens ( 11 )" at bounding box center [159, 304] width 262 height 11
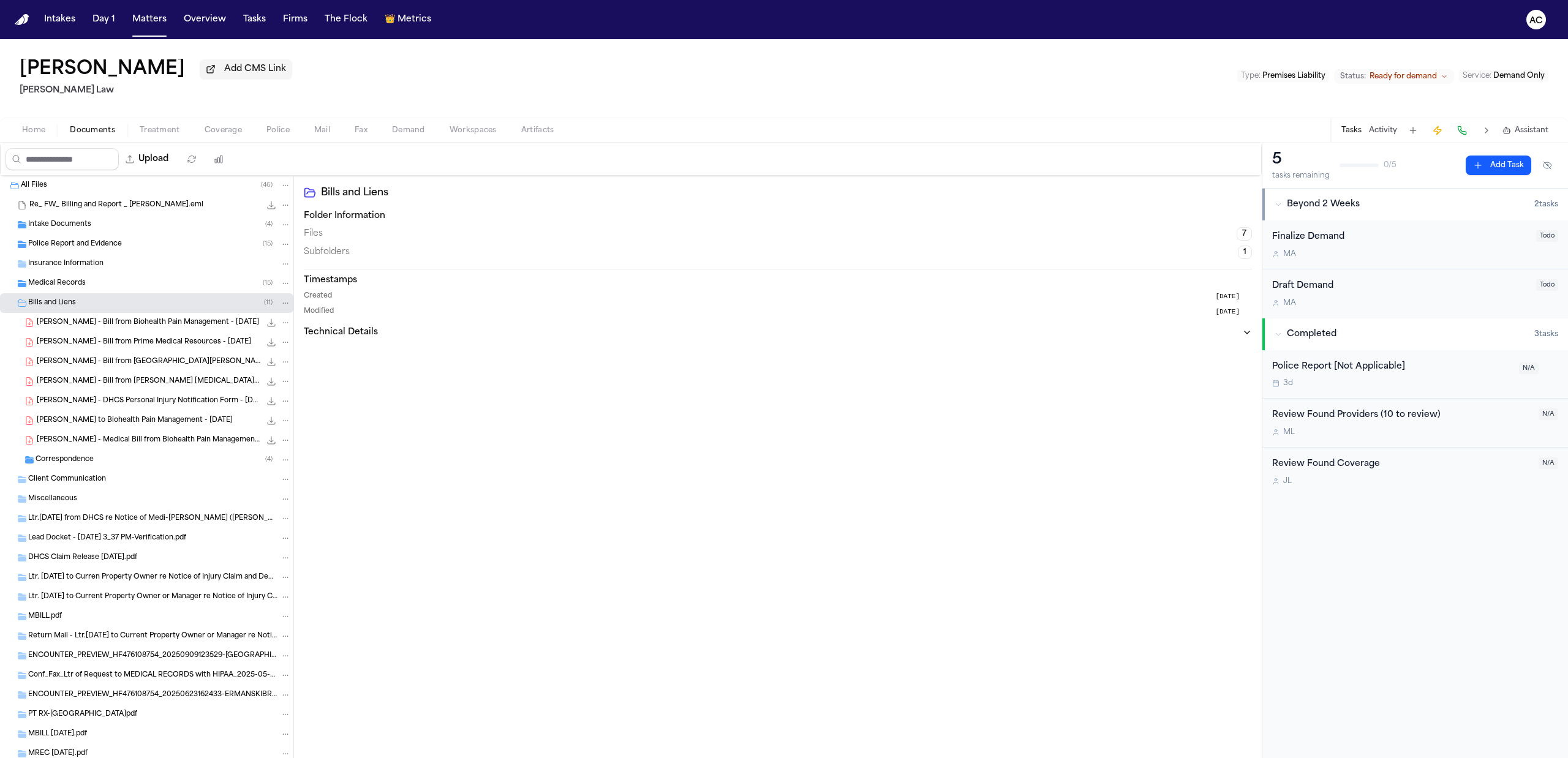
click at [74, 277] on div "Medical Records ( 15 )" at bounding box center [146, 283] width 293 height 19
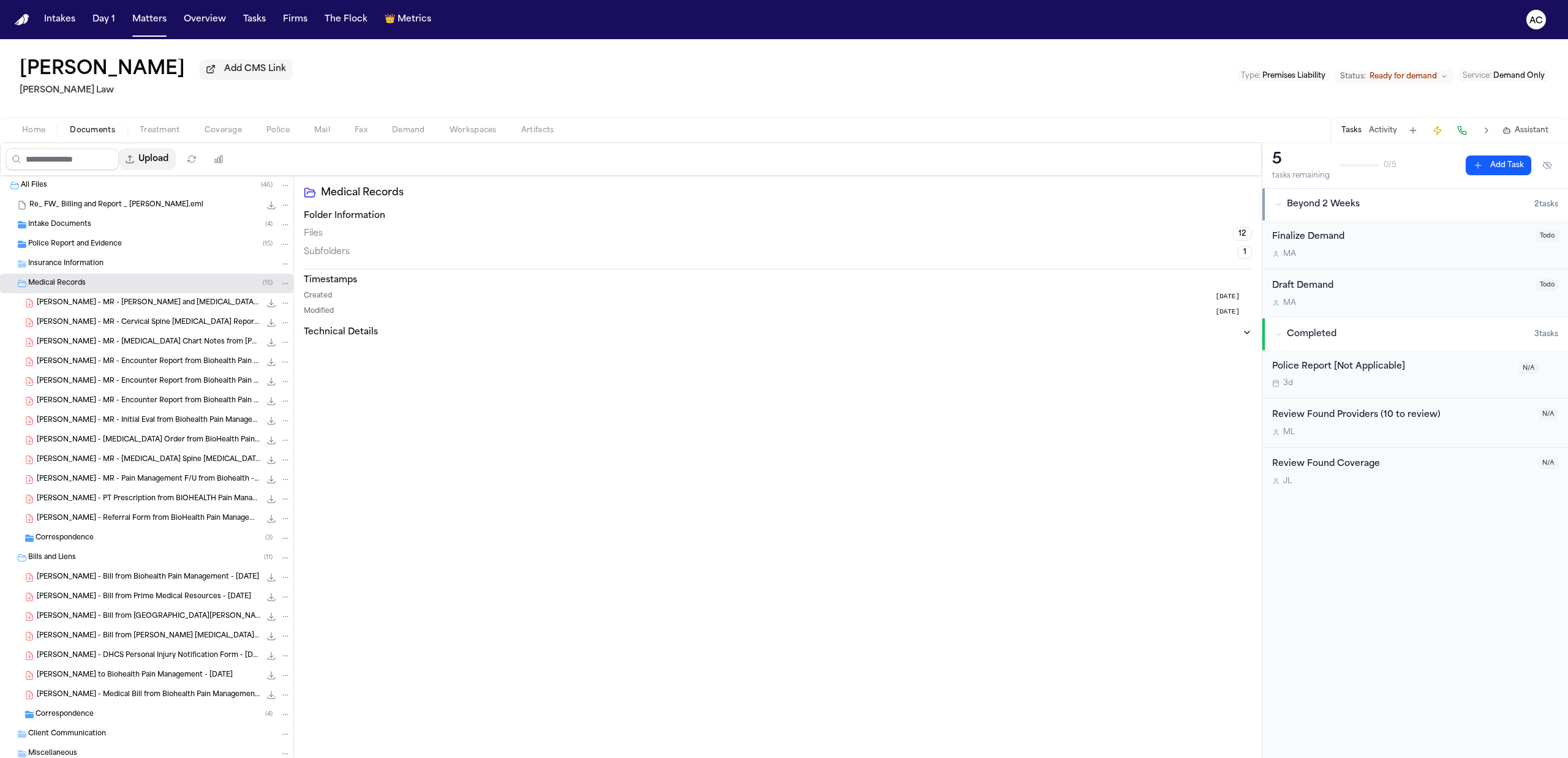
click at [162, 154] on button "Upload" at bounding box center [147, 159] width 57 height 22
select select "**********"
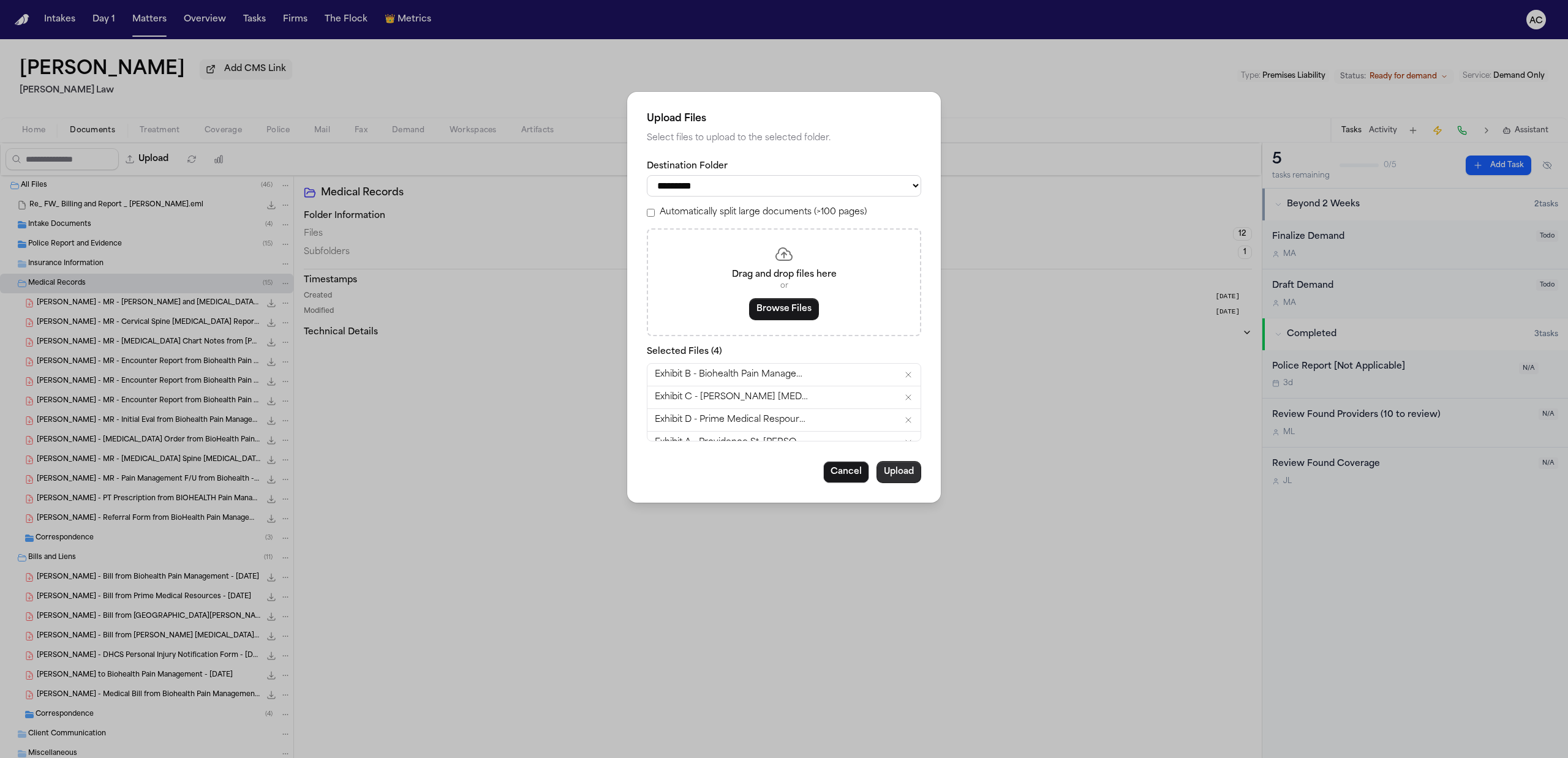
click at [900, 468] on button "Upload" at bounding box center [899, 472] width 45 height 22
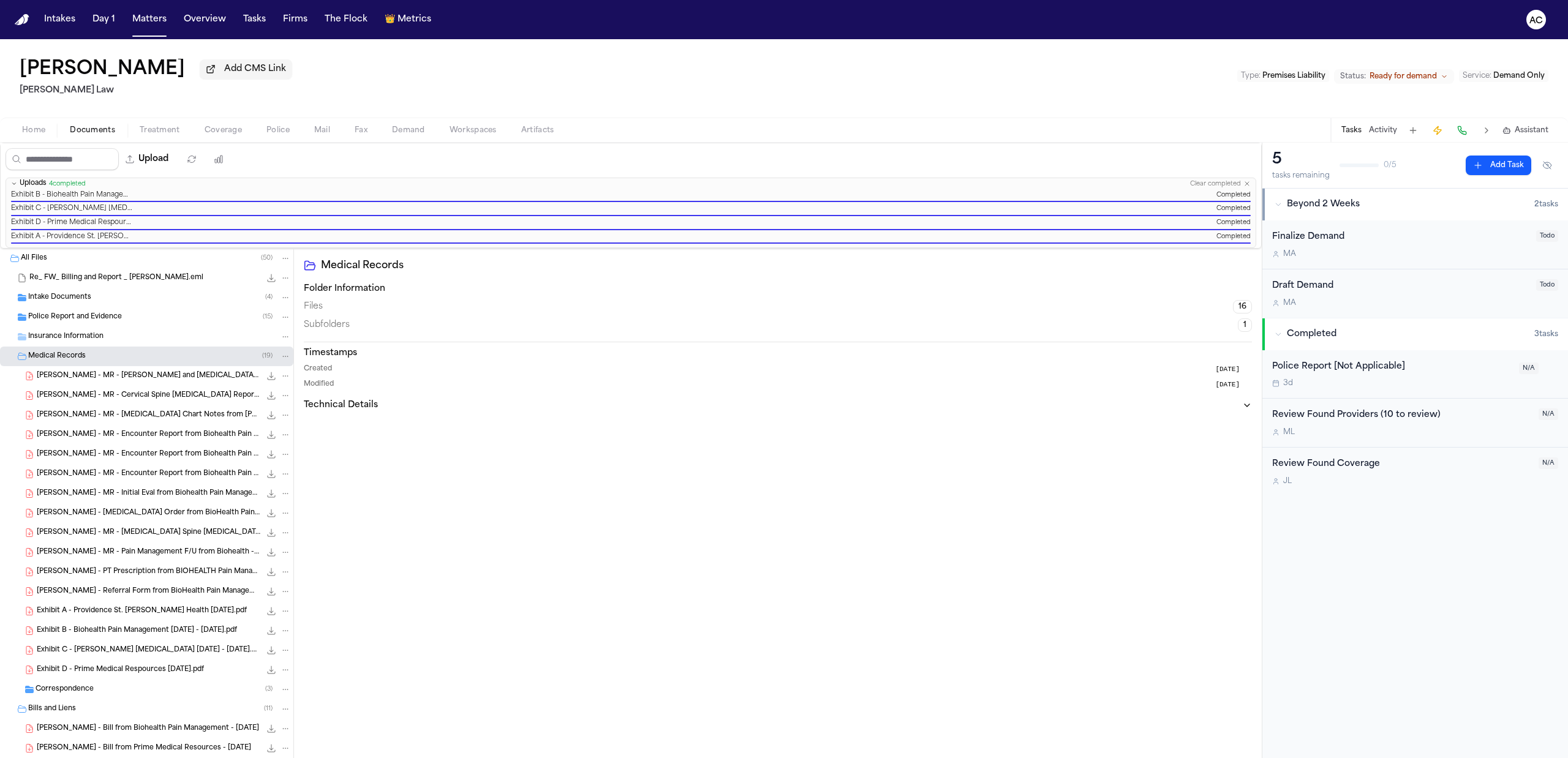
click at [474, 130] on span "Workspaces" at bounding box center [473, 130] width 47 height 10
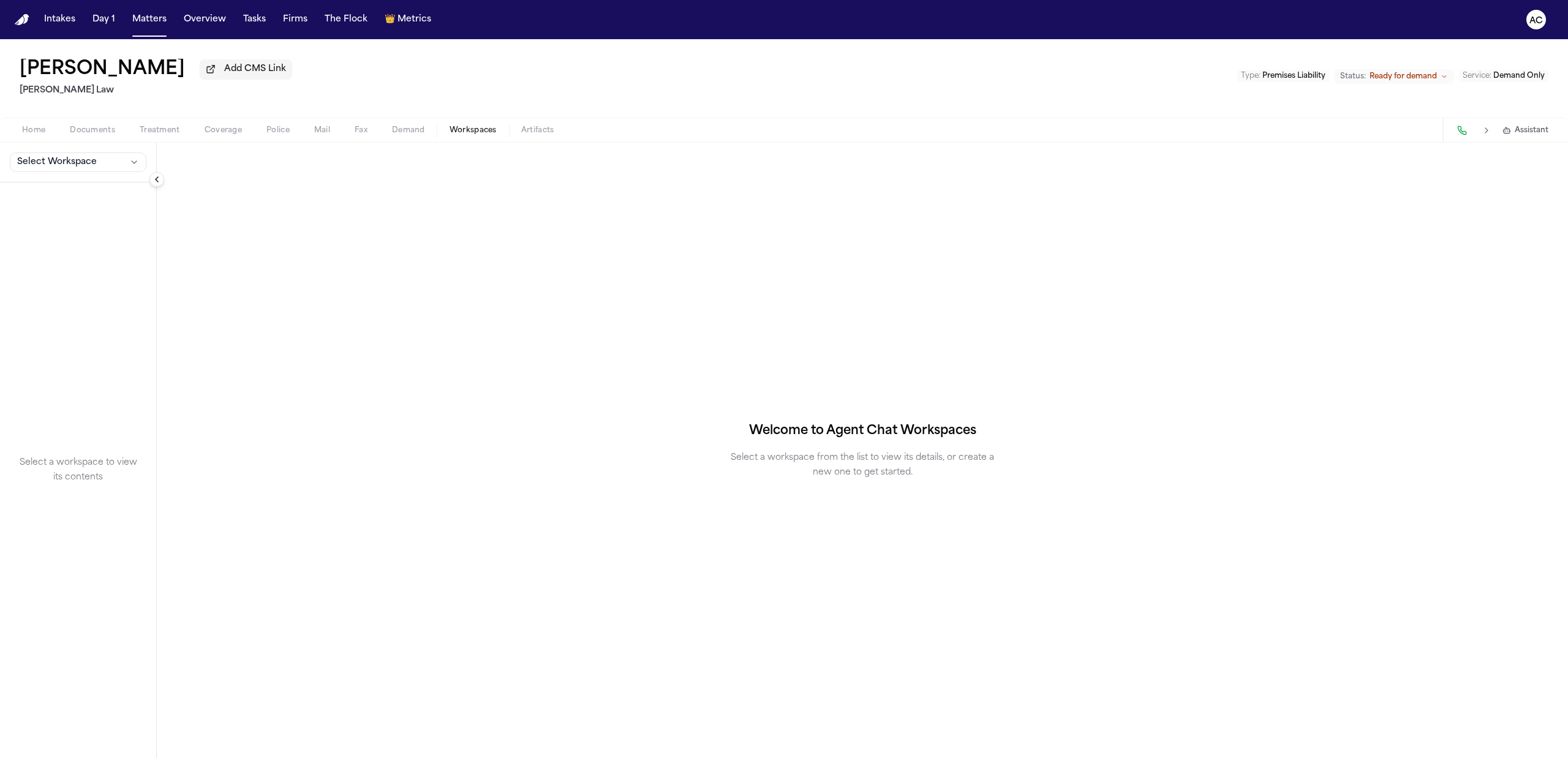
drag, startPoint x: 99, startPoint y: 164, endPoint x: 92, endPoint y: 175, distance: 13.0
click at [98, 166] on button "Select Workspace" at bounding box center [78, 162] width 136 height 19
click at [67, 211] on button "+ Create New Workspace" at bounding box center [95, 217] width 177 height 22
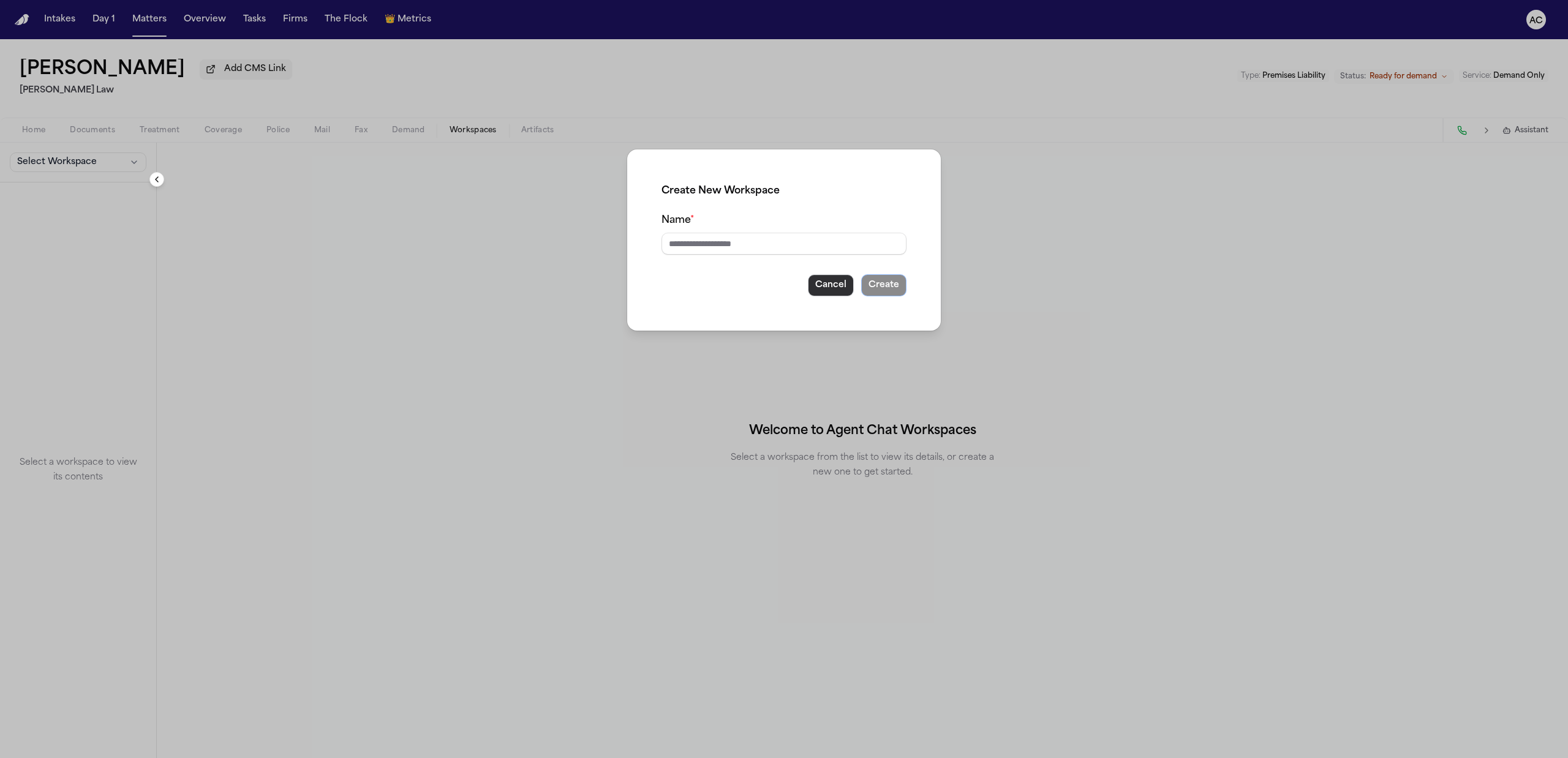
drag, startPoint x: 835, startPoint y: 292, endPoint x: 429, endPoint y: 251, distance: 408.1
click at [835, 292] on button "Cancel" at bounding box center [831, 285] width 46 height 22
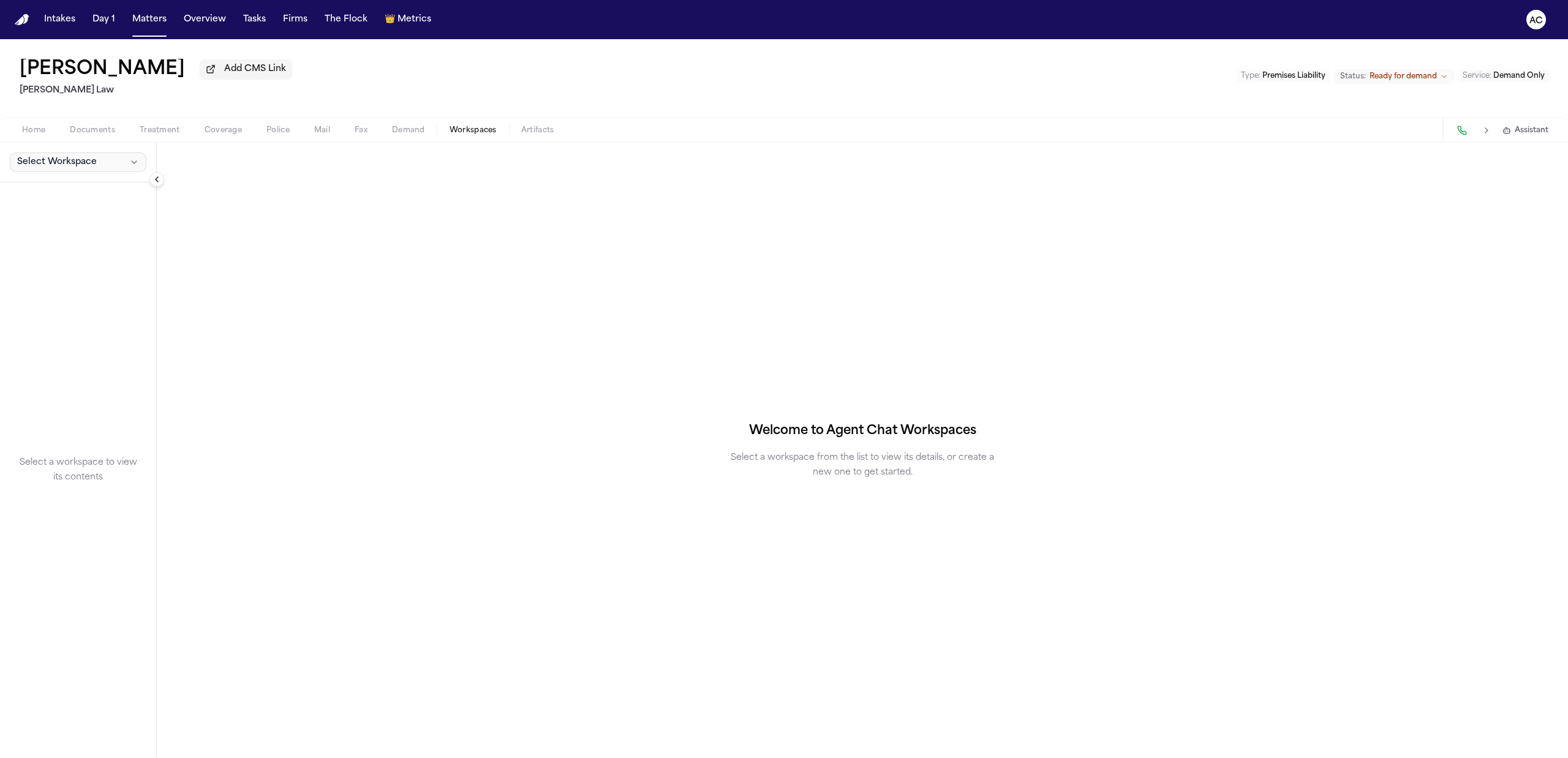
click at [89, 163] on span "Select Workspace" at bounding box center [57, 163] width 80 height 12
click at [88, 195] on span "[PERSON_NAME] Agent Demand" at bounding box center [85, 190] width 142 height 12
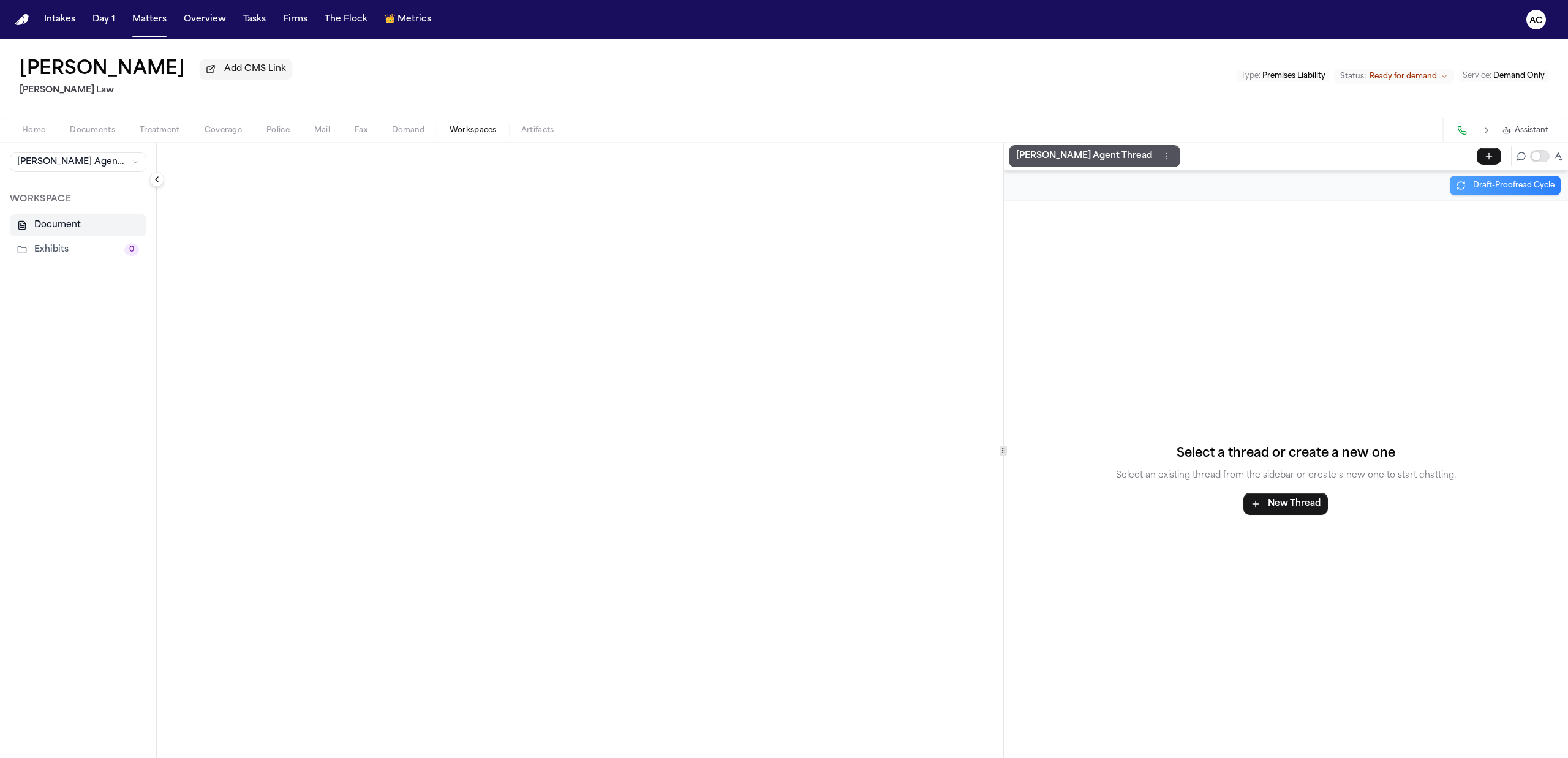
click at [57, 251] on button "Exhibits 0" at bounding box center [78, 250] width 136 height 22
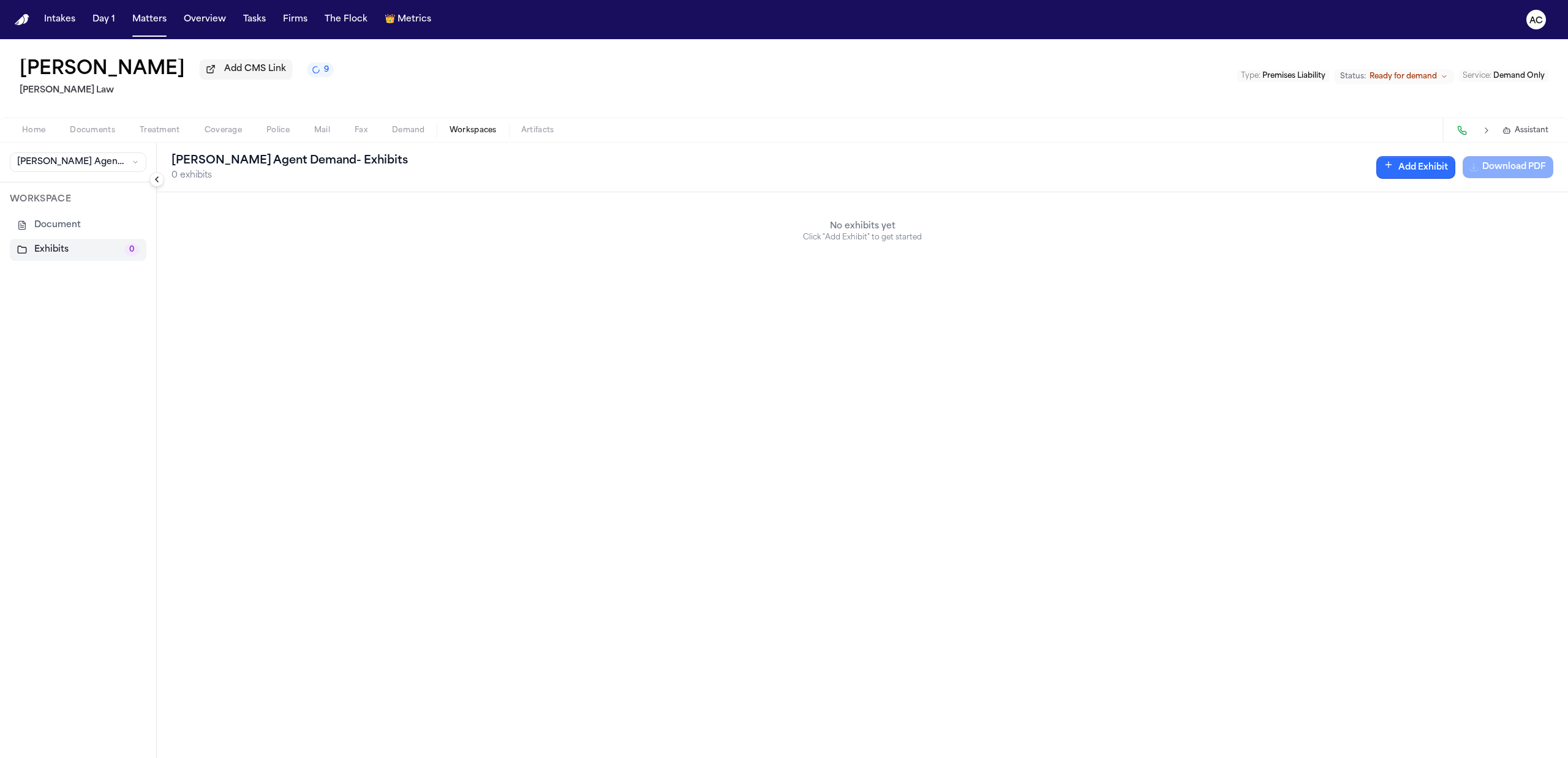
click at [1414, 168] on button "Add Exhibit" at bounding box center [1416, 167] width 79 height 22
click at [1158, 232] on input "Document" at bounding box center [1162, 227] width 115 height 22
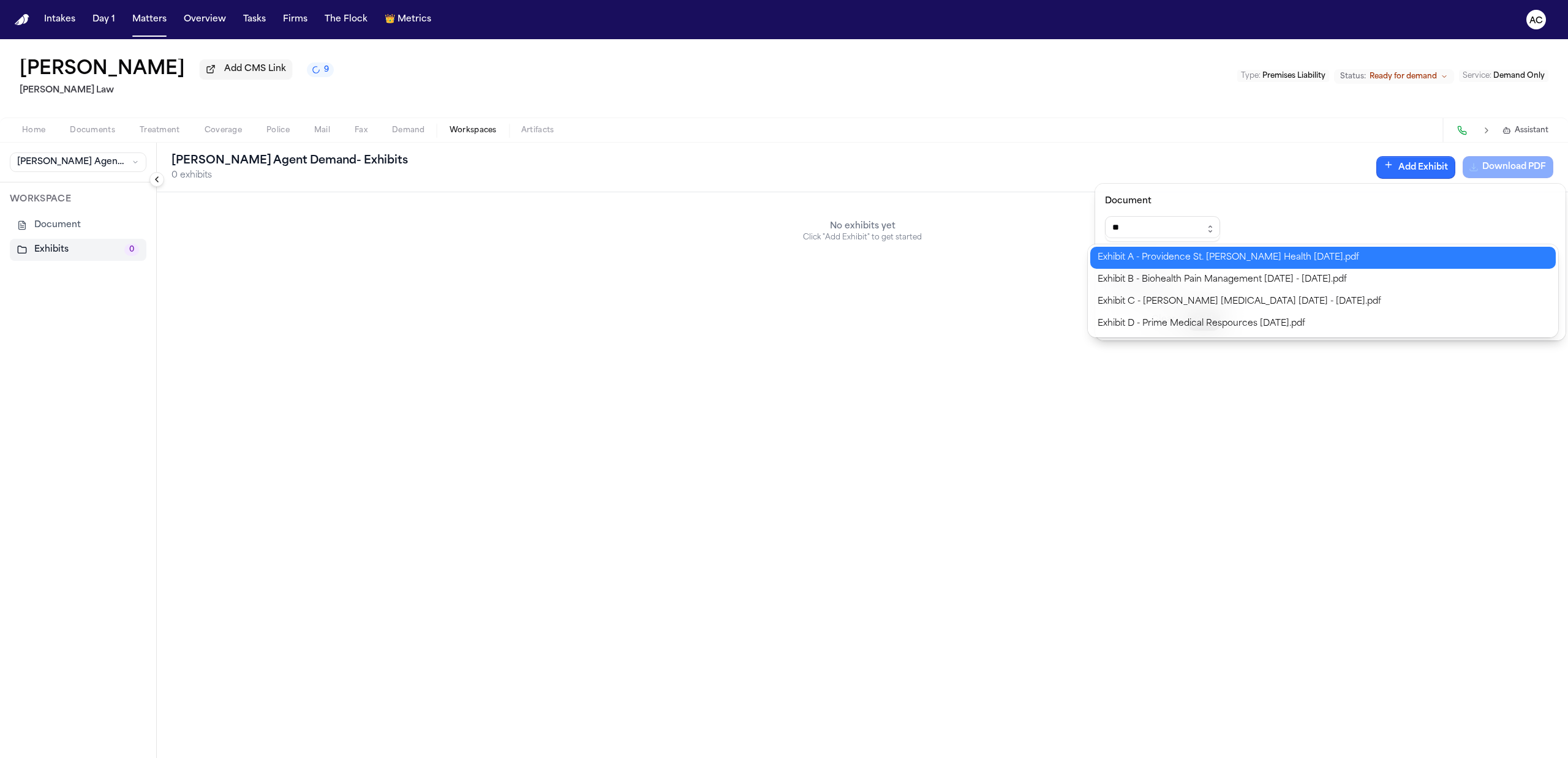
type input "**********"
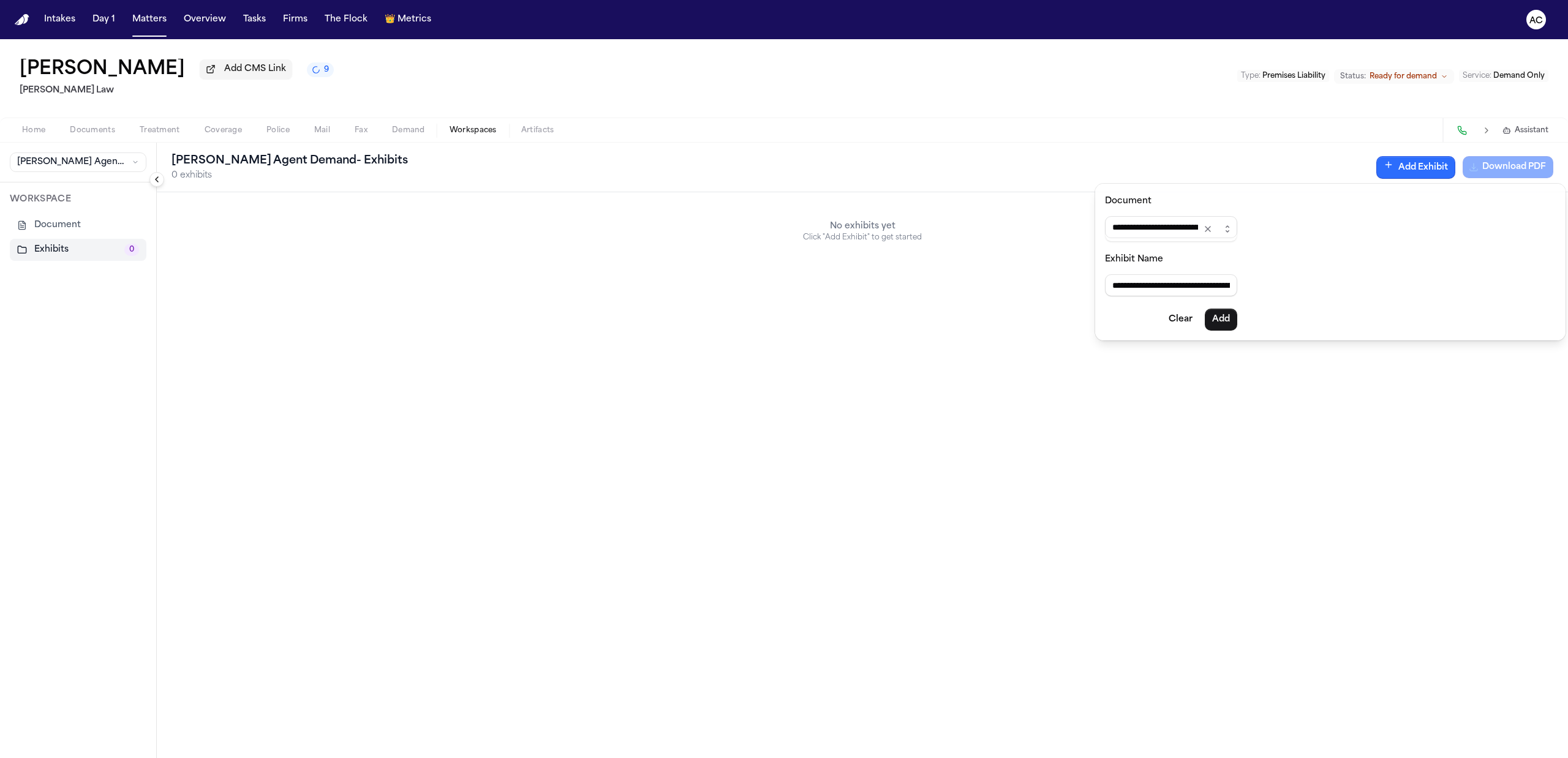
type input "**********"
click at [1237, 322] on button "Add" at bounding box center [1221, 320] width 33 height 22
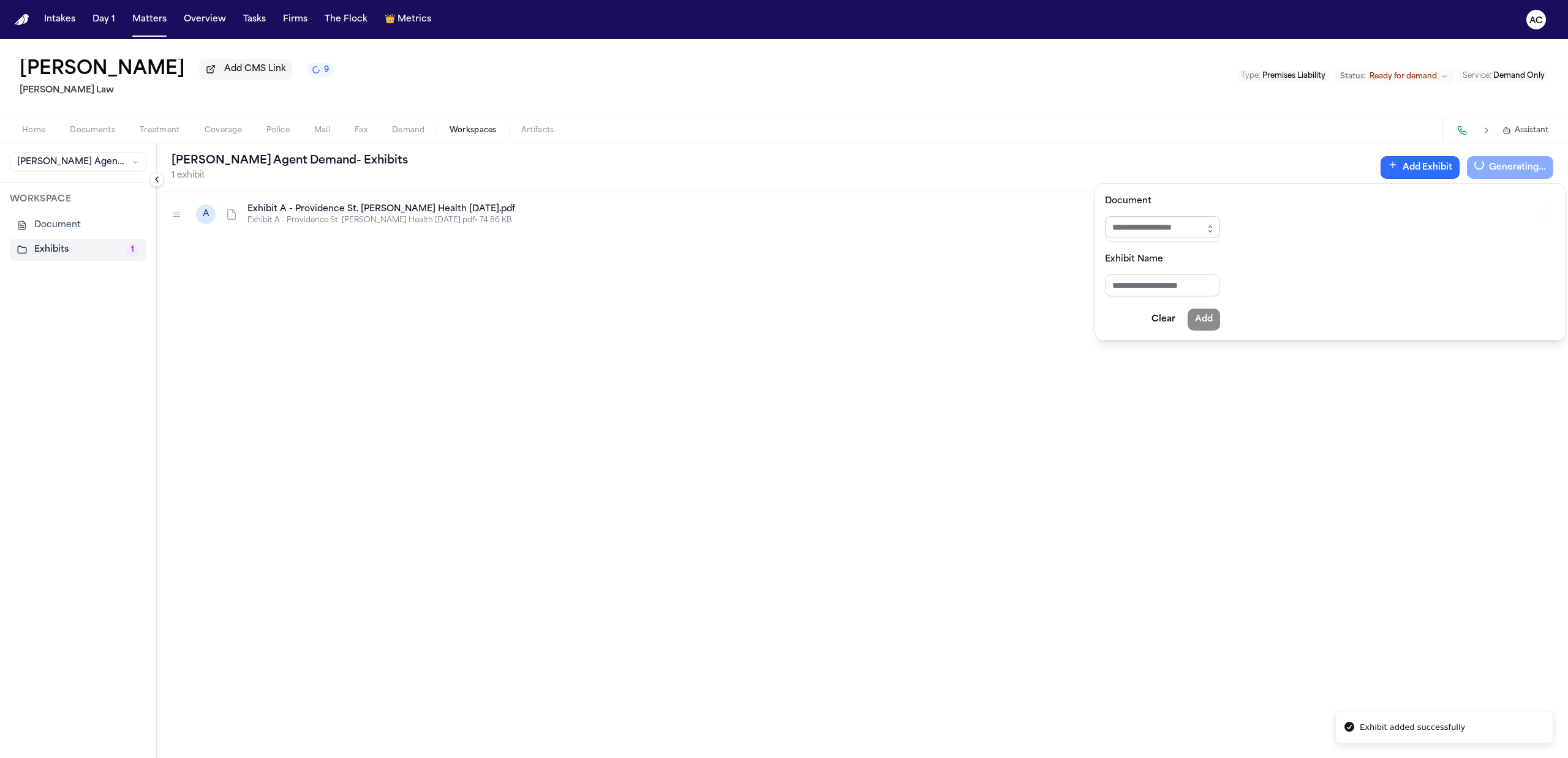
click at [1158, 230] on input "Document" at bounding box center [1162, 227] width 115 height 22
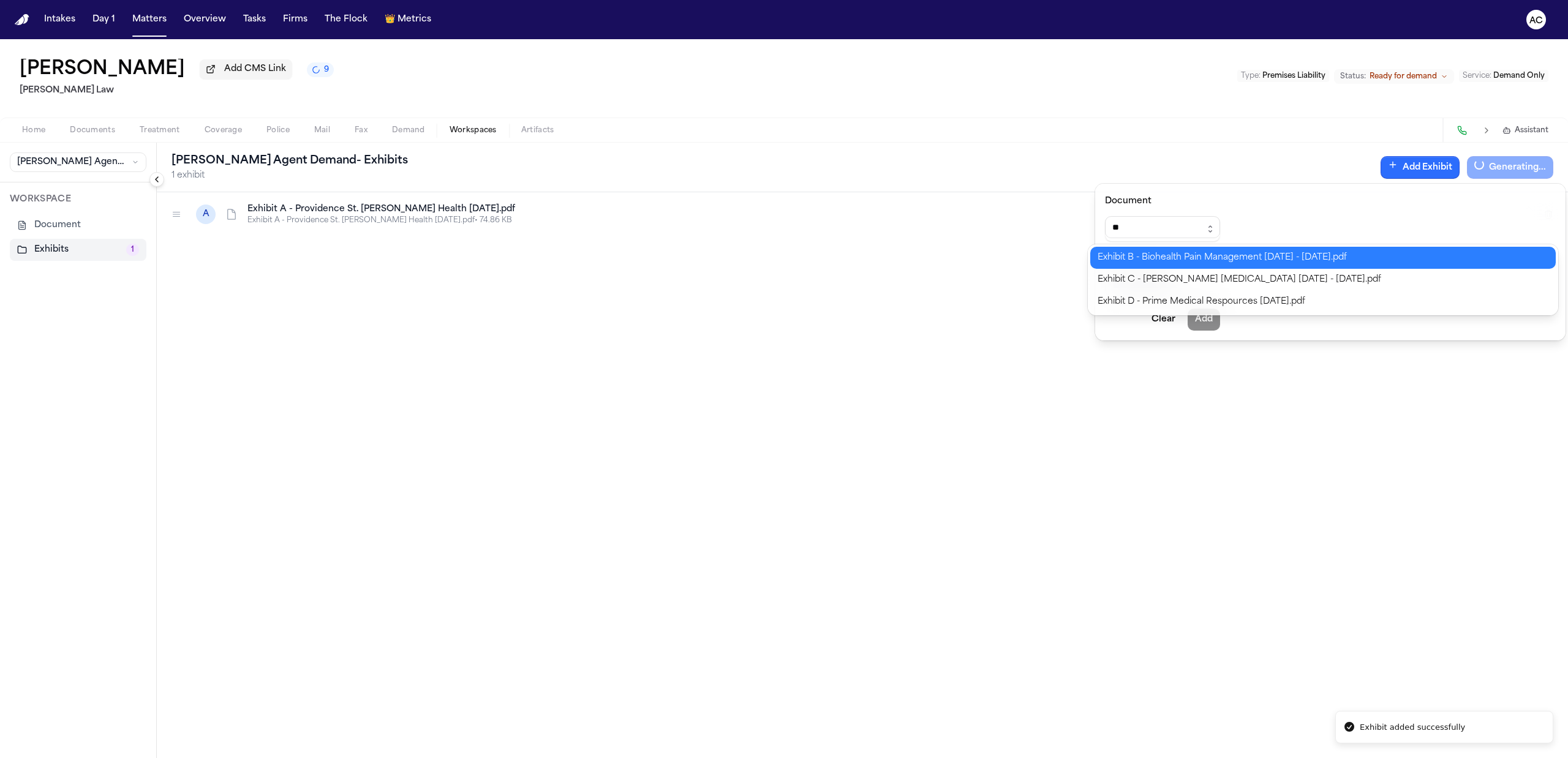
type input "**********"
click at [1169, 758] on div "**********" at bounding box center [784, 758] width 1568 height 0
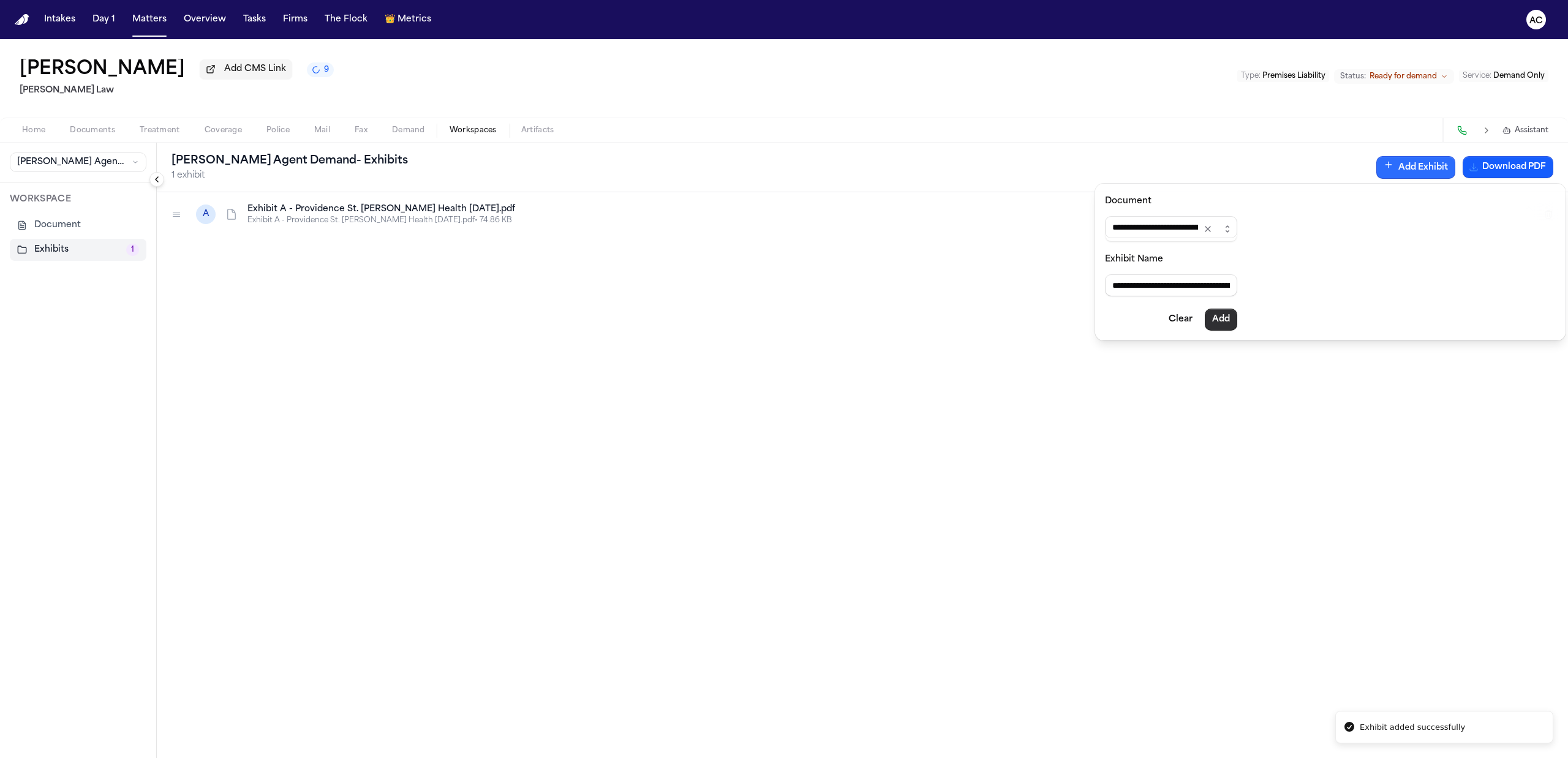
type input "**********"
click at [1237, 319] on button "Add" at bounding box center [1221, 320] width 33 height 22
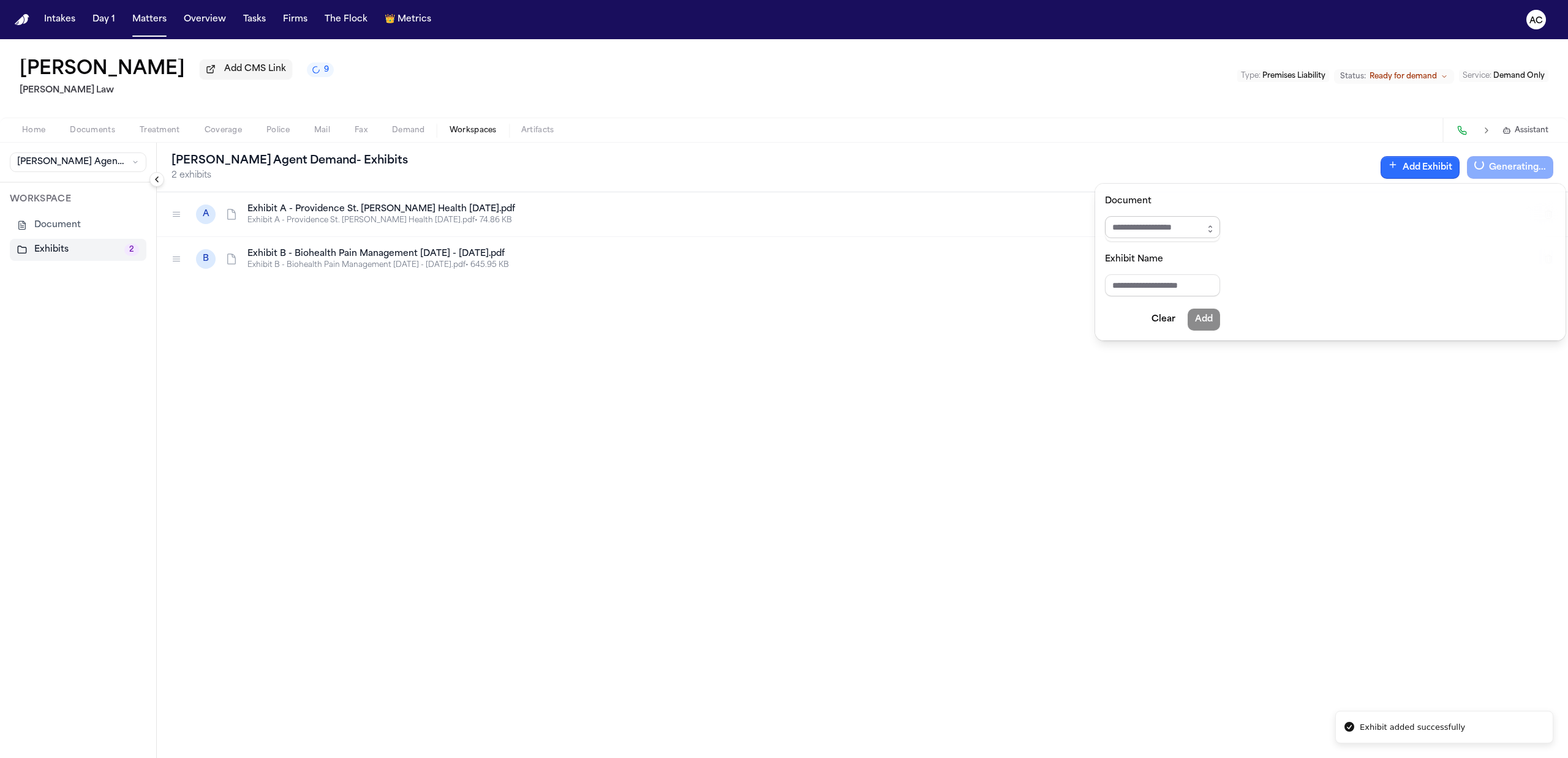
click at [1180, 231] on input "Document" at bounding box center [1162, 227] width 115 height 22
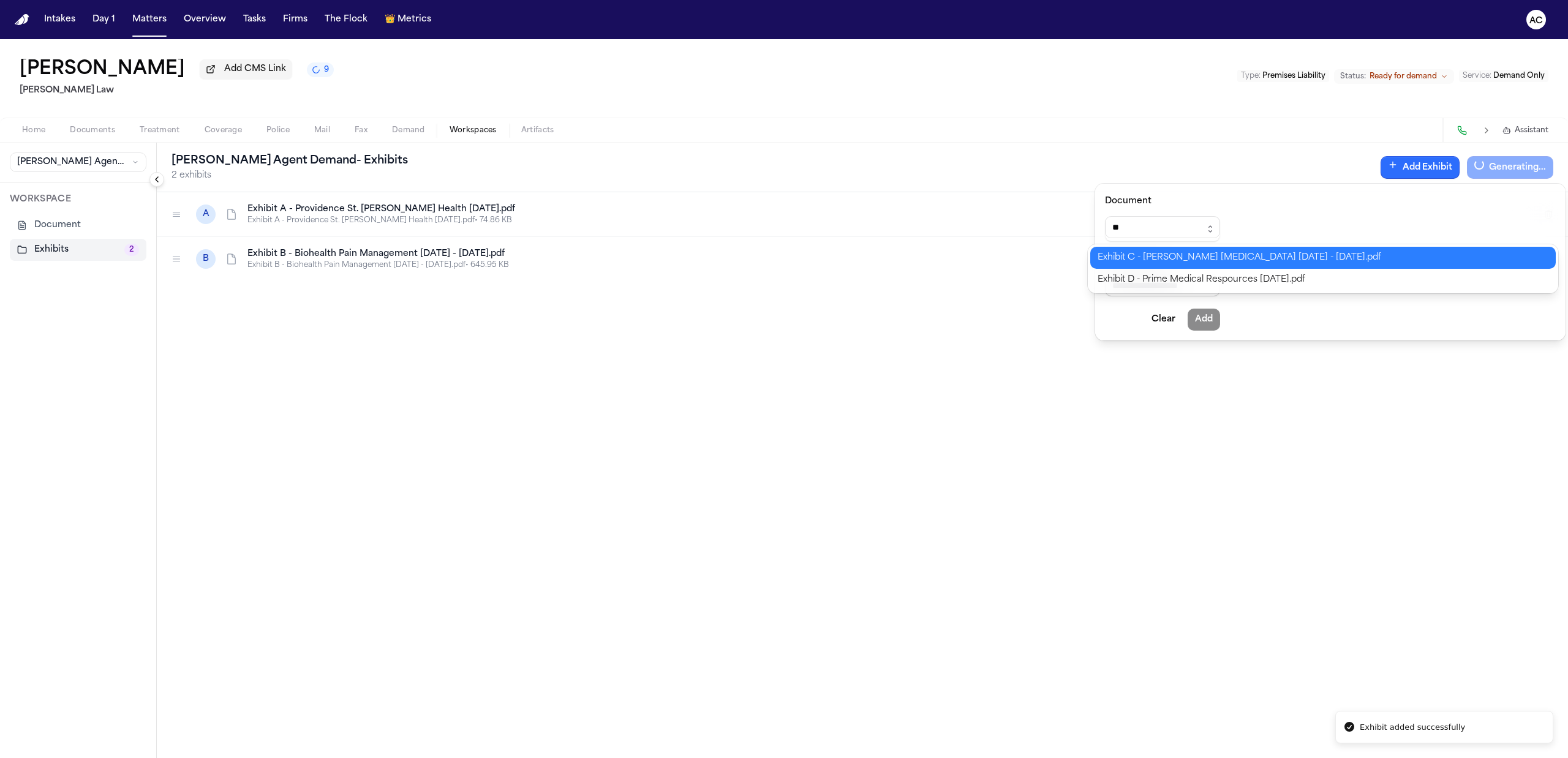
type input "**********"
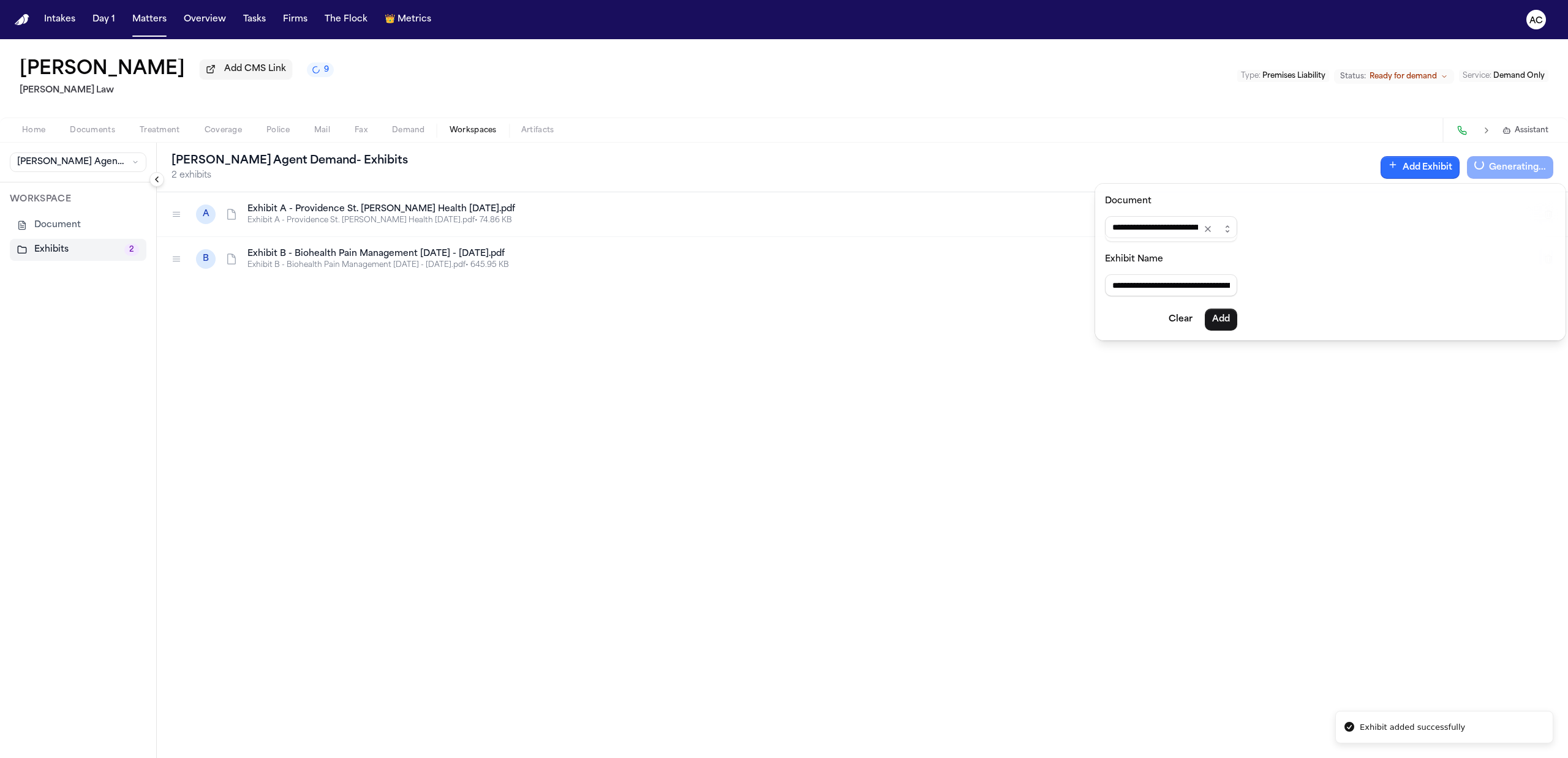
click at [1199, 758] on div "**********" at bounding box center [784, 758] width 1568 height 0
type input "**********"
click at [1235, 317] on button "Add" at bounding box center [1221, 320] width 33 height 22
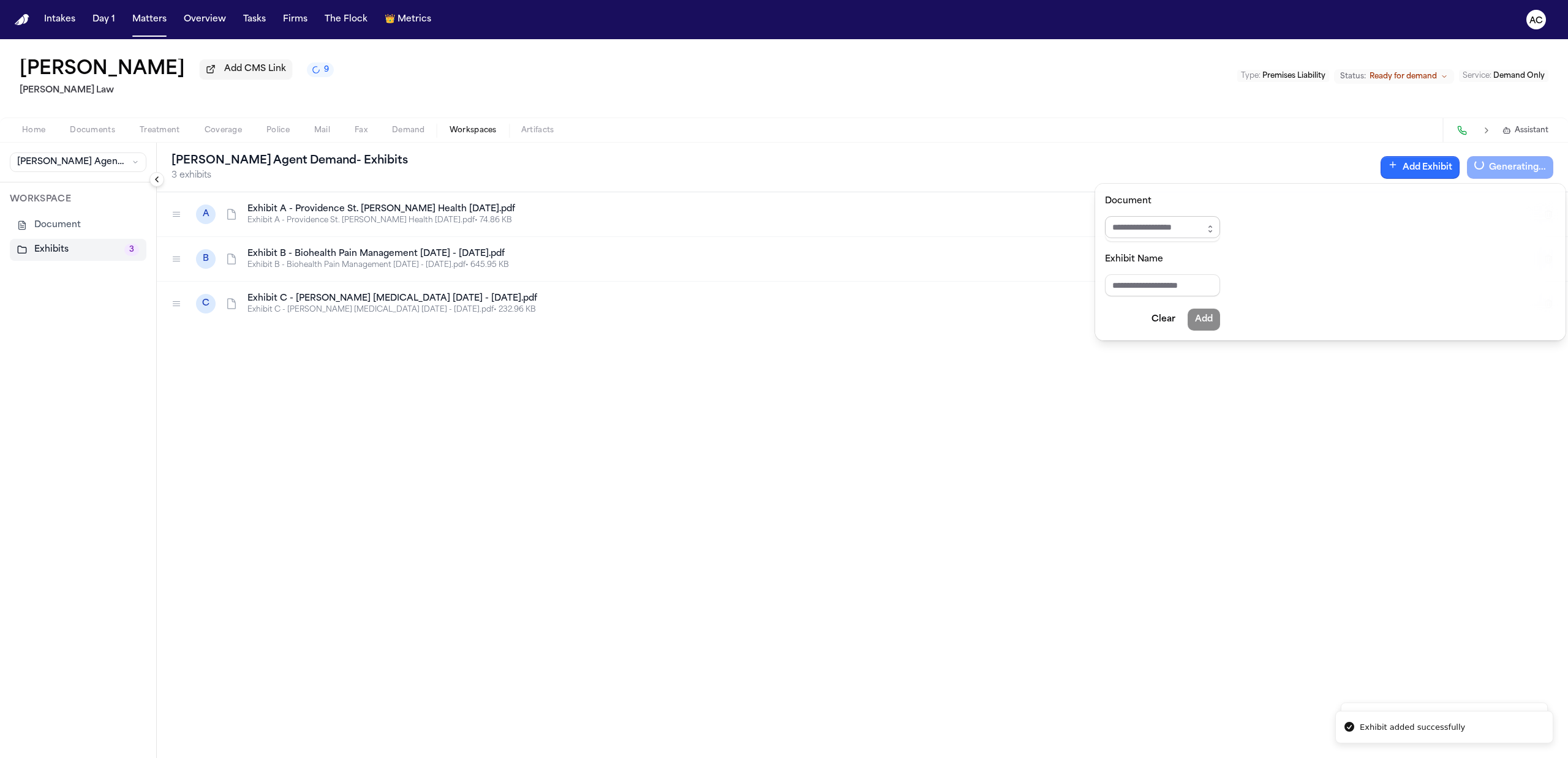
click at [1191, 228] on input "Document" at bounding box center [1162, 227] width 115 height 22
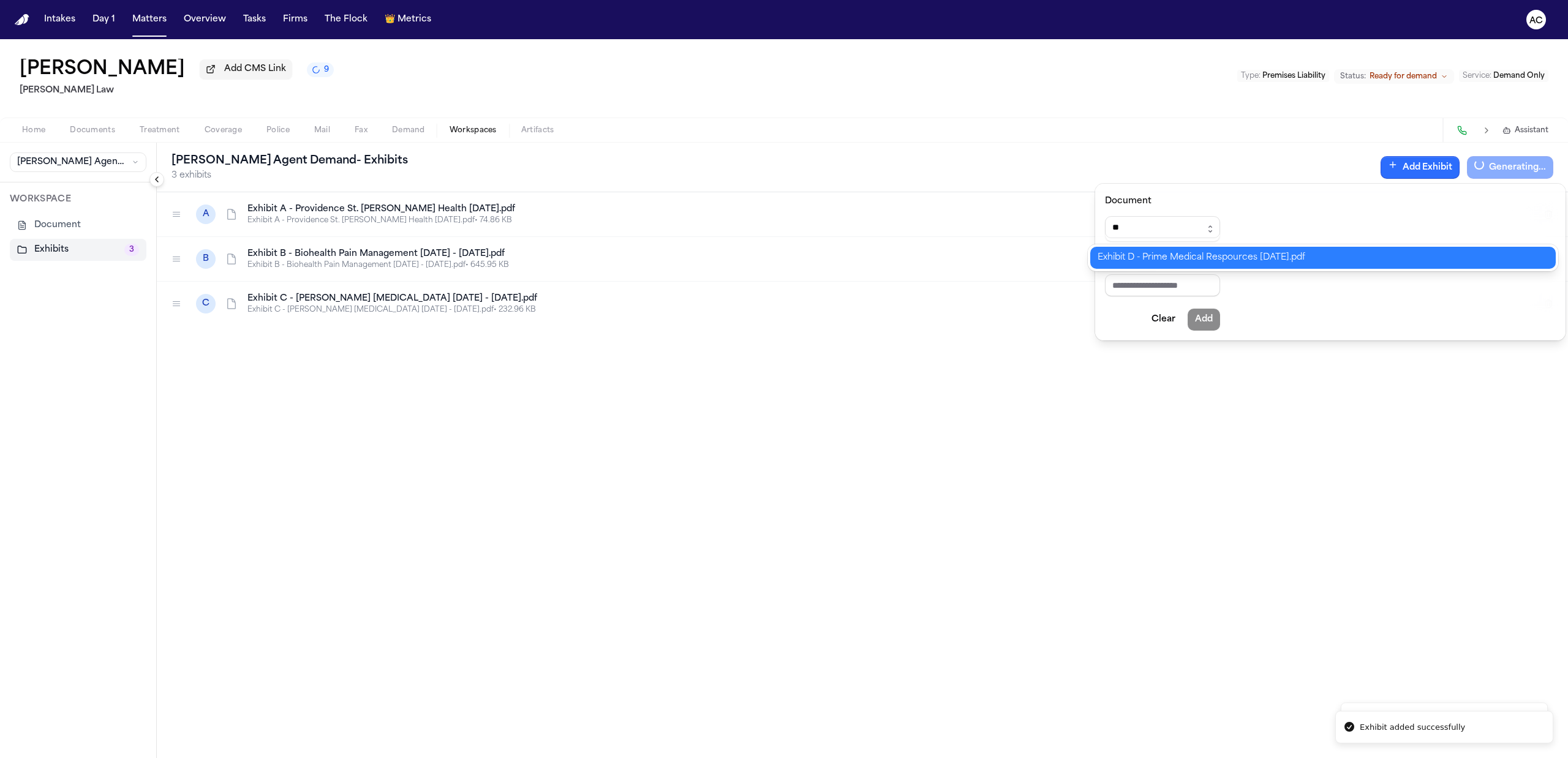
type input "**********"
click at [1208, 758] on div "**********" at bounding box center [784, 758] width 1568 height 0
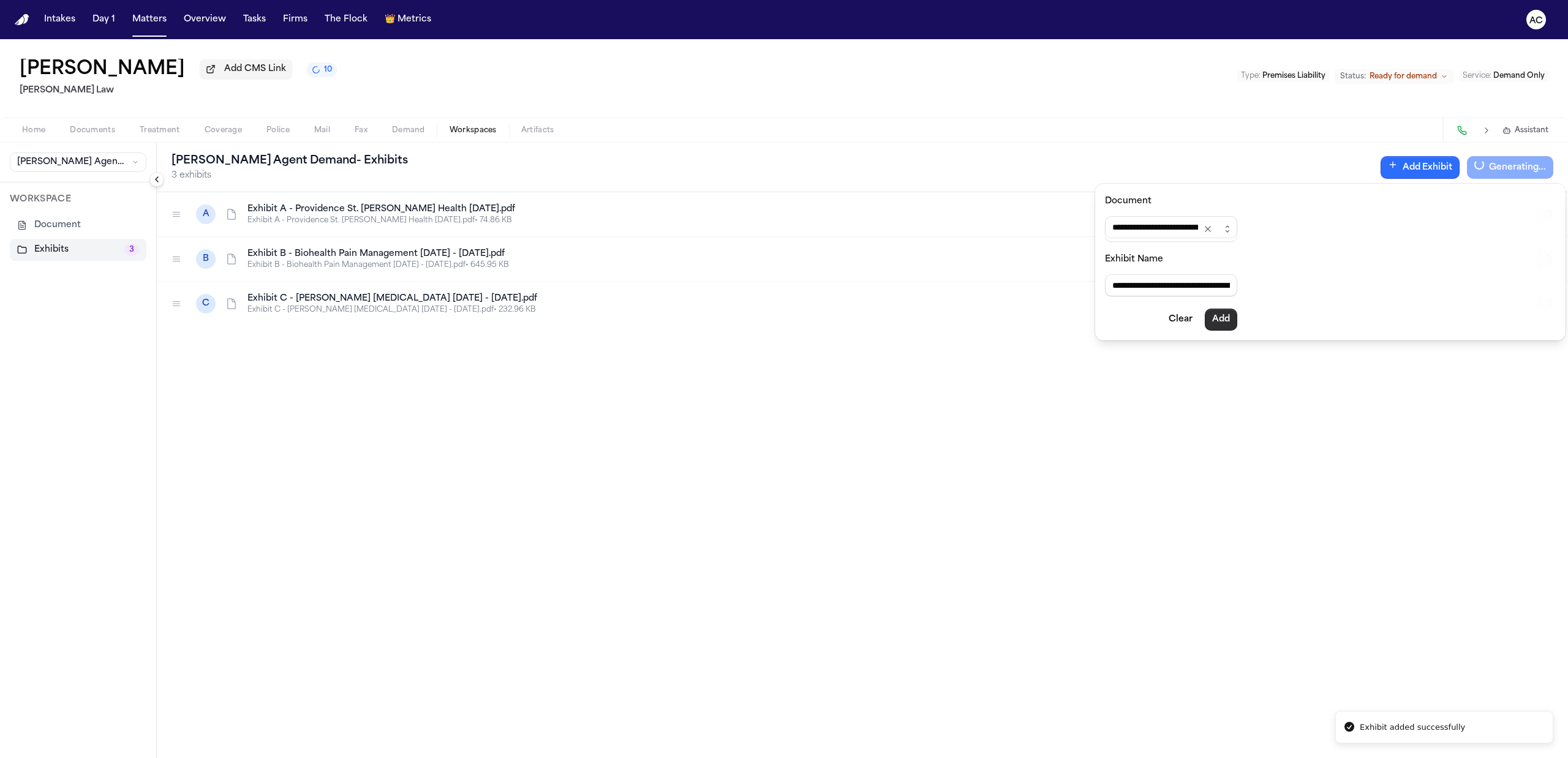
type input "**********"
click at [1237, 324] on button "Add" at bounding box center [1221, 320] width 33 height 22
click at [959, 435] on div "Finch Agent Demand - Exhibits 4 exhibits Add Exhibit Generating... A Exhibit A …" at bounding box center [863, 450] width 1412 height 616
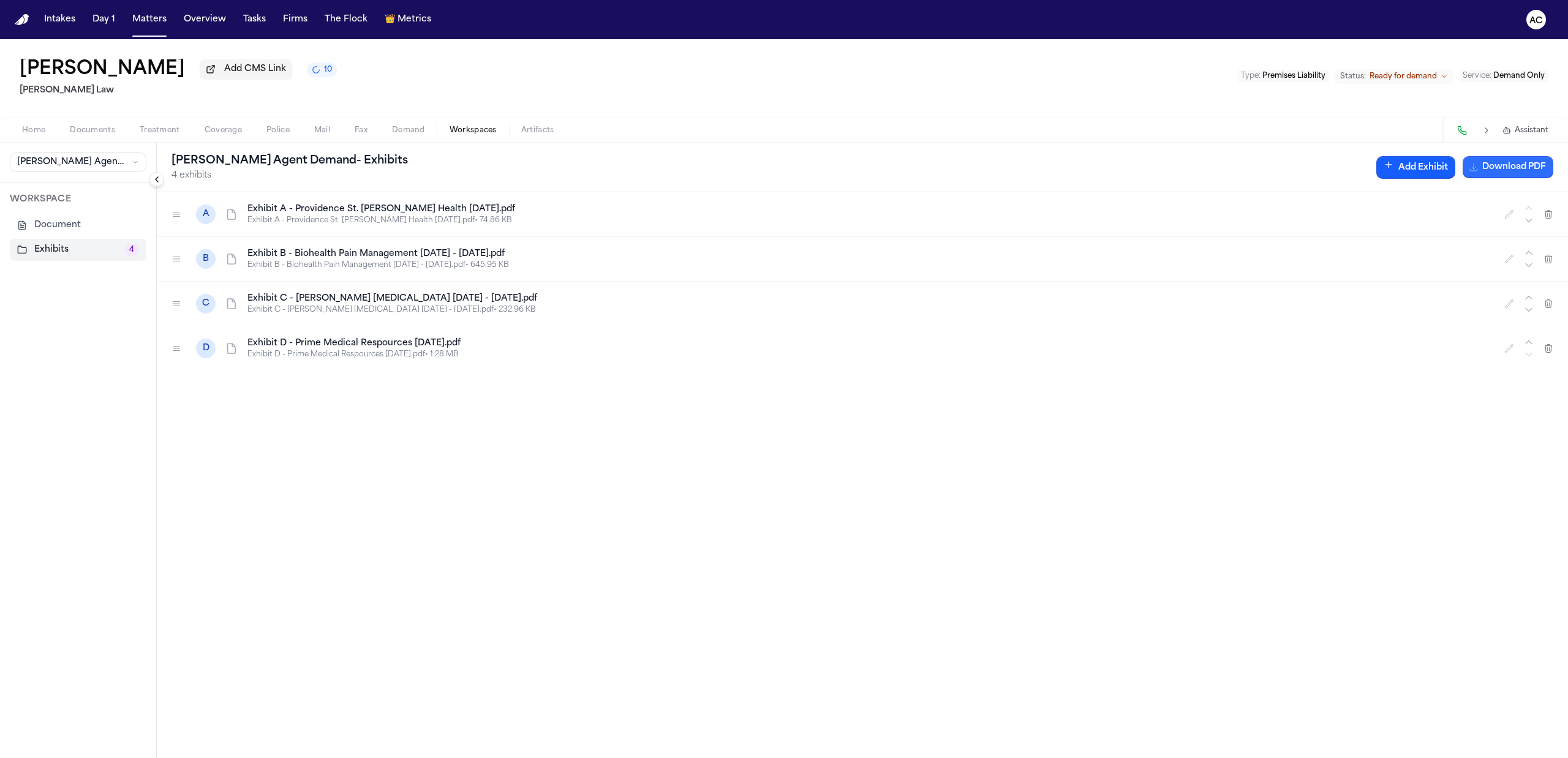
click at [1520, 163] on button "Download PDF" at bounding box center [1508, 167] width 91 height 22
click at [65, 229] on button "Document" at bounding box center [78, 225] width 136 height 22
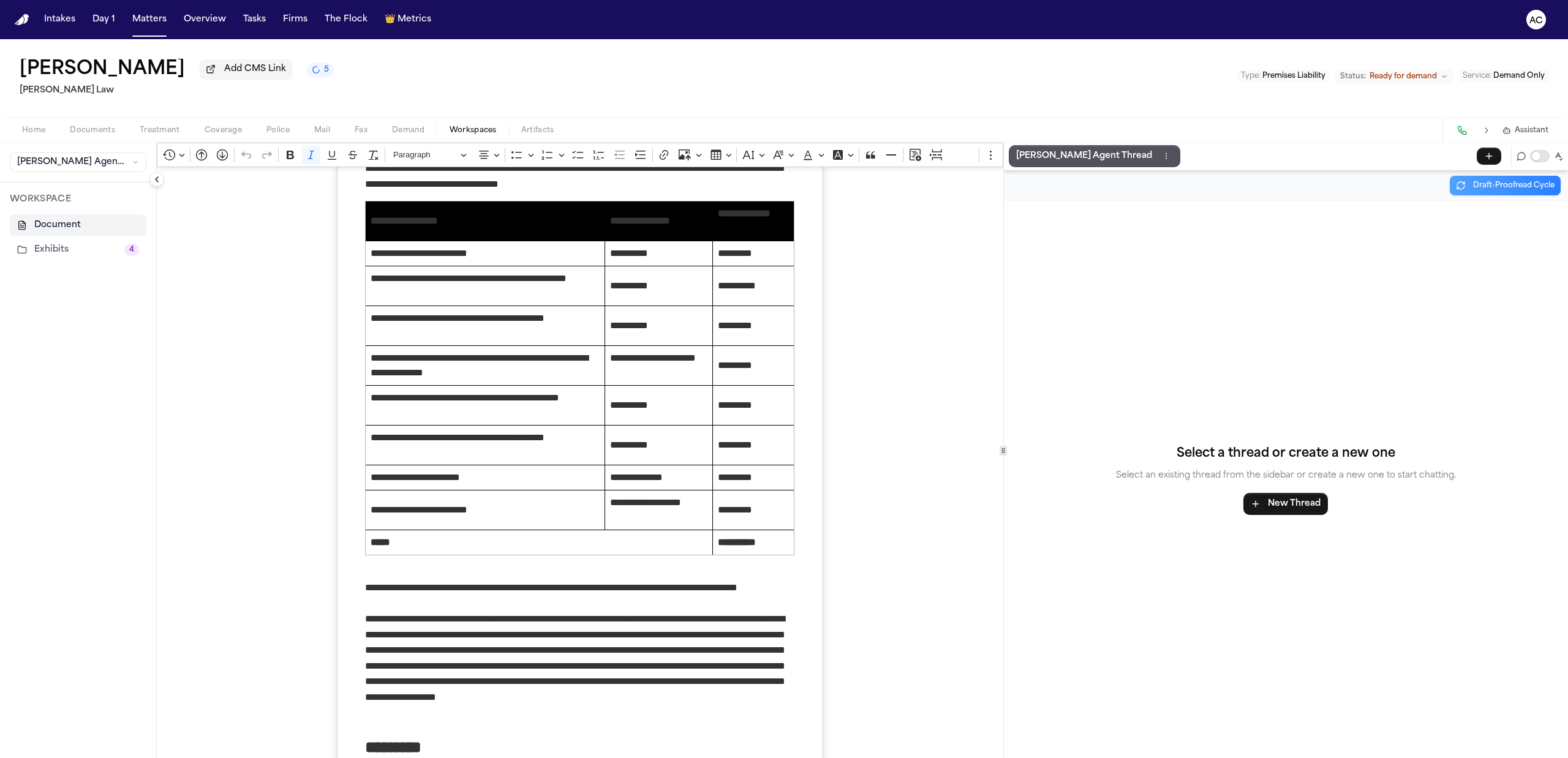
scroll to position [8445, 0]
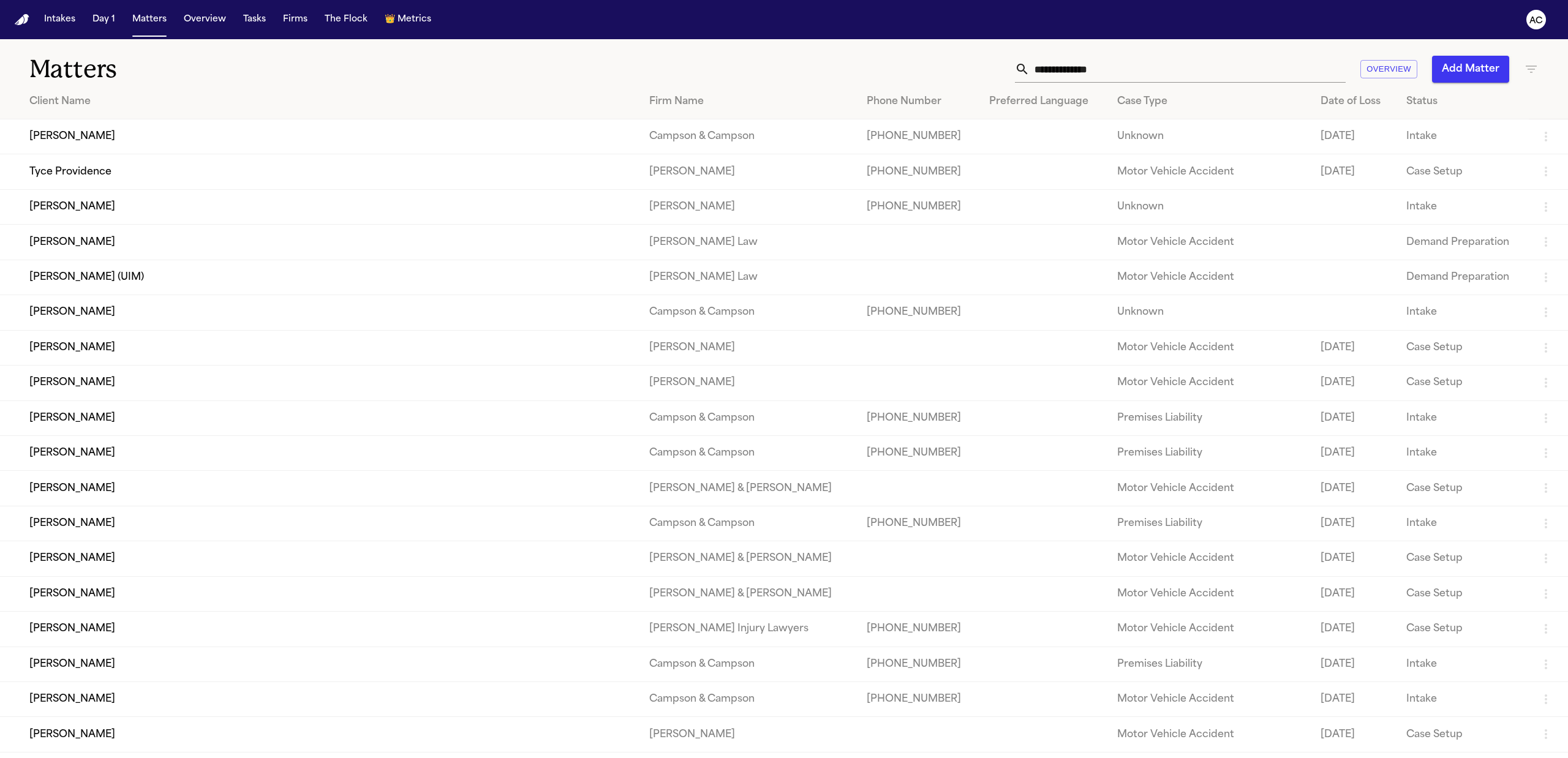
click at [369, 66] on h1 "Matters" at bounding box center [257, 70] width 456 height 31
click at [1160, 74] on input "text" at bounding box center [1188, 69] width 316 height 27
paste input "**********"
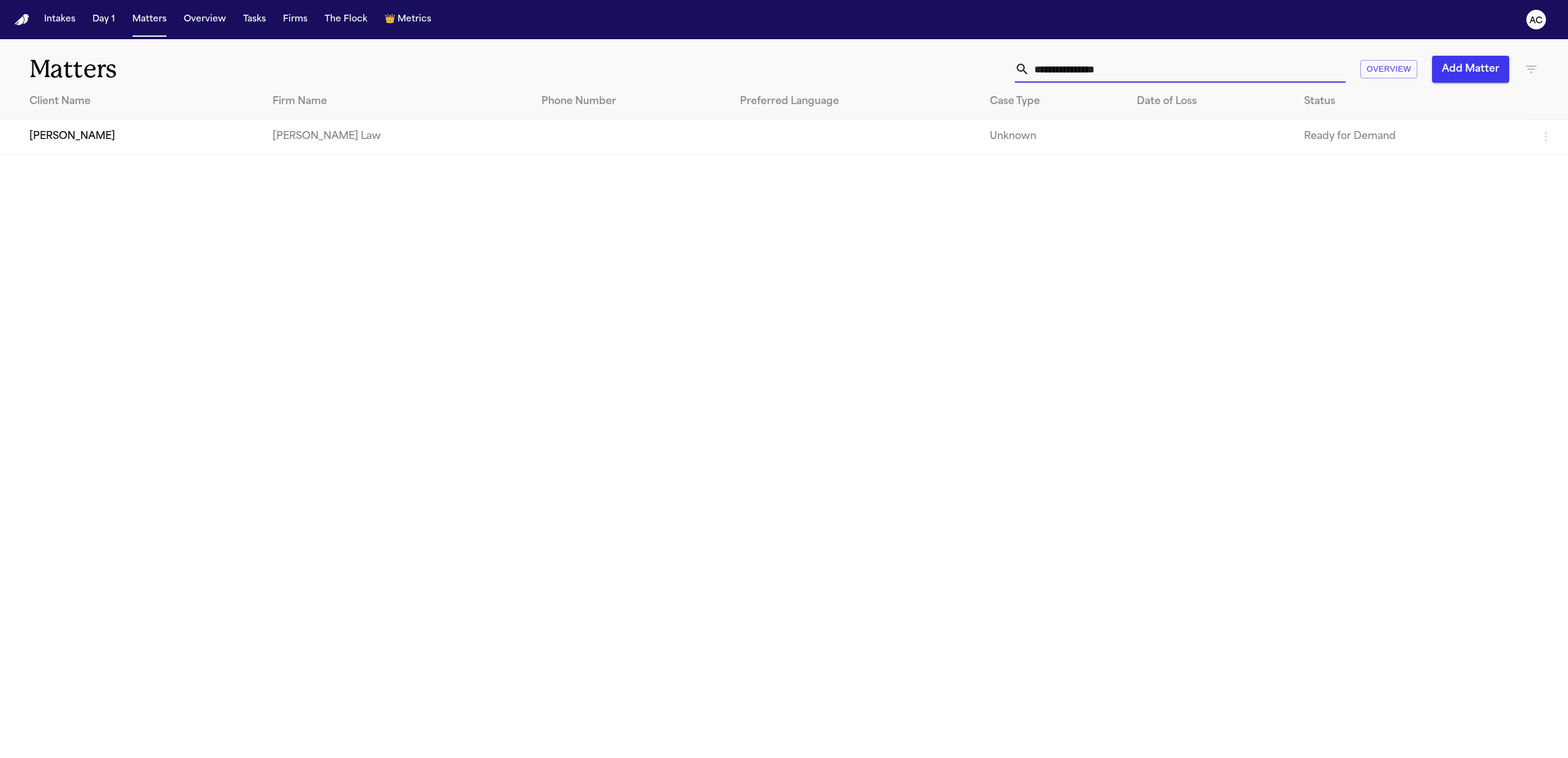
type input "**********"
click at [67, 139] on td "[PERSON_NAME]" at bounding box center [131, 136] width 262 height 35
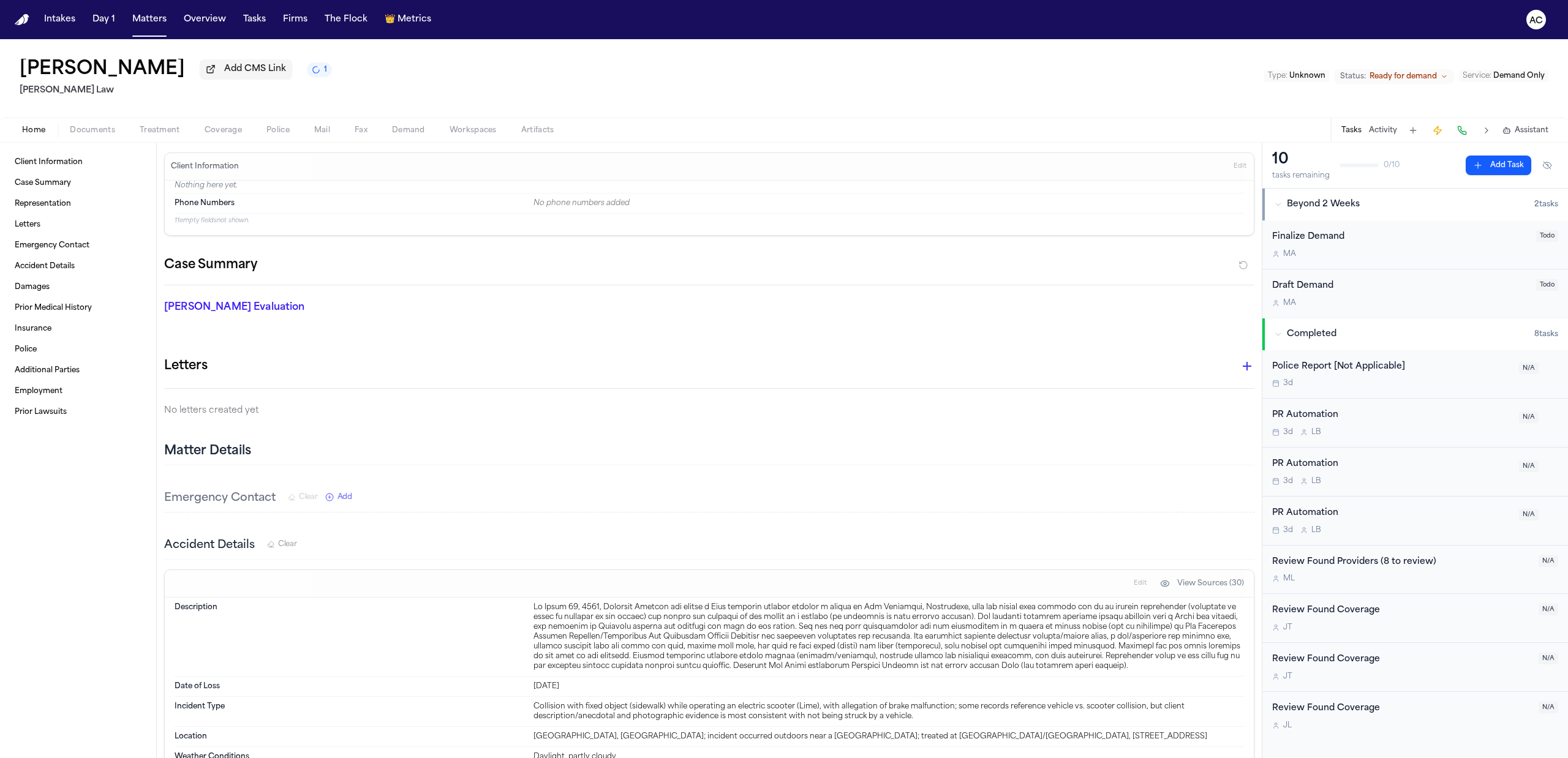
click at [603, 370] on div "Letters" at bounding box center [709, 366] width 1090 height 25
click at [823, 66] on div "Kristina Helwing Add CMS Link 1 Sedaghat Law Type : Unknown Status: Ready for d…" at bounding box center [784, 78] width 1568 height 78
click at [474, 130] on span "Workspaces" at bounding box center [473, 130] width 47 height 10
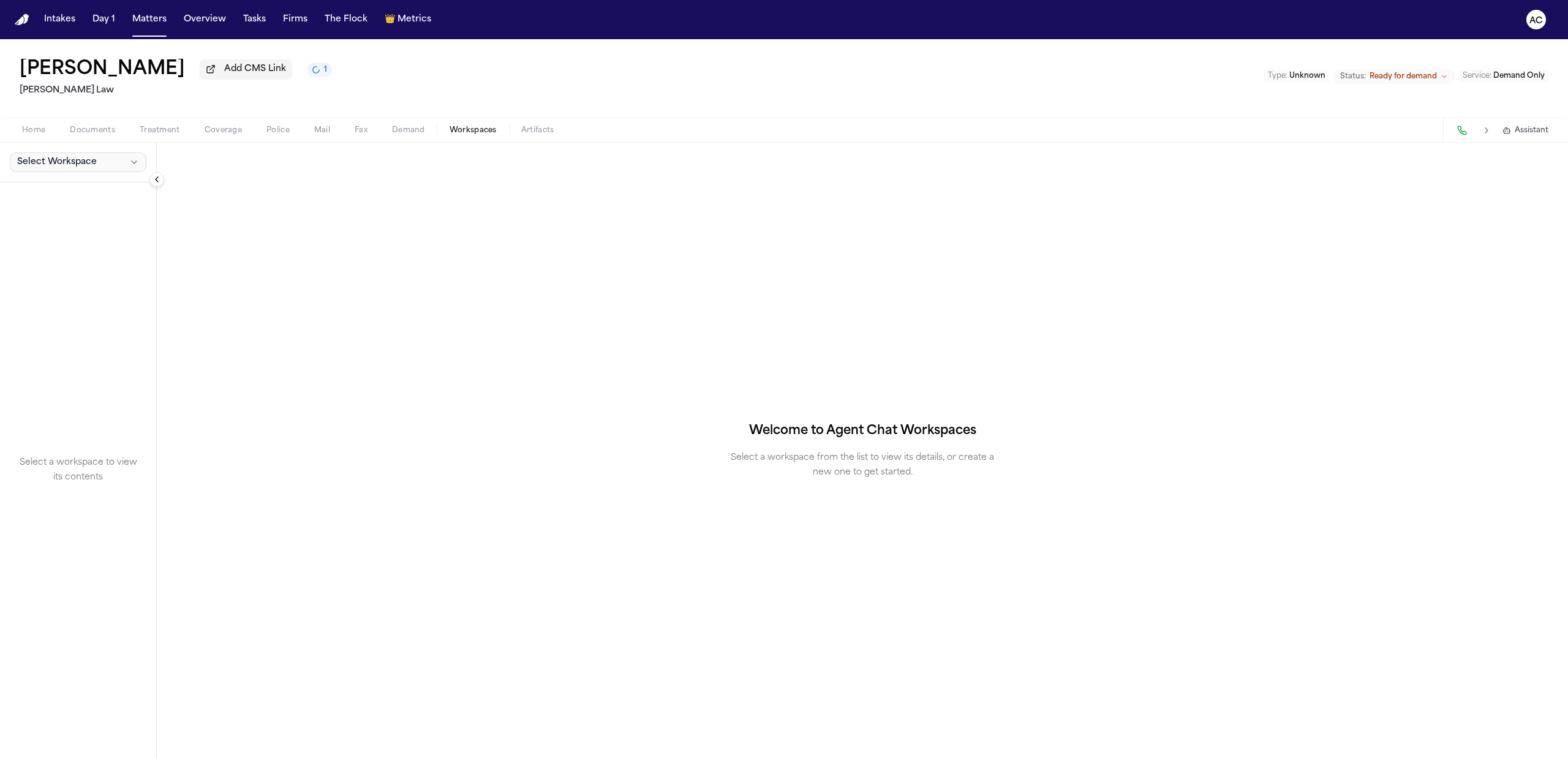
click at [113, 166] on button "Select Workspace" at bounding box center [78, 162] width 136 height 19
click at [64, 192] on span "[PERSON_NAME] Agent Demand" at bounding box center [85, 190] width 142 height 12
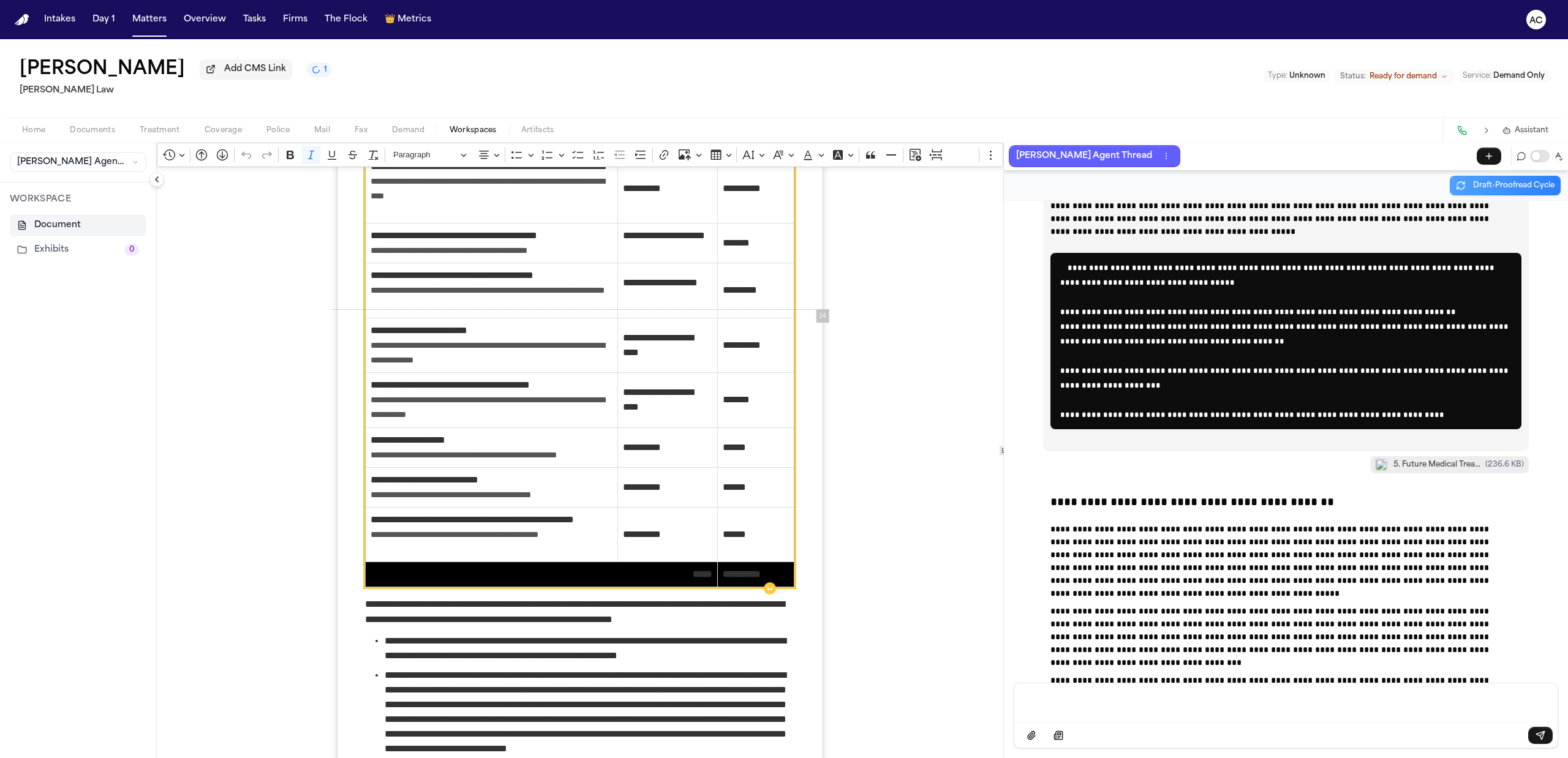
scroll to position [7351, 0]
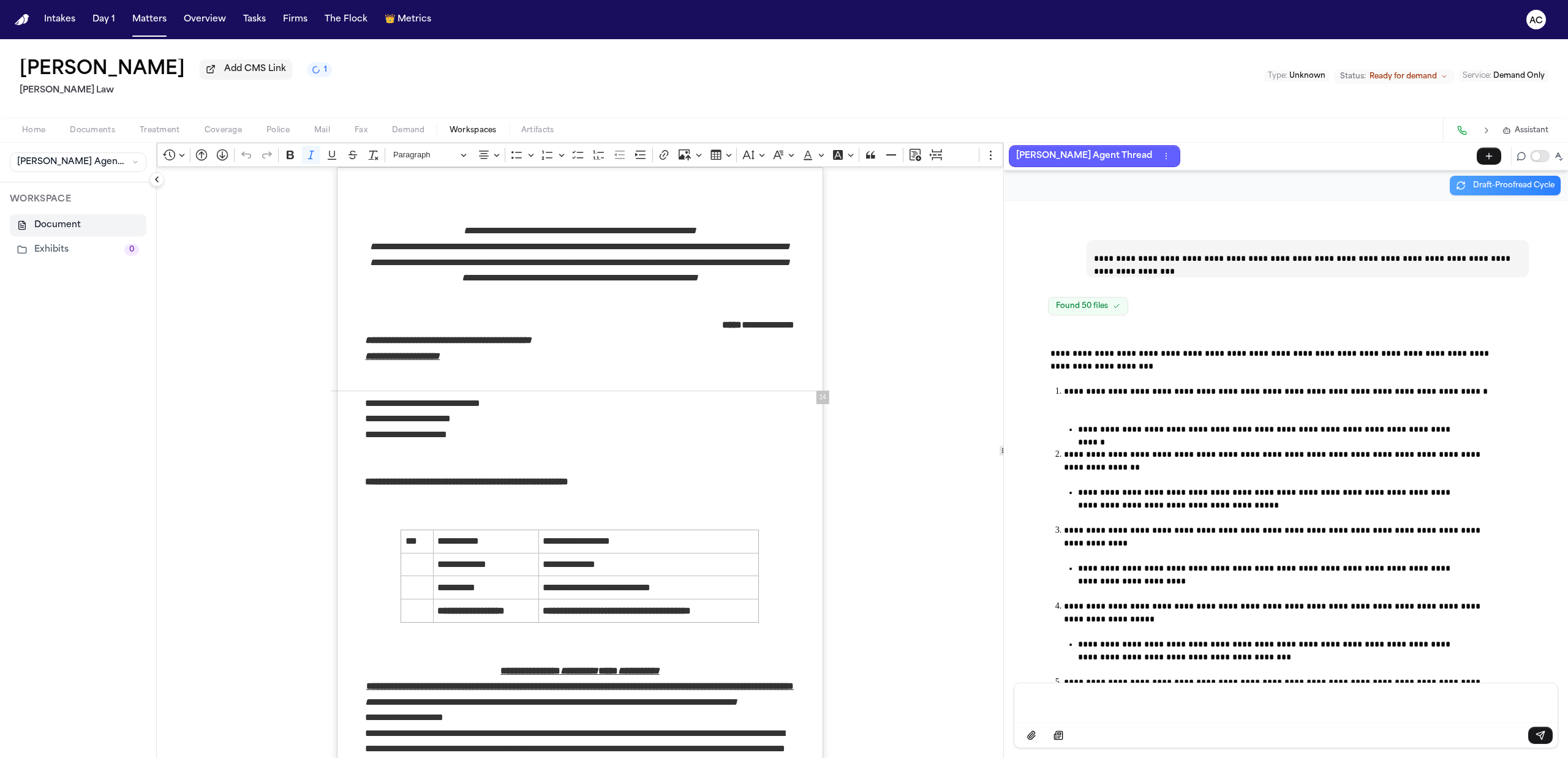
scroll to position [37105, 0]
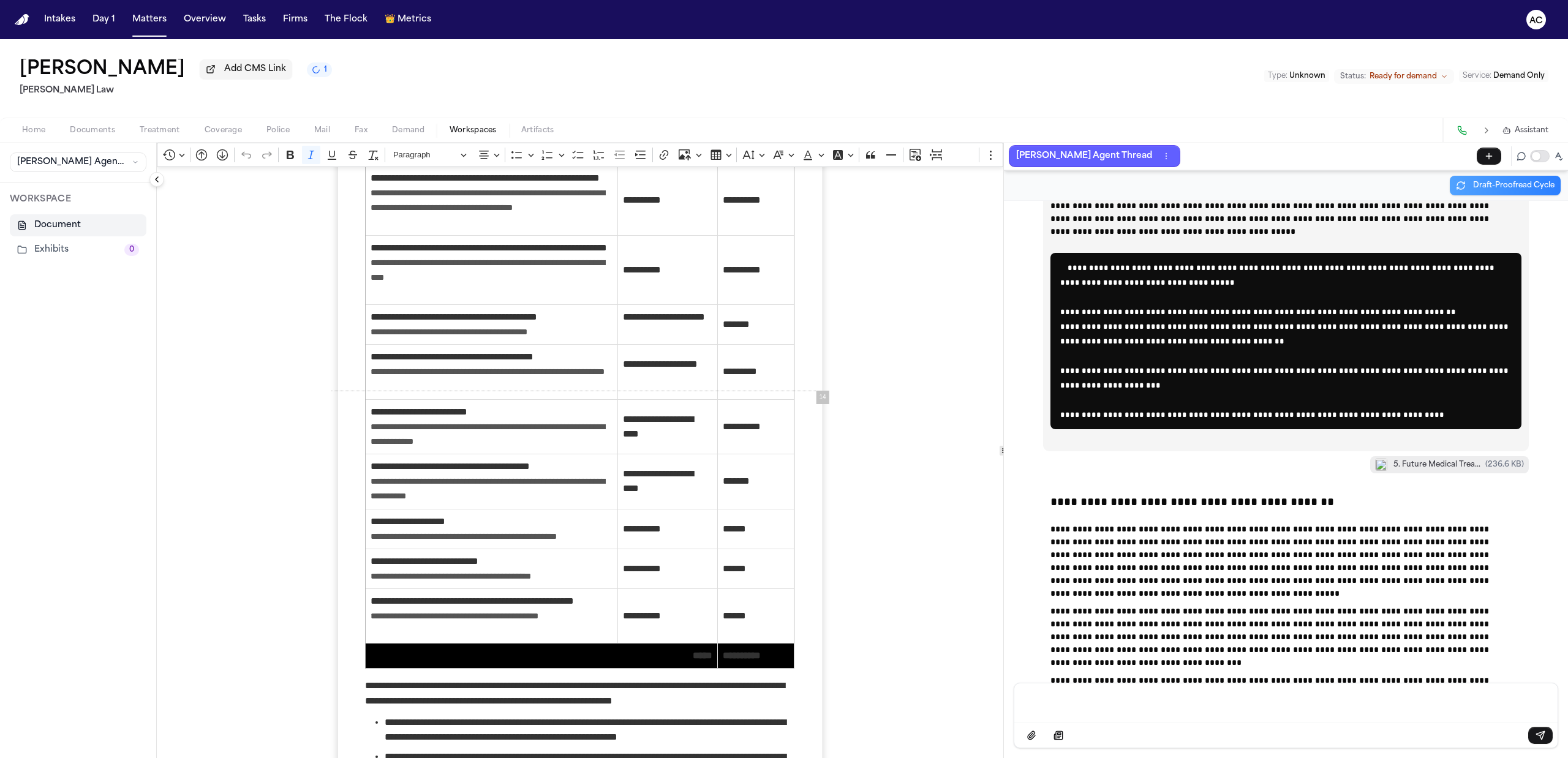
click at [99, 131] on span "Documents" at bounding box center [92, 130] width 46 height 10
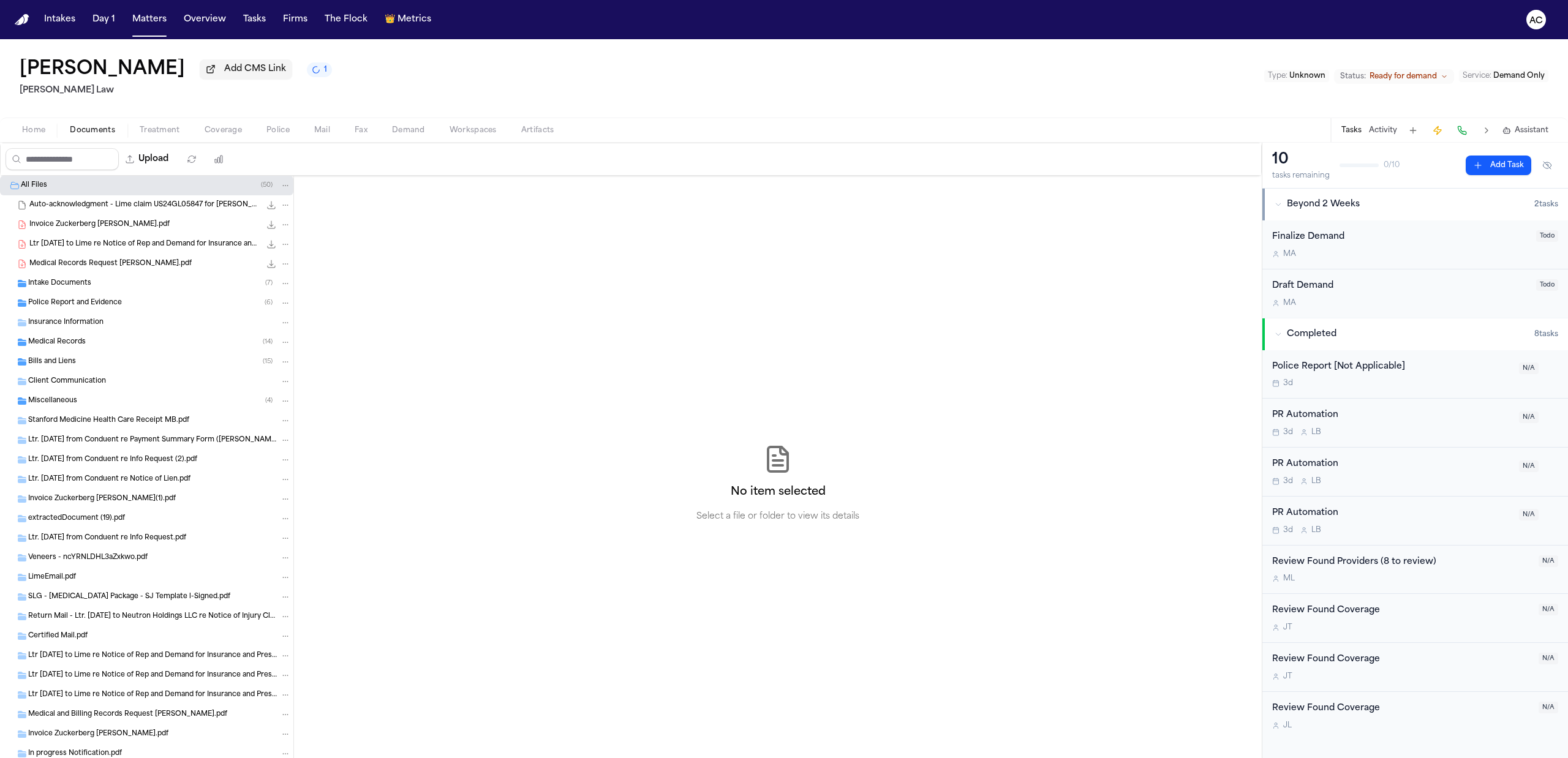
click at [657, 90] on div "Kristina Helwing Add CMS Link 1 Sedaghat Law Type : Unknown Status: Ready for d…" at bounding box center [784, 78] width 1568 height 78
click at [157, 297] on div "Police Report and Evidence ( 6 )" at bounding box center [146, 303] width 293 height 19
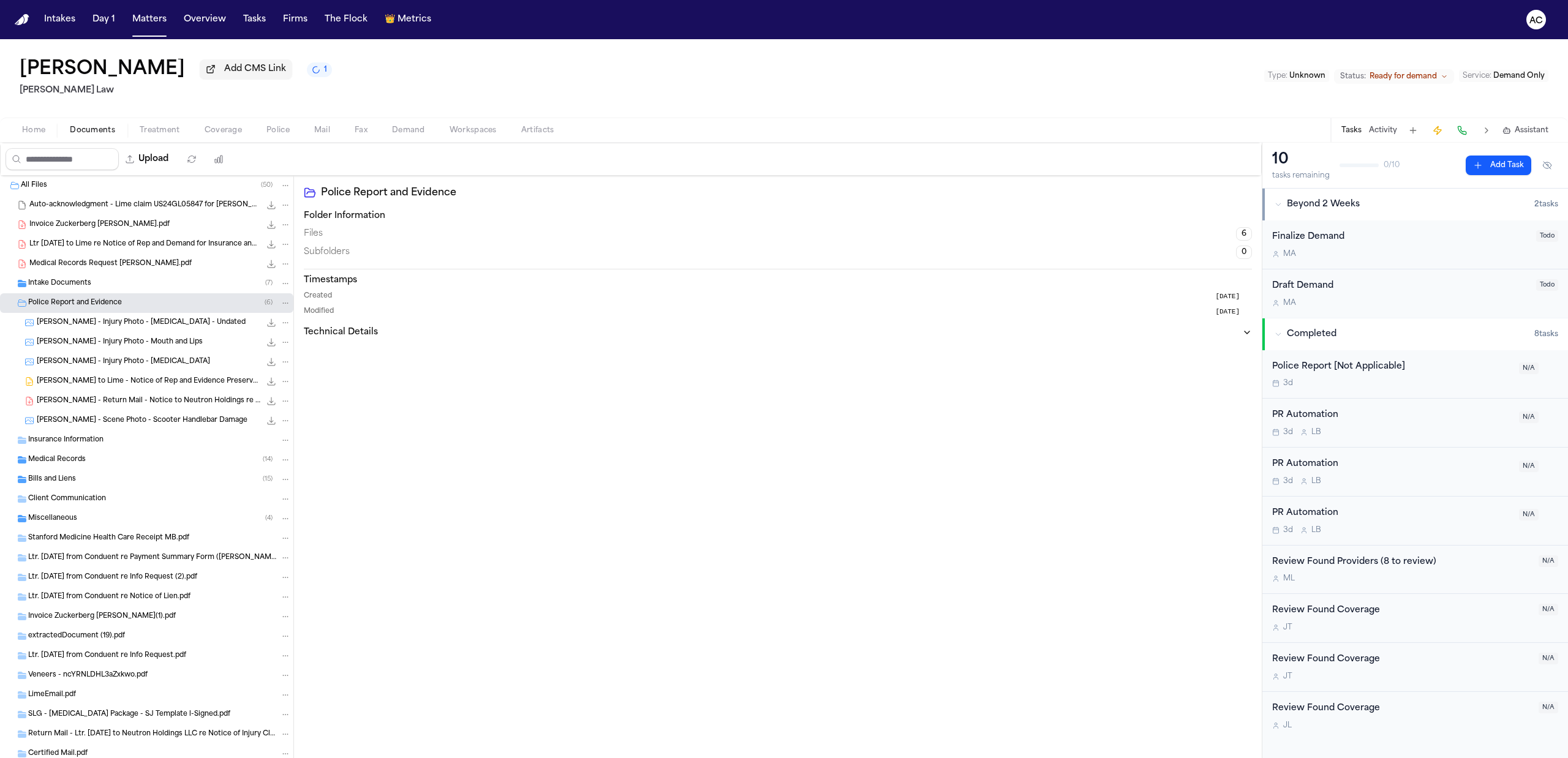
click at [143, 417] on span "[PERSON_NAME] - Scene Photo - Scooter Handlebar Damage" at bounding box center [142, 420] width 211 height 10
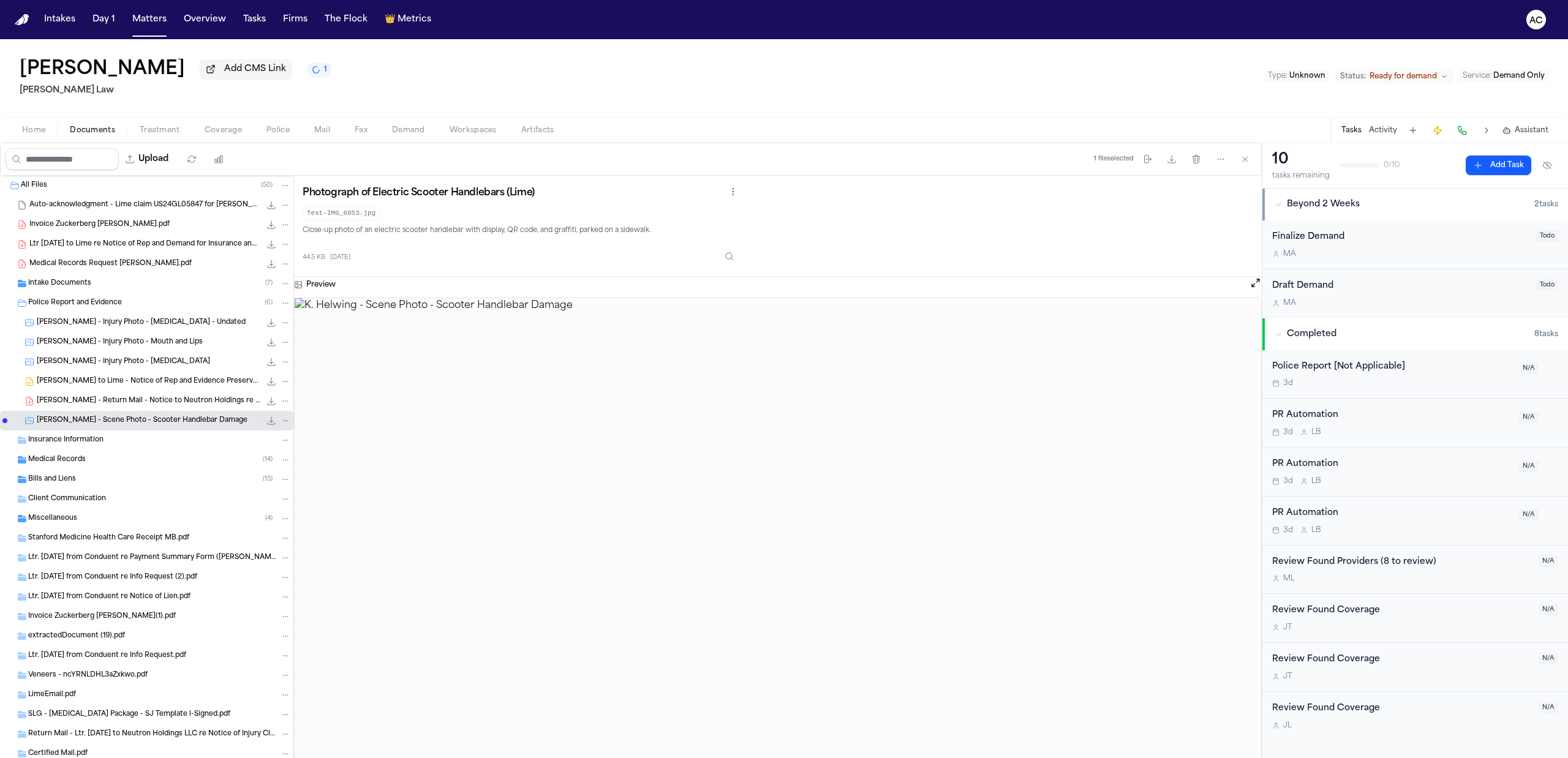
click at [132, 397] on span "[PERSON_NAME] - Return Mail - Notice to Neutron Holdings re Injury Claim and Ev…" at bounding box center [148, 401] width 224 height 10
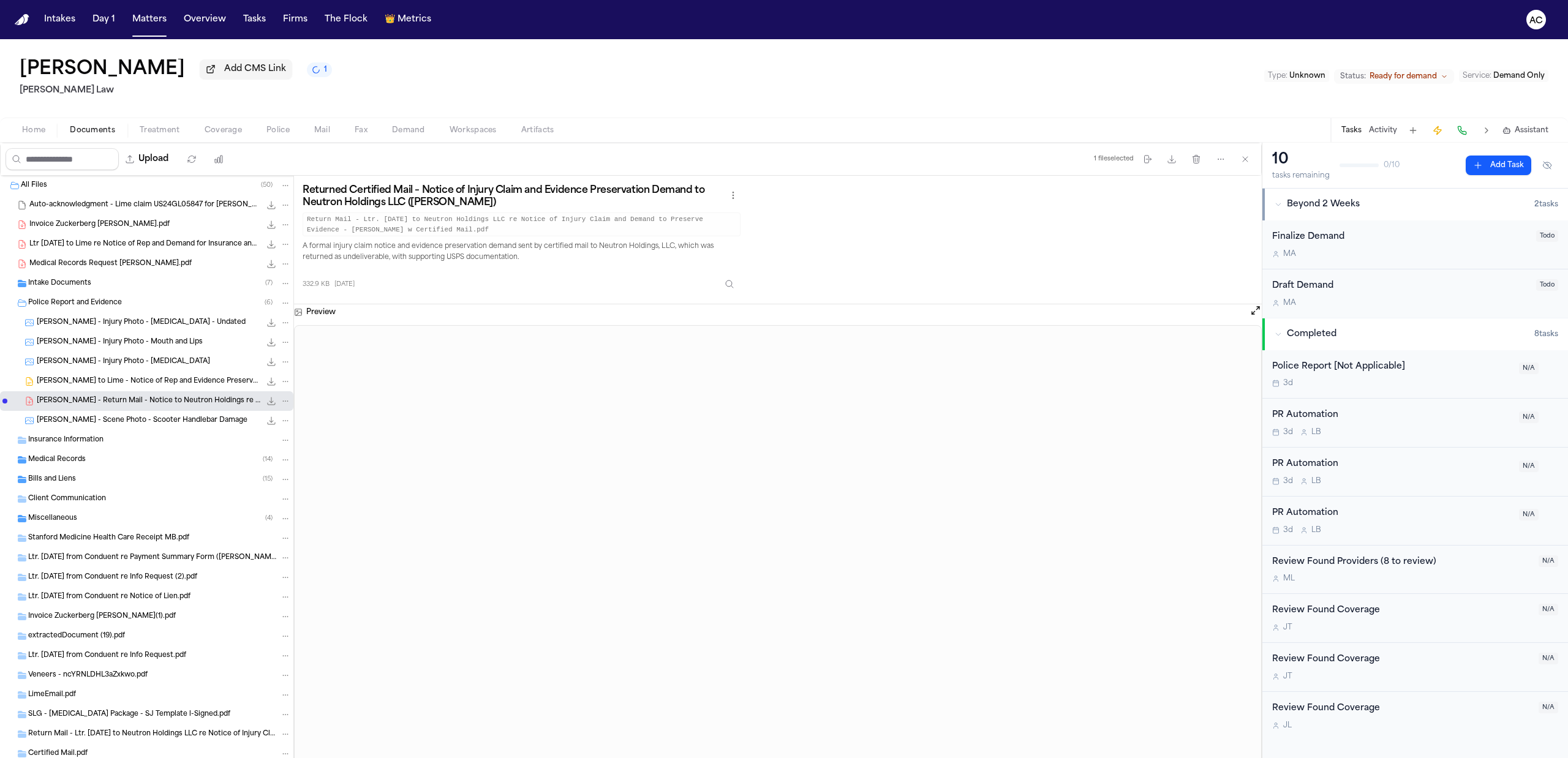
click at [146, 346] on span "[PERSON_NAME] - Injury Photo - Mouth and Lips" at bounding box center [119, 342] width 166 height 10
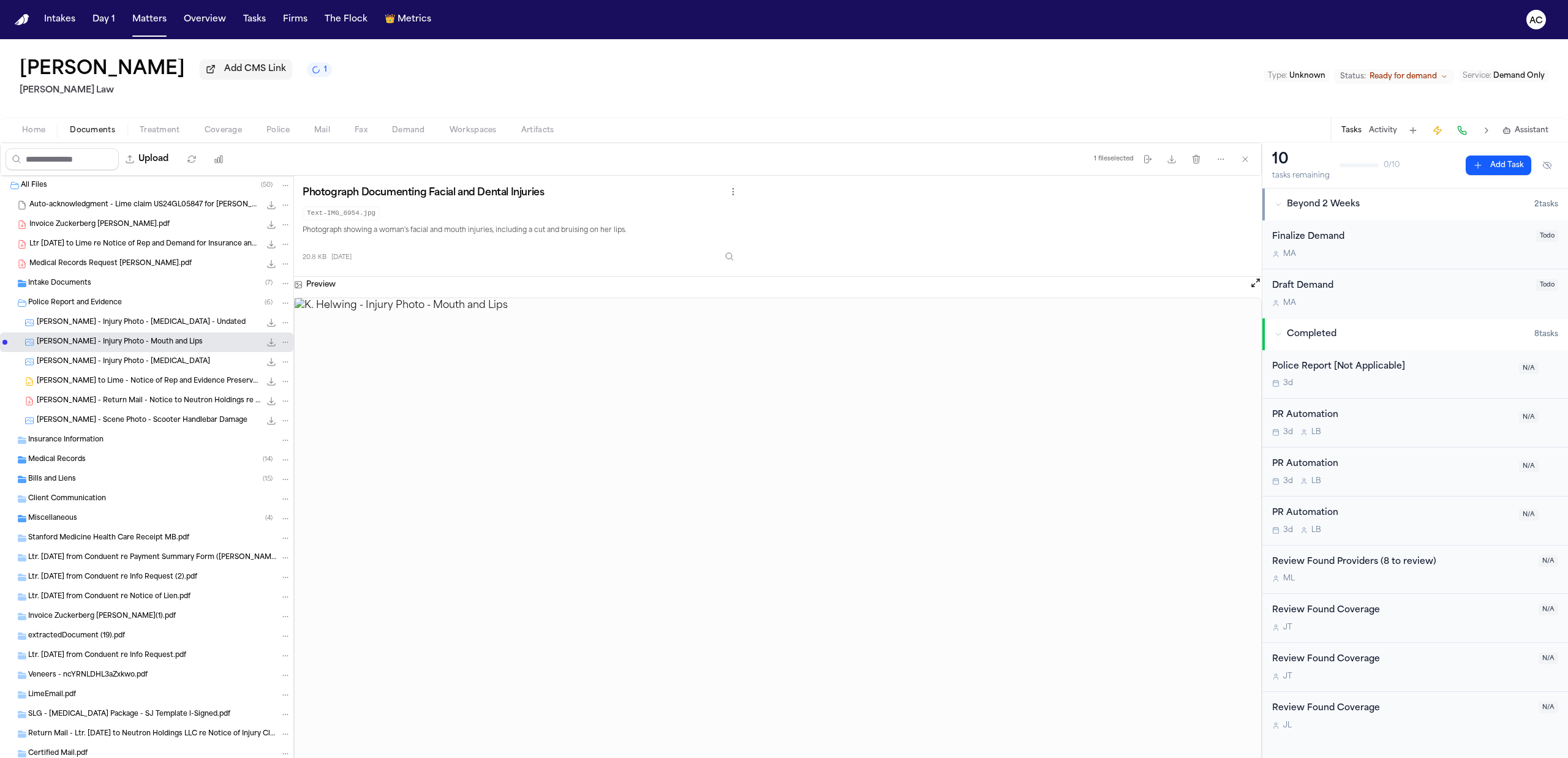
click at [156, 364] on span "[PERSON_NAME] - Injury Photo - [MEDICAL_DATA]" at bounding box center [123, 362] width 173 height 10
click at [147, 322] on span "[PERSON_NAME] - Injury Photo - [MEDICAL_DATA] - Undated" at bounding box center [141, 323] width 209 height 10
click at [74, 303] on span "Police Report and Evidence" at bounding box center [74, 303] width 94 height 10
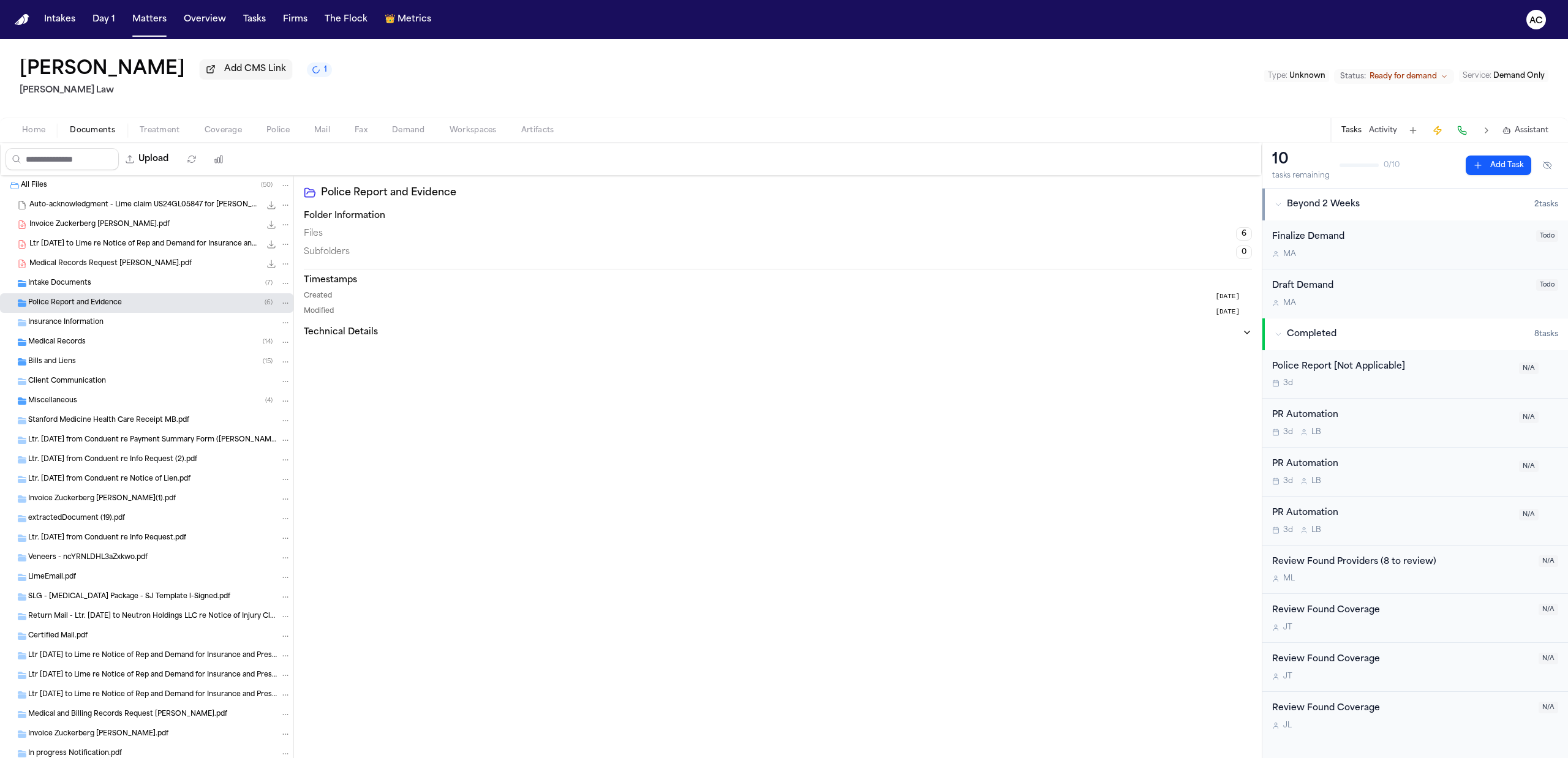
click at [91, 337] on div "Medical Records ( 14 )" at bounding box center [159, 342] width 262 height 11
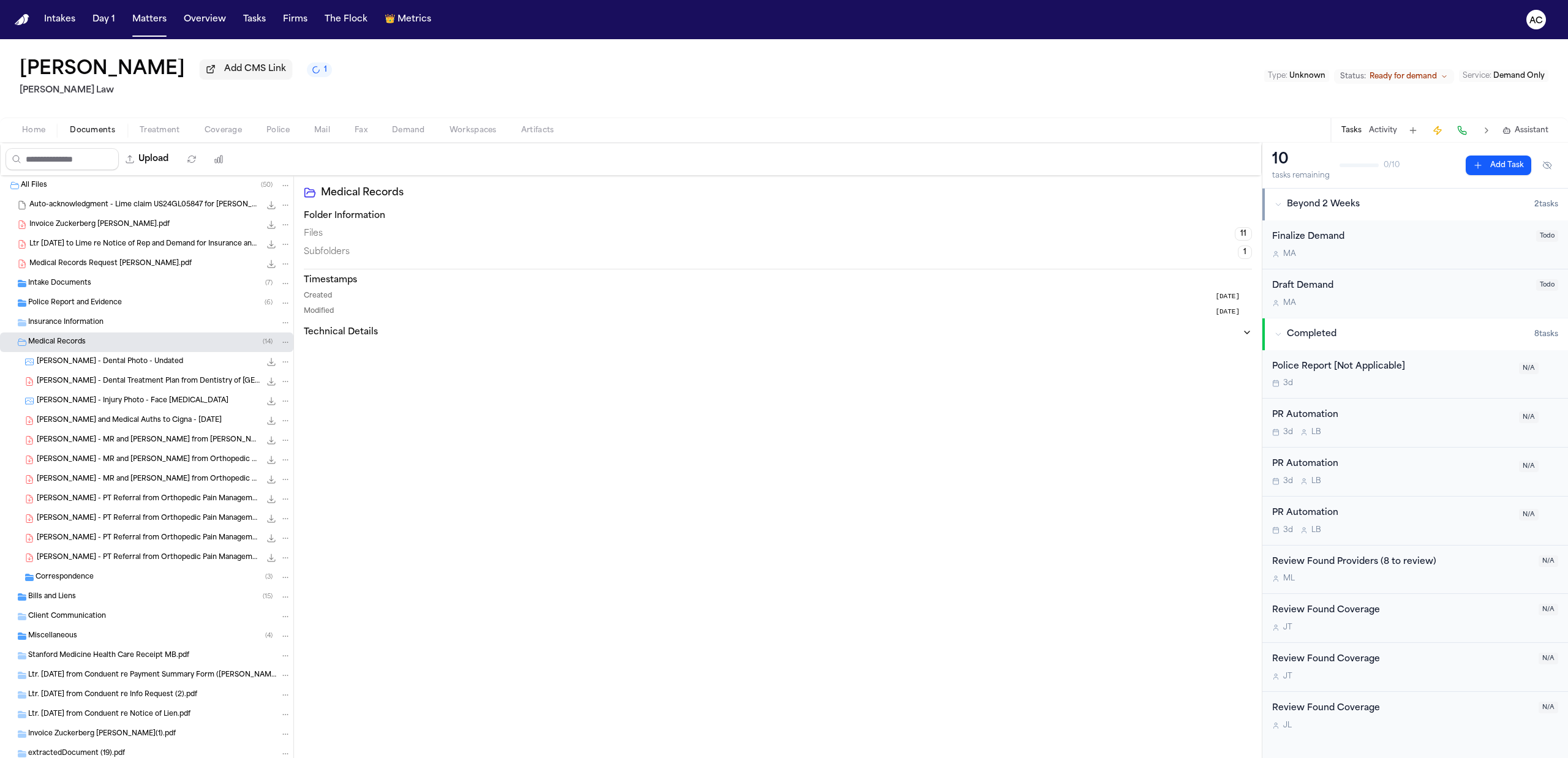
click at [163, 393] on div "K. Helwing - Injury Photo - Face Ice Pack 43.5 KB • JPG" at bounding box center [146, 401] width 293 height 19
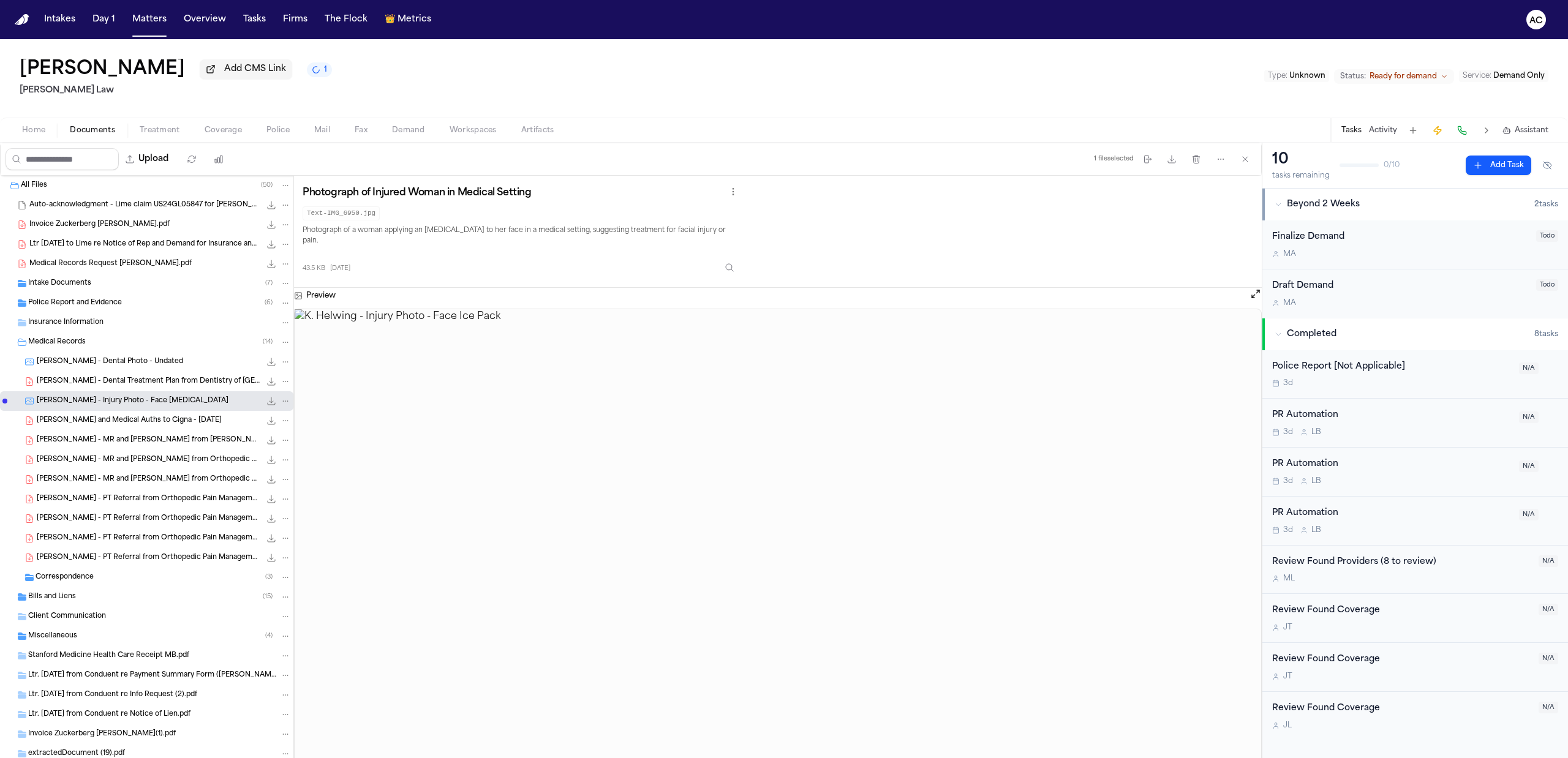
click at [163, 393] on div "K. Helwing - Injury Photo - Face Ice Pack 43.5 KB • JPG" at bounding box center [146, 401] width 293 height 19
click at [63, 594] on span "Bills and Liens" at bounding box center [52, 597] width 48 height 10
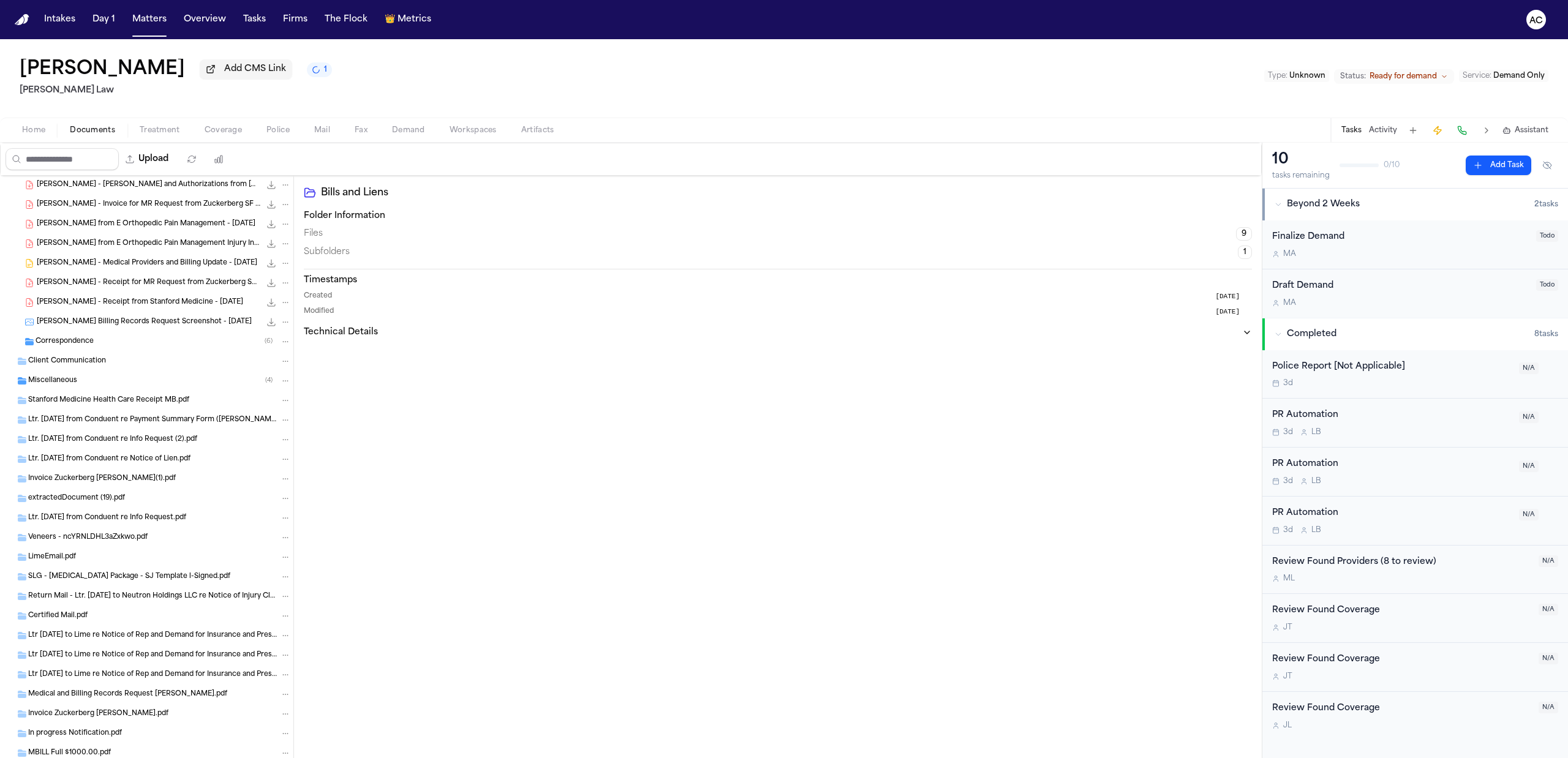
scroll to position [370, 0]
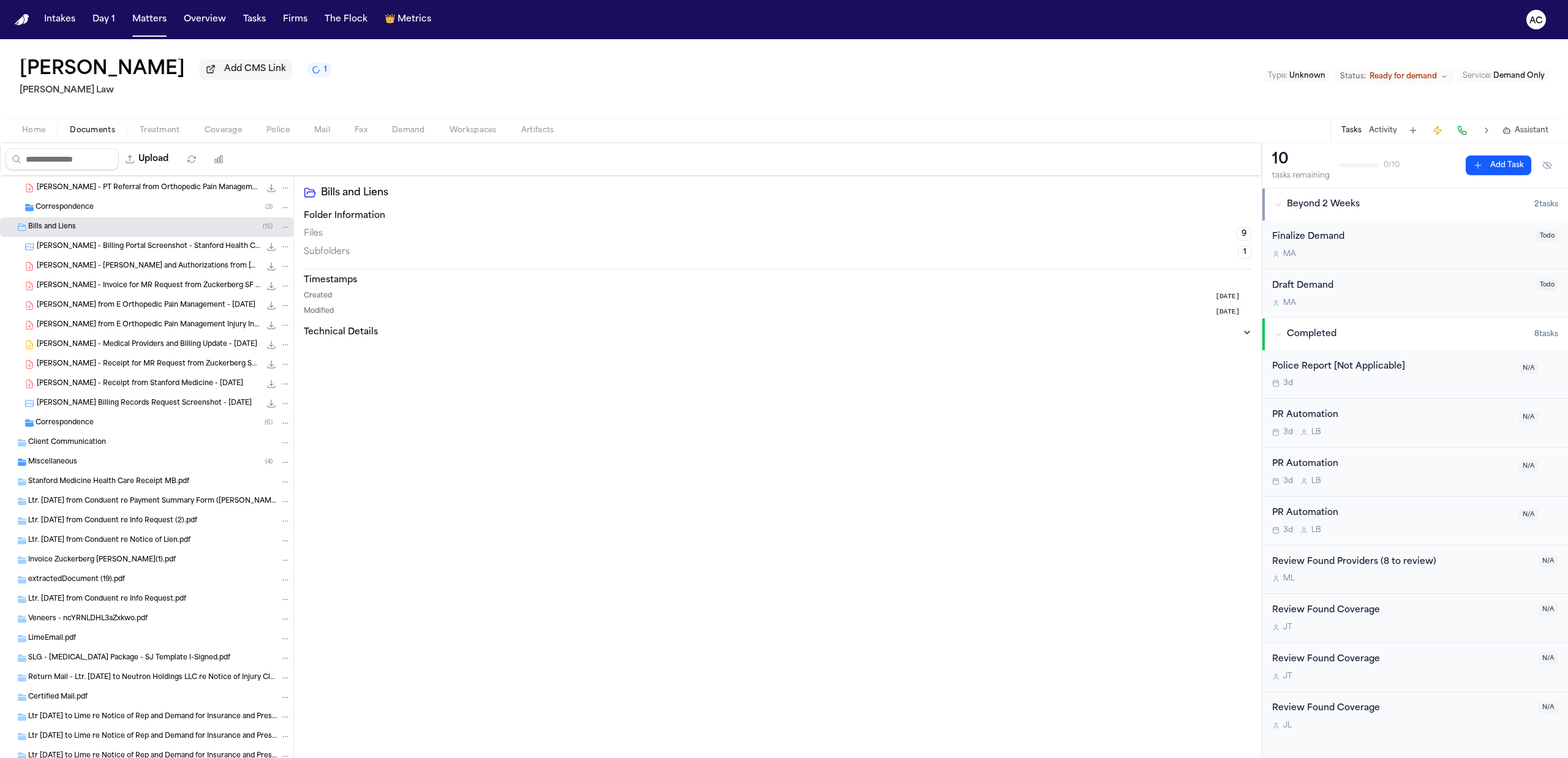
click at [96, 422] on div "Correspondence ( 6 )" at bounding box center [163, 424] width 256 height 11
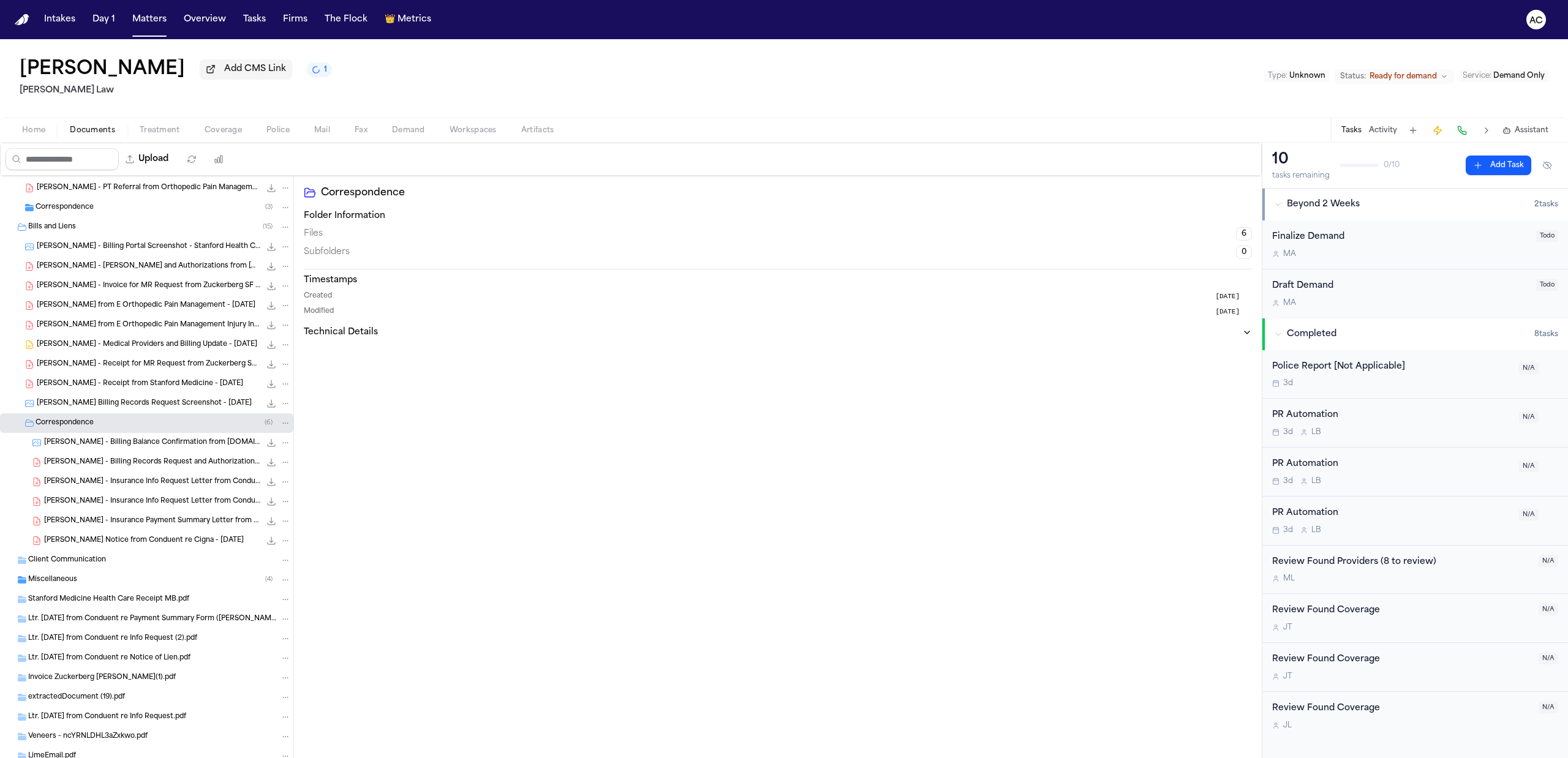
click at [96, 422] on div "Correspondence ( 6 )" at bounding box center [163, 424] width 256 height 11
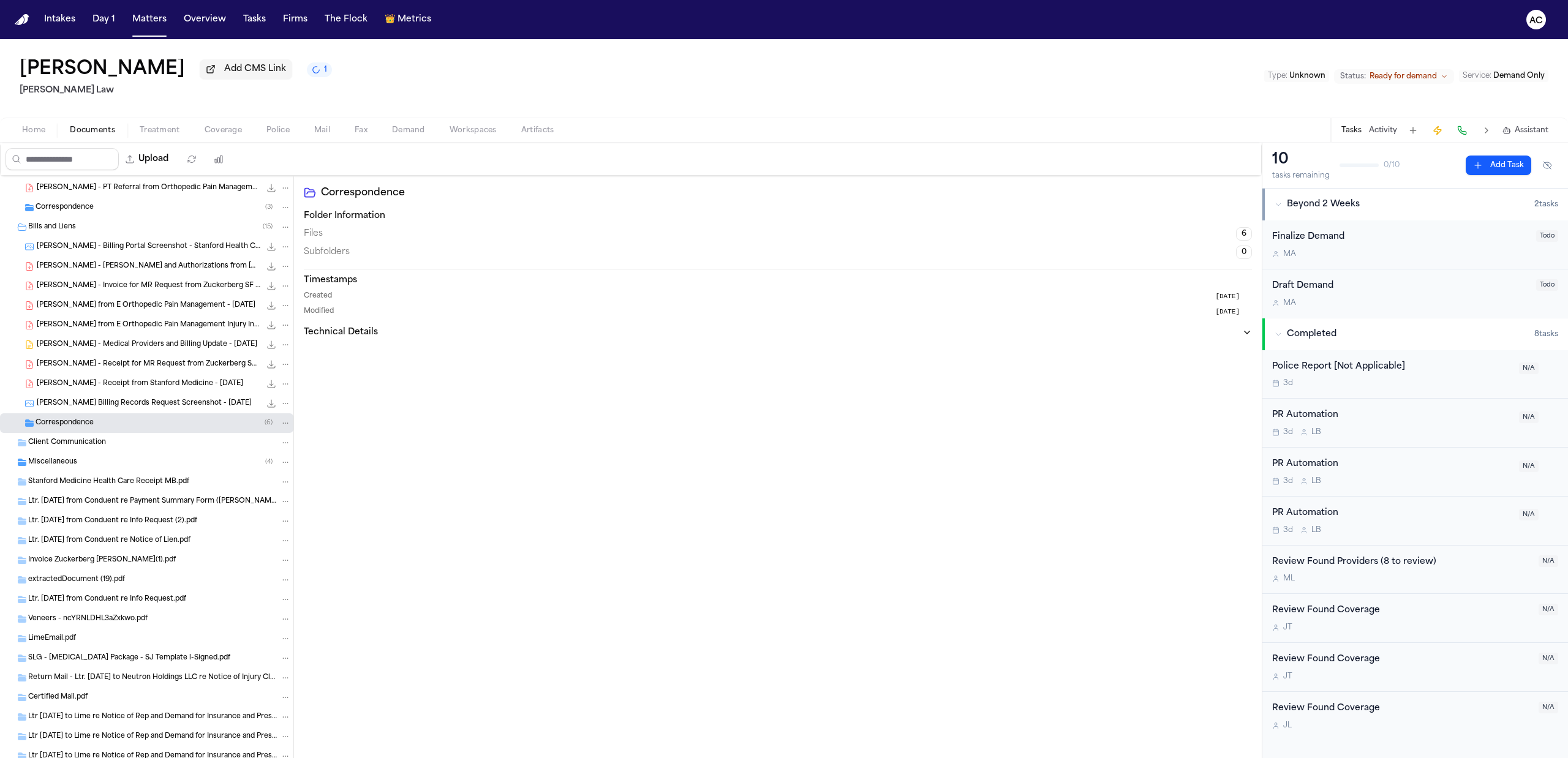
click at [87, 466] on div "Miscellaneous ( 4 )" at bounding box center [159, 462] width 262 height 11
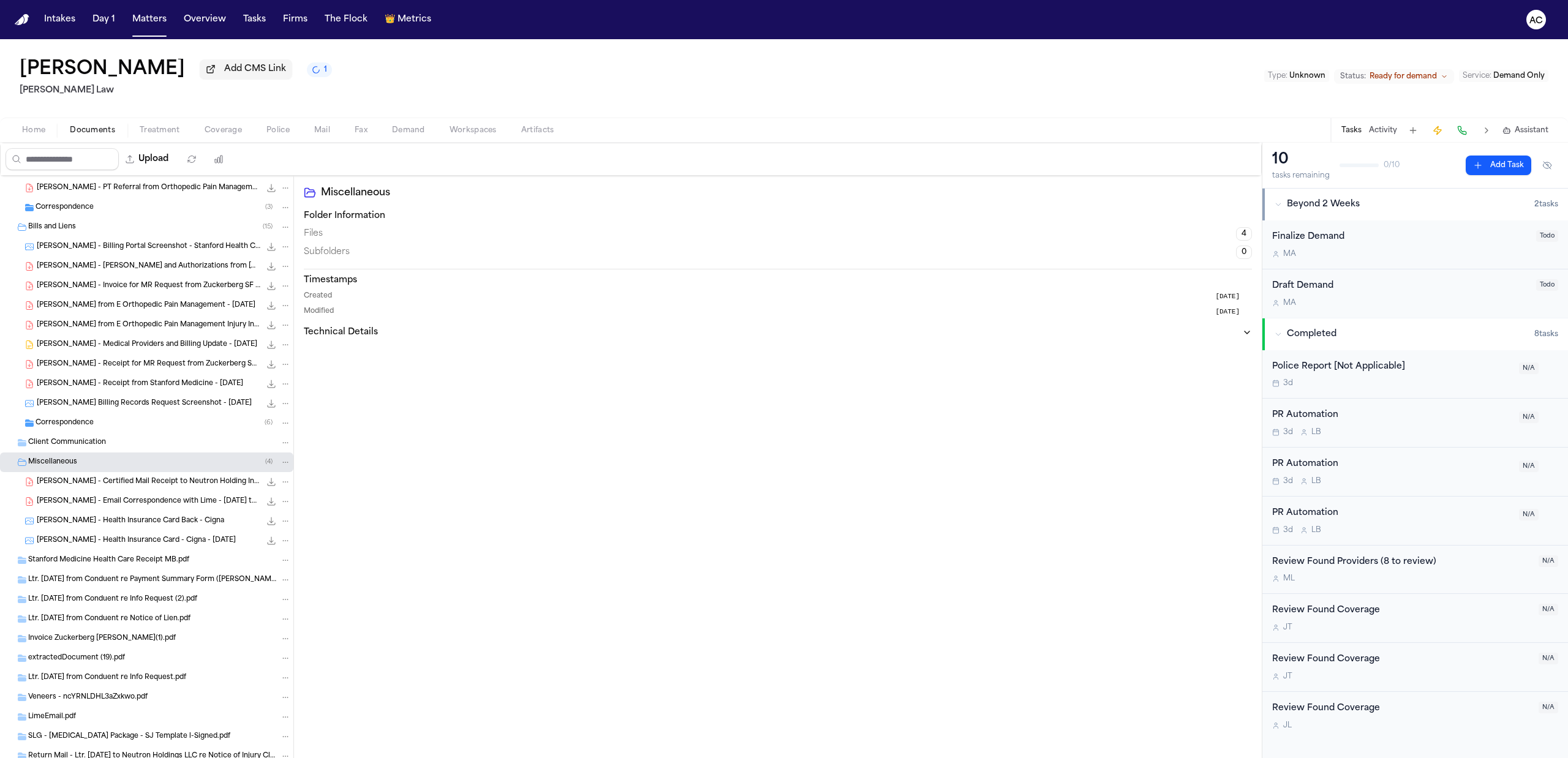
click at [54, 468] on div "Miscellaneous ( 4 )" at bounding box center [159, 462] width 262 height 11
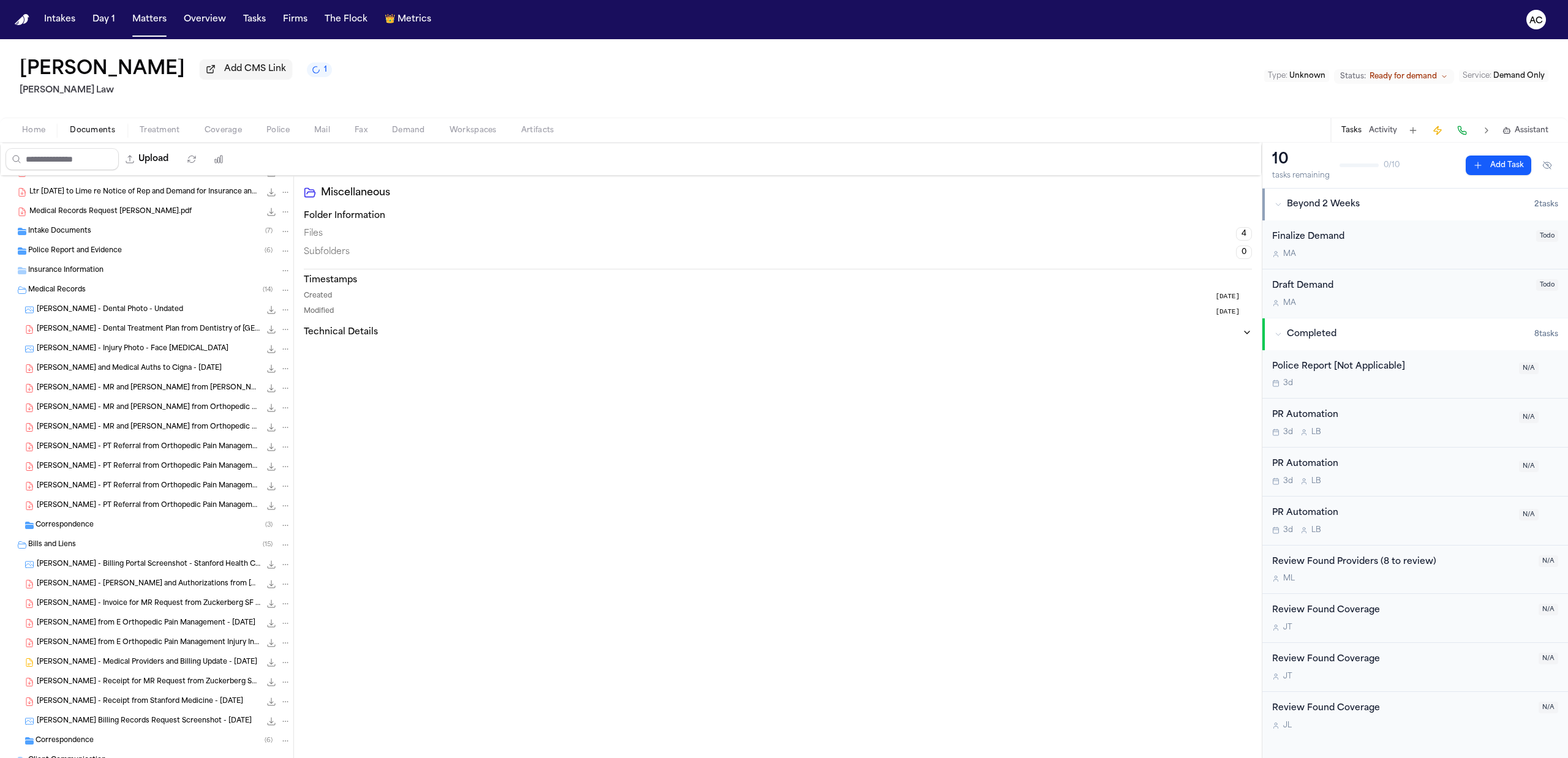
scroll to position [81, 0]
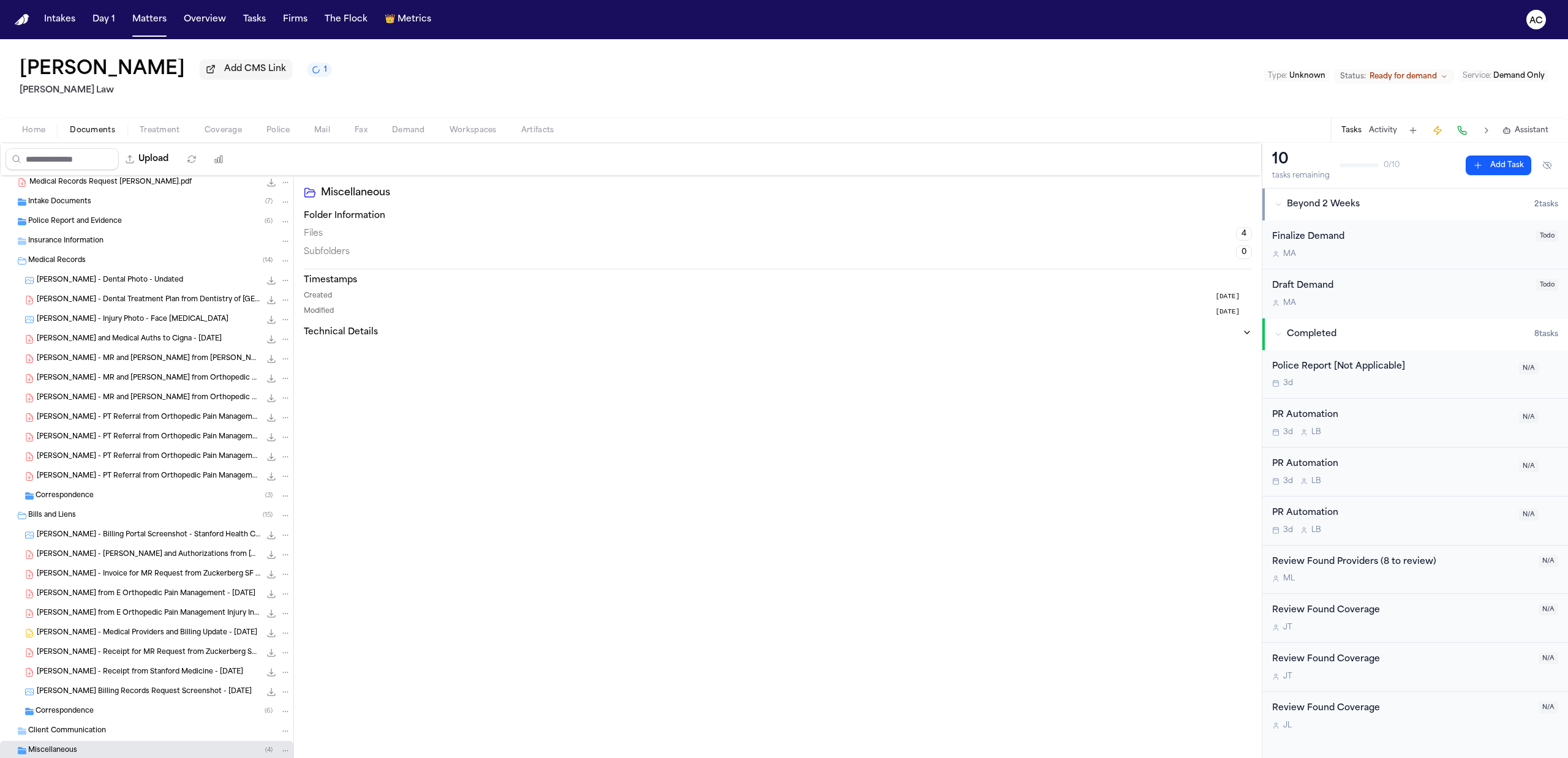
click at [50, 491] on div "Correspondence ( 3 )" at bounding box center [163, 496] width 256 height 11
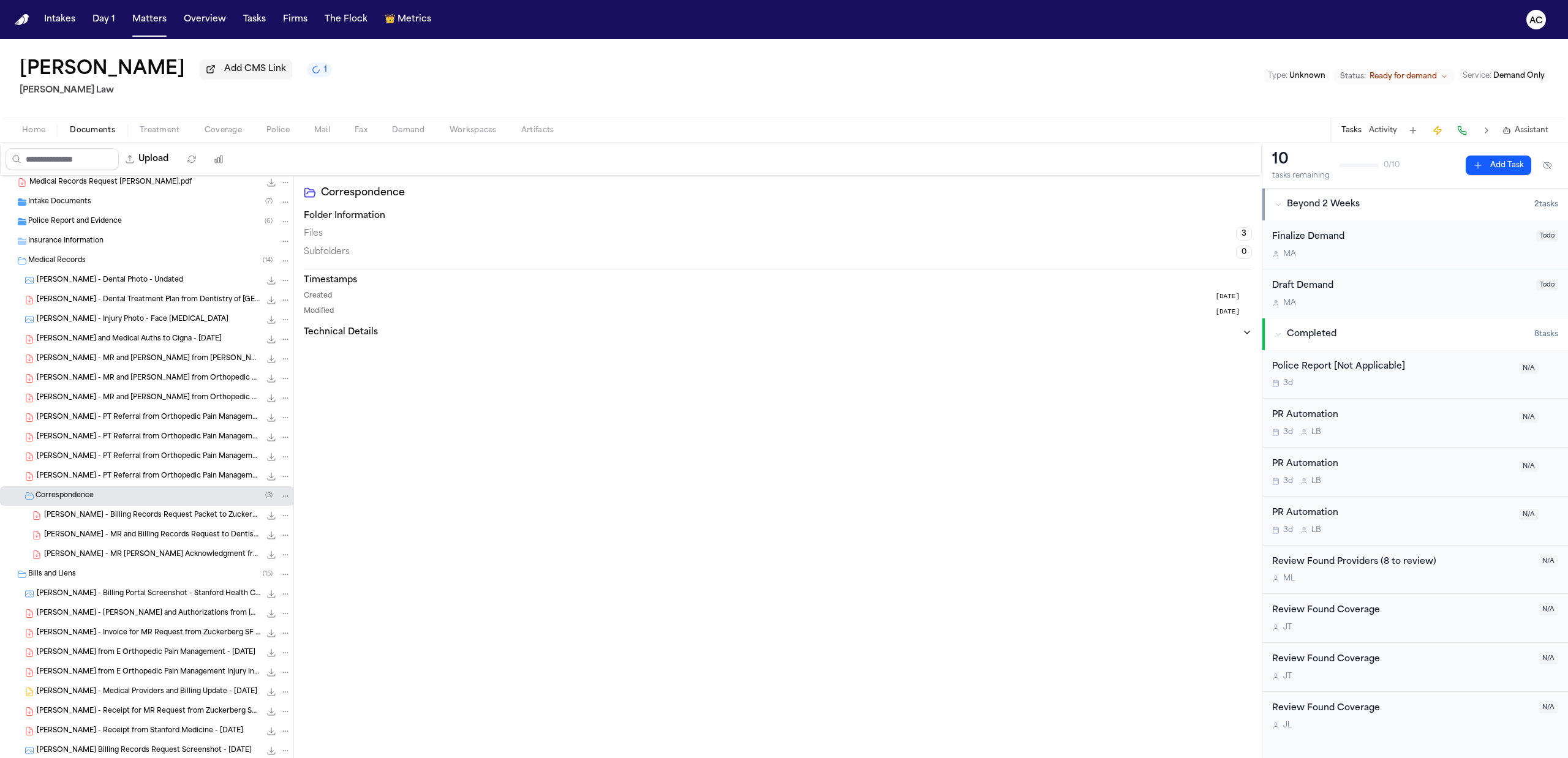
click at [472, 125] on span "Workspaces" at bounding box center [473, 130] width 47 height 10
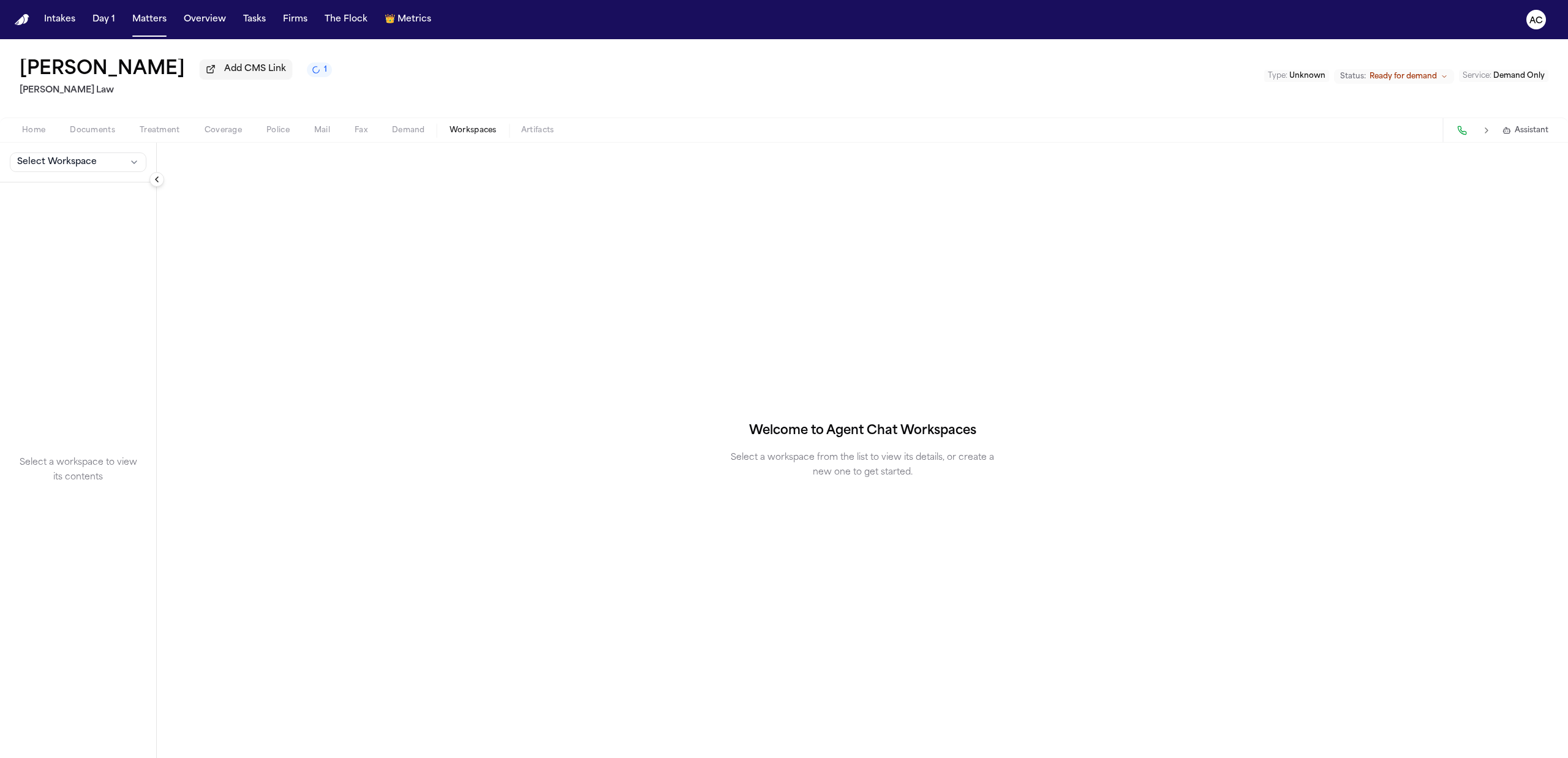
click at [417, 123] on button "Demand" at bounding box center [409, 130] width 57 height 15
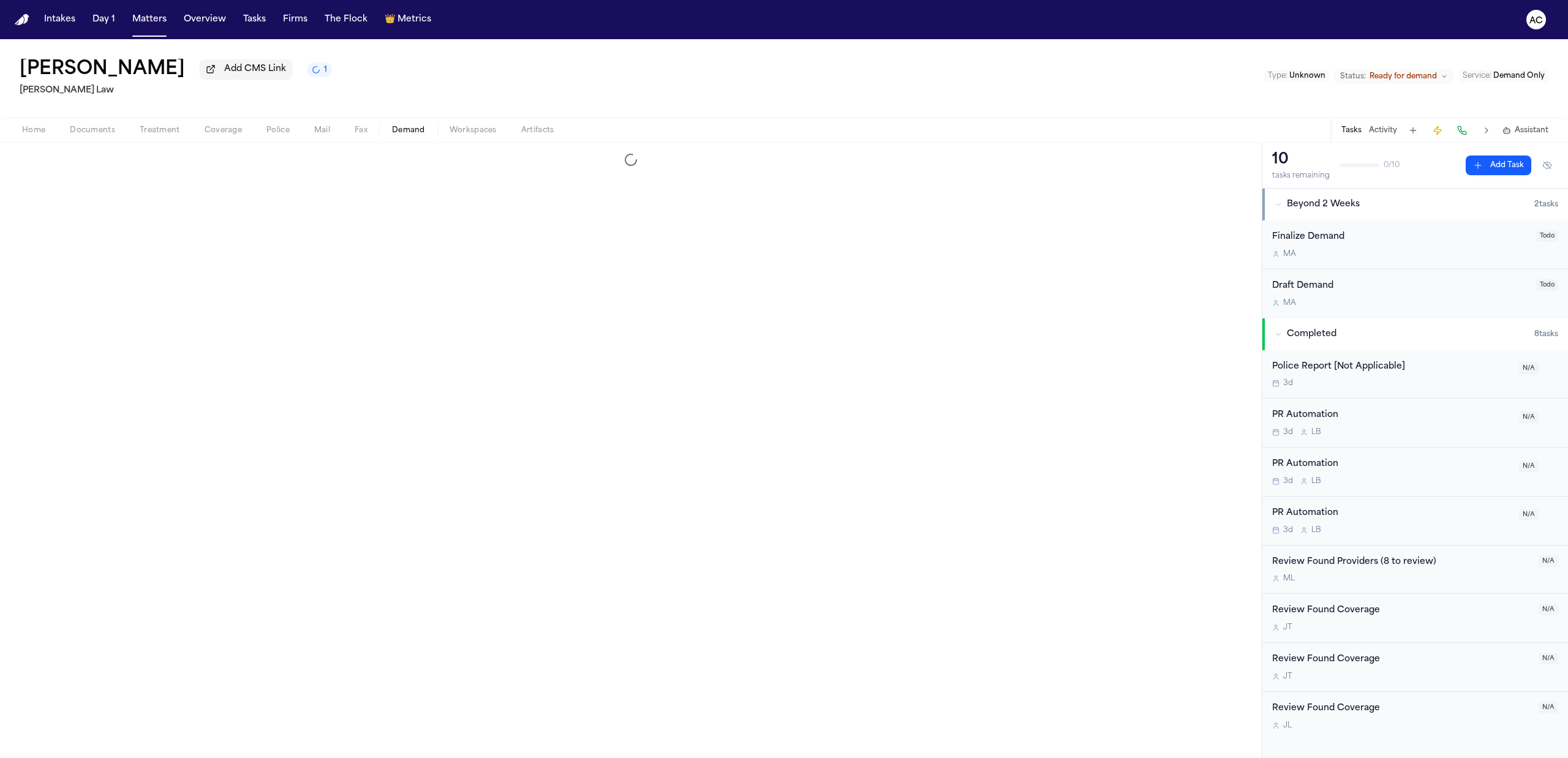
select select "**********"
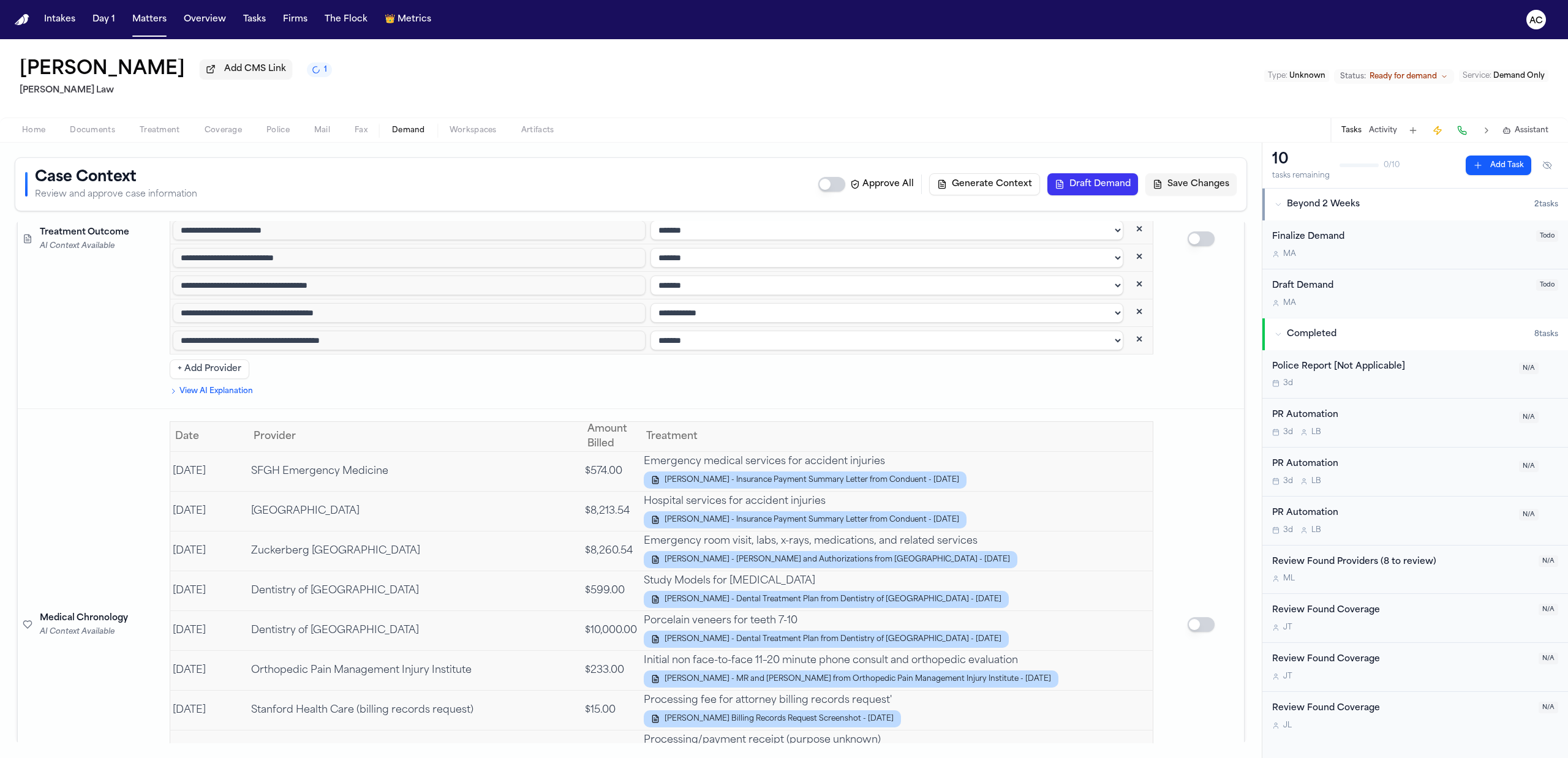
scroll to position [2205, 0]
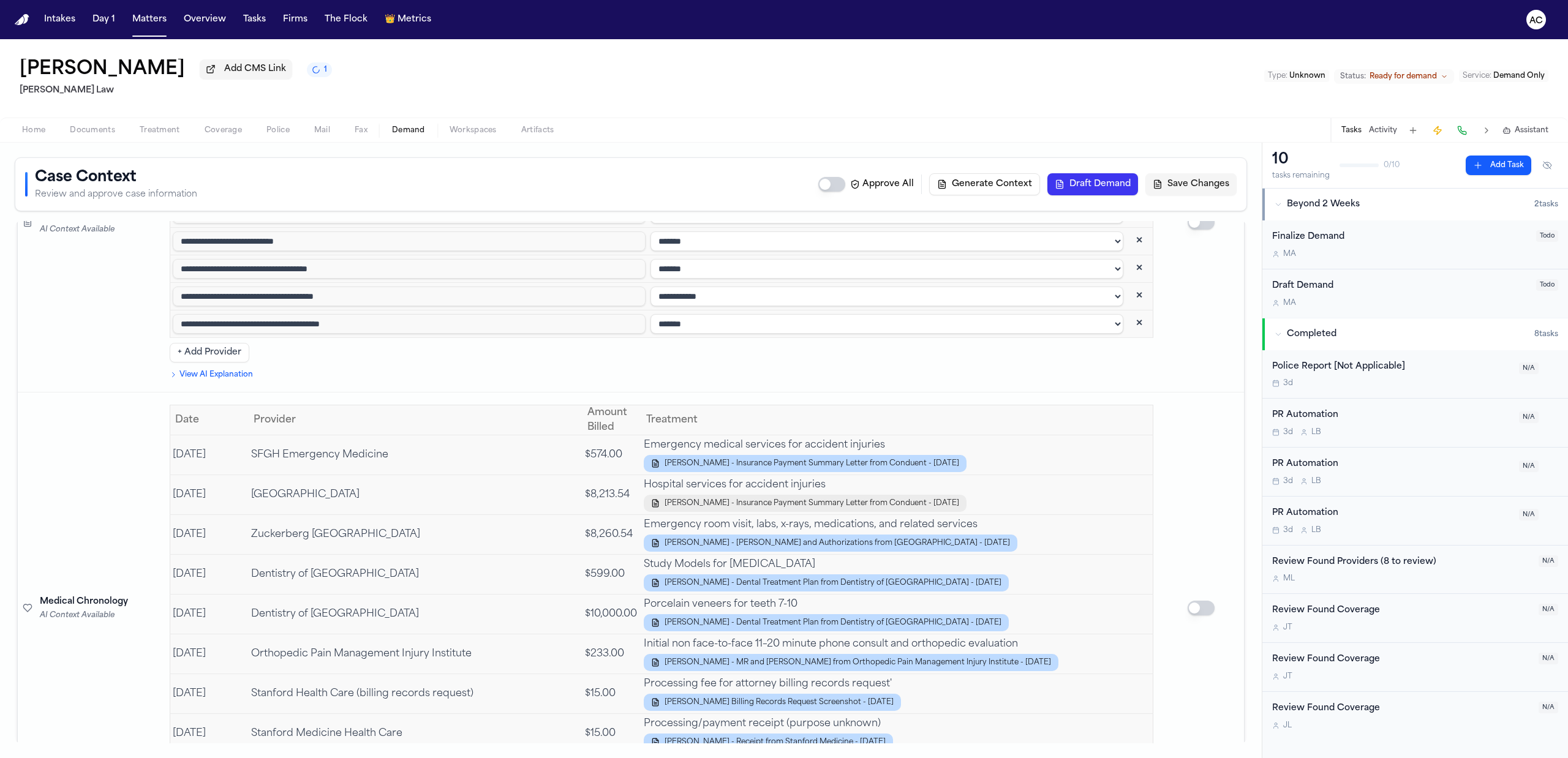
click at [897, 495] on button "[PERSON_NAME] - Insurance Payment Summary Letter from Conduent - [DATE]" at bounding box center [805, 503] width 323 height 17
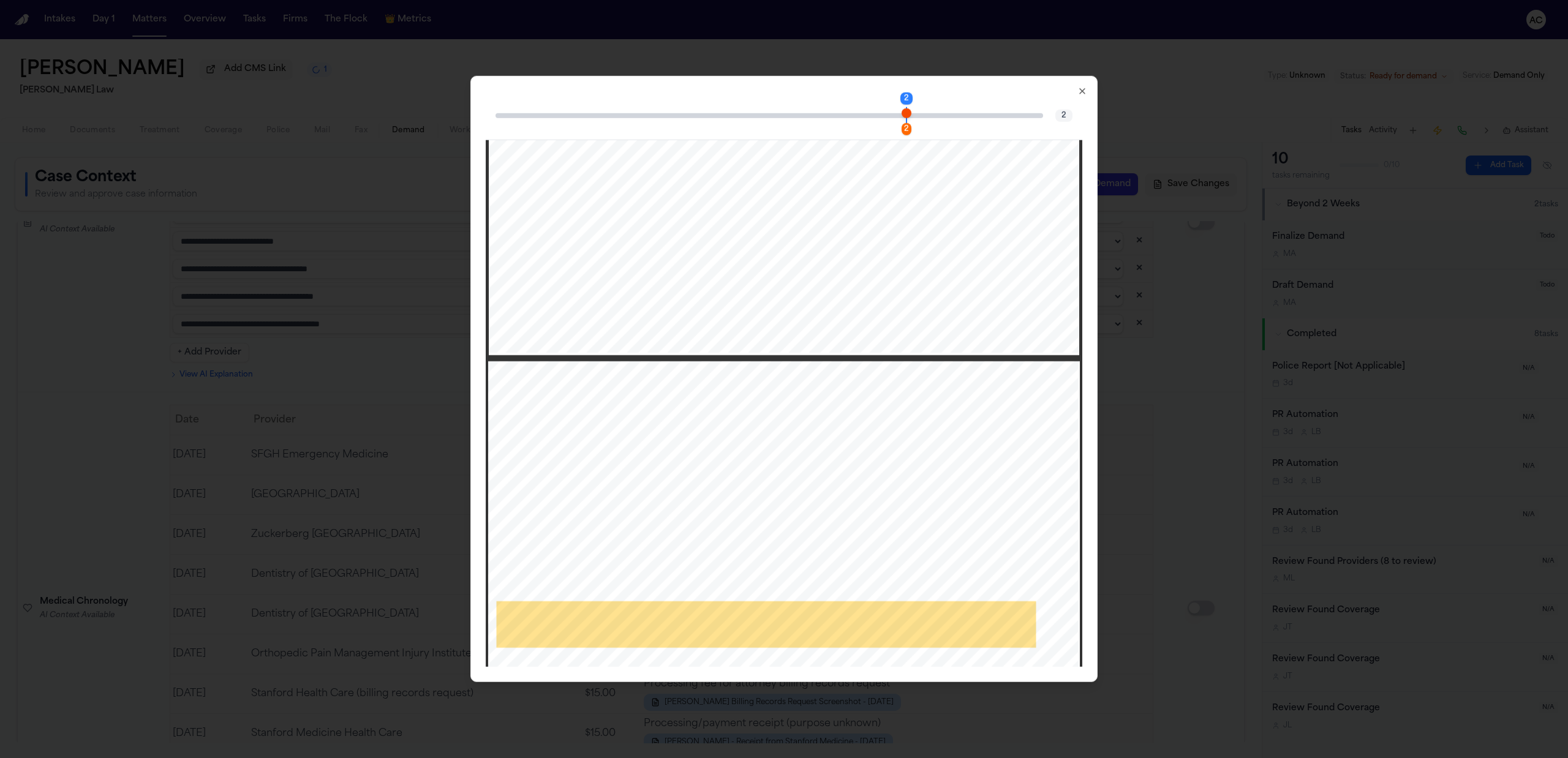
scroll to position [735, 0]
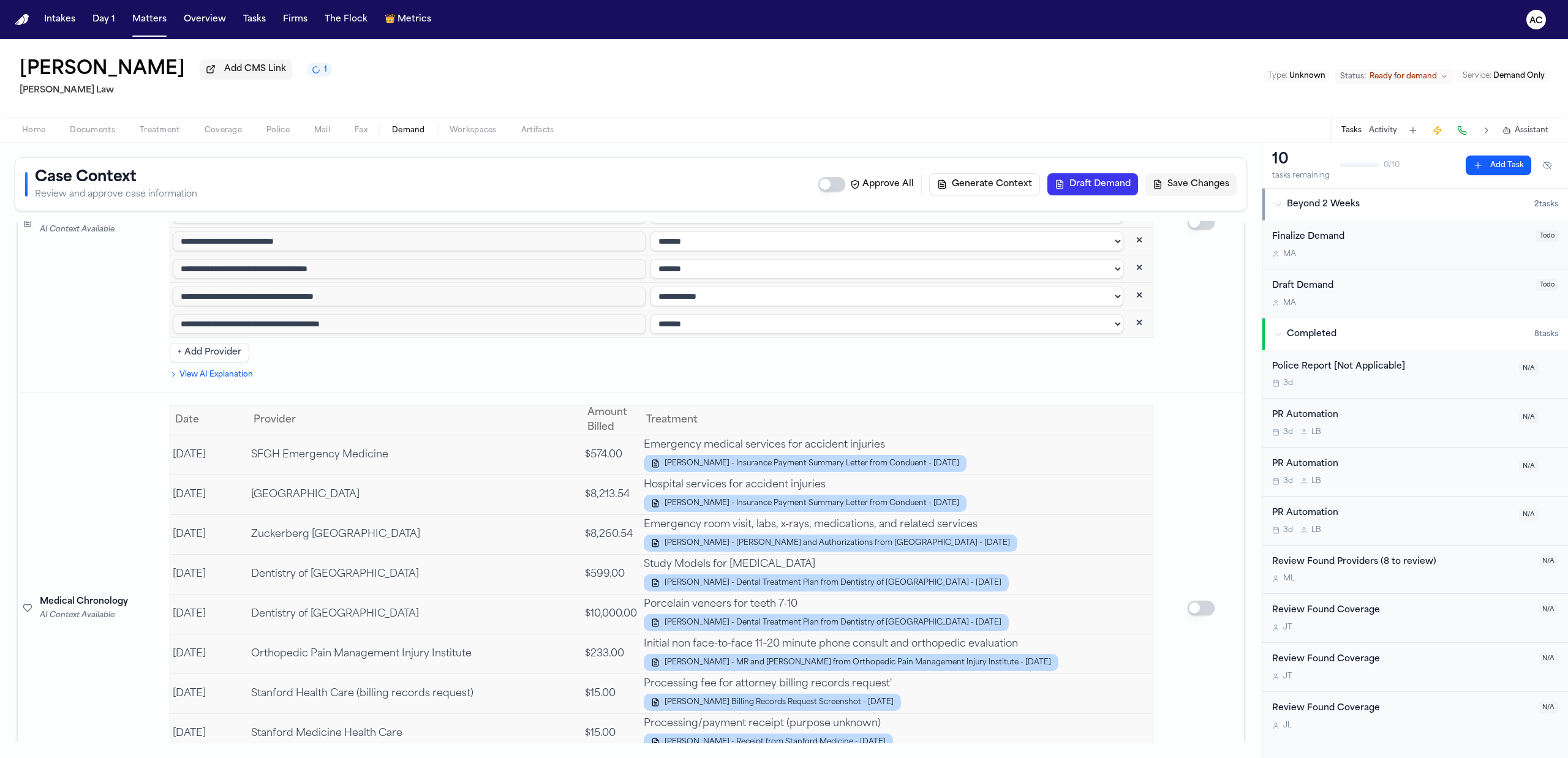
click at [926, 228] on td "**********" at bounding box center [887, 242] width 478 height 28
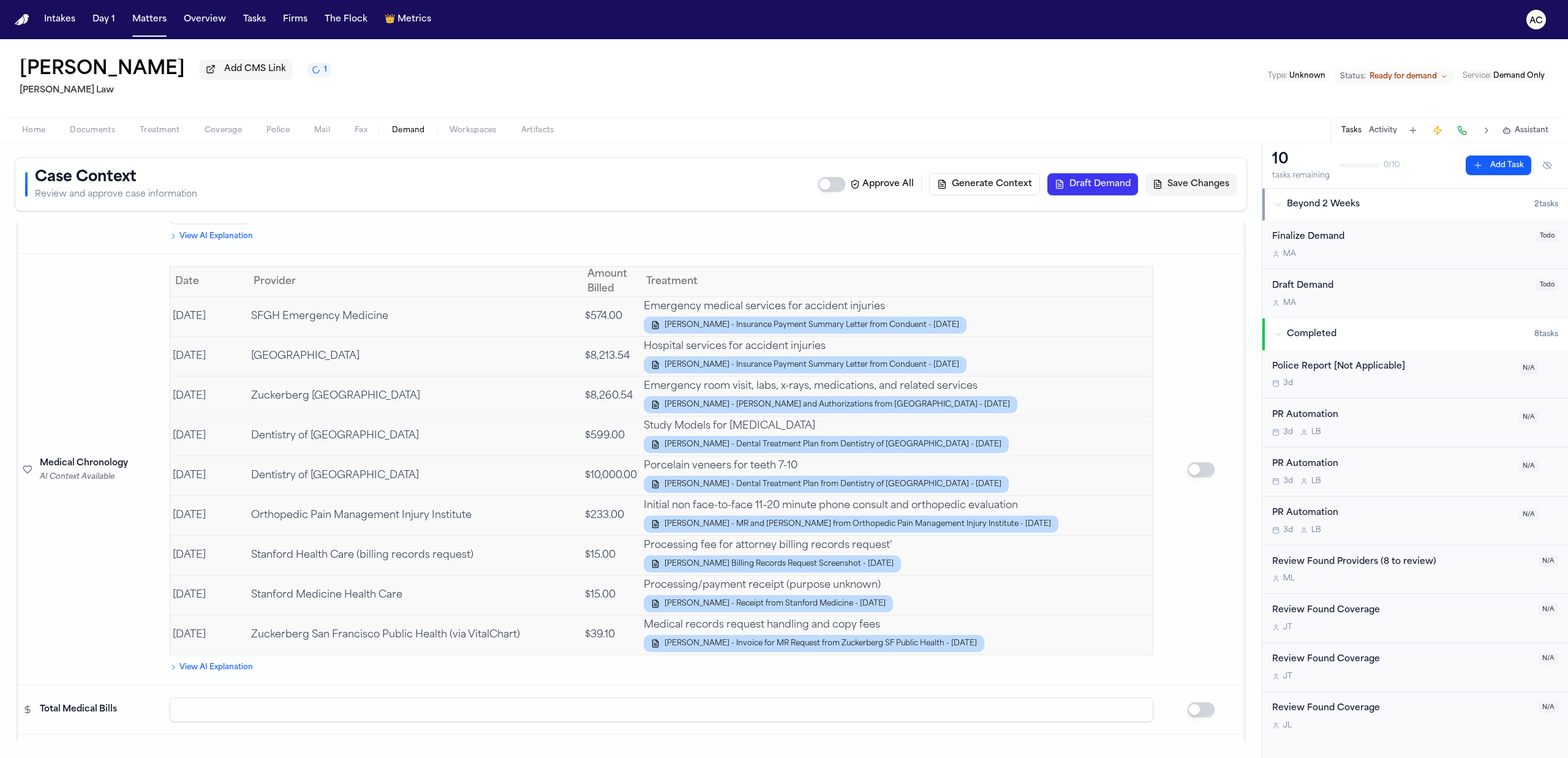
scroll to position [2368, 0]
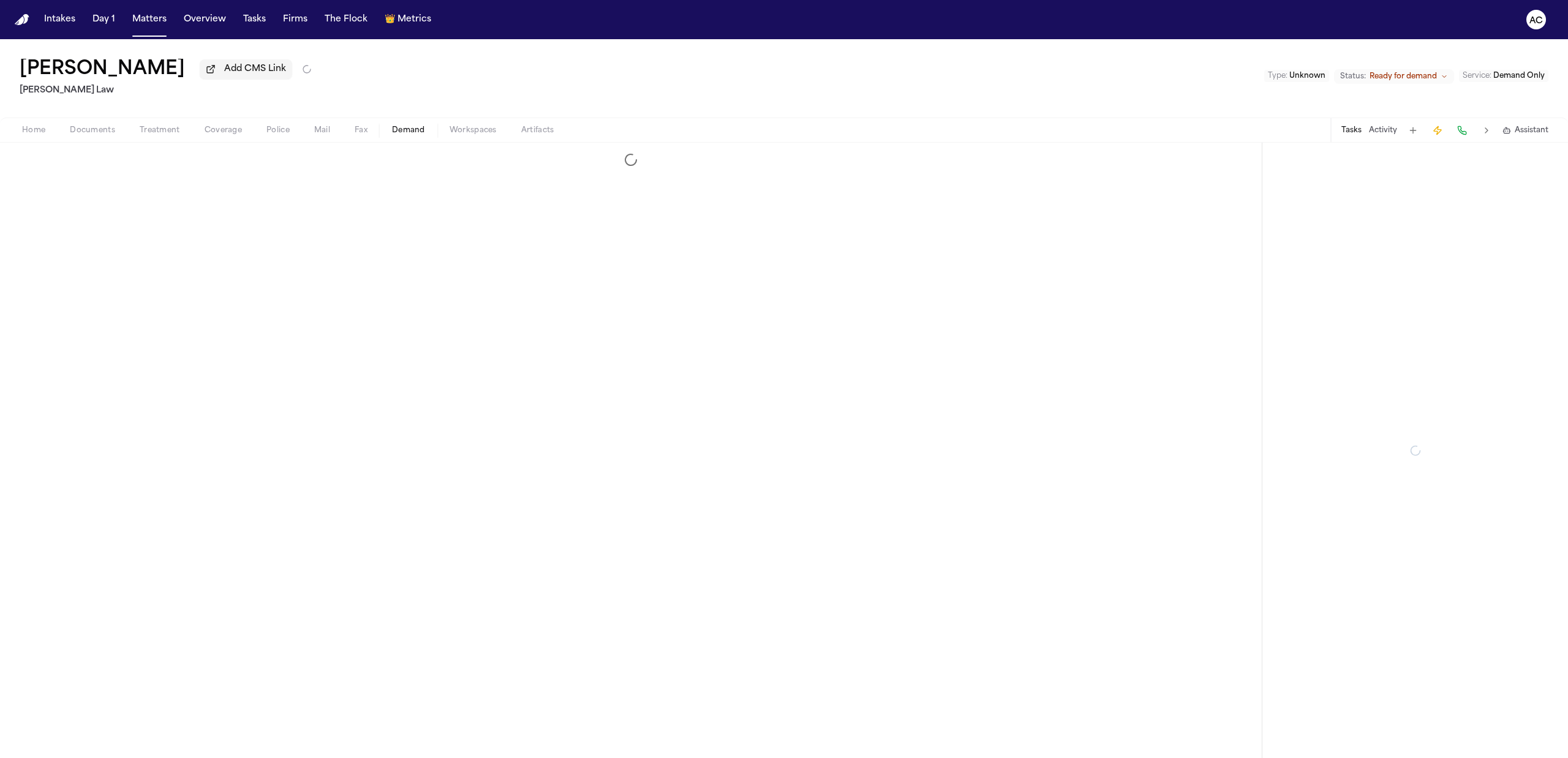
select select "**********"
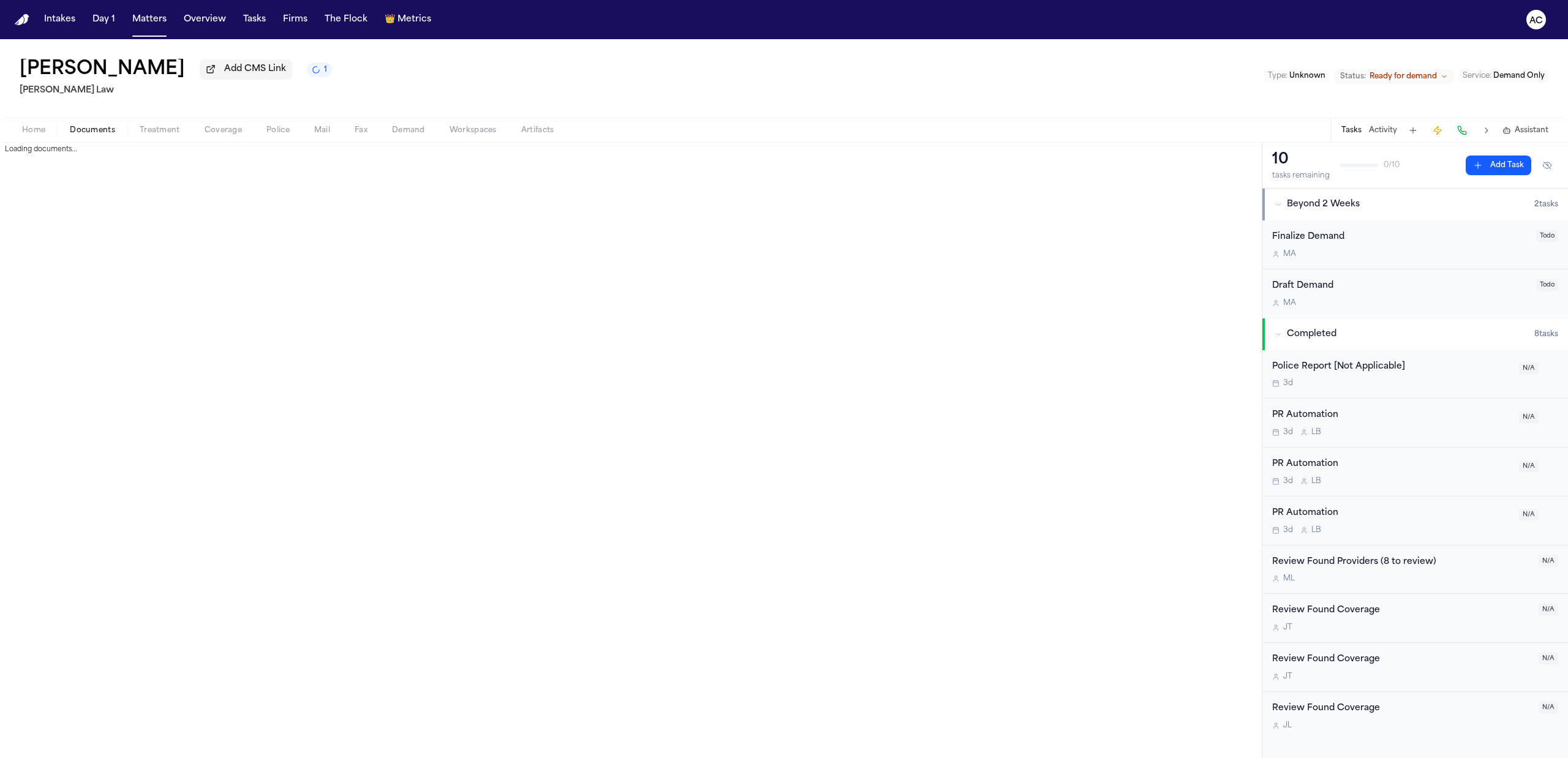
click at [98, 131] on span "Documents" at bounding box center [92, 130] width 46 height 10
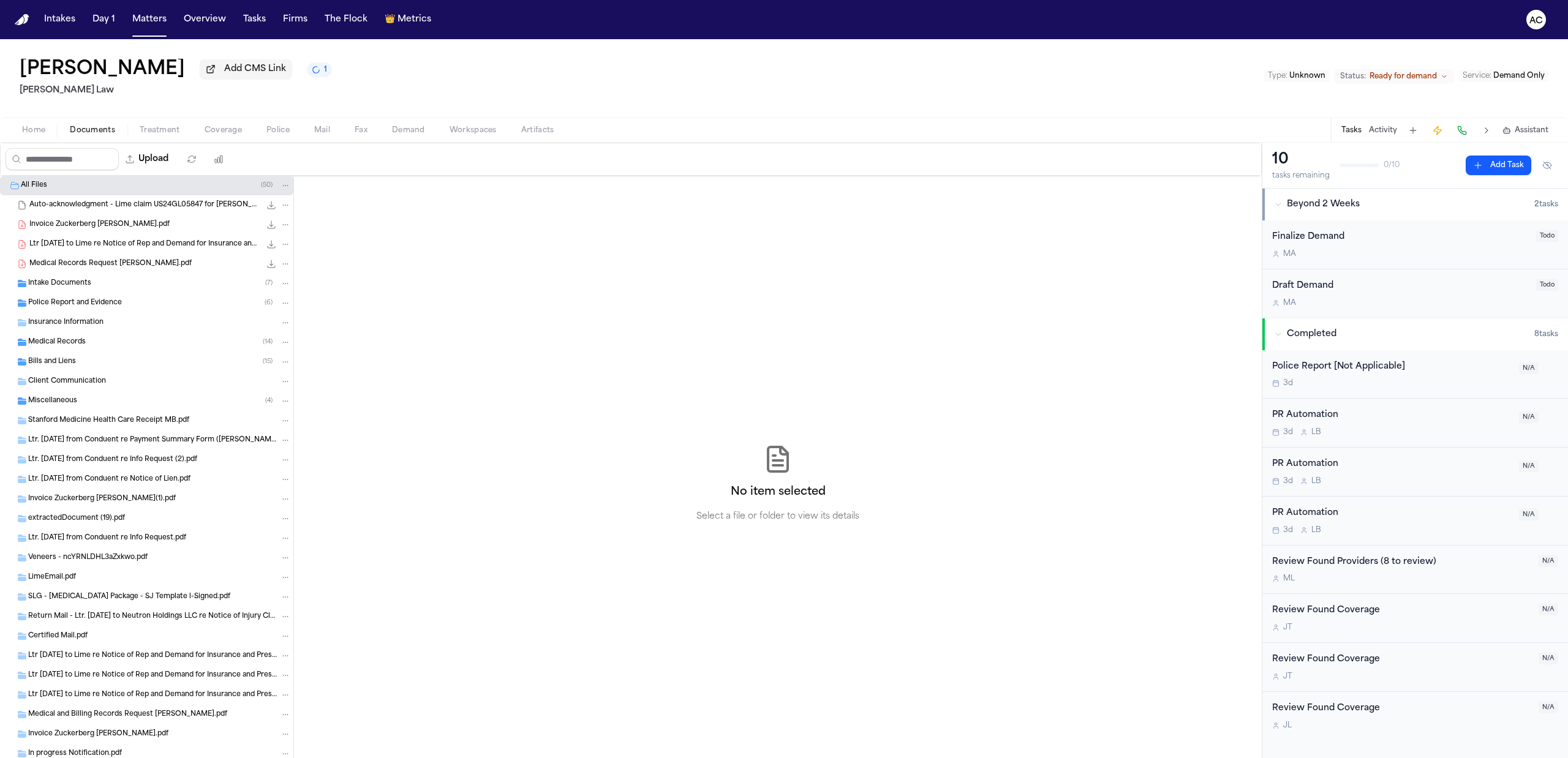
click at [90, 341] on div "Medical Records ( 14 )" at bounding box center [159, 342] width 262 height 11
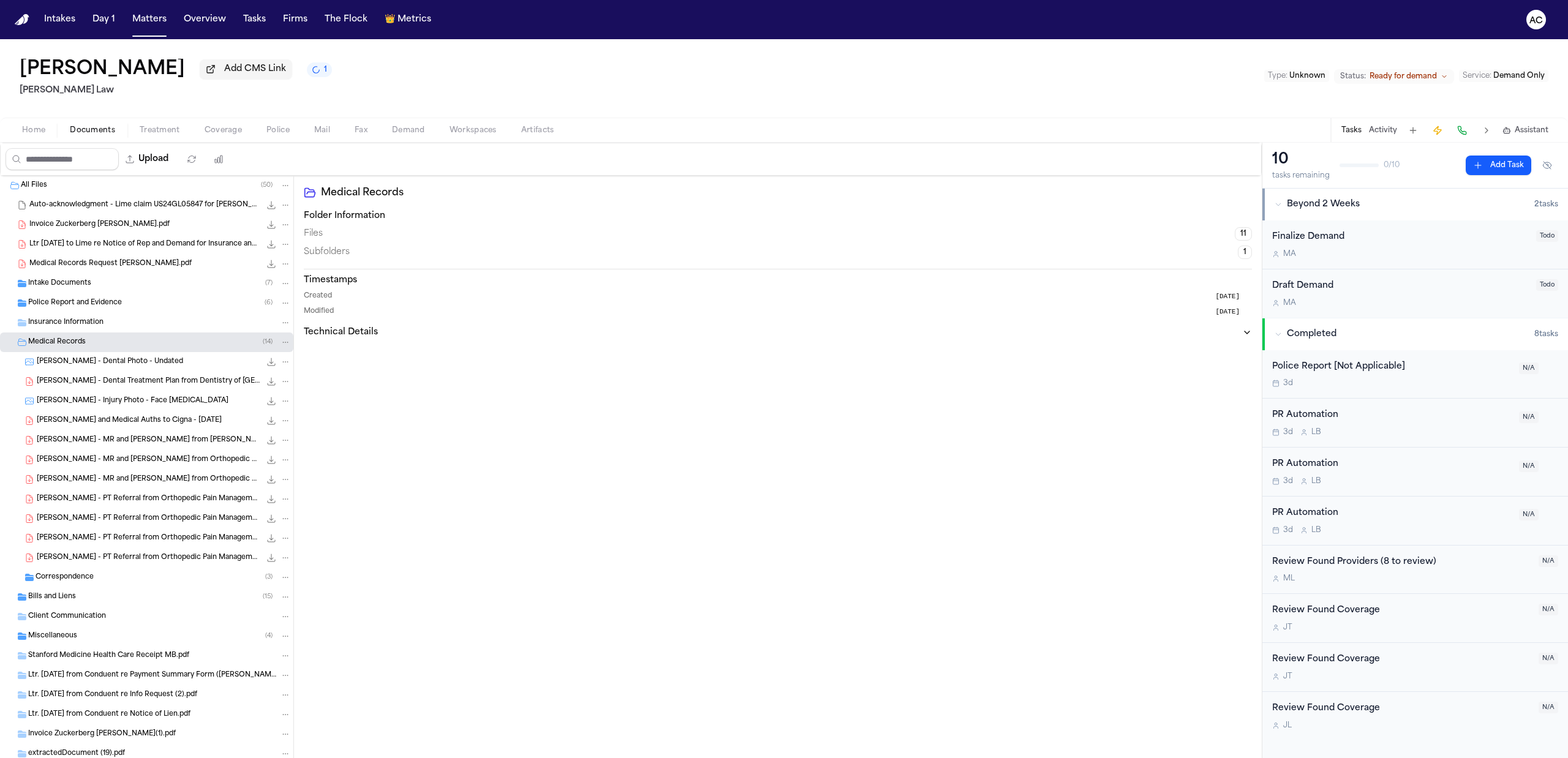
click at [94, 597] on div "Bills and Liens ( 15 )" at bounding box center [159, 597] width 262 height 11
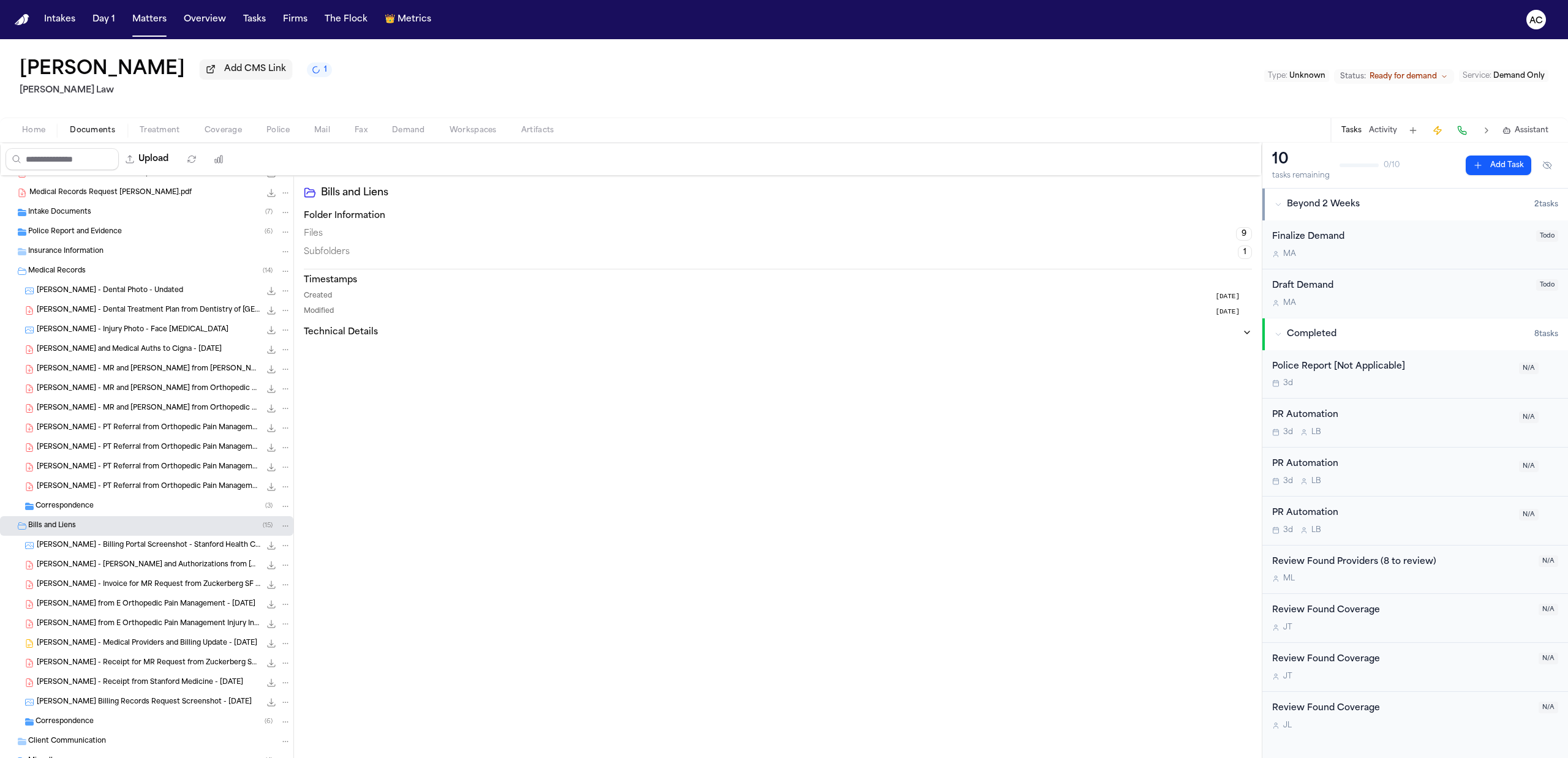
scroll to position [81, 0]
click at [183, 557] on span "[PERSON_NAME] - [PERSON_NAME] and Authorizations from [GEOGRAPHIC_DATA] - [DATE]" at bounding box center [148, 554] width 224 height 10
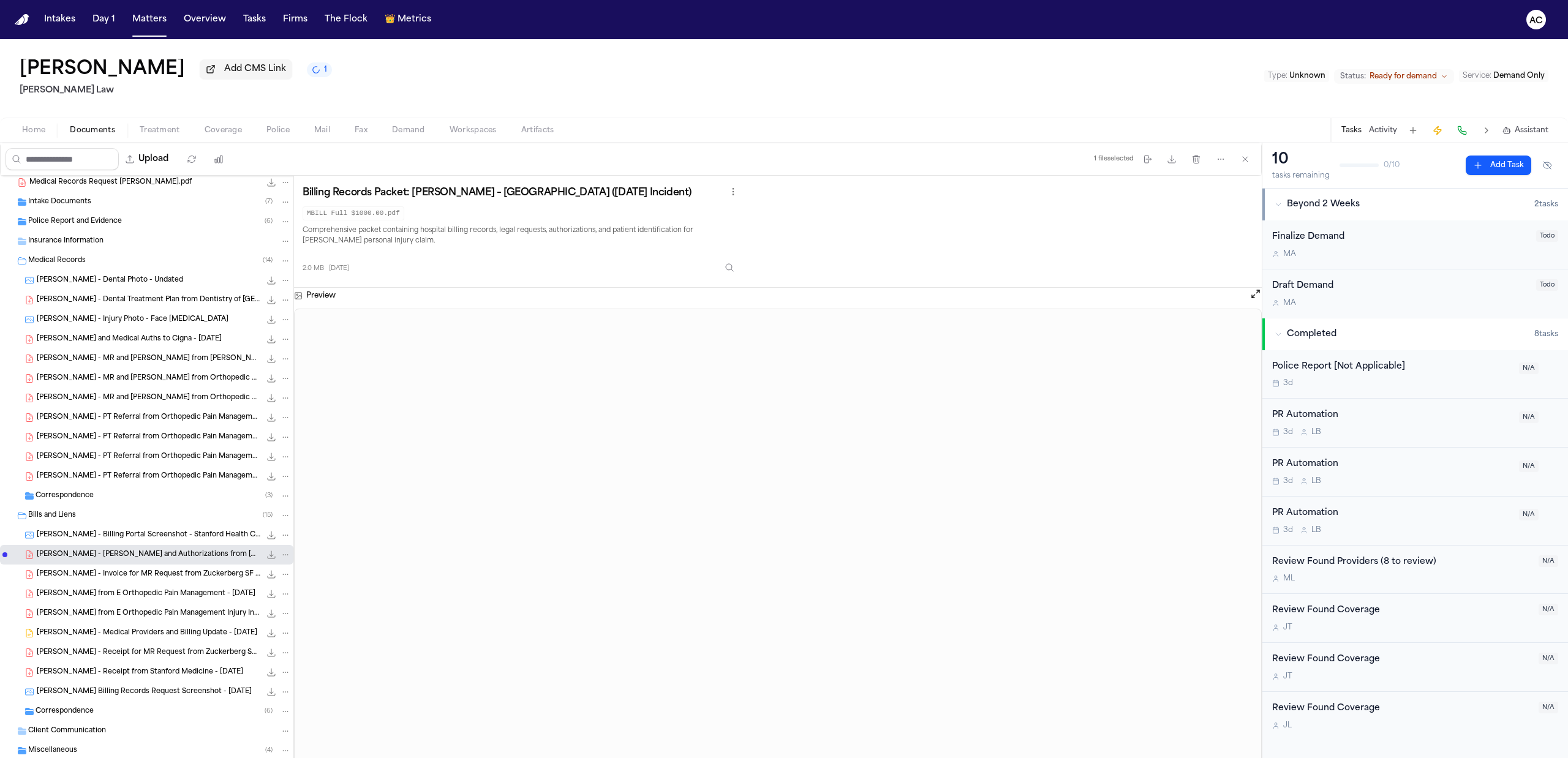
click at [179, 574] on span "[PERSON_NAME] - Invoice for MR Request from Zuckerberg SF Public Health - [DATE]" at bounding box center [148, 575] width 224 height 10
click at [196, 648] on span "[PERSON_NAME] - Receipt for MR Request from Zuckerberg SF Public Health - [DATE]" at bounding box center [148, 653] width 224 height 10
click at [132, 358] on span "[PERSON_NAME] - MR and [PERSON_NAME] from [PERSON_NAME] - [DATE]" at bounding box center [148, 358] width 224 height 10
click at [192, 575] on span "[PERSON_NAME] - Invoice for MR Request from Zuckerberg SF Public Health - [DATE]" at bounding box center [148, 575] width 224 height 10
click at [157, 642] on div "[PERSON_NAME] - Medical Providers and Billing Update - [DATE] 16.6 KB • DOCX" at bounding box center [146, 633] width 293 height 19
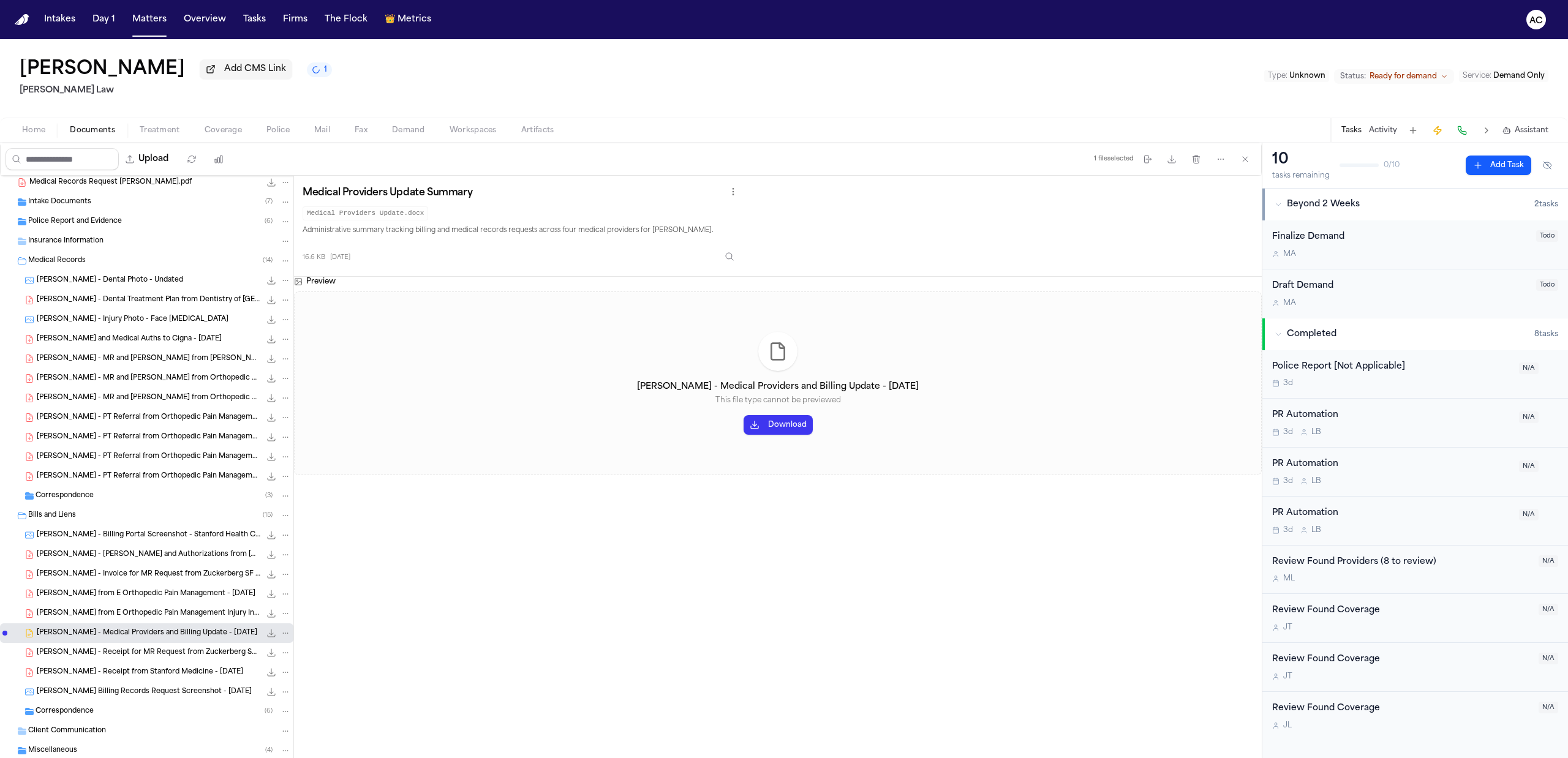
click at [166, 572] on span "[PERSON_NAME] - Invoice for MR Request from Zuckerberg SF Public Health - [DATE]" at bounding box center [148, 575] width 224 height 10
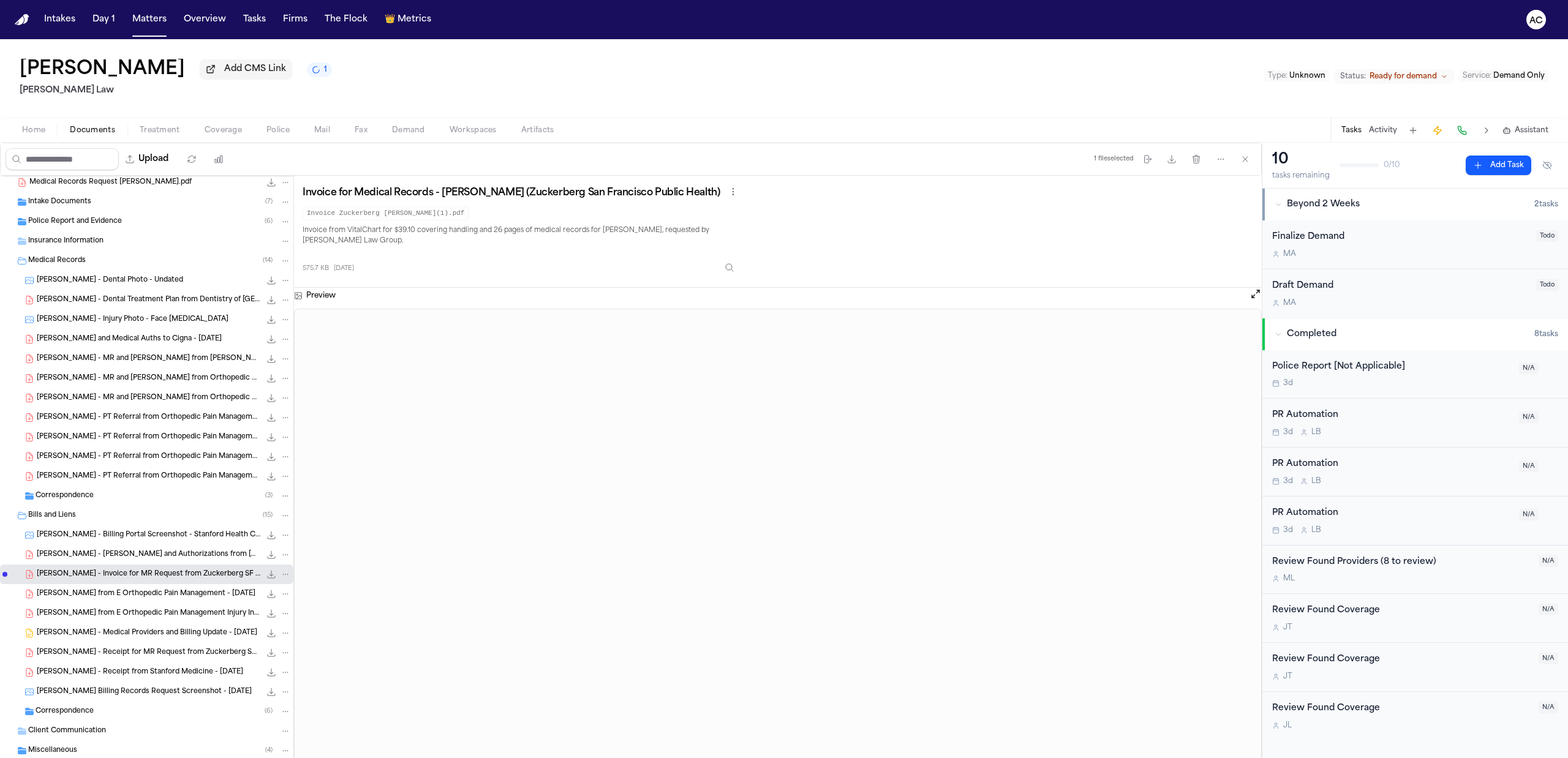
click at [166, 299] on span "[PERSON_NAME] - Dental Treatment Plan from Dentistry of [GEOGRAPHIC_DATA] - [DA…" at bounding box center [148, 300] width 224 height 10
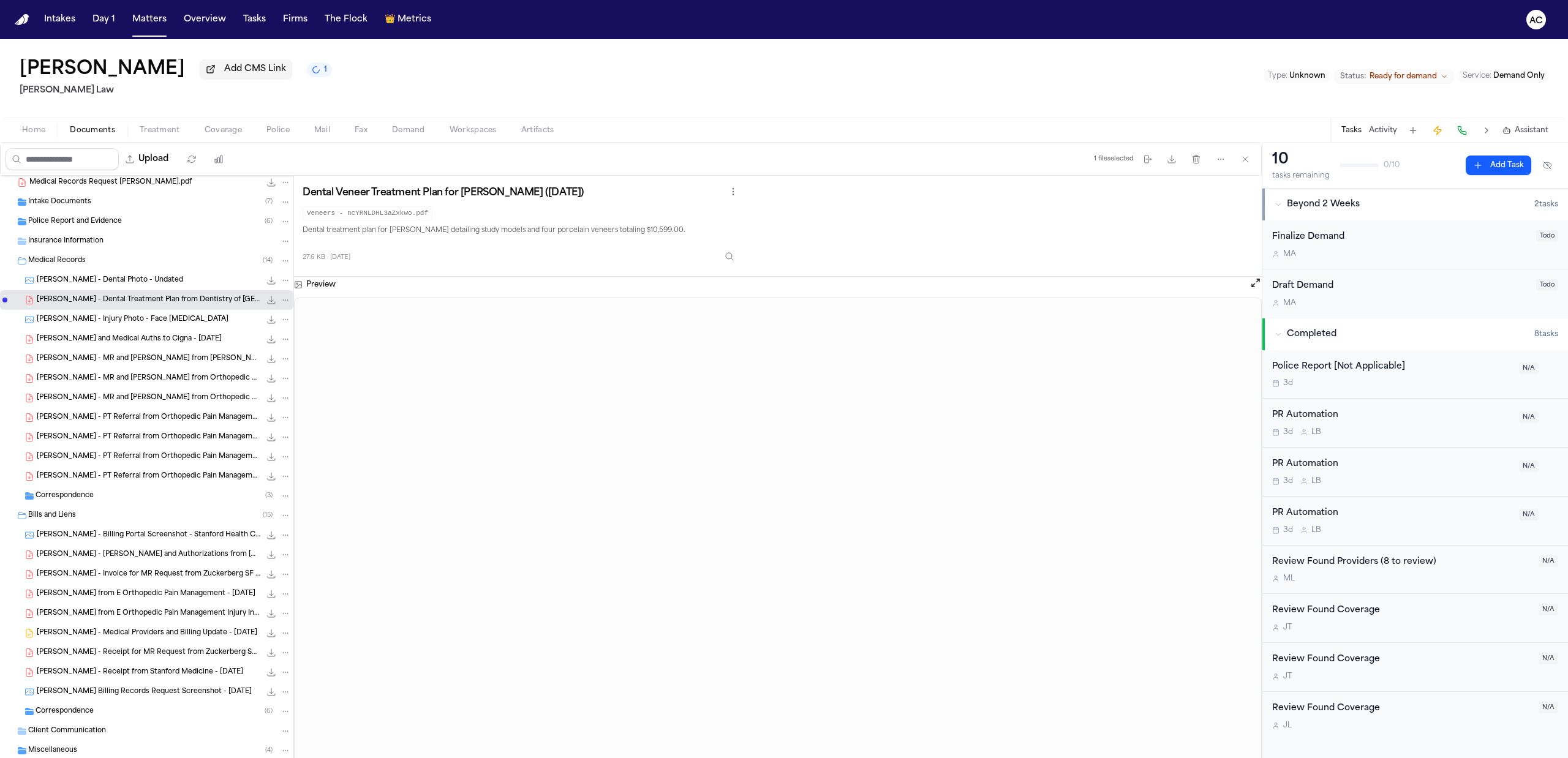
click at [200, 694] on span "[PERSON_NAME] Billing Records Request Screenshot - [DATE]" at bounding box center [144, 692] width 215 height 10
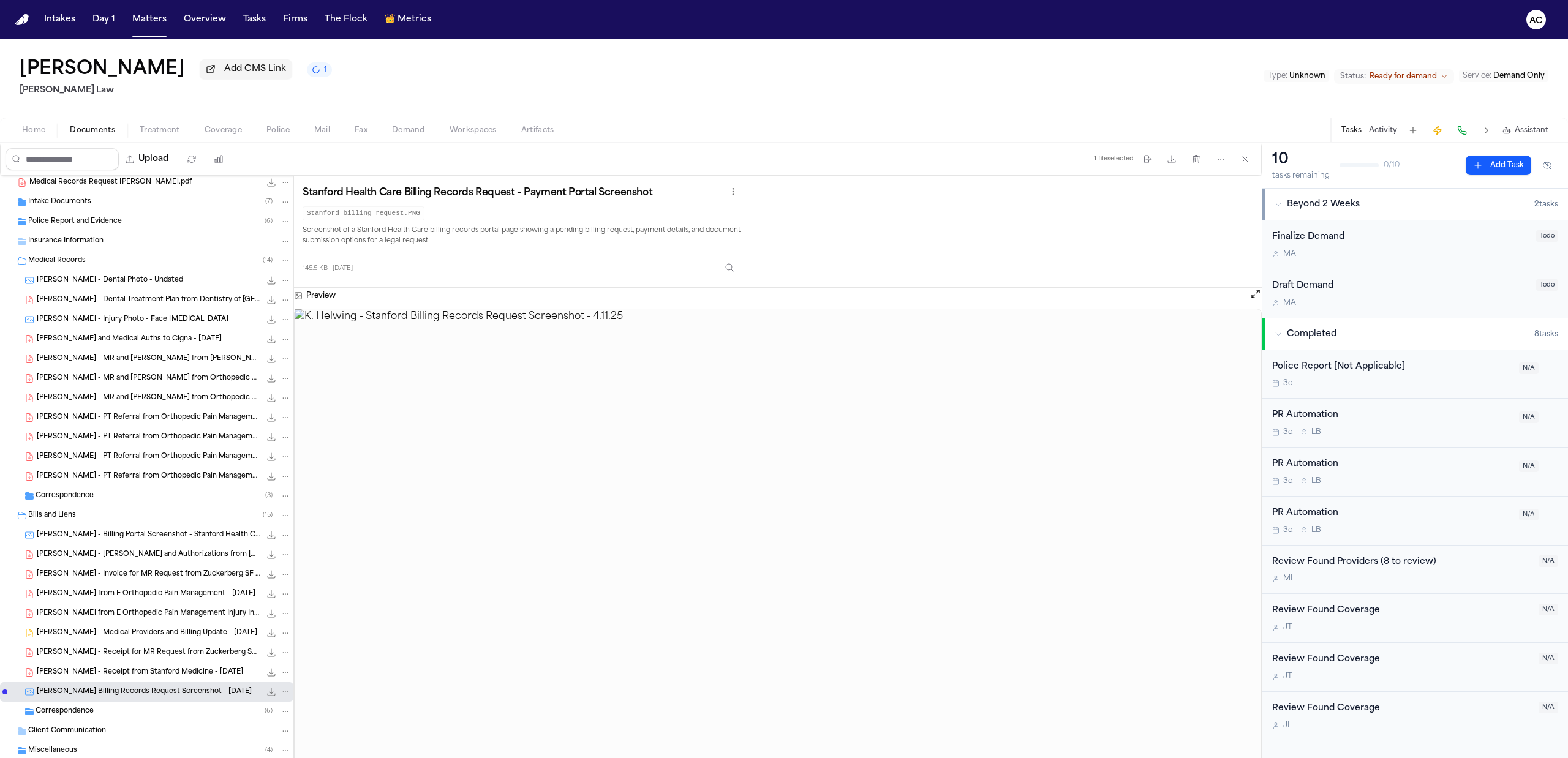
click at [183, 635] on span "[PERSON_NAME] - Medical Providers and Billing Update - [DATE]" at bounding box center [146, 633] width 221 height 10
